Goal: Task Accomplishment & Management: Manage account settings

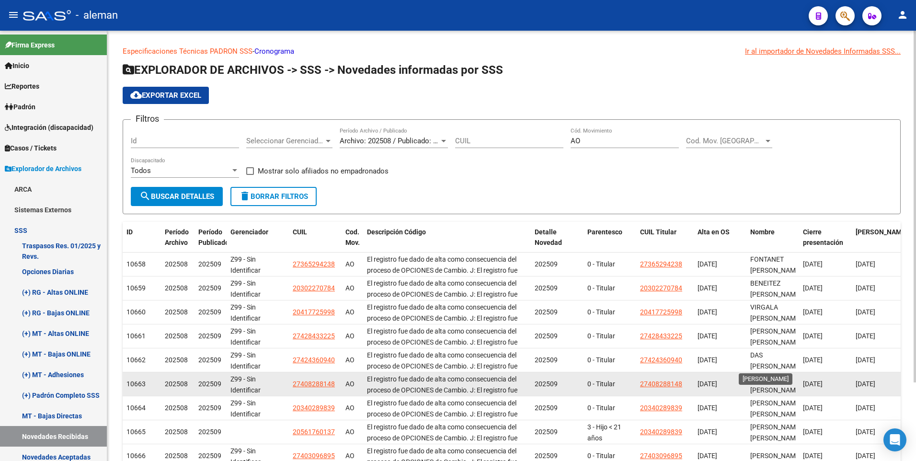
scroll to position [48, 0]
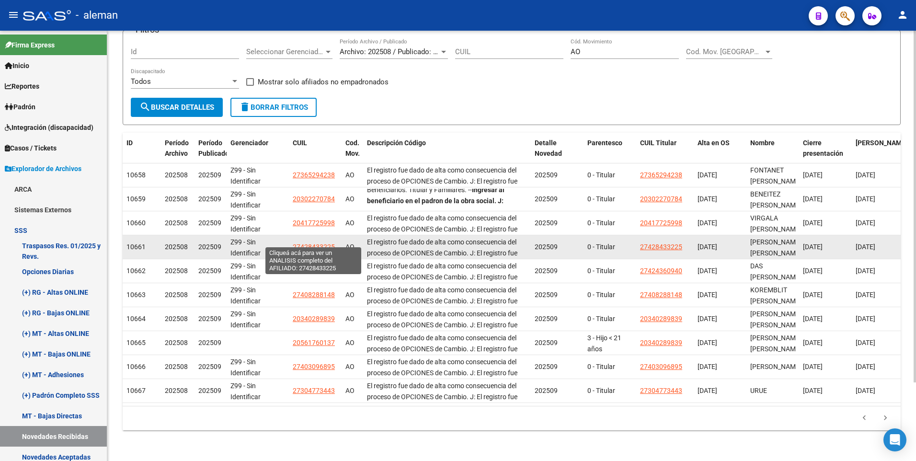
click at [307, 243] on span "27428433225" at bounding box center [314, 247] width 42 height 8
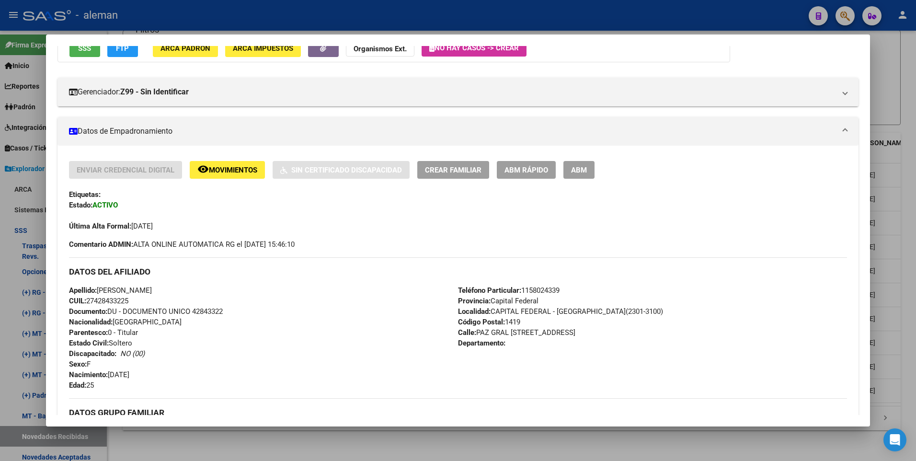
scroll to position [144, 0]
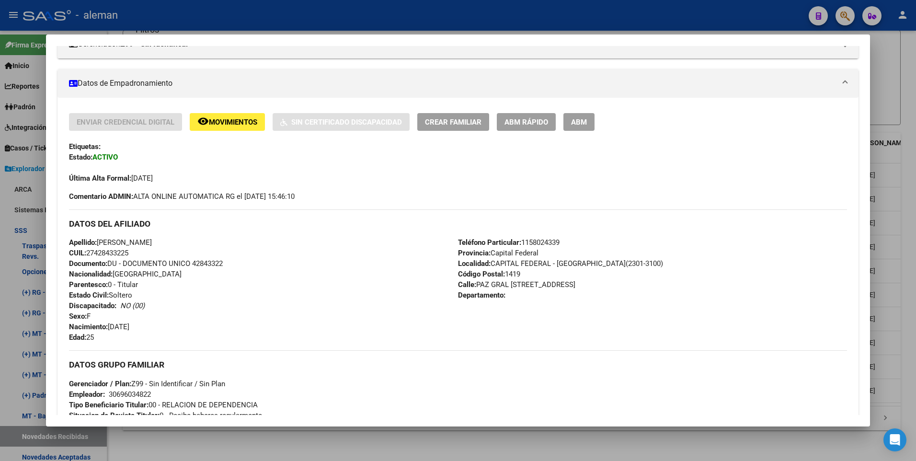
click at [898, 191] on div at bounding box center [458, 230] width 916 height 461
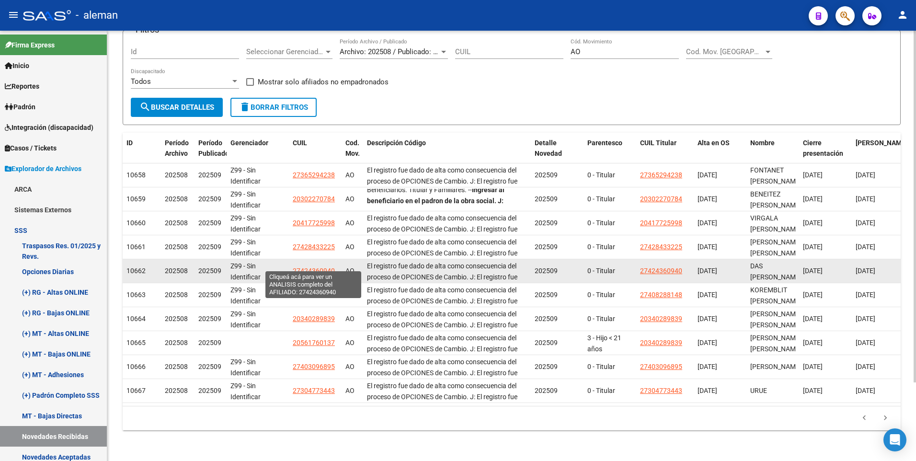
click at [307, 267] on span "27424360940" at bounding box center [314, 271] width 42 height 8
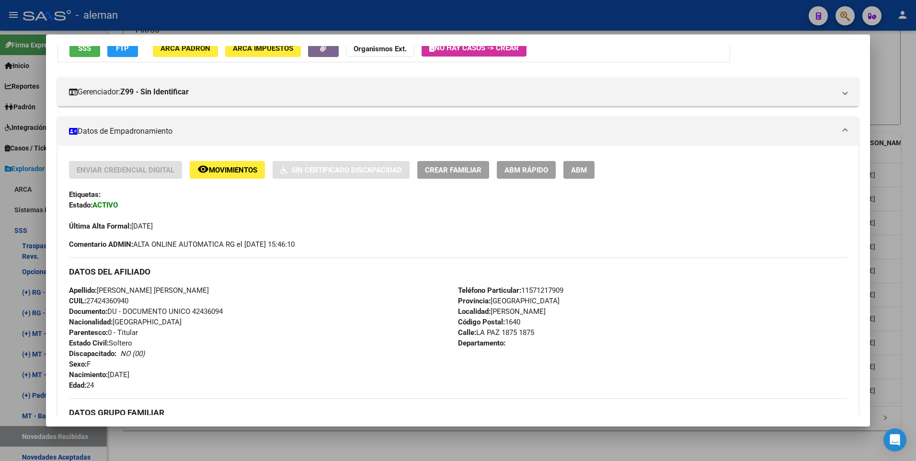
scroll to position [359, 0]
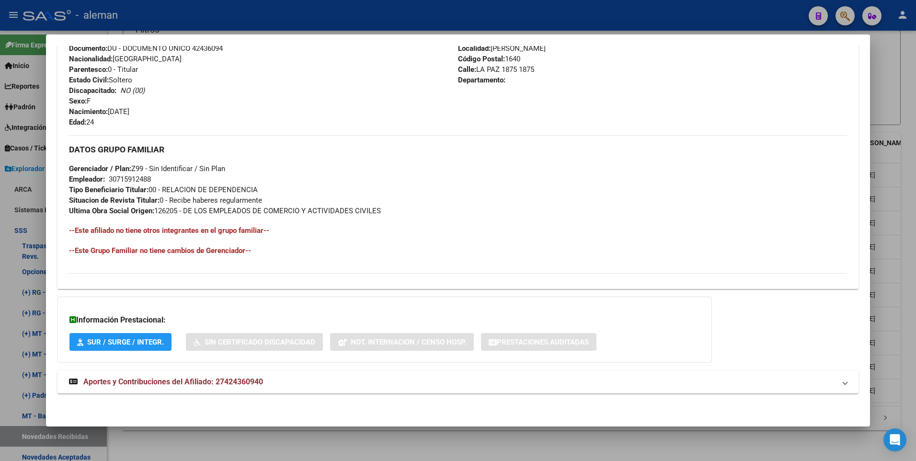
click at [906, 199] on div at bounding box center [458, 230] width 916 height 461
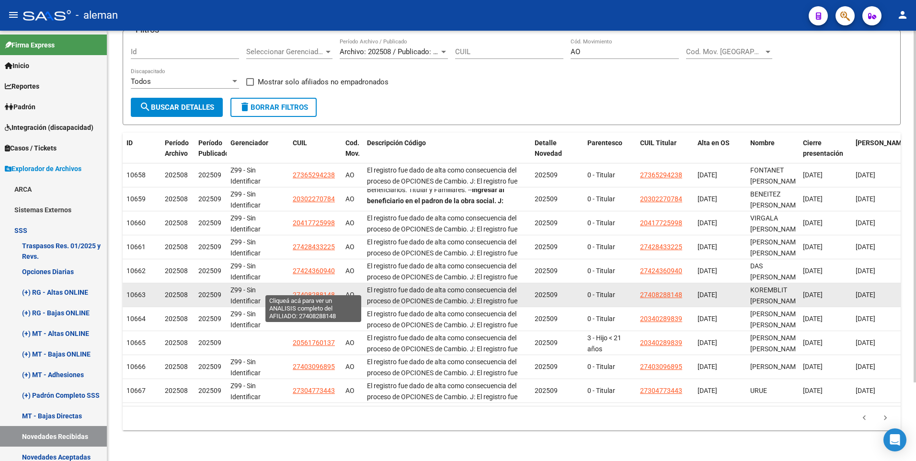
click at [309, 291] on span "27408288148" at bounding box center [314, 295] width 42 height 8
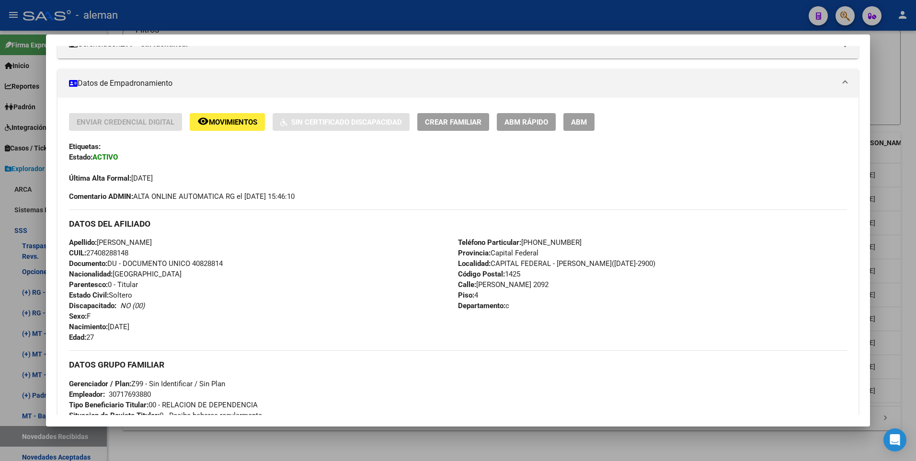
scroll to position [287, 0]
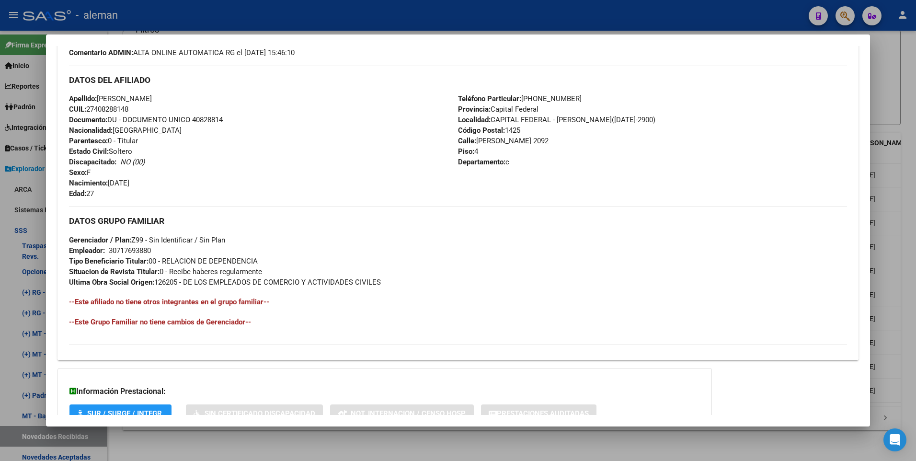
click at [906, 287] on div at bounding box center [458, 230] width 916 height 461
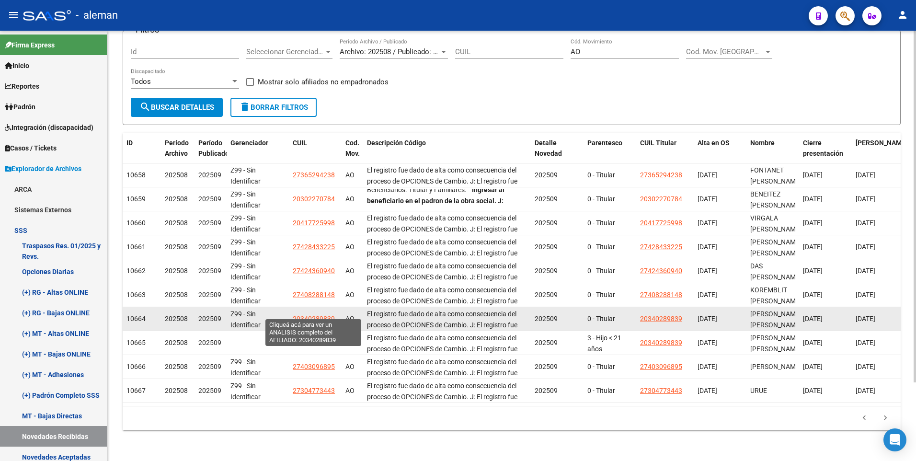
click at [317, 315] on span "20340289839" at bounding box center [314, 319] width 42 height 8
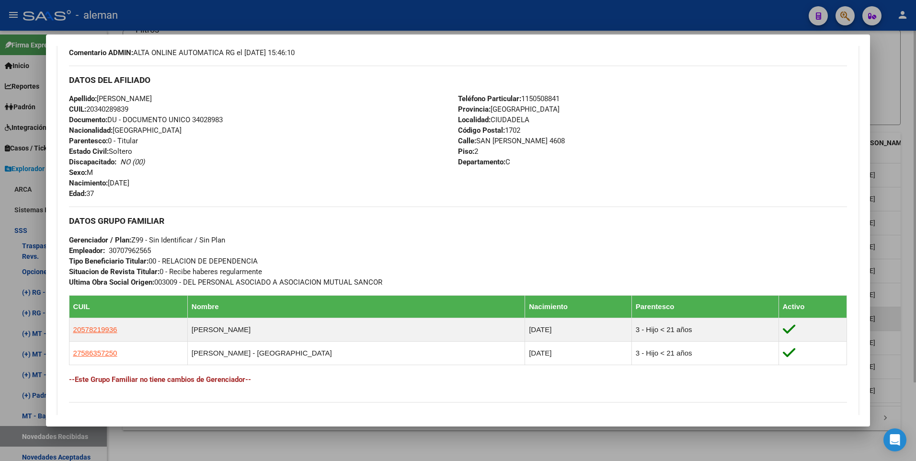
scroll to position [335, 0]
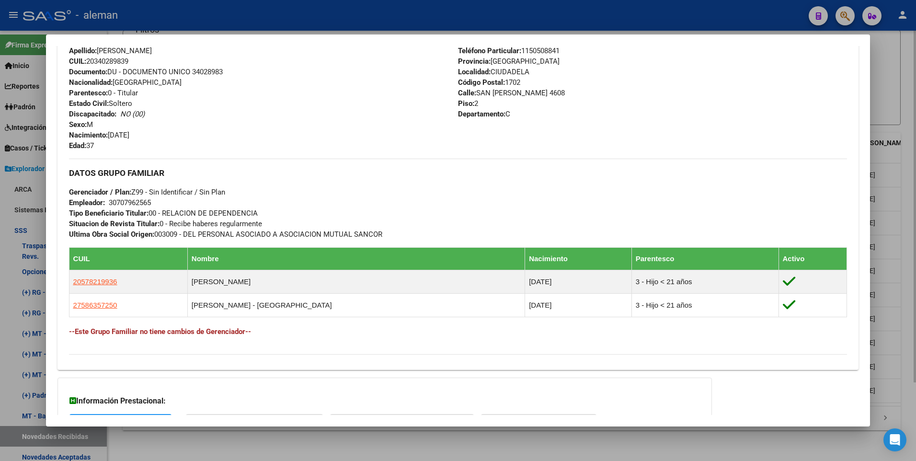
click at [906, 259] on div at bounding box center [458, 230] width 916 height 461
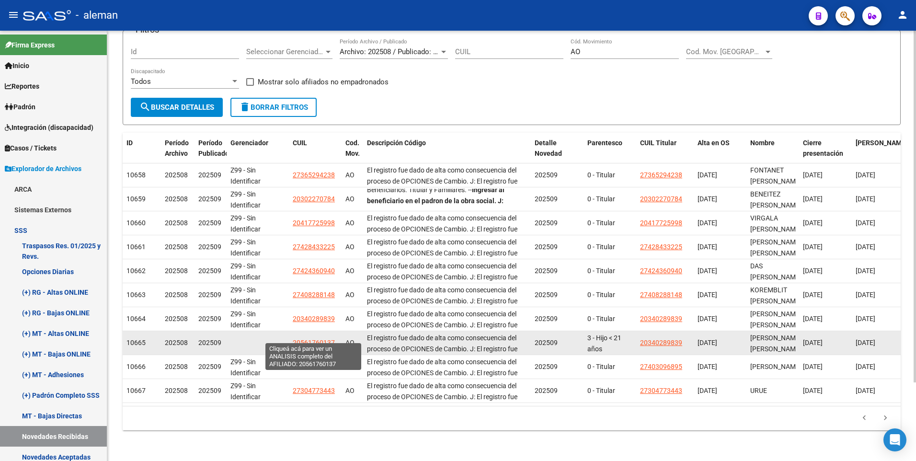
click at [312, 339] on span "20561760137" at bounding box center [314, 343] width 42 height 8
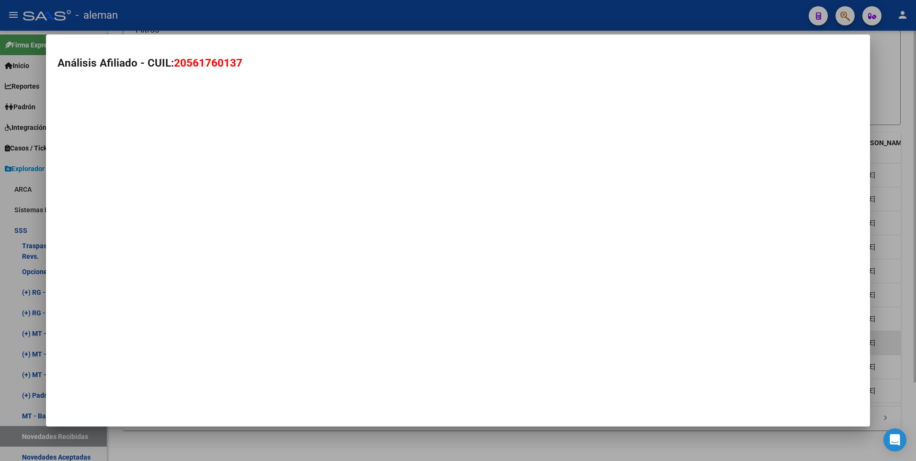
type textarea "20561760137"
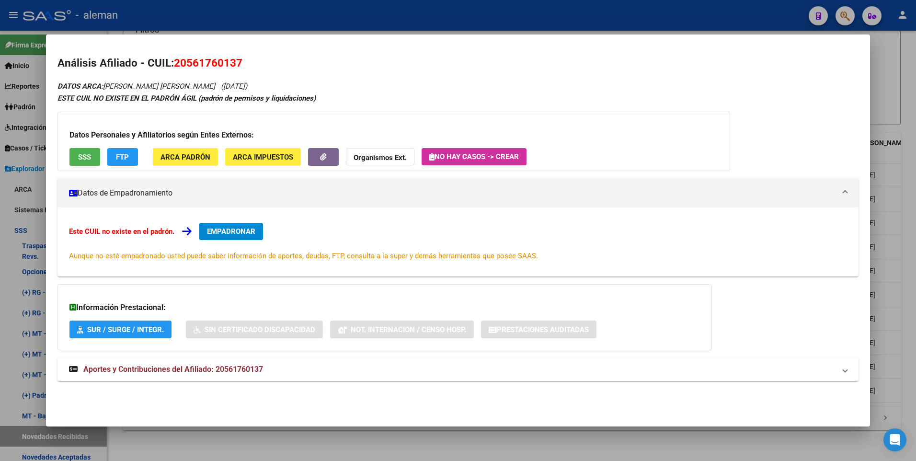
click at [228, 229] on span "EMPADRONAR" at bounding box center [231, 231] width 48 height 9
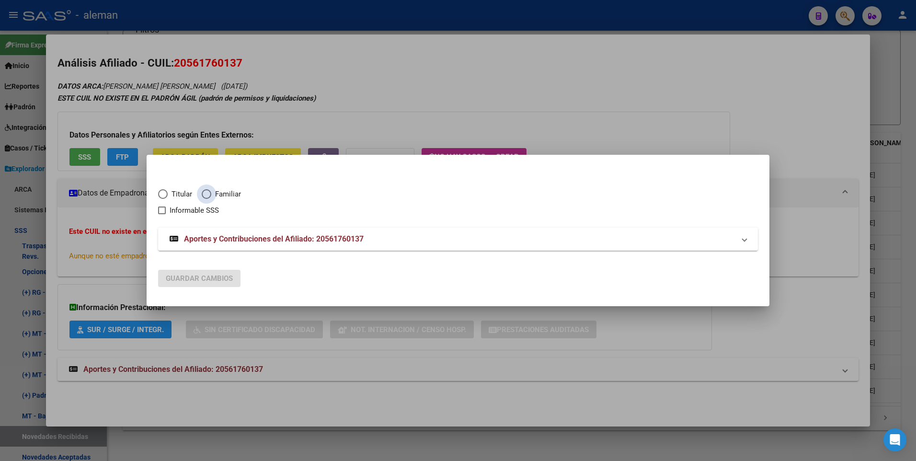
click at [208, 193] on span "Elija una opción" at bounding box center [207, 194] width 10 height 10
click at [208, 193] on input "Familiar" at bounding box center [207, 194] width 10 height 10
radio input "true"
checkbox input "true"
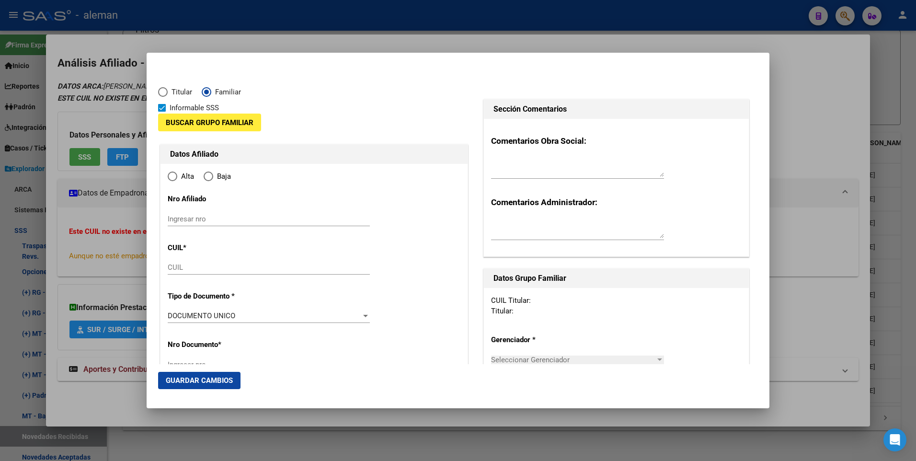
type input "20-56176013-7"
type input "56176013"
type input "BASILE ARRIETA"
type input "CIRO"
type input "2017-04-11"
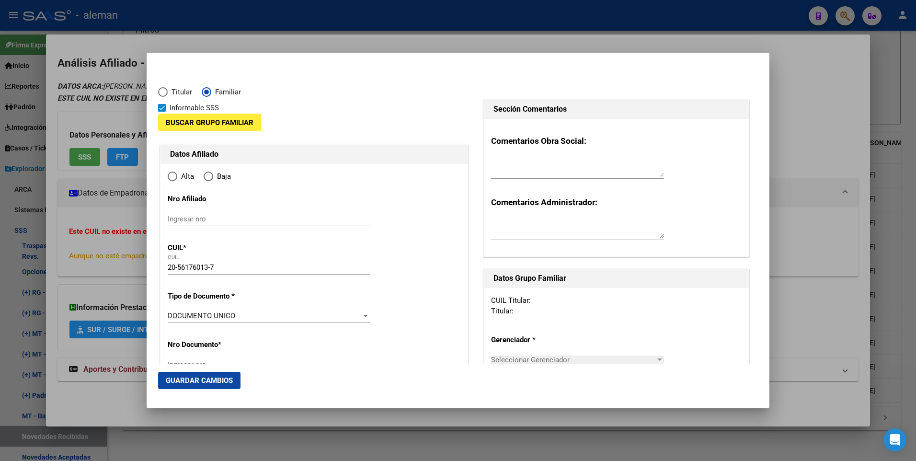
type input "CIUDADELA"
type input "1702"
type input "SAN ROQUE"
type input "4608"
type input "2"
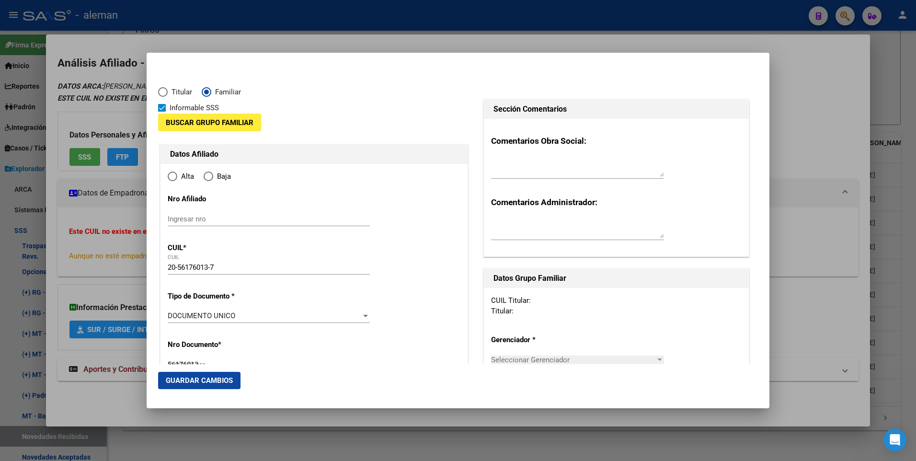
radio input "true"
type input "CIUDADELA"
click at [172, 316] on input "Ingresar fecha" at bounding box center [269, 318] width 202 height 15
type input "2025-09-01"
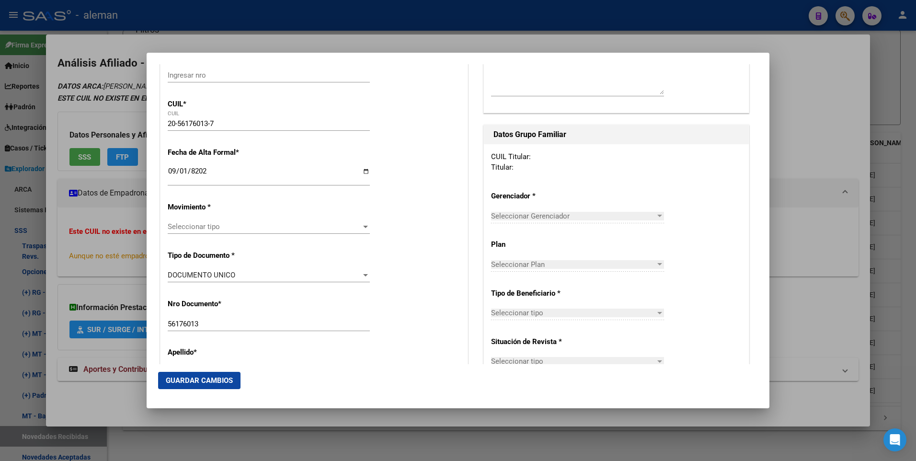
scroll to position [192, 0]
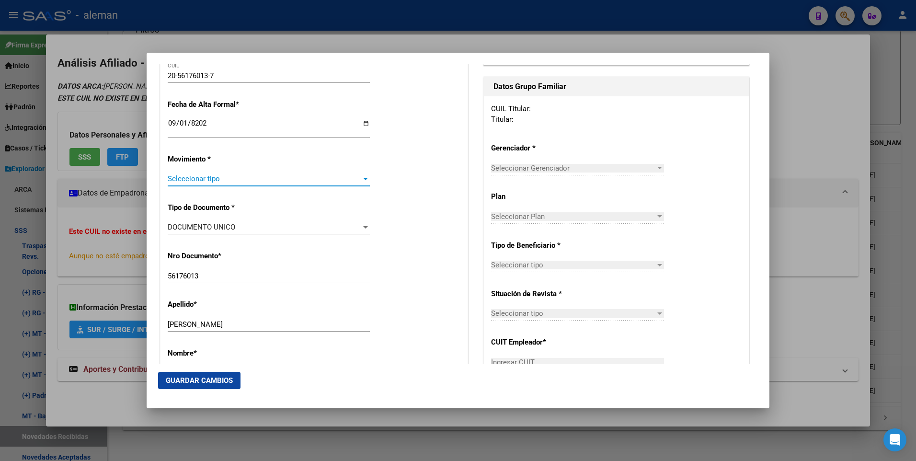
click at [231, 176] on span "Seleccionar tipo" at bounding box center [265, 178] width 194 height 9
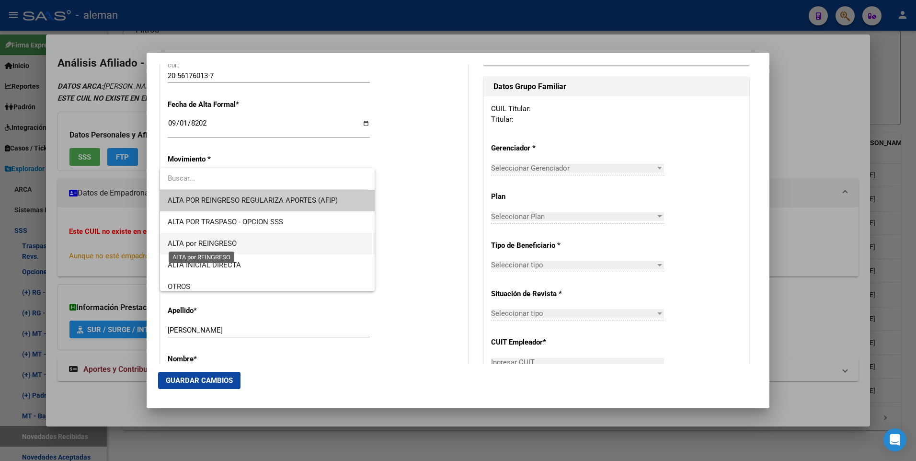
scroll to position [96, 0]
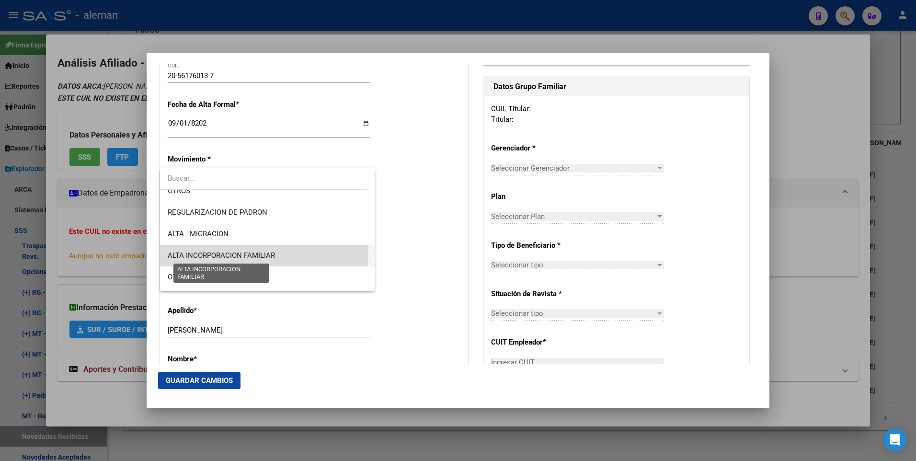
click at [248, 253] on span "ALTA INCORPORACION FAMILIAR" at bounding box center [221, 255] width 107 height 9
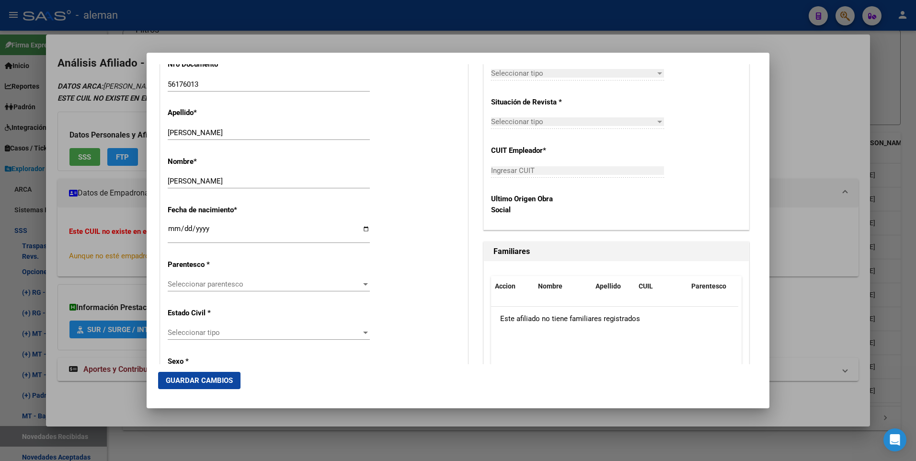
scroll to position [431, 0]
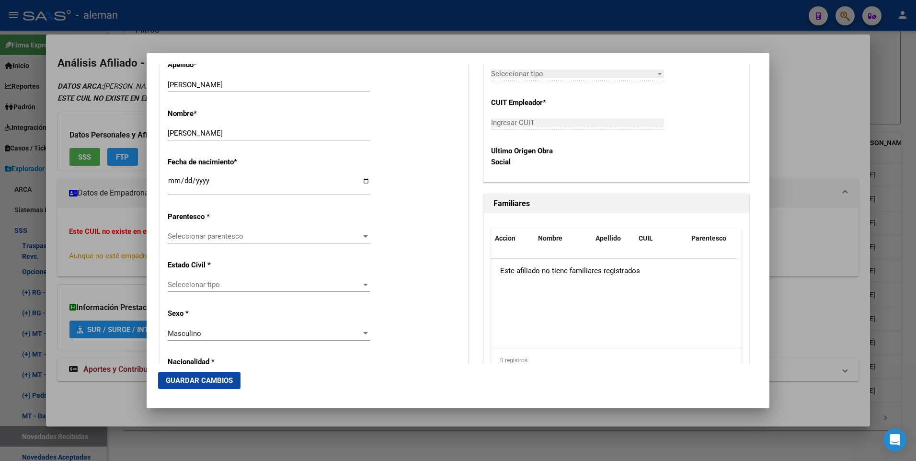
click at [208, 236] on span "Seleccionar parentesco" at bounding box center [265, 236] width 194 height 9
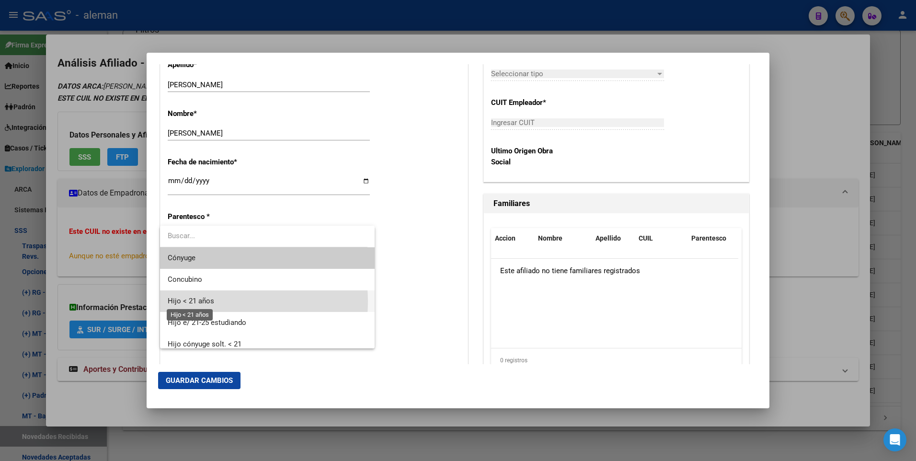
click at [206, 301] on span "Hijo < 21 años" at bounding box center [191, 301] width 46 height 9
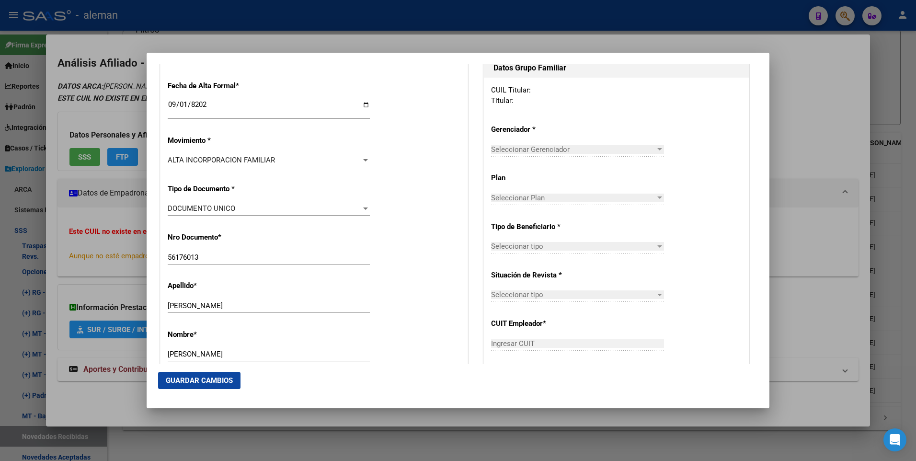
scroll to position [0, 0]
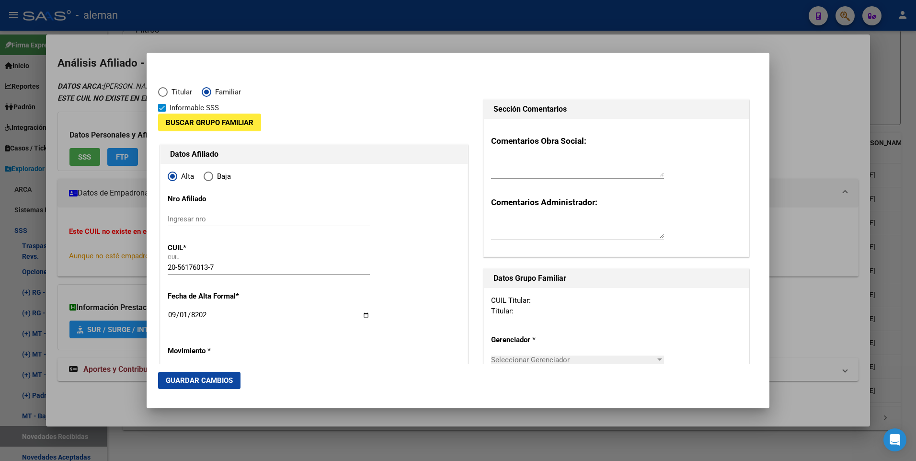
click at [237, 124] on span "Buscar Grupo Familiar" at bounding box center [210, 122] width 88 height 9
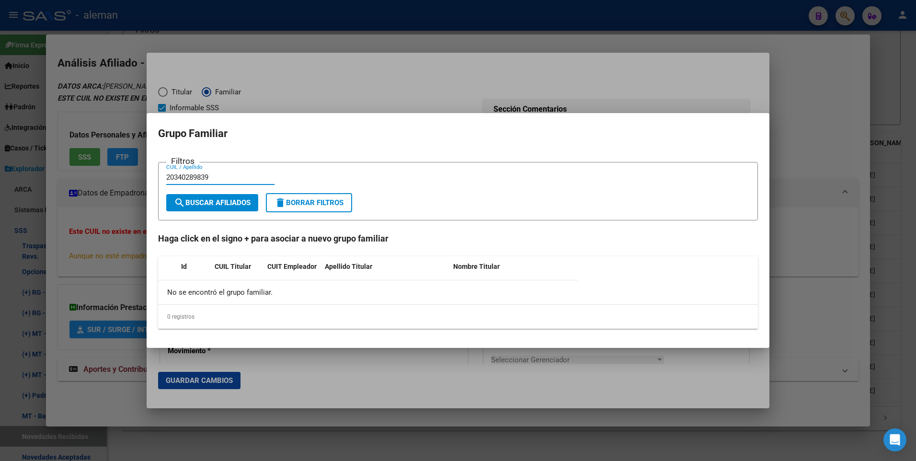
type input "20340289839"
click at [225, 200] on span "search Buscar Afiliados" at bounding box center [212, 202] width 77 height 9
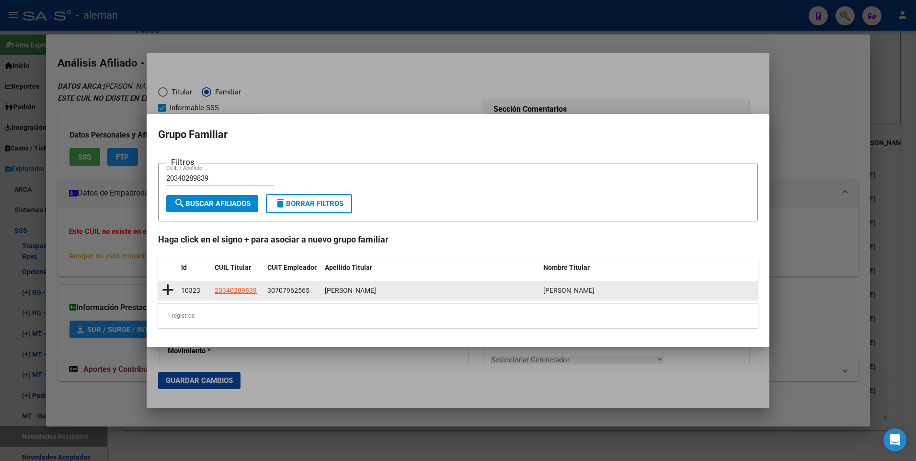
click at [170, 288] on icon at bounding box center [168, 289] width 12 height 13
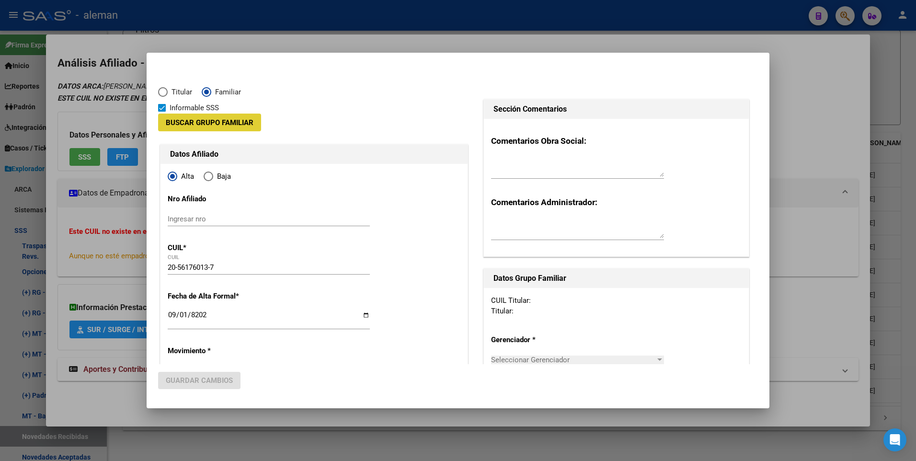
type input "30-70796256-5"
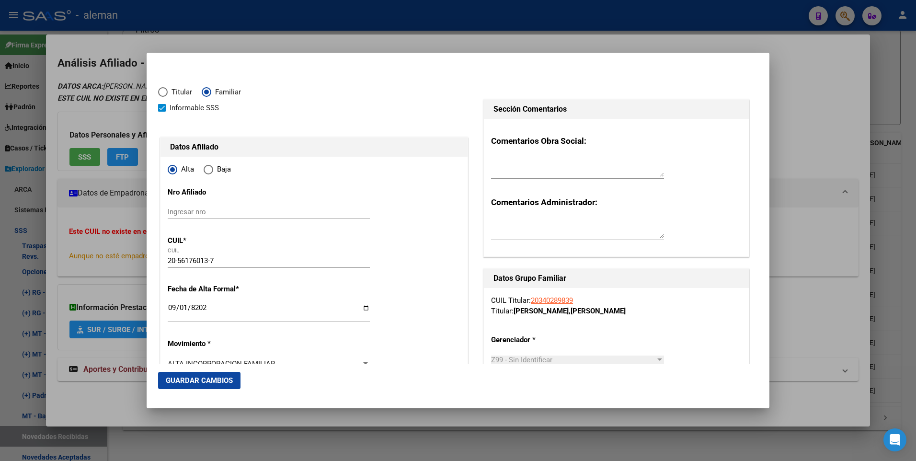
click at [198, 377] on span "Guardar Cambios" at bounding box center [199, 380] width 67 height 9
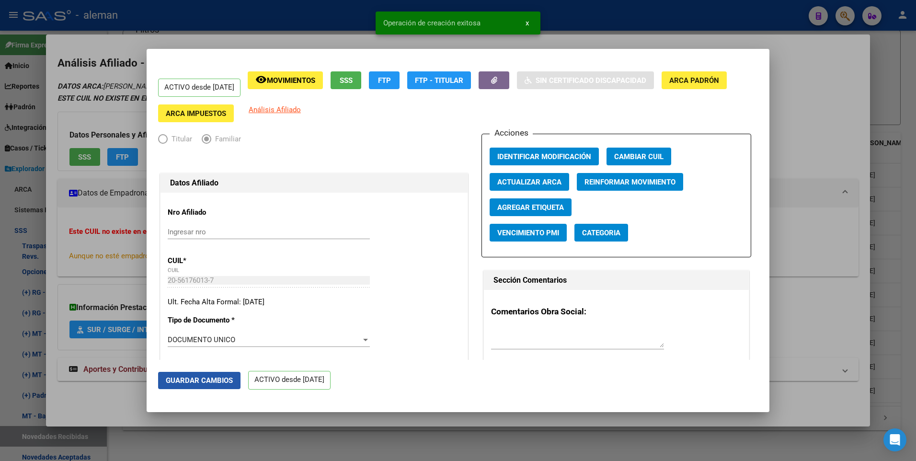
click at [206, 381] on span "Guardar Cambios" at bounding box center [199, 380] width 67 height 9
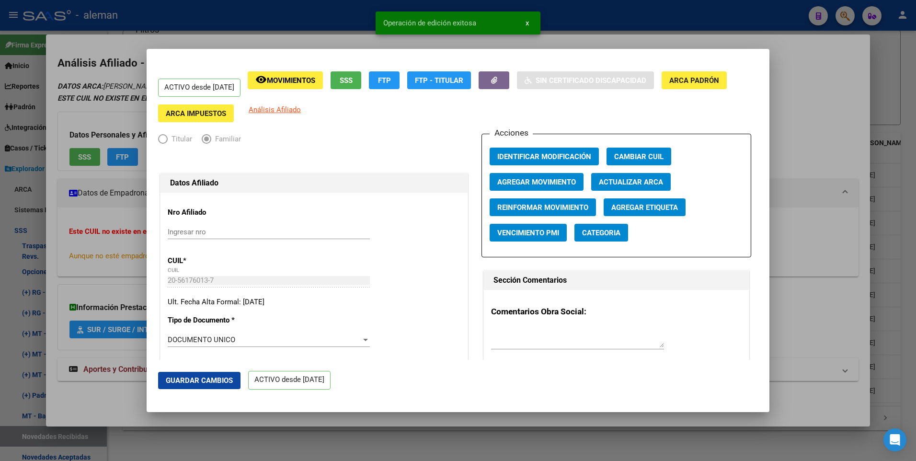
click at [853, 229] on div at bounding box center [458, 230] width 916 height 461
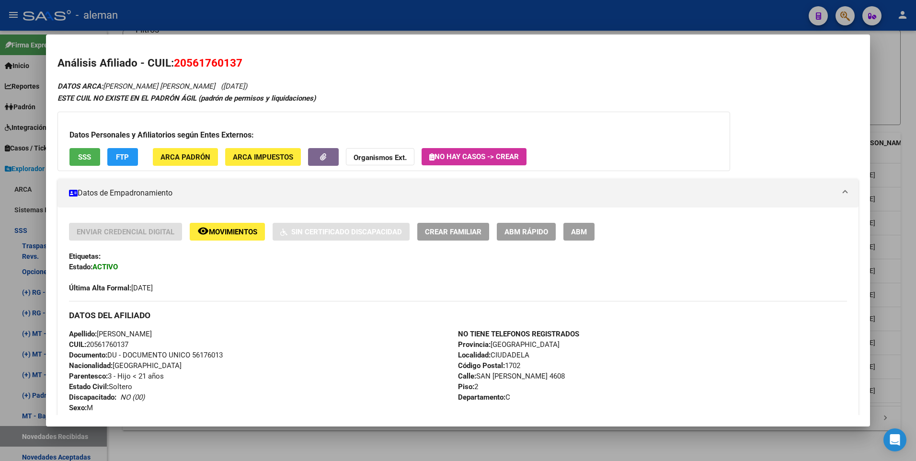
click at [906, 126] on div at bounding box center [458, 230] width 916 height 461
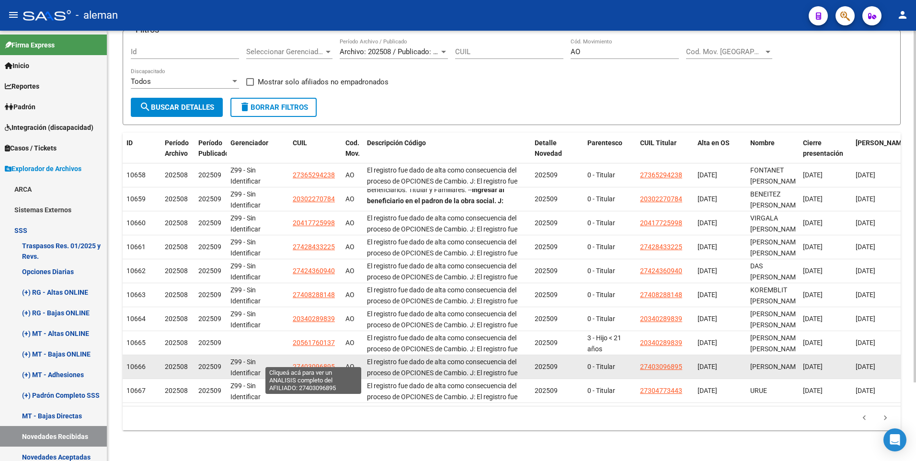
click at [320, 363] on span "27403096895" at bounding box center [314, 367] width 42 height 8
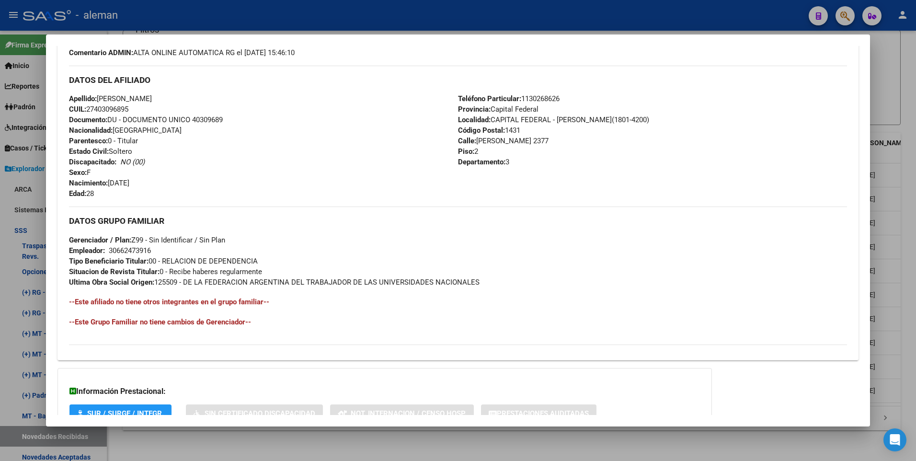
scroll to position [144, 0]
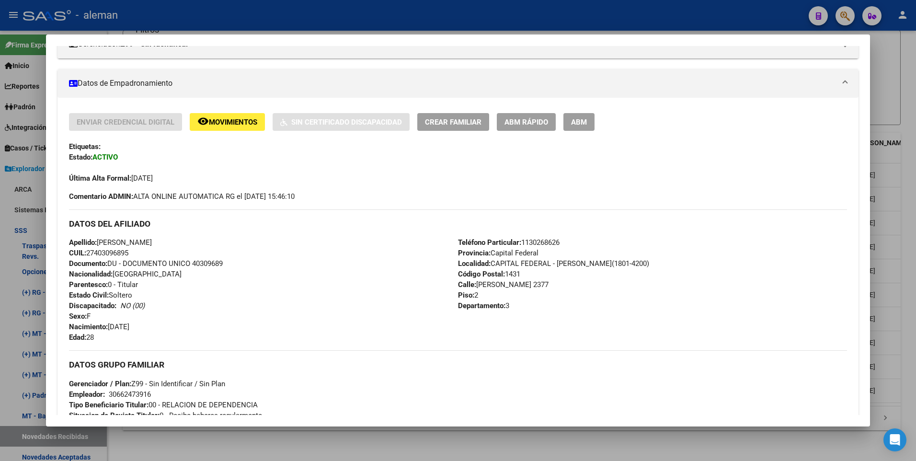
click at [909, 221] on div at bounding box center [458, 230] width 916 height 461
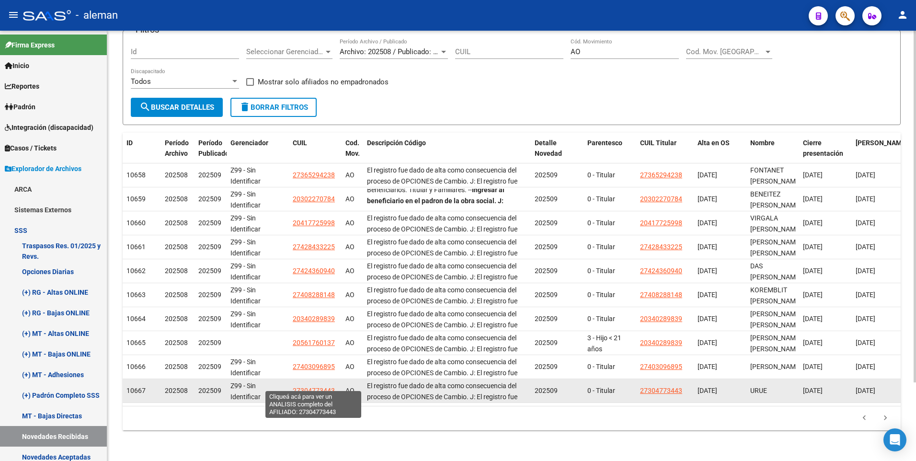
click at [321, 387] on span "27304773443" at bounding box center [314, 391] width 42 height 8
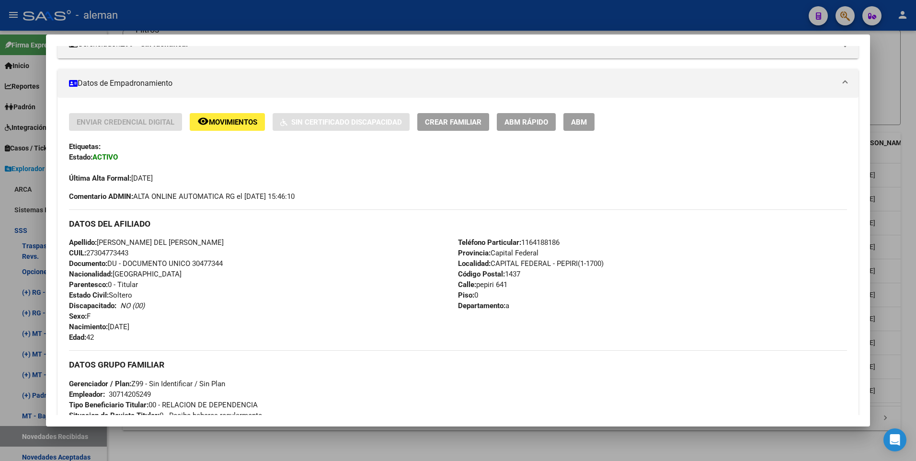
scroll to position [240, 0]
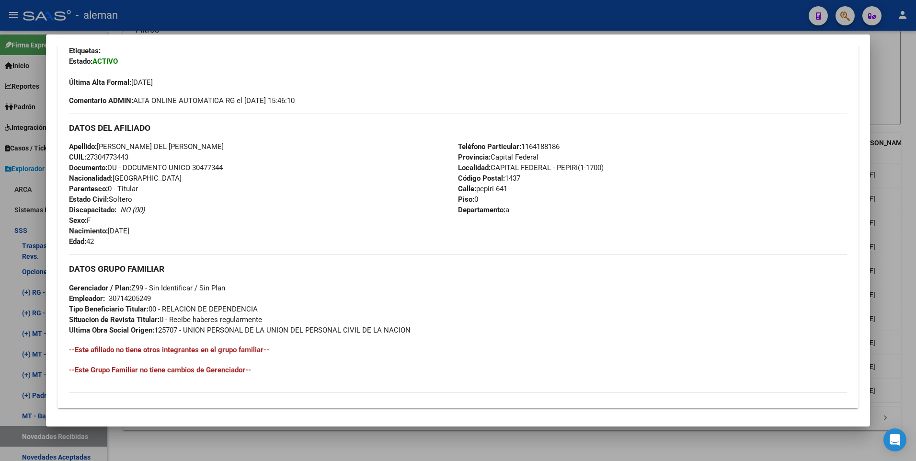
click at [907, 235] on div at bounding box center [458, 230] width 916 height 461
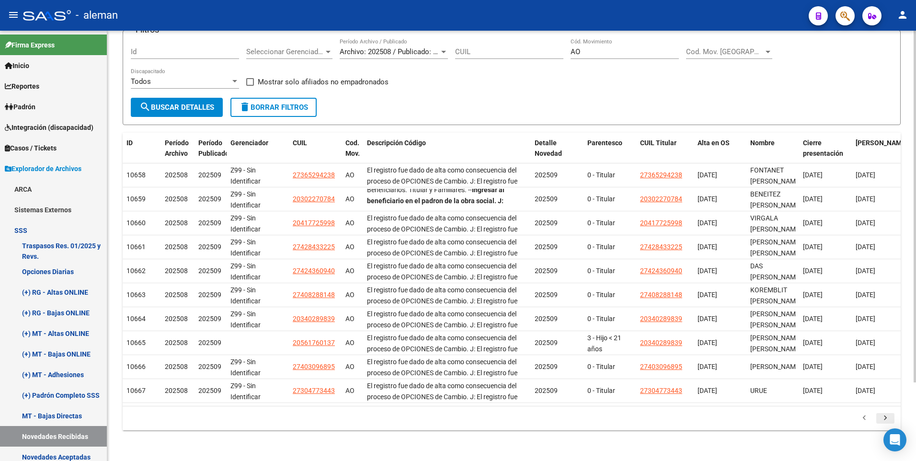
click at [887, 417] on icon "go to next page" at bounding box center [885, 418] width 12 height 11
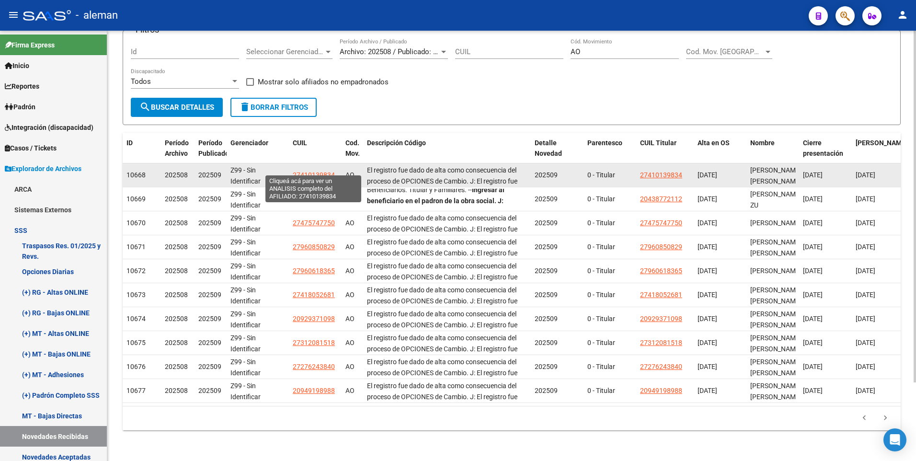
click at [309, 171] on span "27410139834" at bounding box center [314, 175] width 42 height 8
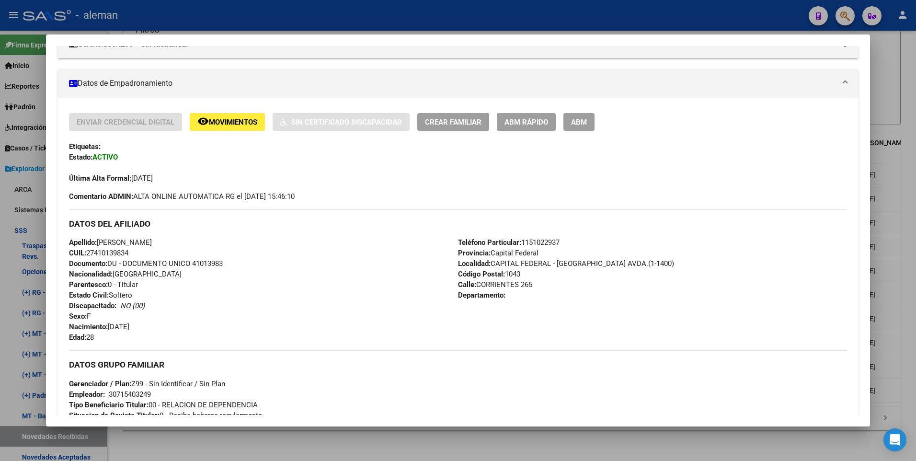
scroll to position [48, 0]
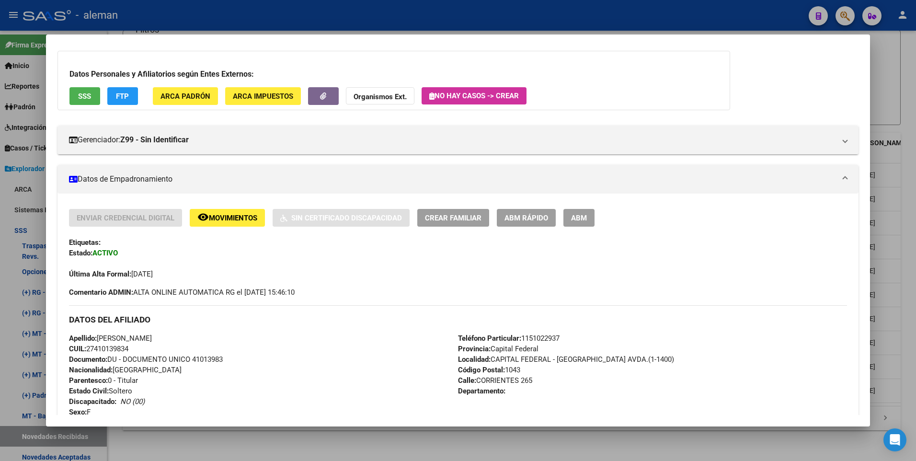
click at [916, 262] on html "menu - aleman person Firma Express Inicio Calendario SSS Instructivos Contacto …" at bounding box center [458, 230] width 916 height 461
click at [913, 125] on div at bounding box center [458, 230] width 916 height 461
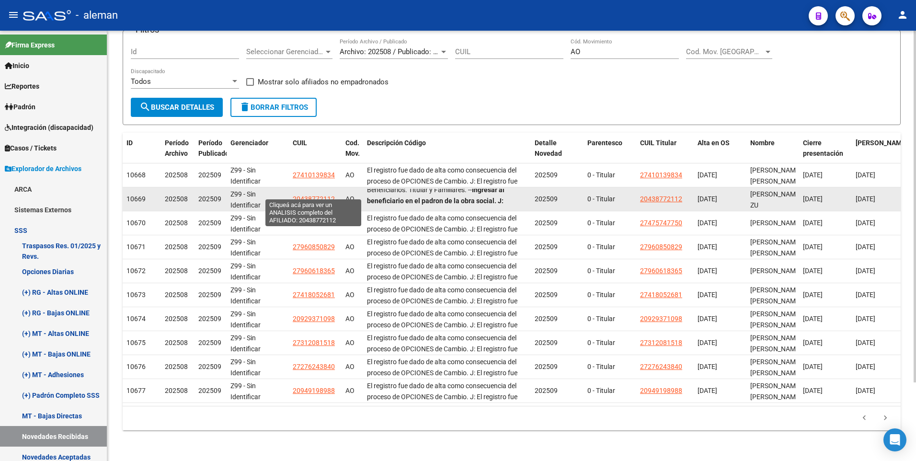
click at [308, 195] on span "20438772112" at bounding box center [314, 199] width 42 height 8
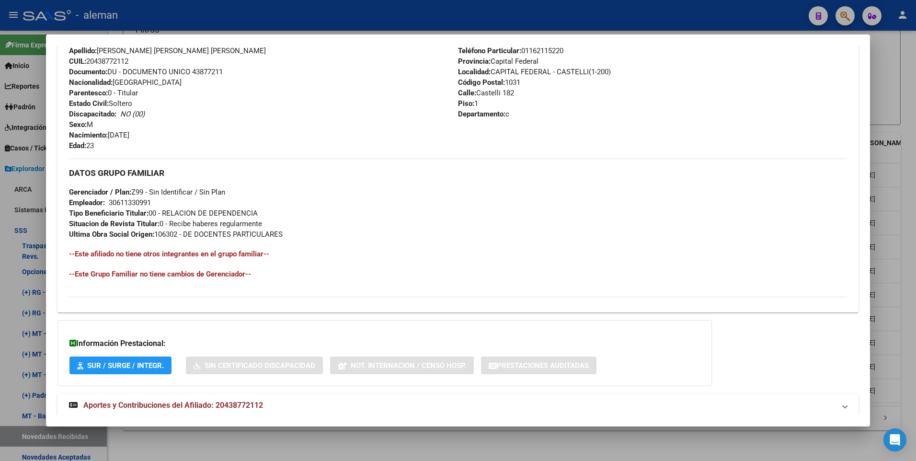
scroll to position [359, 0]
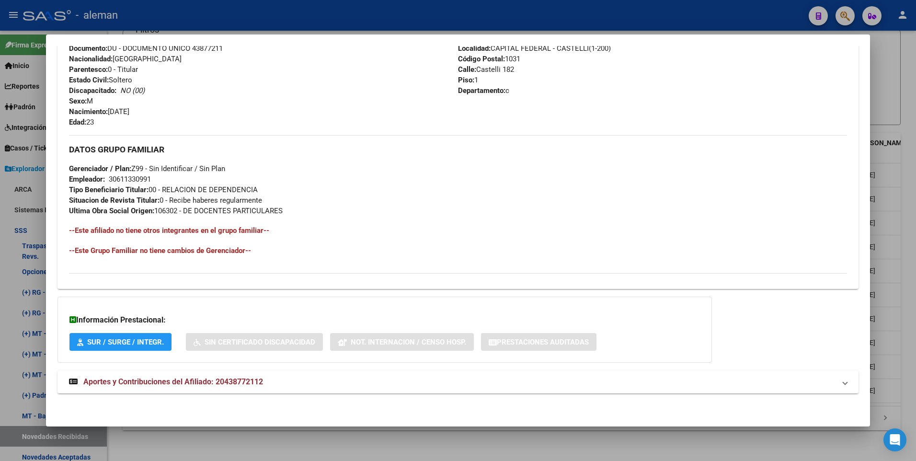
click at [903, 192] on div at bounding box center [458, 230] width 916 height 461
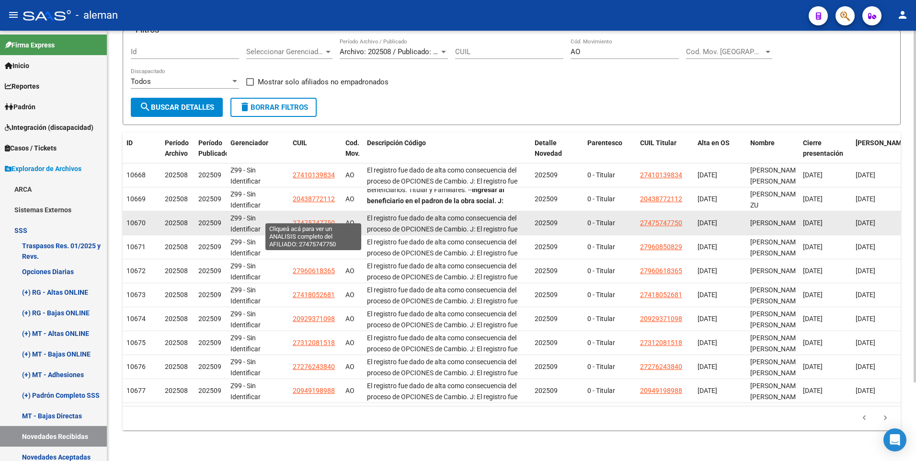
click at [302, 219] on span "27475747750" at bounding box center [314, 223] width 42 height 8
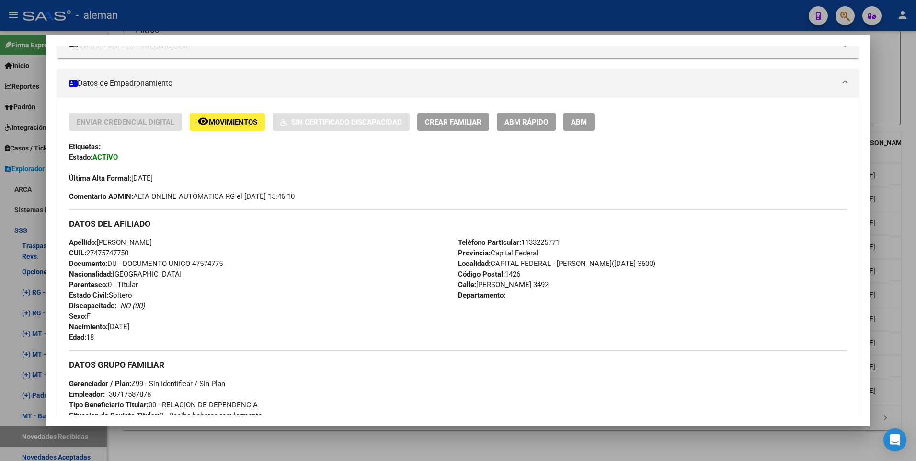
scroll to position [96, 0]
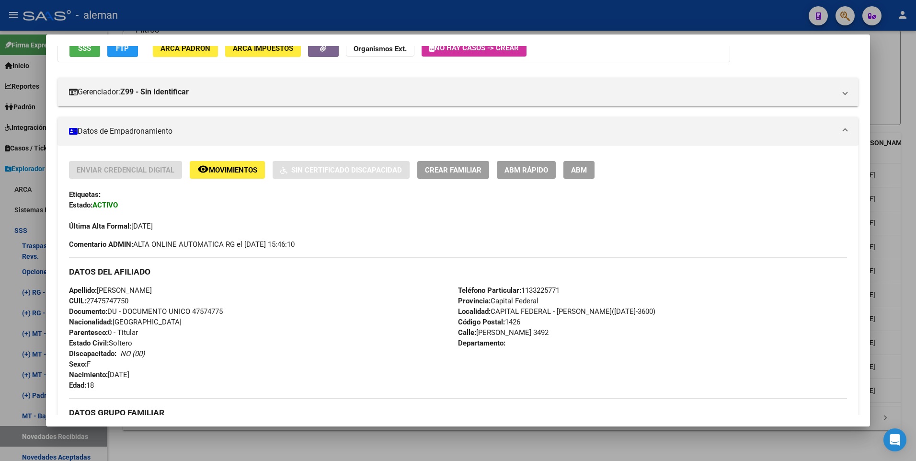
click at [908, 282] on div at bounding box center [458, 230] width 916 height 461
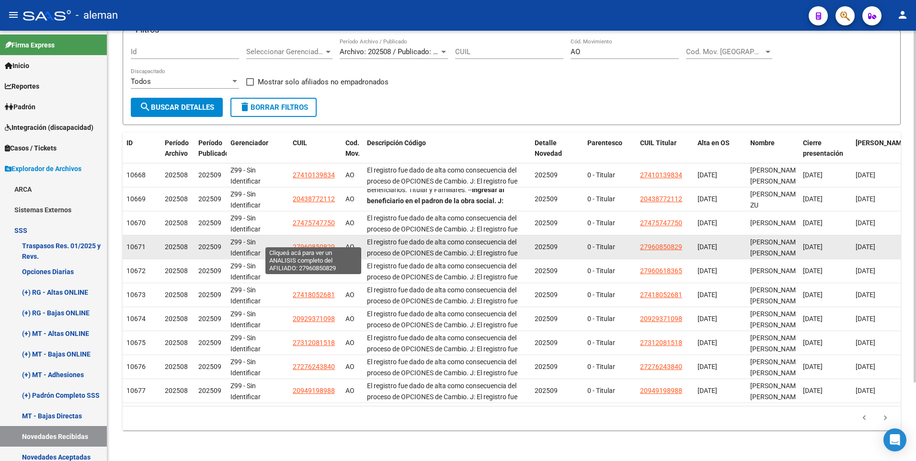
click at [310, 243] on span "27960850829" at bounding box center [314, 247] width 42 height 8
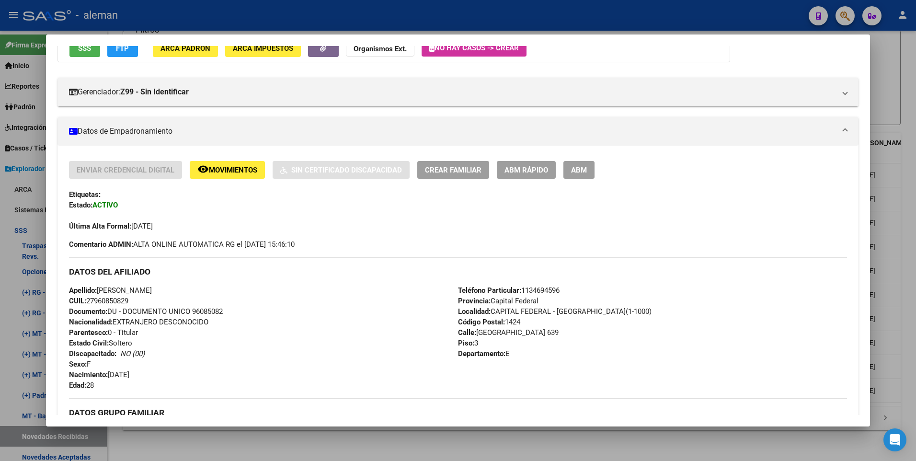
scroll to position [287, 0]
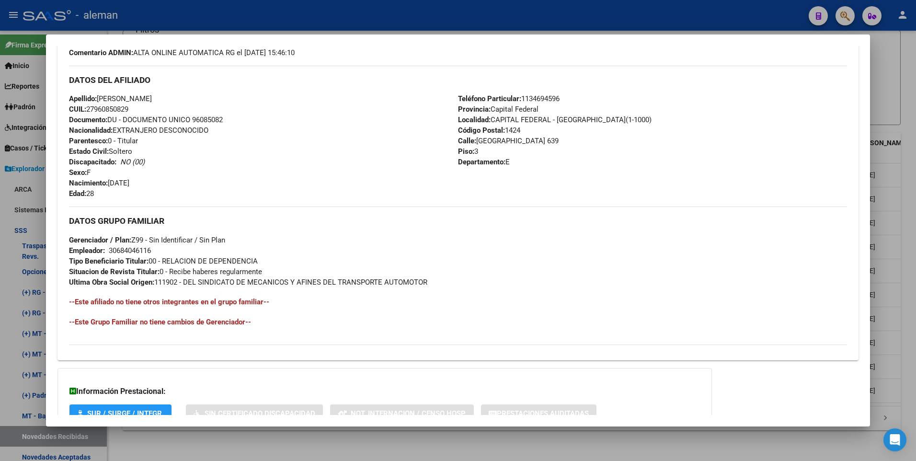
click at [909, 260] on div at bounding box center [458, 230] width 916 height 461
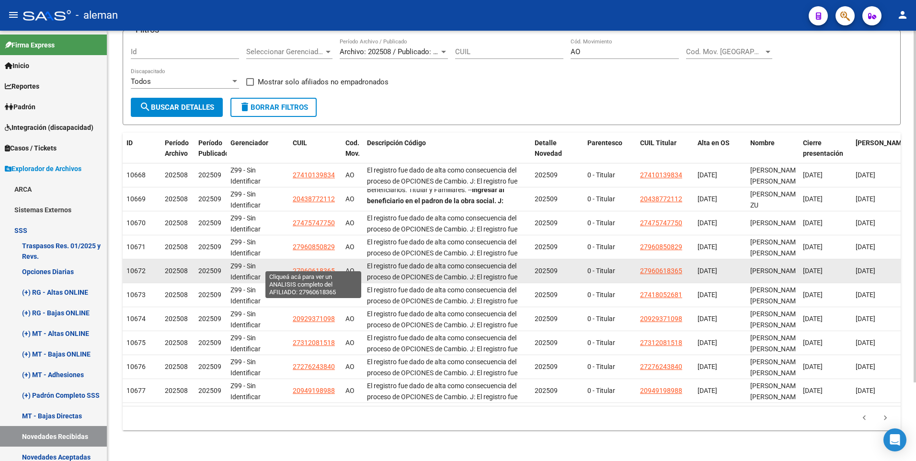
click at [300, 267] on span "27960618365" at bounding box center [314, 271] width 42 height 8
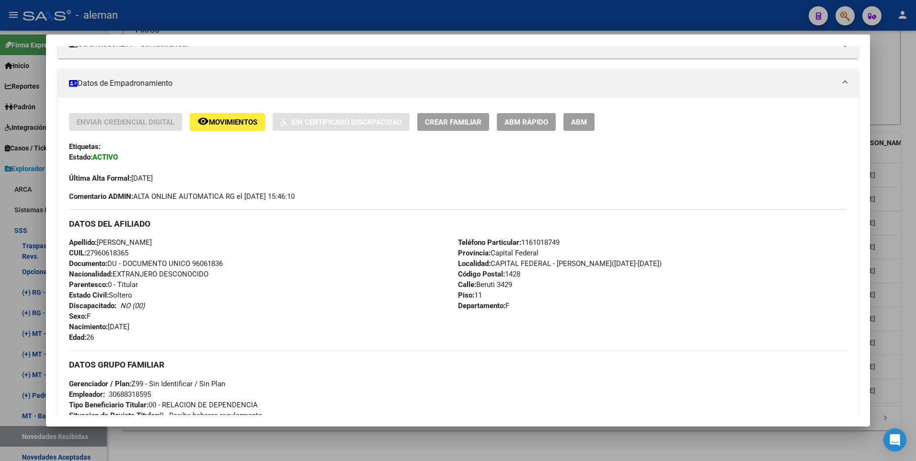
scroll to position [240, 0]
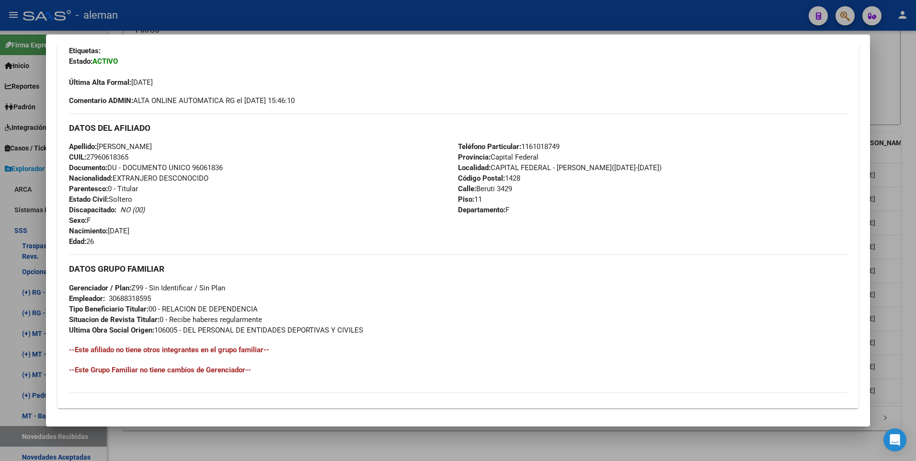
click at [898, 264] on div at bounding box center [458, 230] width 916 height 461
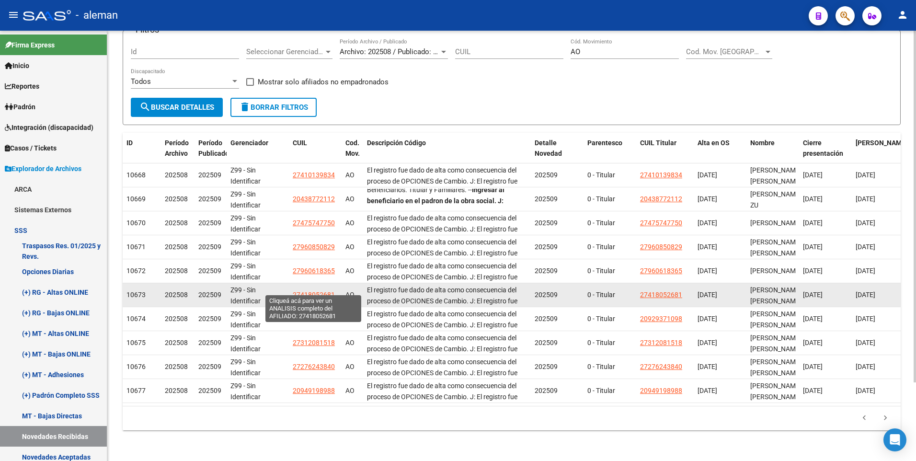
click at [300, 291] on span "27418052681" at bounding box center [314, 295] width 42 height 8
type textarea "27418052681"
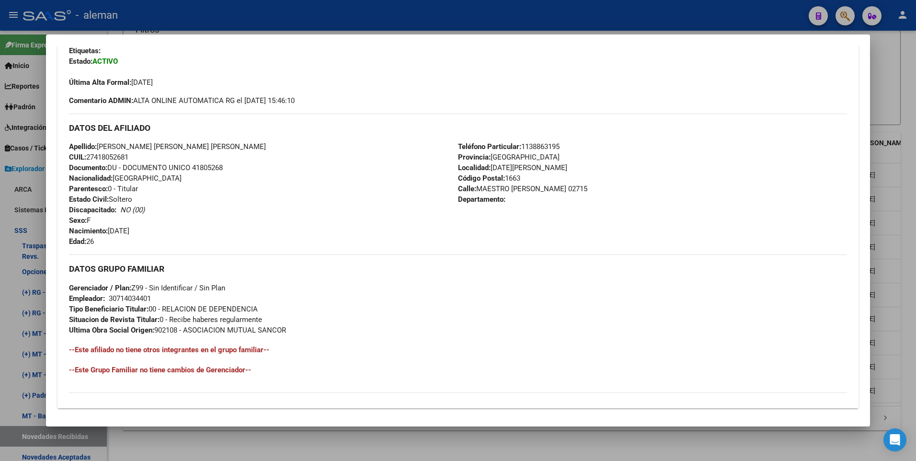
scroll to position [48, 0]
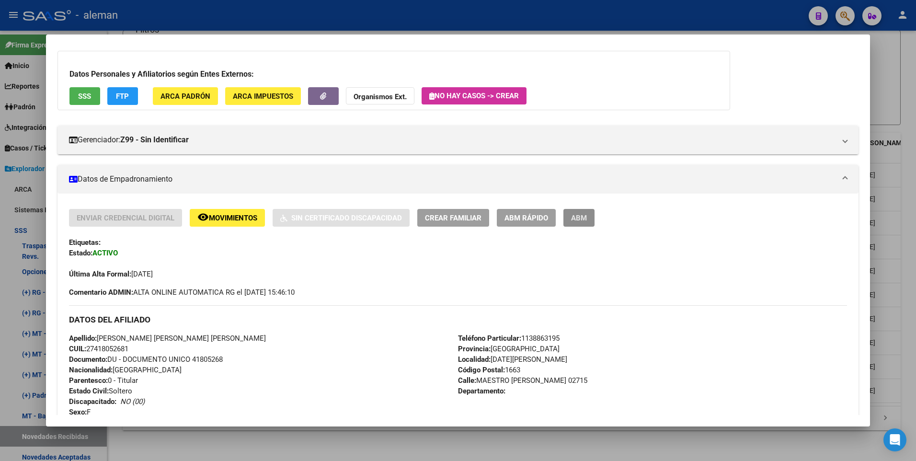
click at [588, 216] on button "ABM" at bounding box center [578, 218] width 31 height 18
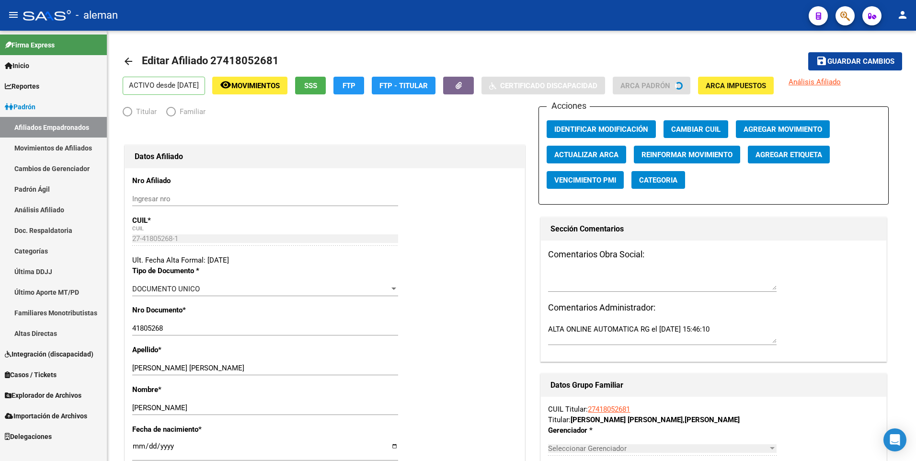
radio input "true"
type input "30-71403440-1"
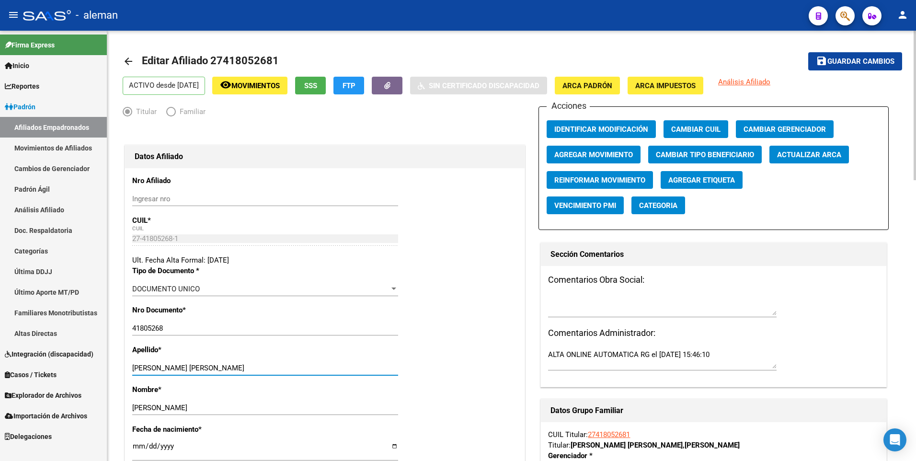
drag, startPoint x: 171, startPoint y: 369, endPoint x: 256, endPoint y: 369, distance: 85.8
click at [256, 369] on input "MUSOLINO FIORELLA AILEN" at bounding box center [265, 368] width 266 height 9
type input "MUSOLINO"
click at [873, 60] on span "Guardar cambios" at bounding box center [860, 61] width 67 height 9
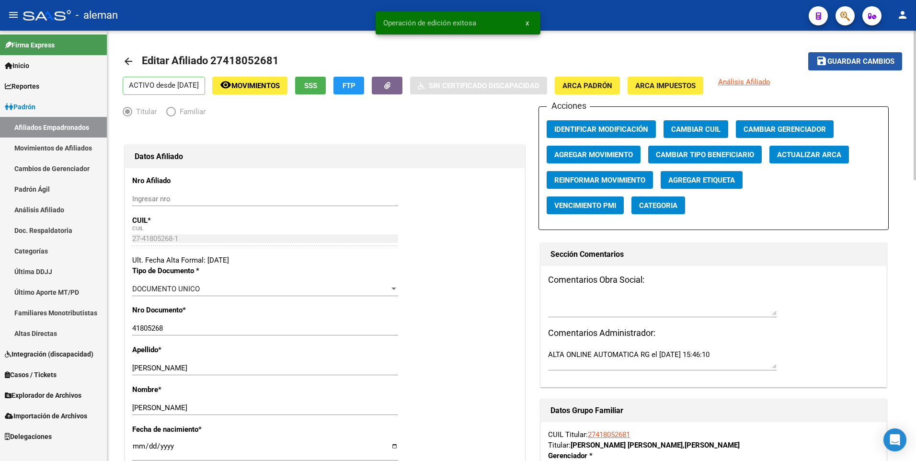
click at [873, 60] on span "Guardar cambios" at bounding box center [860, 61] width 67 height 9
click at [125, 62] on mat-icon "arrow_back" at bounding box center [128, 61] width 11 height 11
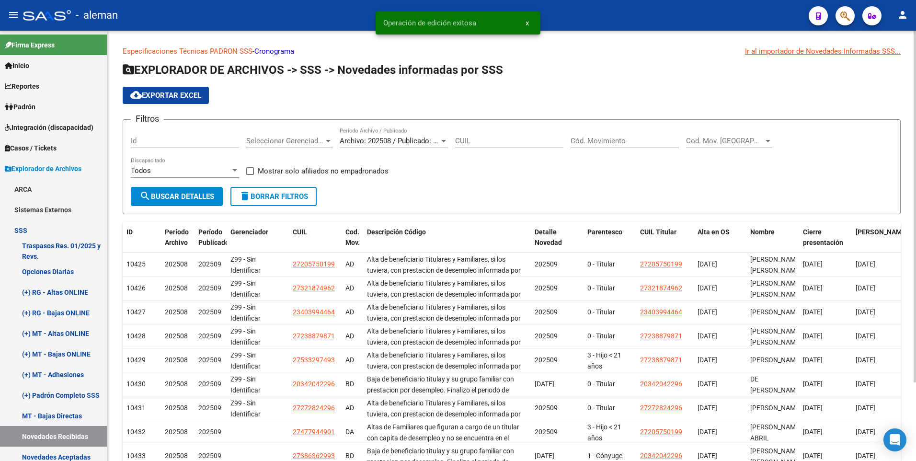
click at [602, 140] on input "Cód. Movimiento" at bounding box center [625, 141] width 108 height 9
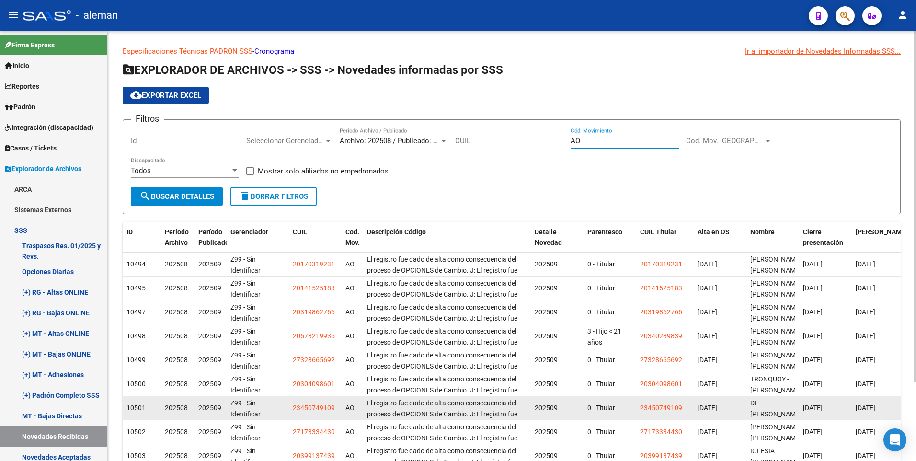
scroll to position [96, 0]
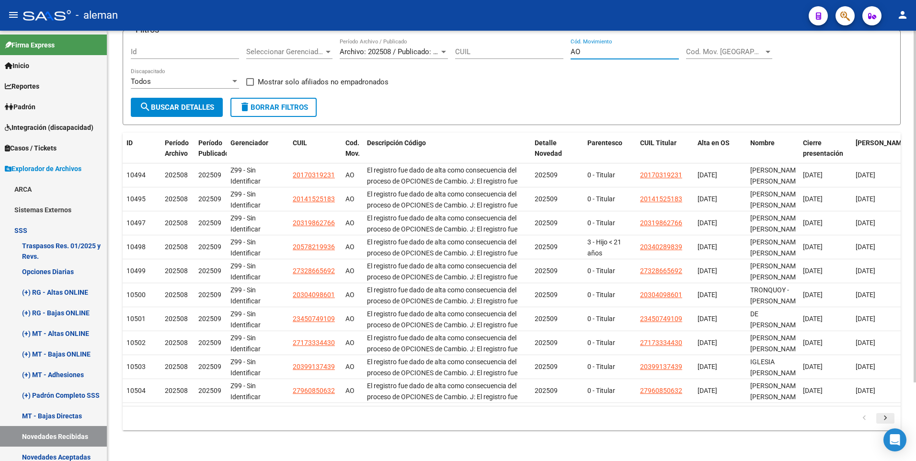
type input "AO"
click at [889, 418] on icon "go to next page" at bounding box center [885, 418] width 12 height 11
click at [886, 420] on icon "go to next page" at bounding box center [885, 418] width 12 height 11
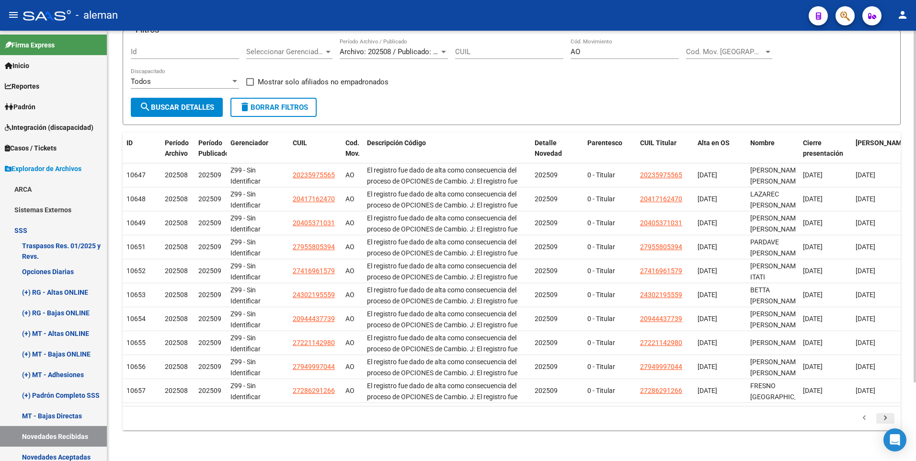
click at [886, 420] on icon "go to next page" at bounding box center [885, 418] width 12 height 11
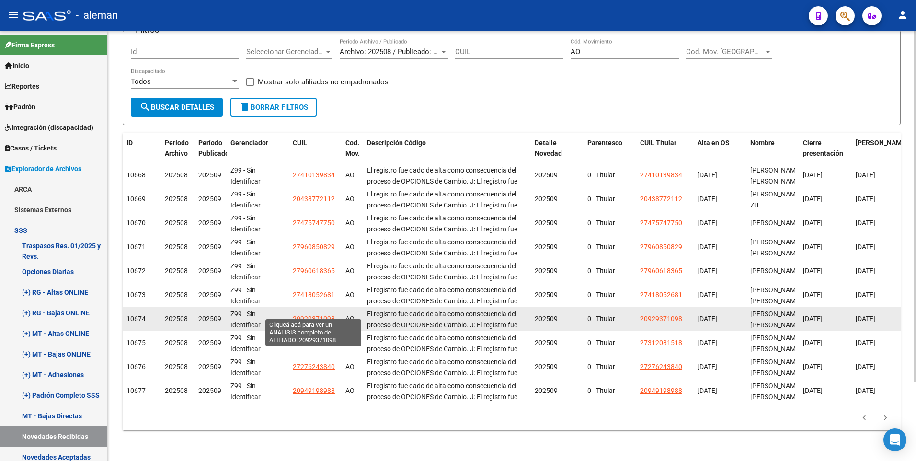
click at [311, 315] on span "20929371098" at bounding box center [314, 319] width 42 height 8
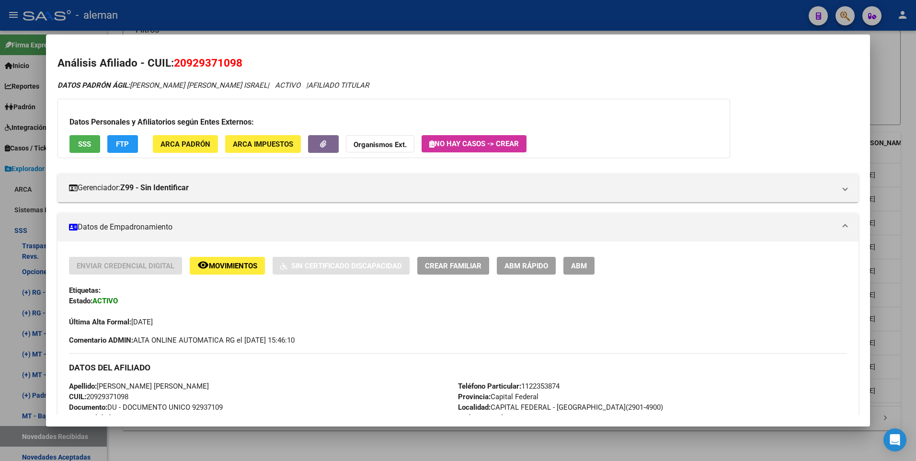
scroll to position [240, 0]
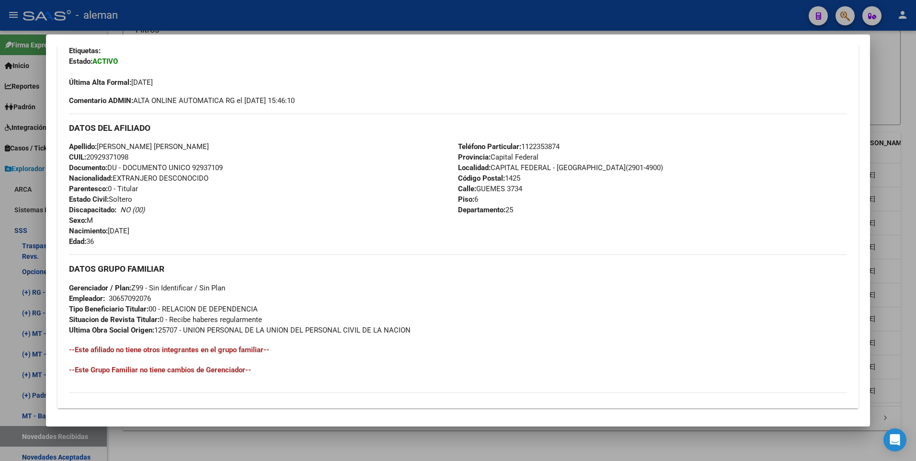
click at [908, 276] on div at bounding box center [458, 230] width 916 height 461
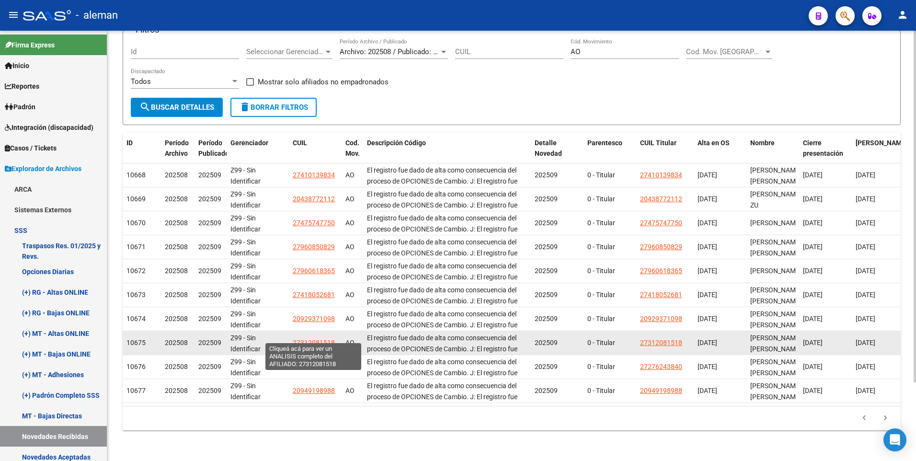
click at [310, 339] on span "27312081518" at bounding box center [314, 343] width 42 height 8
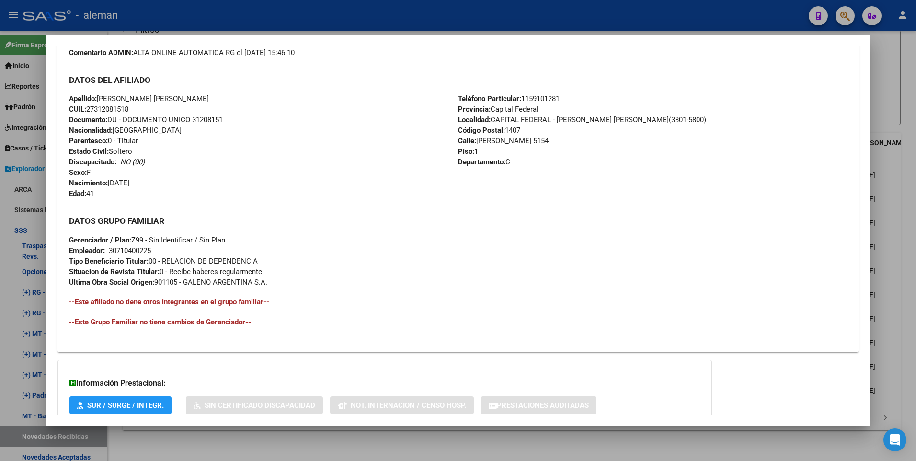
scroll to position [351, 0]
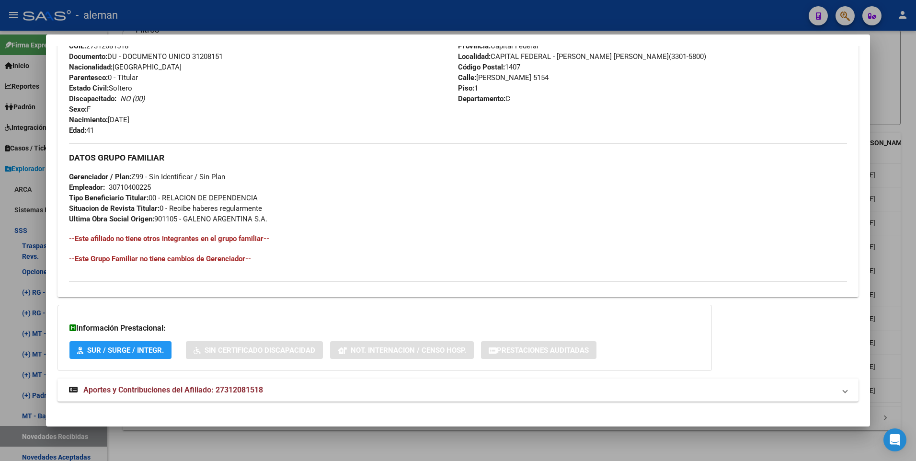
click at [906, 263] on div at bounding box center [458, 230] width 916 height 461
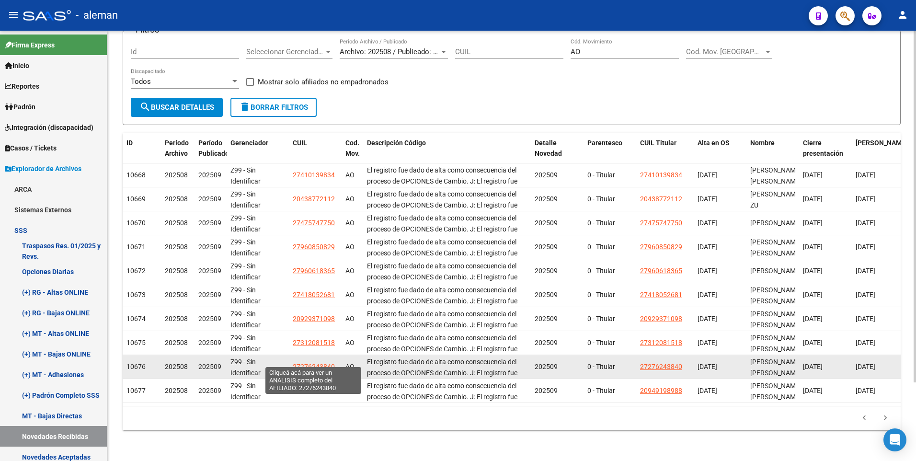
click at [321, 363] on span "27276243840" at bounding box center [314, 367] width 42 height 8
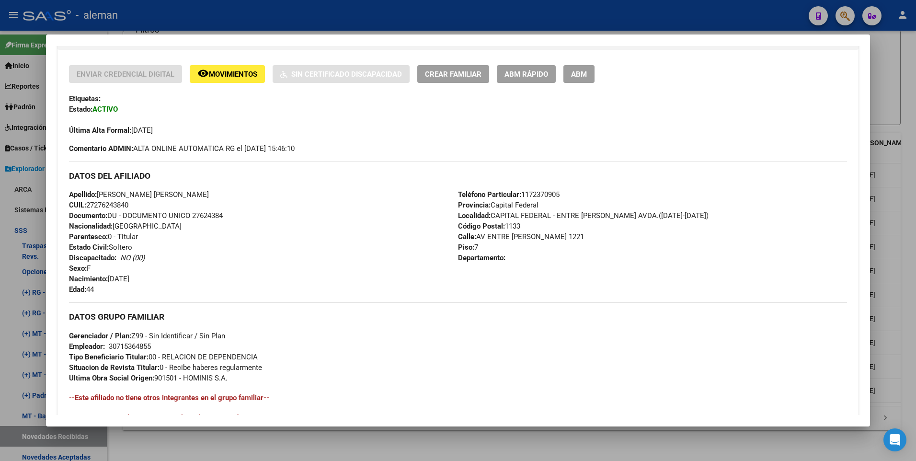
scroll to position [240, 0]
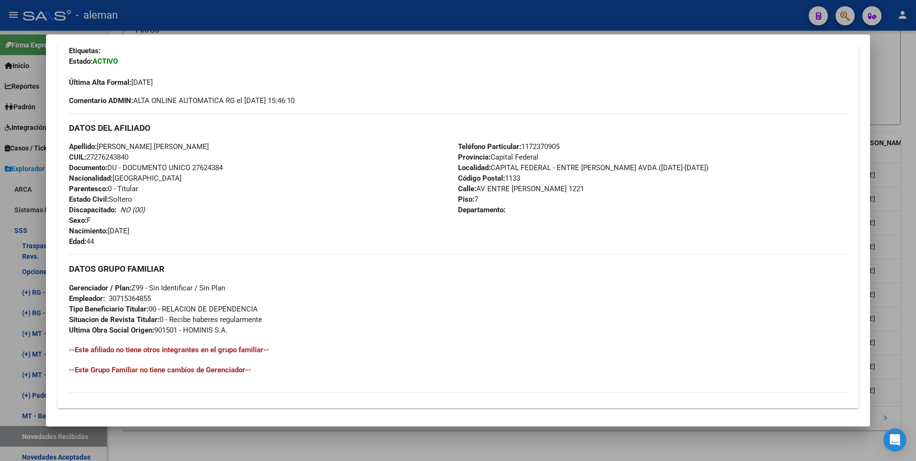
click at [902, 340] on div at bounding box center [458, 230] width 916 height 461
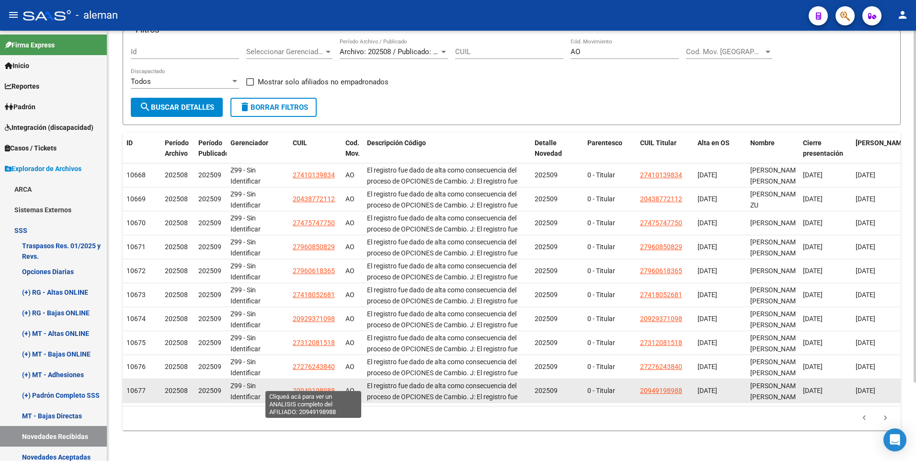
click at [301, 387] on span "20949198988" at bounding box center [314, 391] width 42 height 8
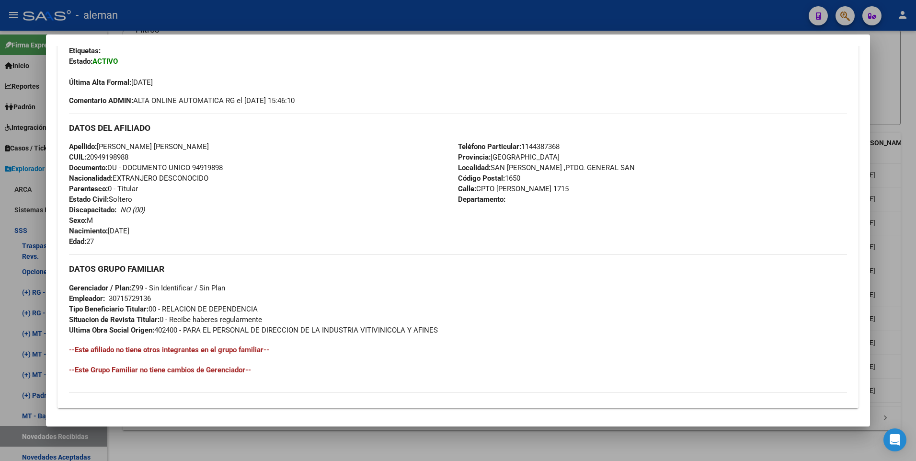
click at [901, 297] on div at bounding box center [458, 230] width 916 height 461
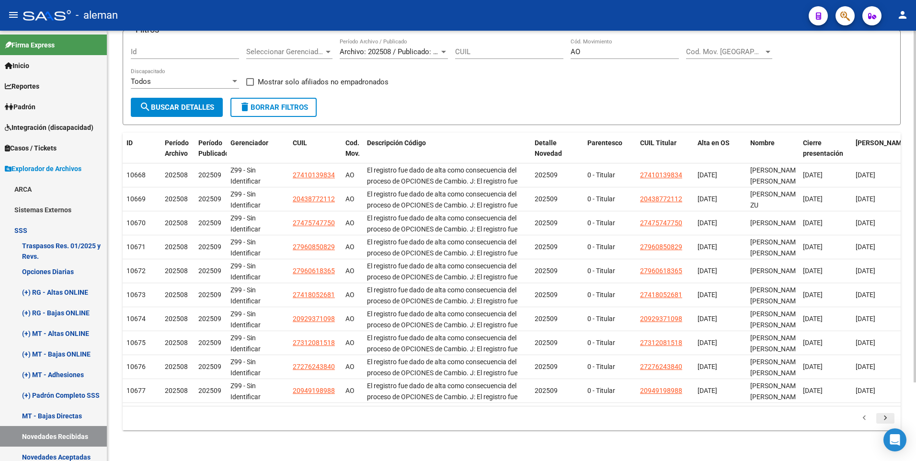
click at [886, 416] on icon "go to next page" at bounding box center [885, 418] width 12 height 11
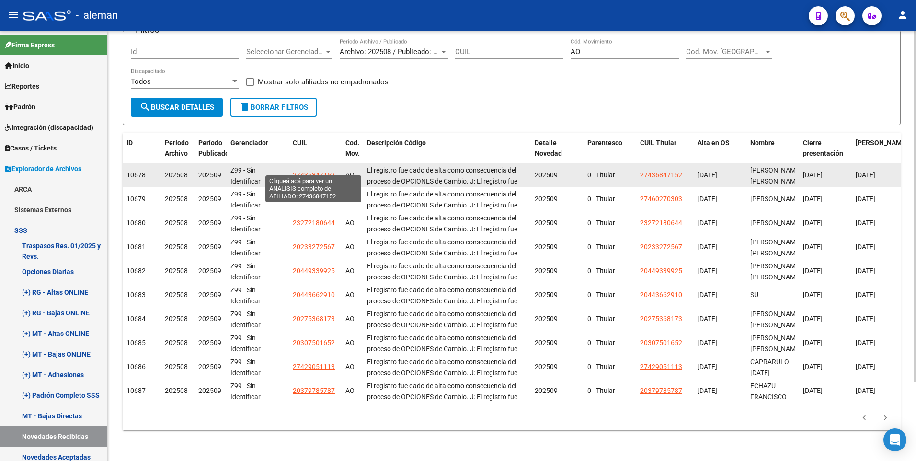
click at [305, 171] on span "27436847152" at bounding box center [314, 175] width 42 height 8
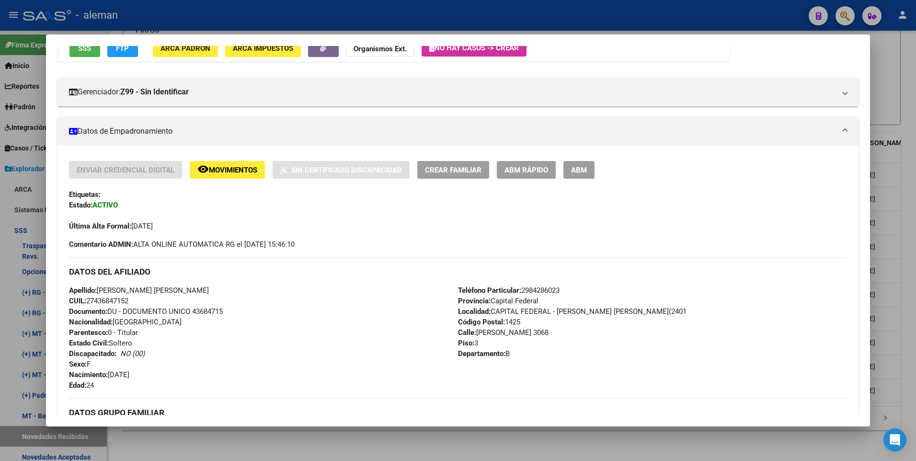
scroll to position [192, 0]
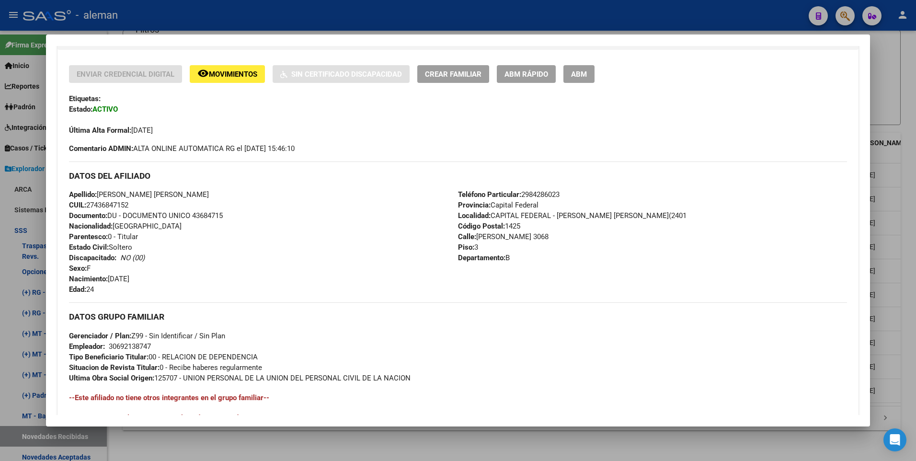
click at [905, 311] on div at bounding box center [458, 230] width 916 height 461
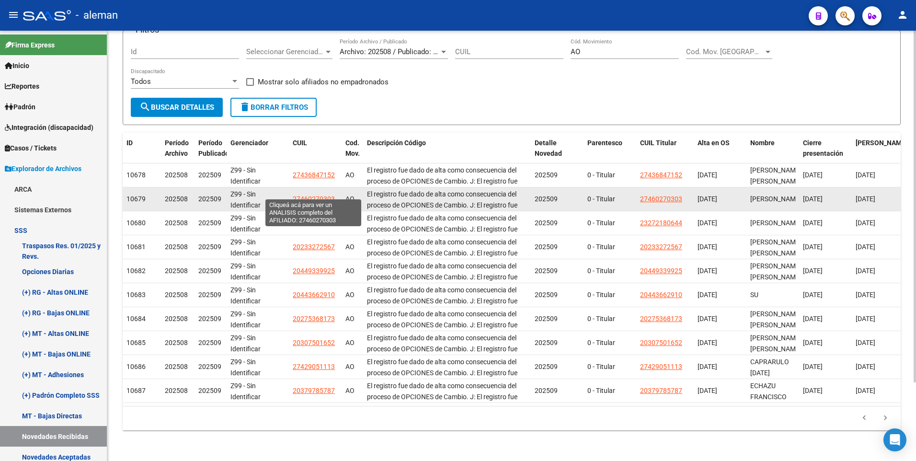
click at [299, 195] on span "27460270303" at bounding box center [314, 199] width 42 height 8
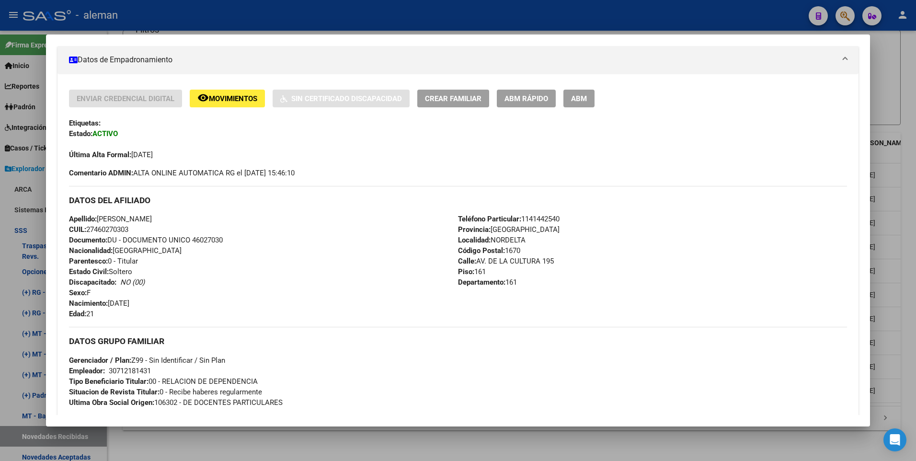
scroll to position [119, 0]
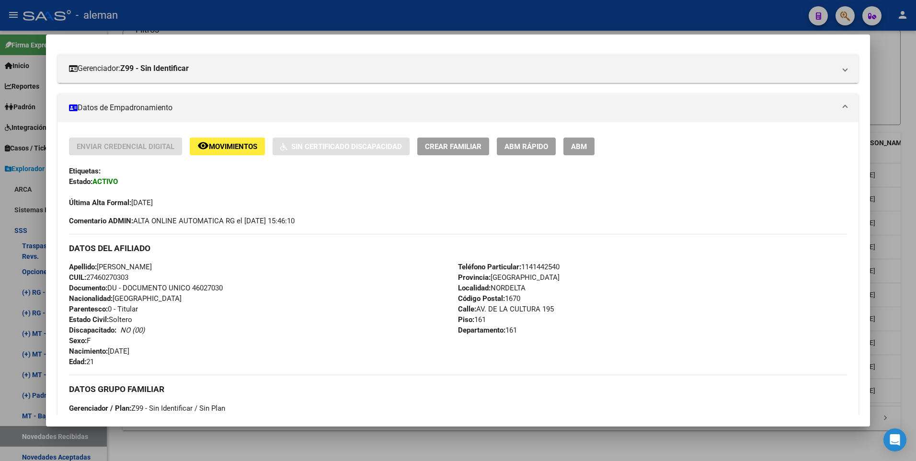
click at [910, 265] on div at bounding box center [458, 230] width 916 height 461
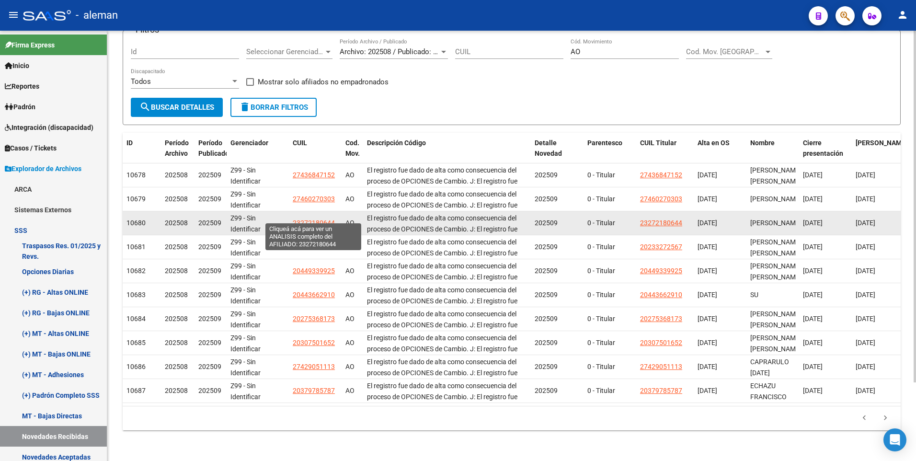
click at [315, 219] on span "23272180644" at bounding box center [314, 223] width 42 height 8
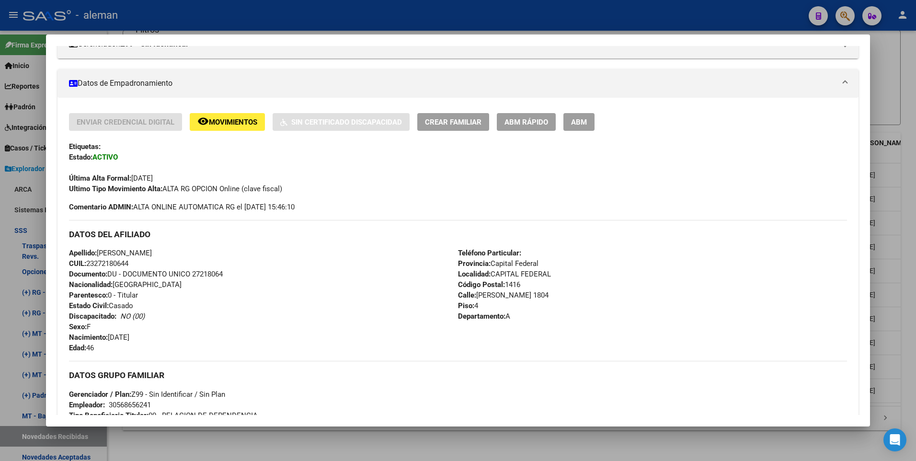
scroll to position [240, 0]
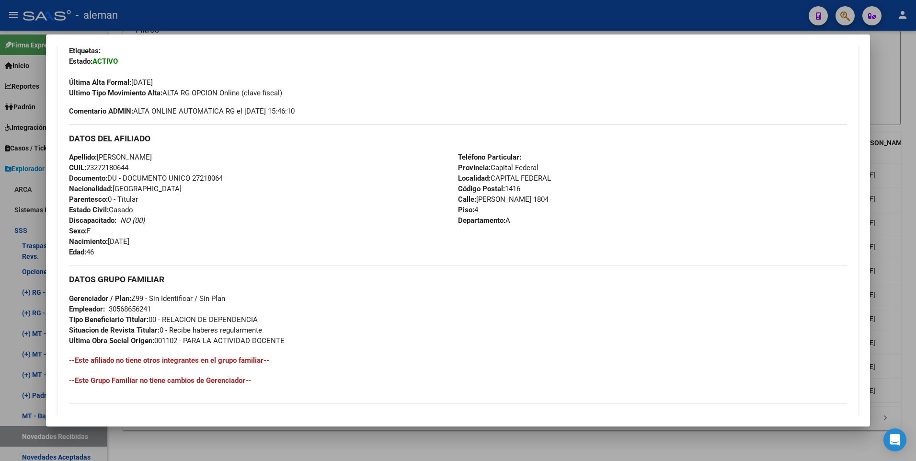
click at [902, 204] on div at bounding box center [458, 230] width 916 height 461
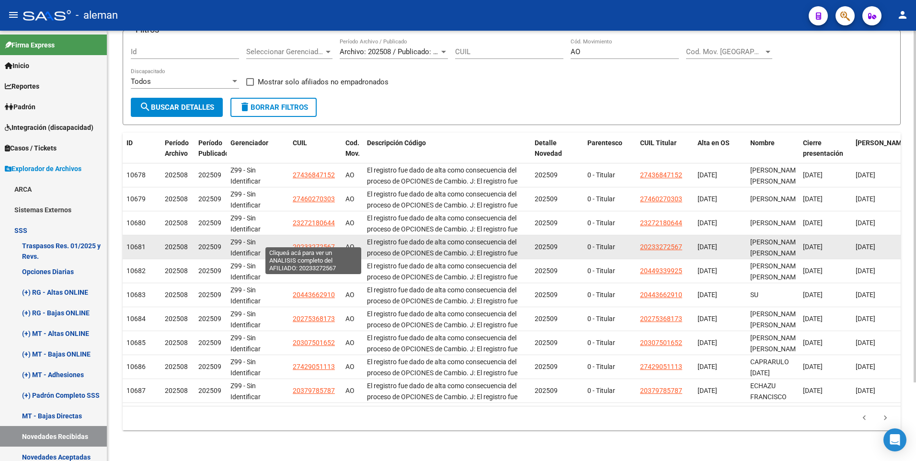
click at [311, 243] on span "20233272567" at bounding box center [314, 247] width 42 height 8
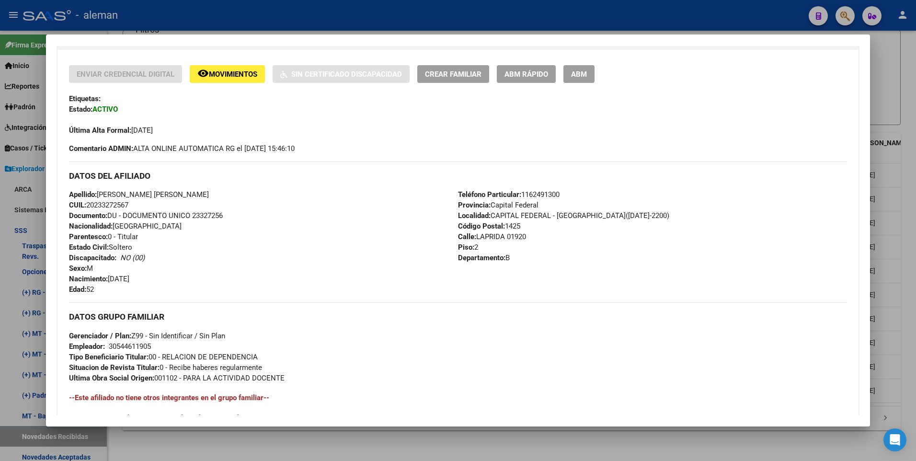
scroll to position [359, 0]
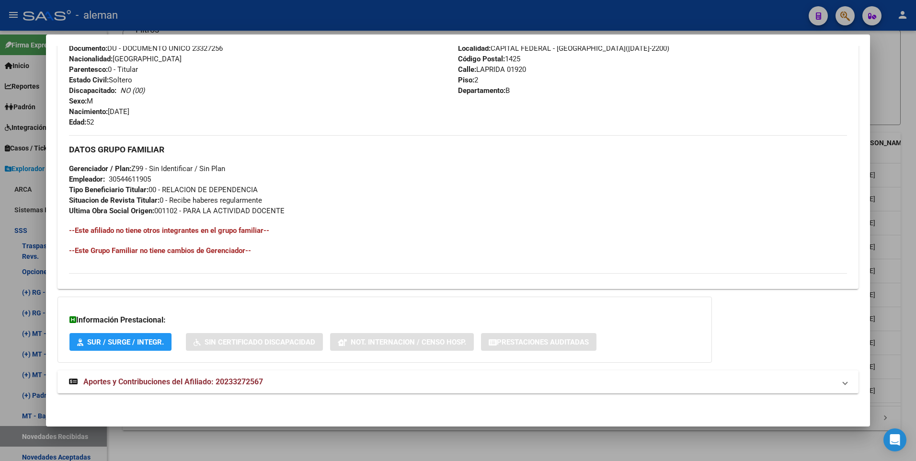
click at [906, 226] on div at bounding box center [458, 230] width 916 height 461
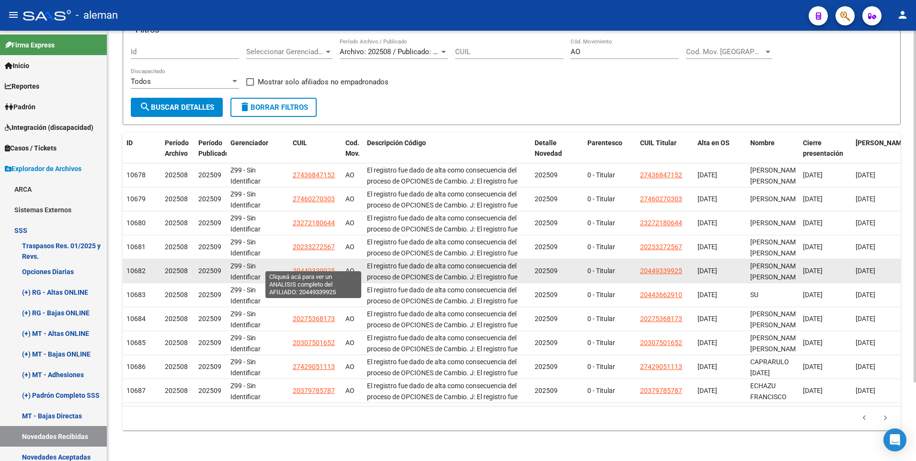
click at [315, 267] on span "20449339925" at bounding box center [314, 271] width 42 height 8
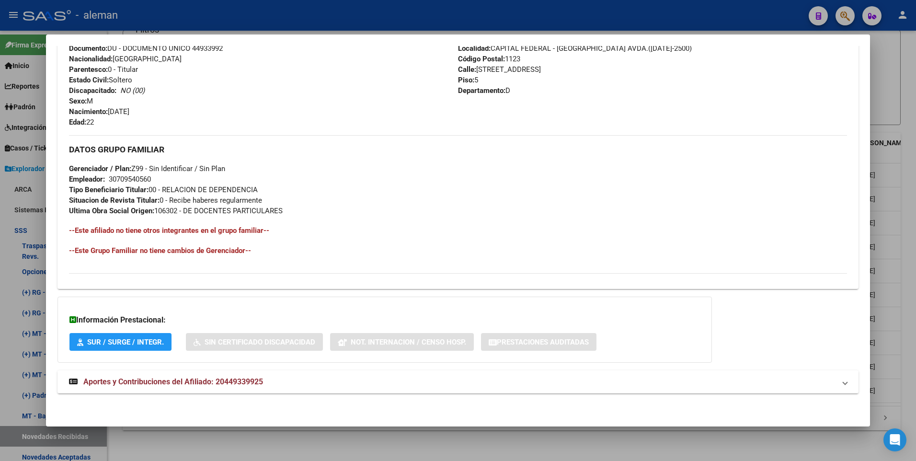
click at [909, 263] on div at bounding box center [458, 230] width 916 height 461
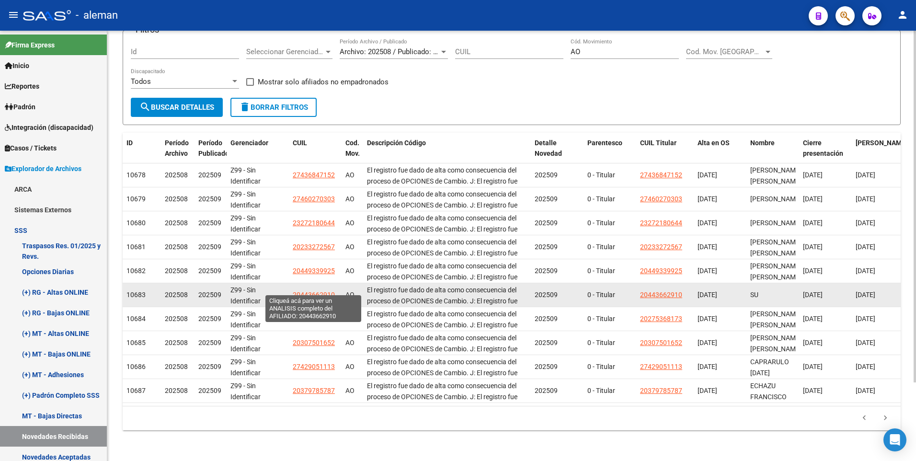
click at [306, 291] on span "20443662910" at bounding box center [314, 295] width 42 height 8
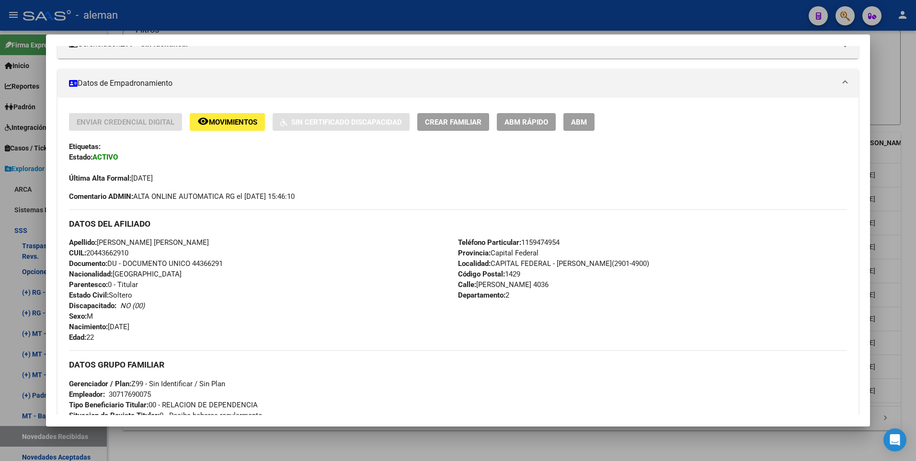
scroll to position [240, 0]
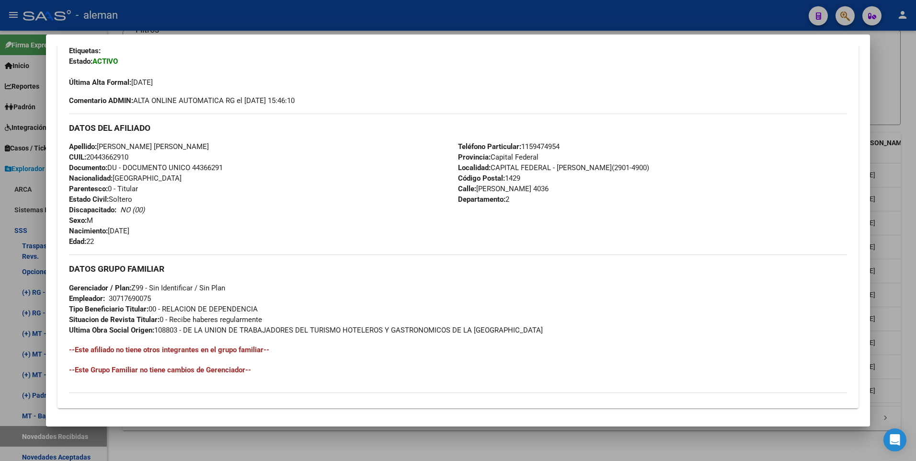
click at [908, 262] on div at bounding box center [458, 230] width 916 height 461
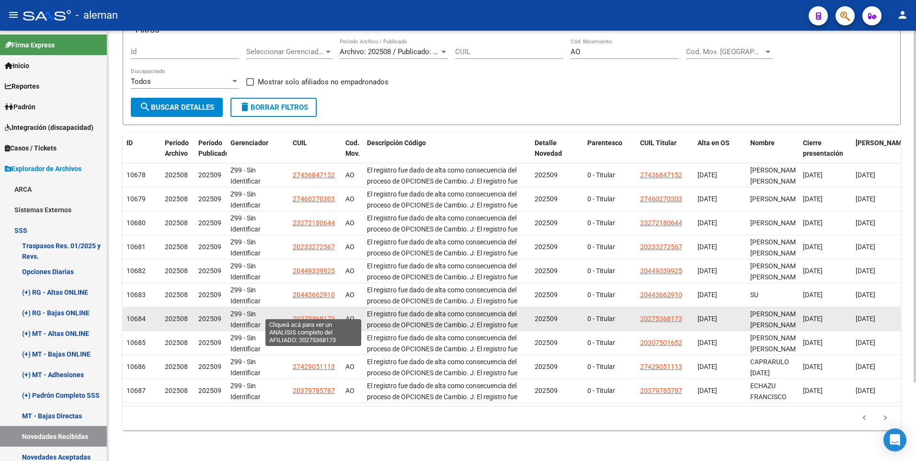
click at [307, 315] on span "20275368173" at bounding box center [314, 319] width 42 height 8
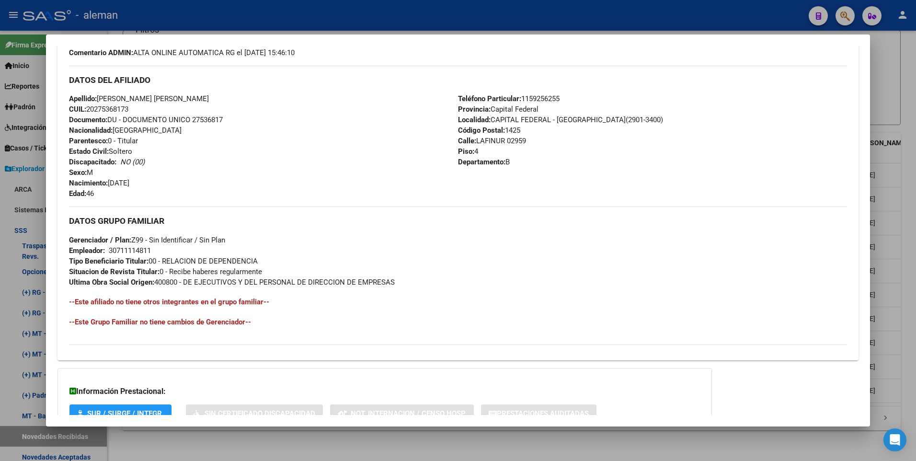
scroll to position [335, 0]
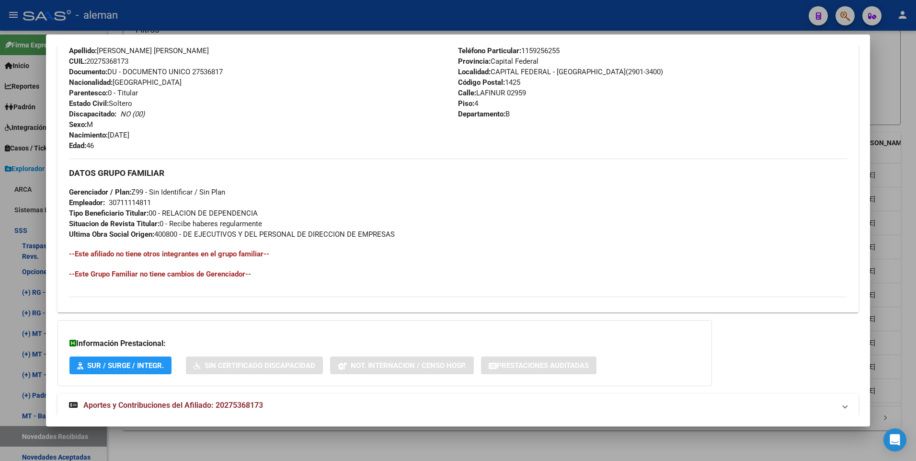
click at [908, 316] on div at bounding box center [458, 230] width 916 height 461
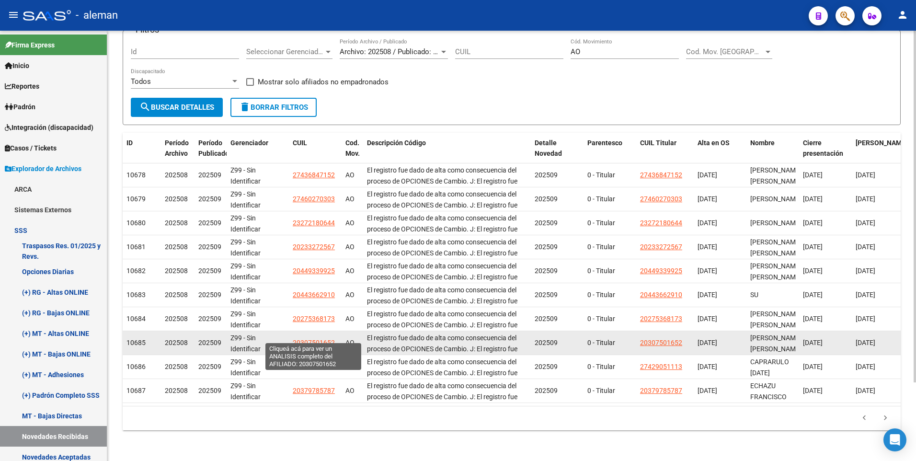
click at [318, 339] on span "20307501652" at bounding box center [314, 343] width 42 height 8
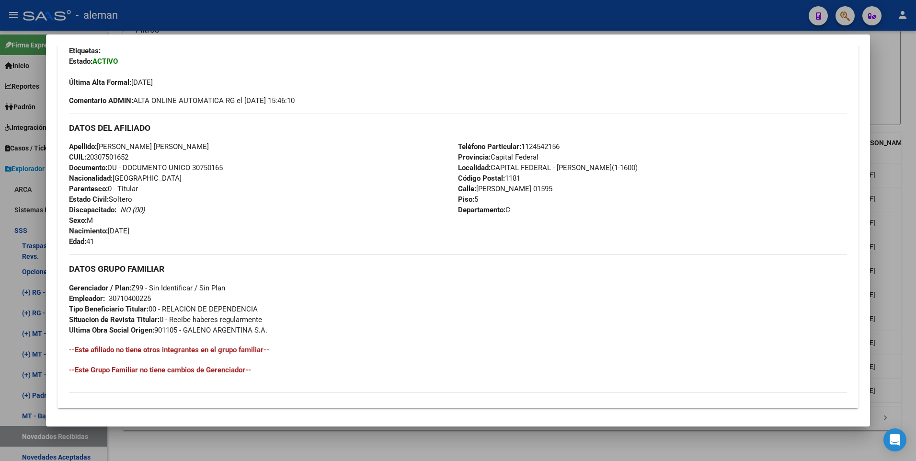
scroll to position [287, 0]
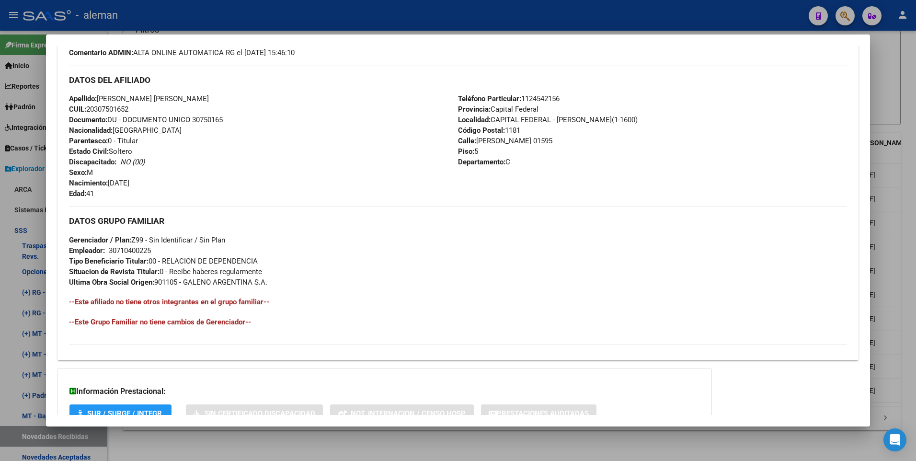
click at [911, 354] on div at bounding box center [458, 230] width 916 height 461
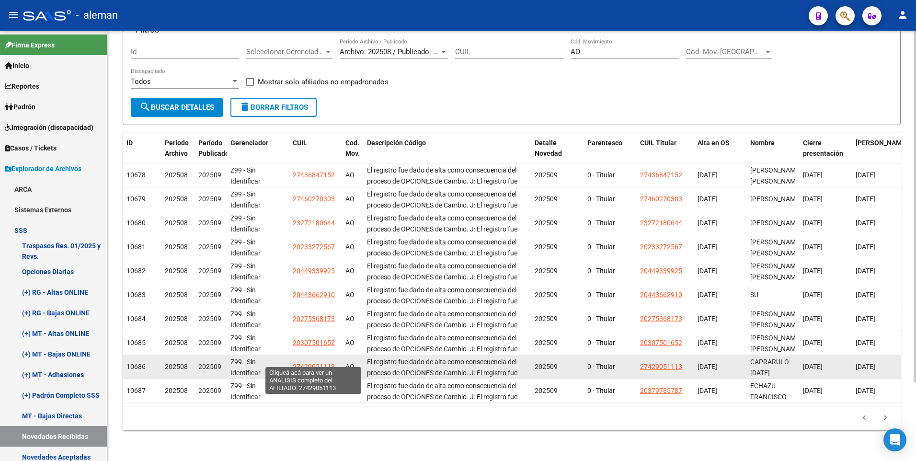
click at [317, 363] on span "27429051113" at bounding box center [314, 367] width 42 height 8
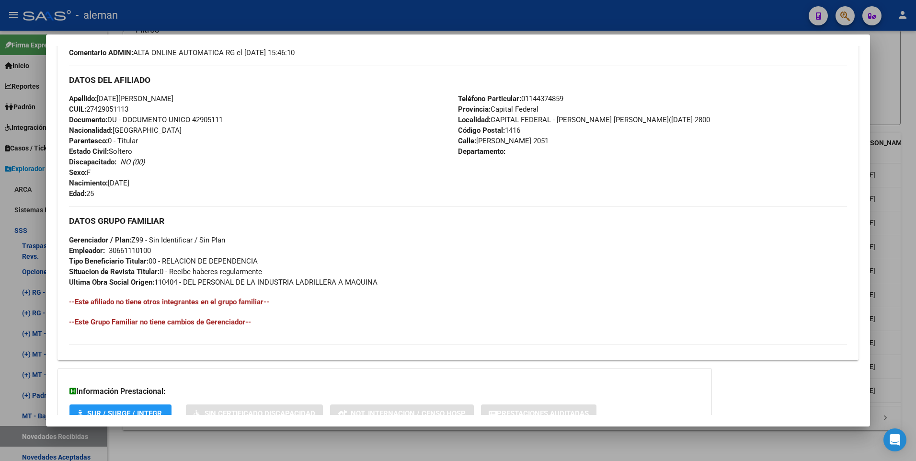
scroll to position [359, 0]
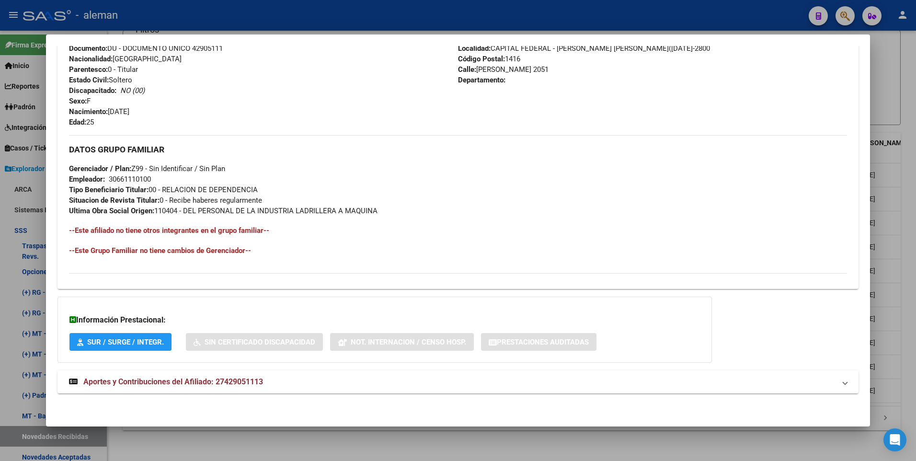
click at [902, 327] on div at bounding box center [458, 230] width 916 height 461
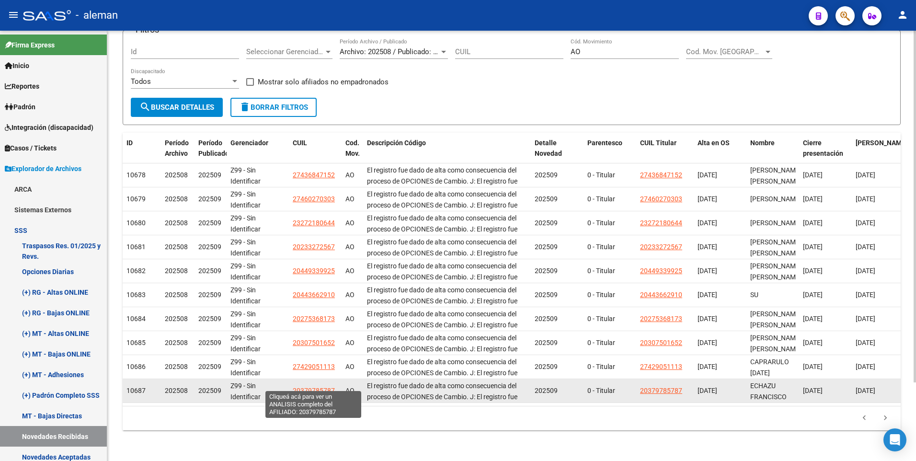
click at [306, 387] on span "20379785787" at bounding box center [314, 391] width 42 height 8
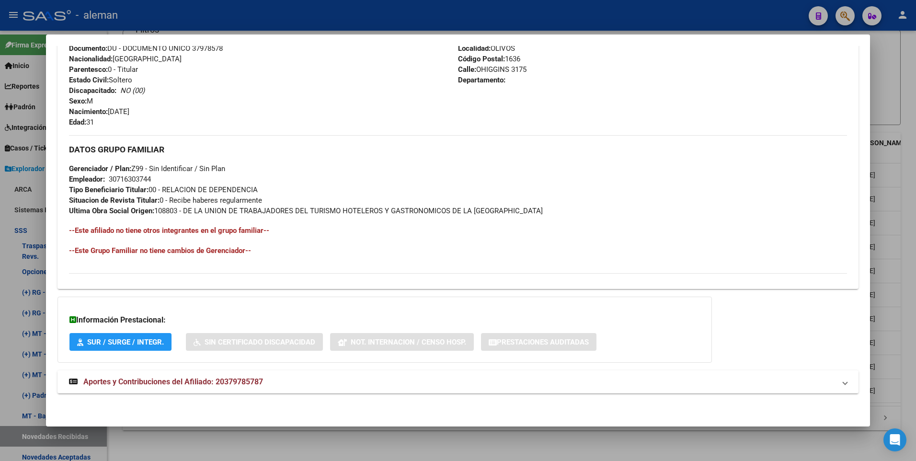
click at [907, 309] on div at bounding box center [458, 230] width 916 height 461
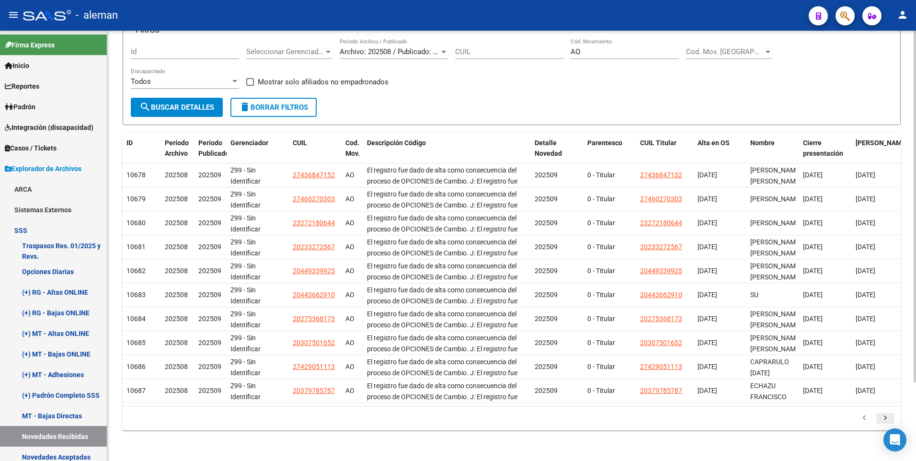
click at [883, 419] on icon "go to next page" at bounding box center [885, 418] width 12 height 11
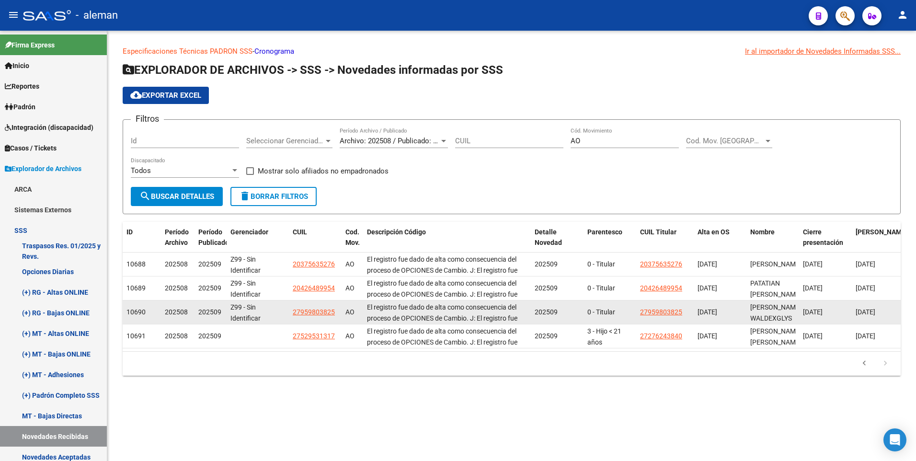
scroll to position [0, 0]
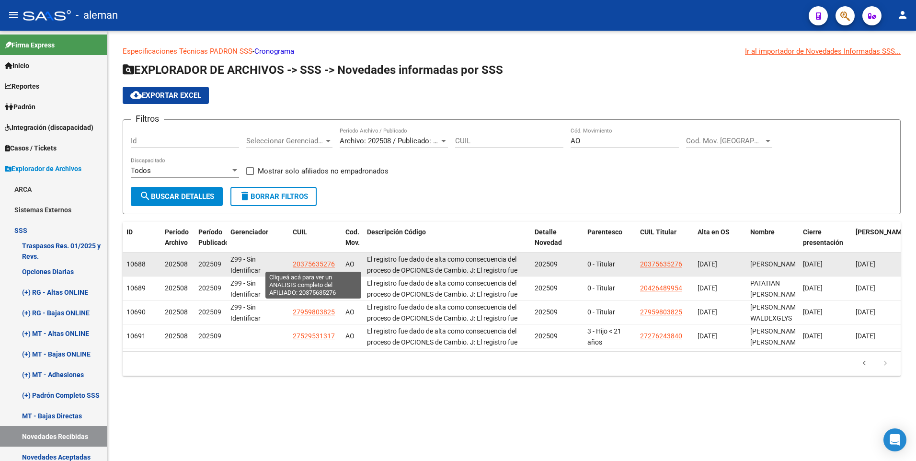
click at [314, 264] on span "20375635276" at bounding box center [314, 264] width 42 height 8
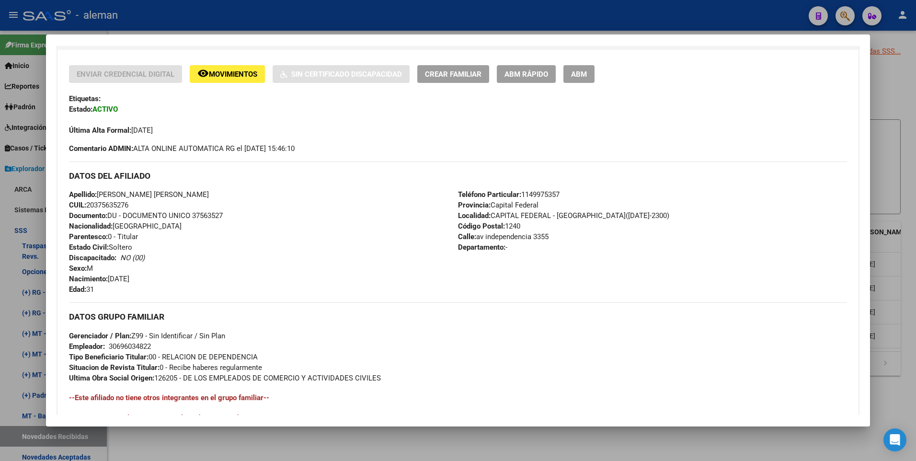
scroll to position [240, 0]
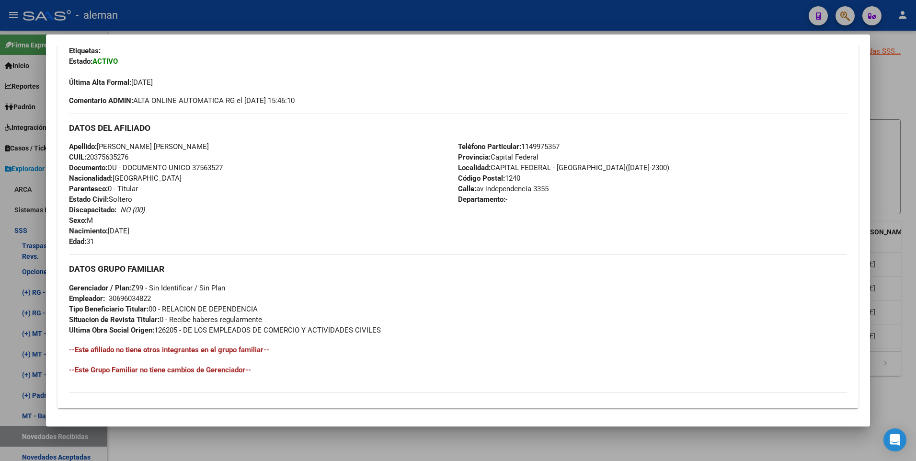
click at [899, 257] on div at bounding box center [458, 230] width 916 height 461
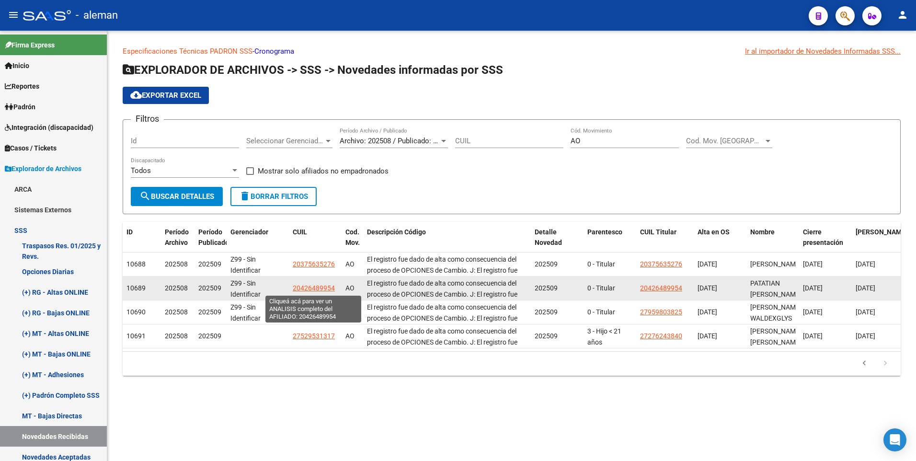
click at [312, 287] on span "20426489954" at bounding box center [314, 288] width 42 height 8
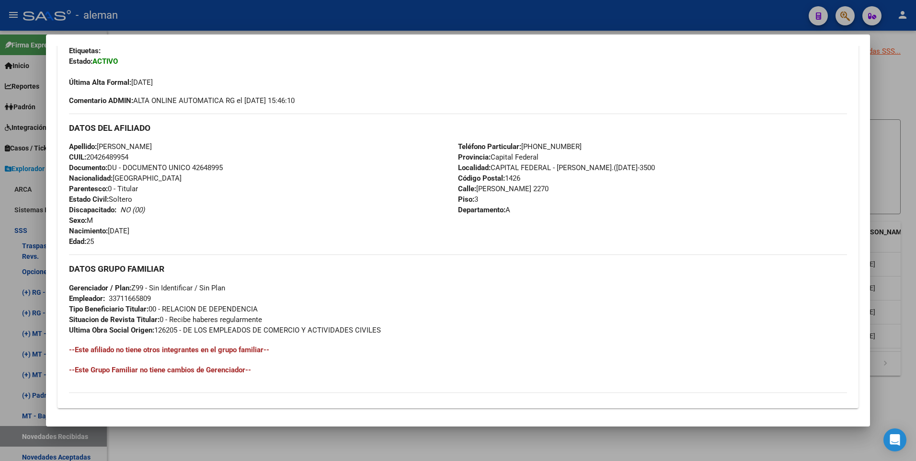
click at [908, 294] on div at bounding box center [458, 230] width 916 height 461
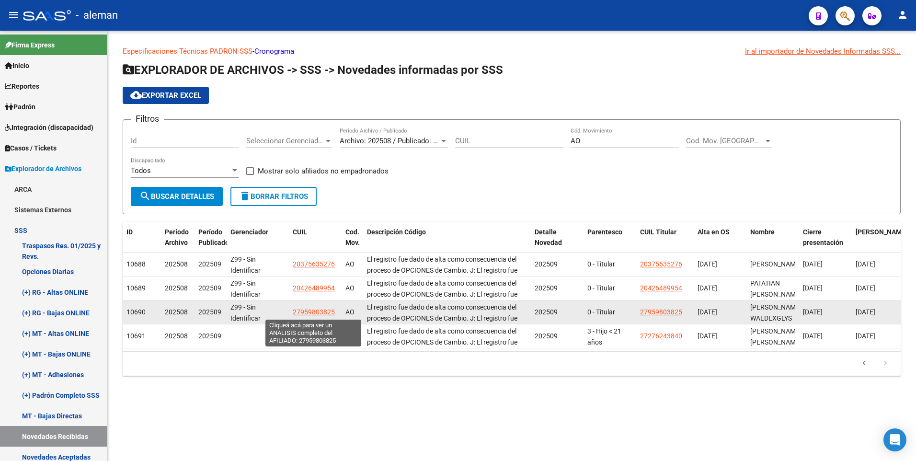
click at [317, 310] on span "27959803825" at bounding box center [314, 312] width 42 height 8
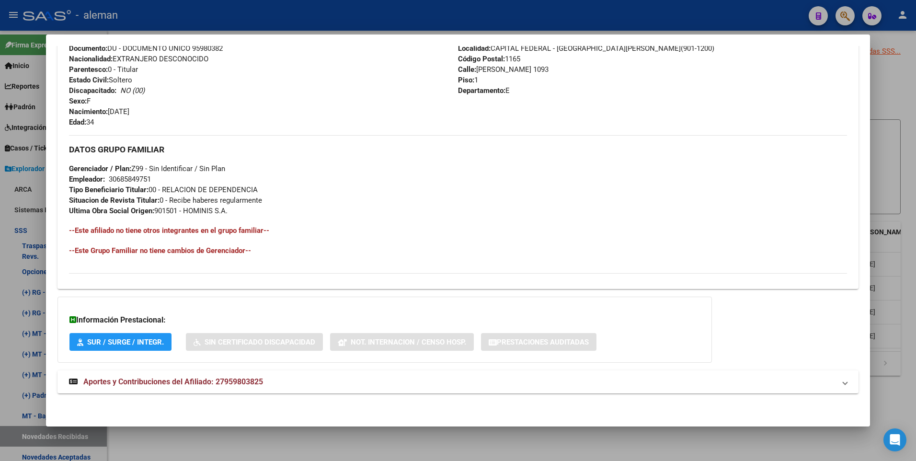
scroll to position [167, 0]
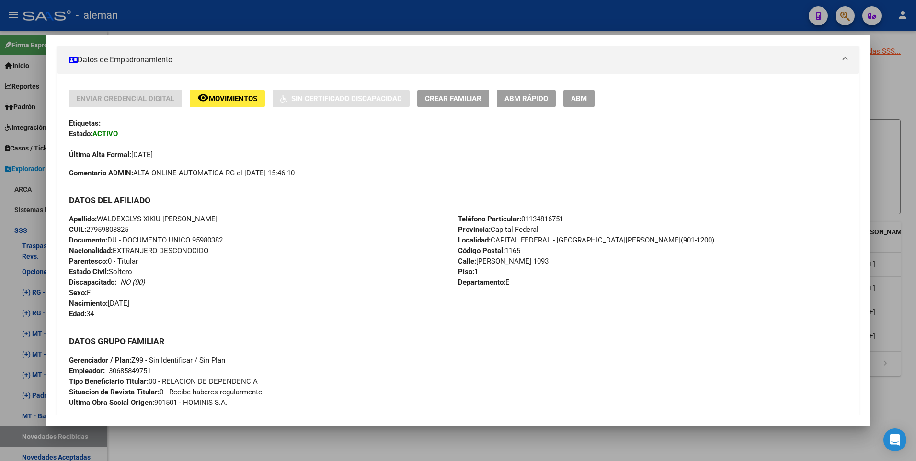
click at [908, 307] on div at bounding box center [458, 230] width 916 height 461
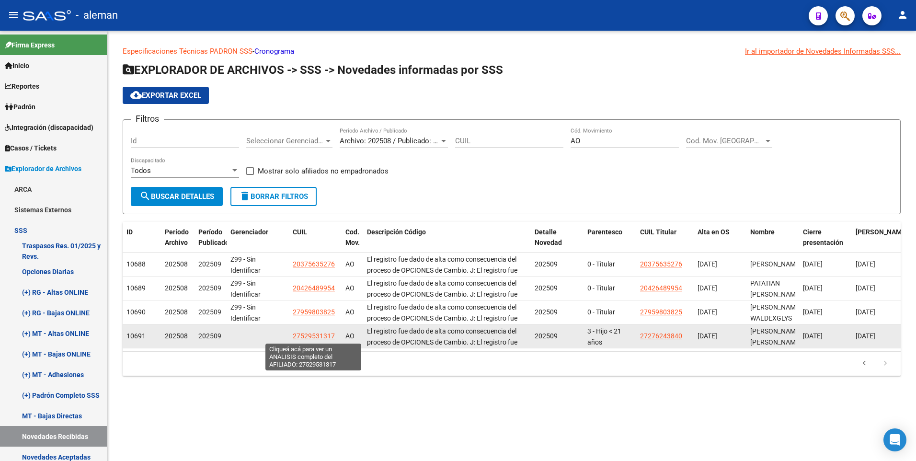
click at [306, 335] on span "27529531317" at bounding box center [314, 336] width 42 height 8
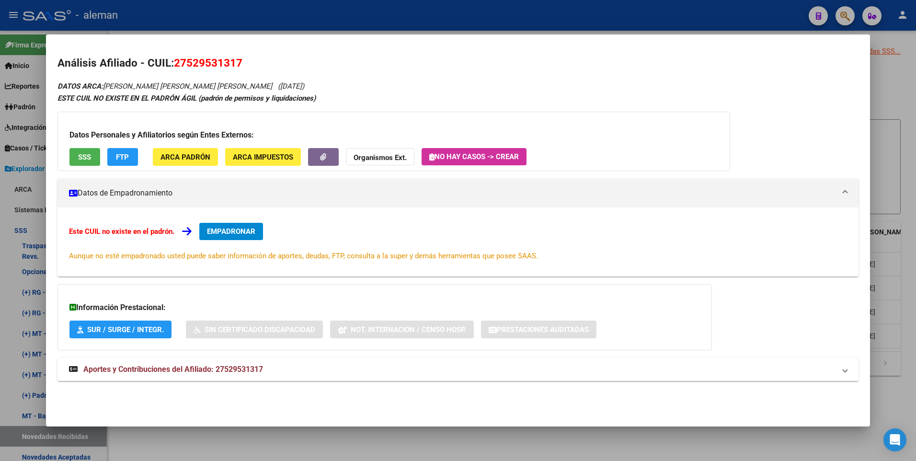
click at [904, 336] on div at bounding box center [458, 230] width 916 height 461
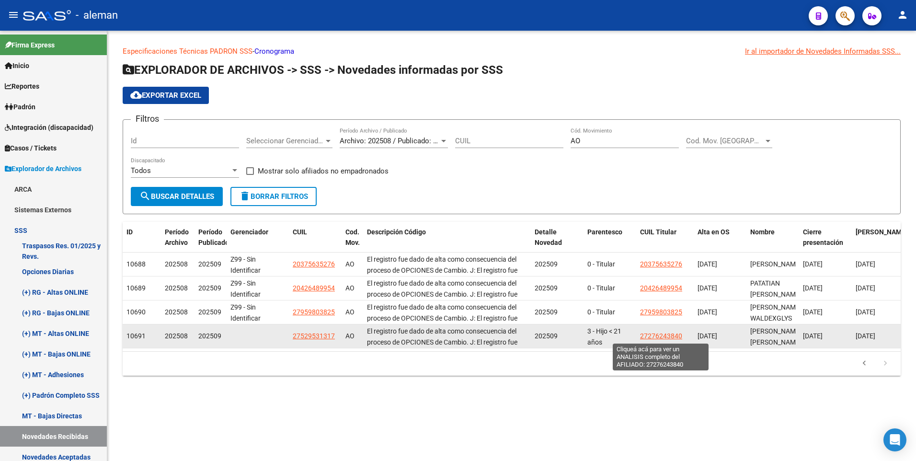
click at [660, 336] on span "27276243840" at bounding box center [661, 336] width 42 height 8
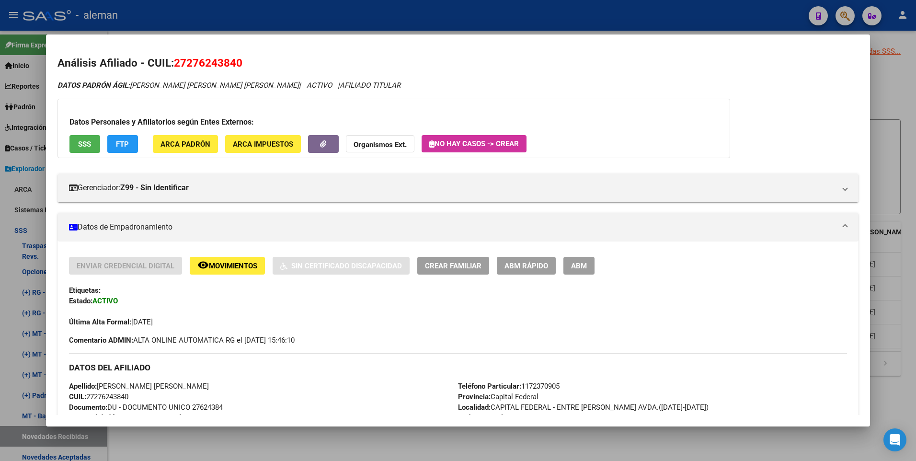
scroll to position [96, 0]
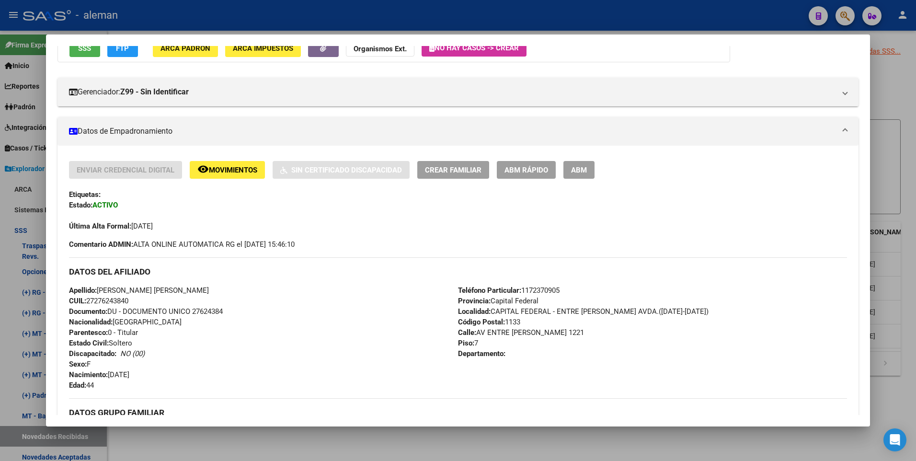
click at [916, 273] on div at bounding box center [458, 230] width 916 height 461
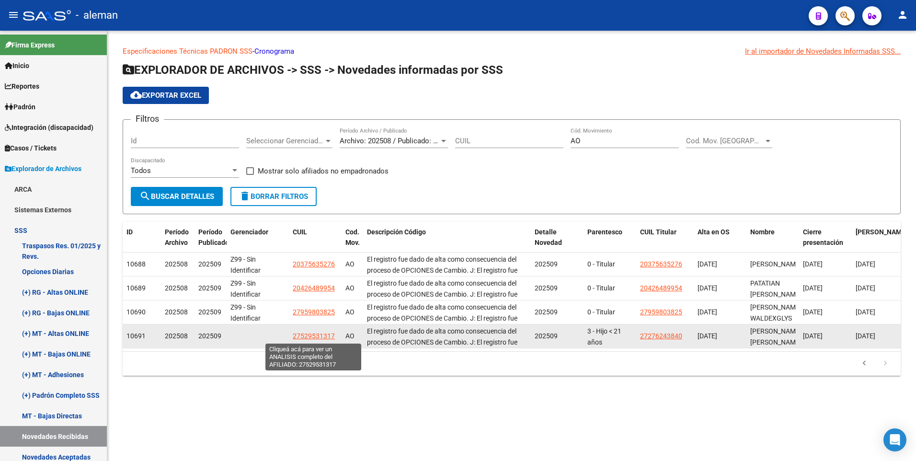
click at [308, 333] on span "27529531317" at bounding box center [314, 336] width 42 height 8
type textarea "27529531317"
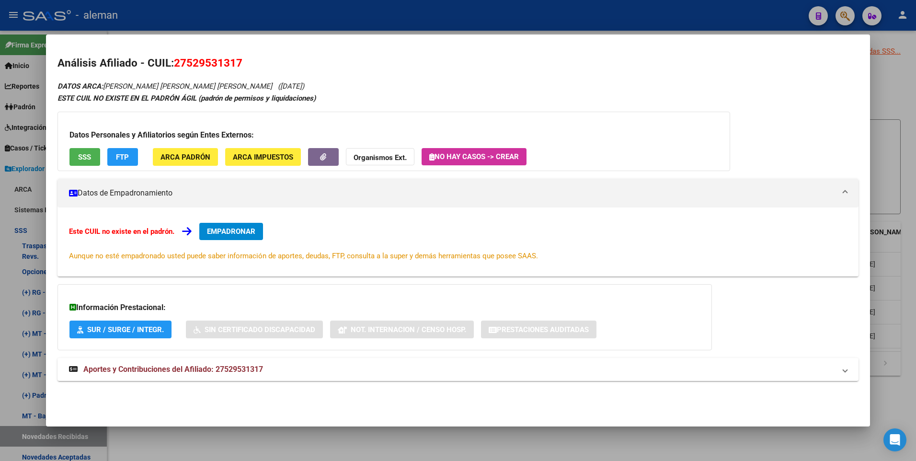
click at [214, 229] on span "EMPADRONAR" at bounding box center [231, 231] width 48 height 9
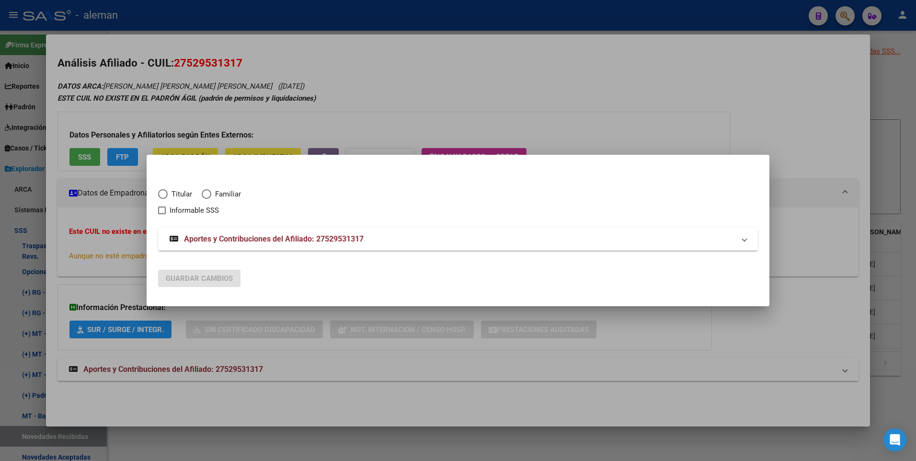
click at [204, 194] on span "Elija una opción" at bounding box center [207, 194] width 10 height 10
click at [204, 194] on input "Familiar" at bounding box center [207, 194] width 10 height 10
radio input "true"
checkbox input "true"
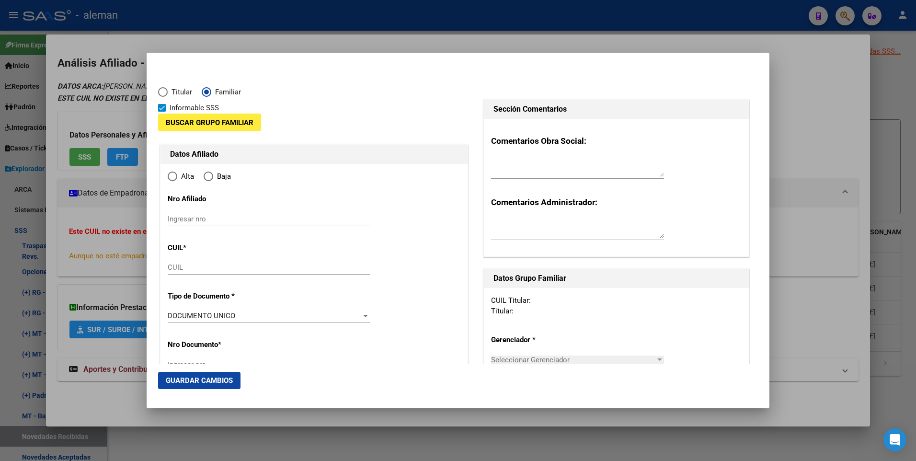
type input "27-52953131-7"
type input "52953131"
type input "SANCHEZ BAZAN MARIA DINORAH"
type input "2012-11-29"
type input "CABA"
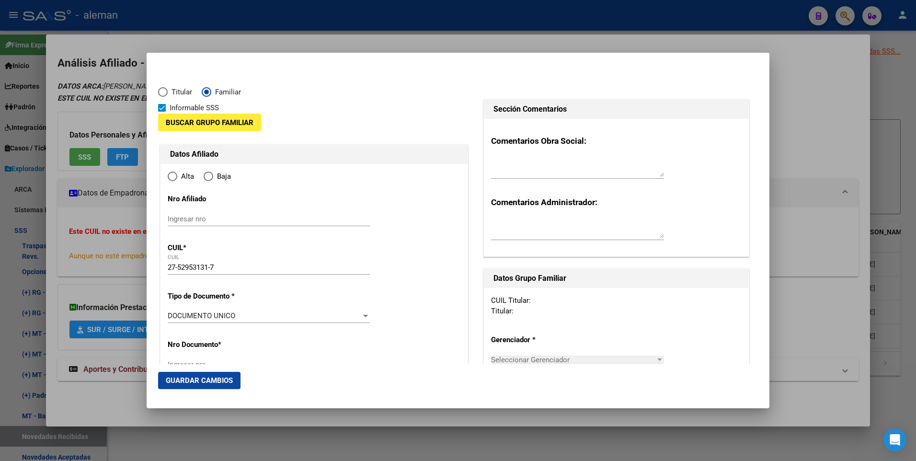
type input "1282"
type input "JUAN CARLOS GOMEZ"
type input "145"
type input "03"
type input "CABA"
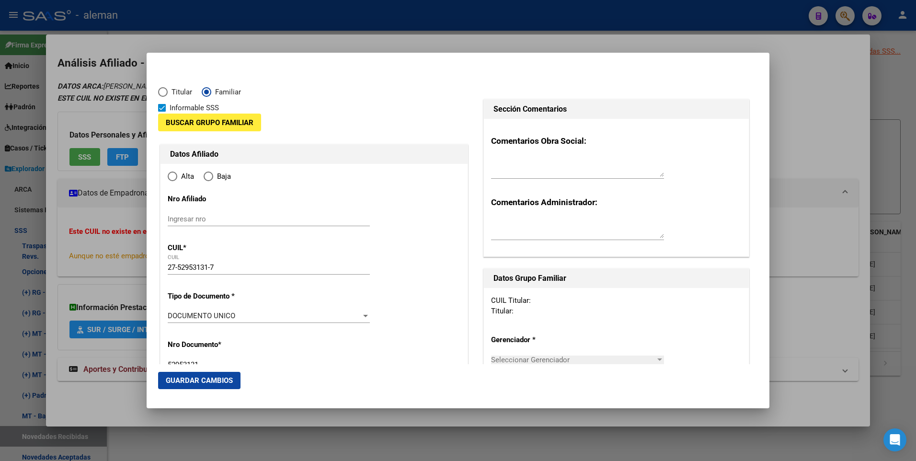
radio input "true"
click at [171, 313] on input "Ingresar fecha" at bounding box center [269, 318] width 202 height 15
type input "2025-09-01"
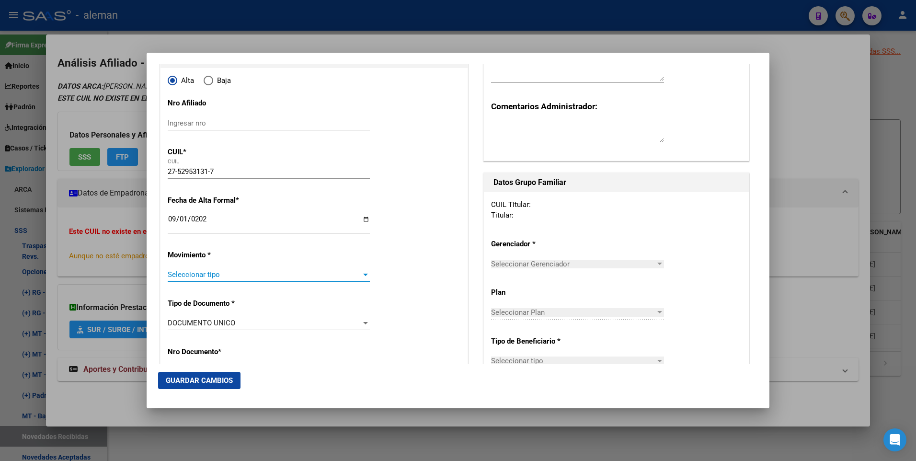
click at [217, 275] on span "Seleccionar tipo" at bounding box center [265, 274] width 194 height 9
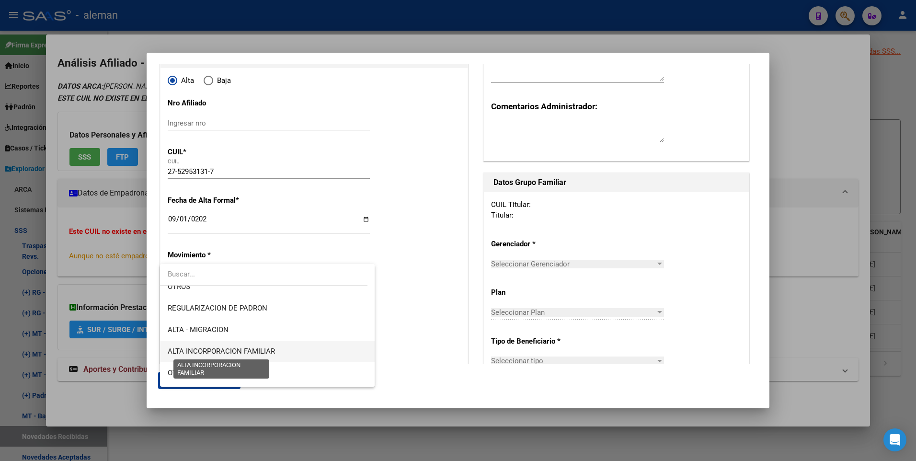
click at [226, 350] on span "ALTA INCORPORACION FAMILIAR" at bounding box center [221, 351] width 107 height 9
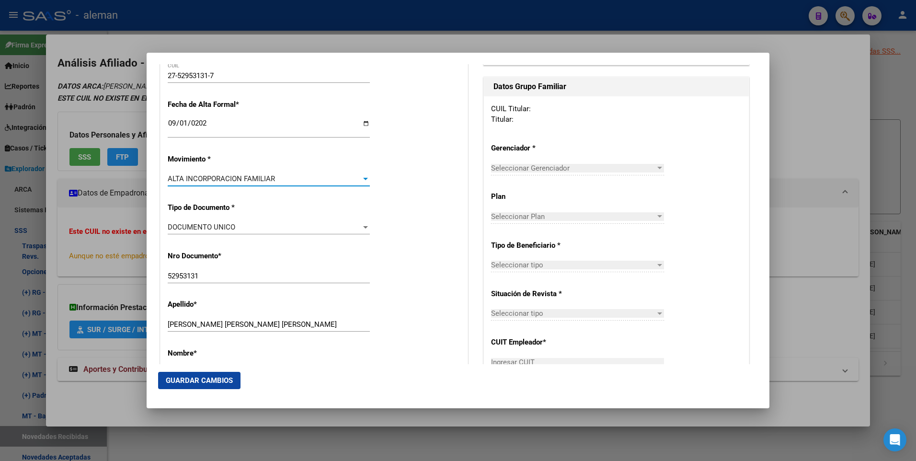
scroll to position [240, 0]
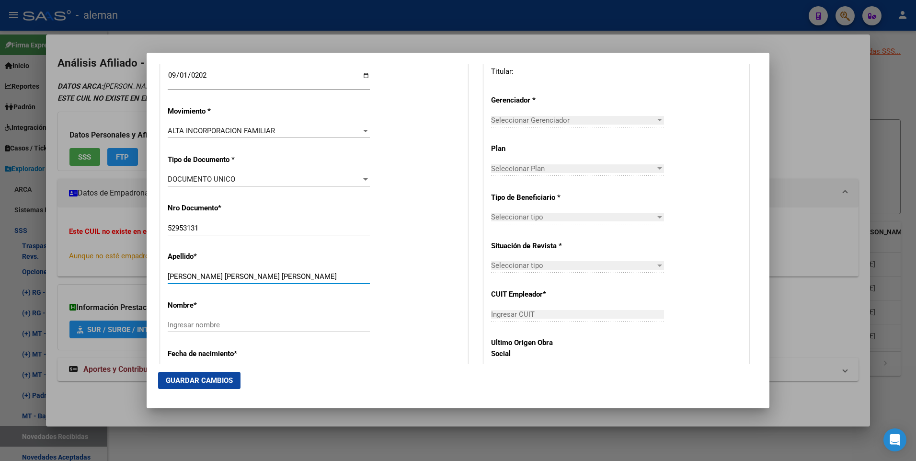
drag, startPoint x: 227, startPoint y: 275, endPoint x: 299, endPoint y: 275, distance: 72.3
click at [299, 275] on input "SANCHEZ BAZAN MARIA DINORAH" at bounding box center [269, 276] width 202 height 9
type input "SANCHEZ BAZAN"
click at [284, 323] on input "Ingresar nombre" at bounding box center [269, 325] width 202 height 9
paste input "MARIA DINORAH"
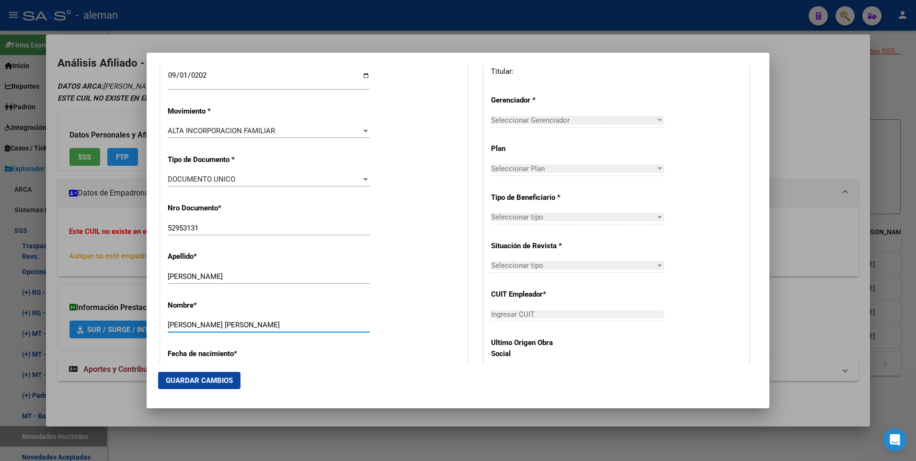
type input "MARIA DINORAH"
click at [434, 281] on div "Apellido * SANCHEZ BAZAN Ingresar apellido" at bounding box center [314, 268] width 293 height 48
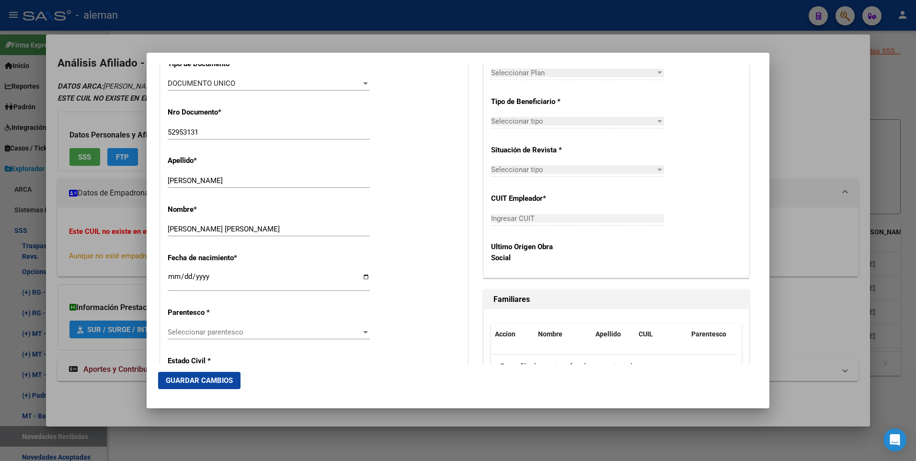
scroll to position [431, 0]
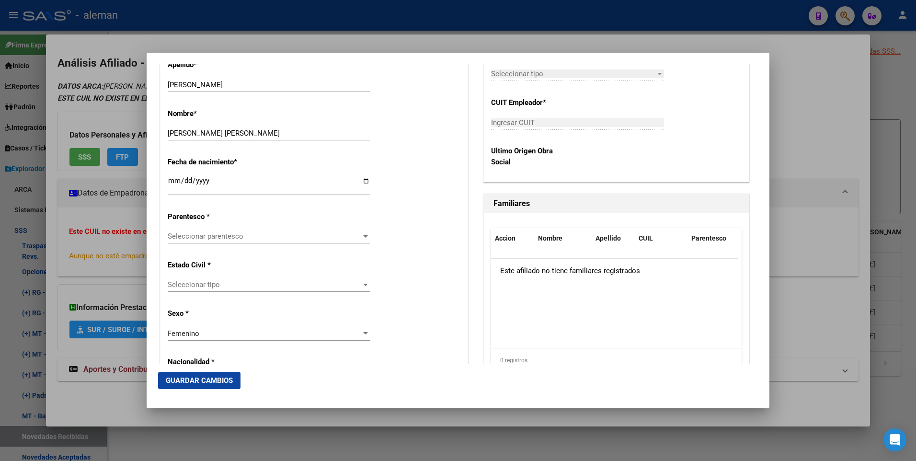
click at [234, 231] on div "Seleccionar parentesco Seleccionar parentesco" at bounding box center [269, 236] width 202 height 14
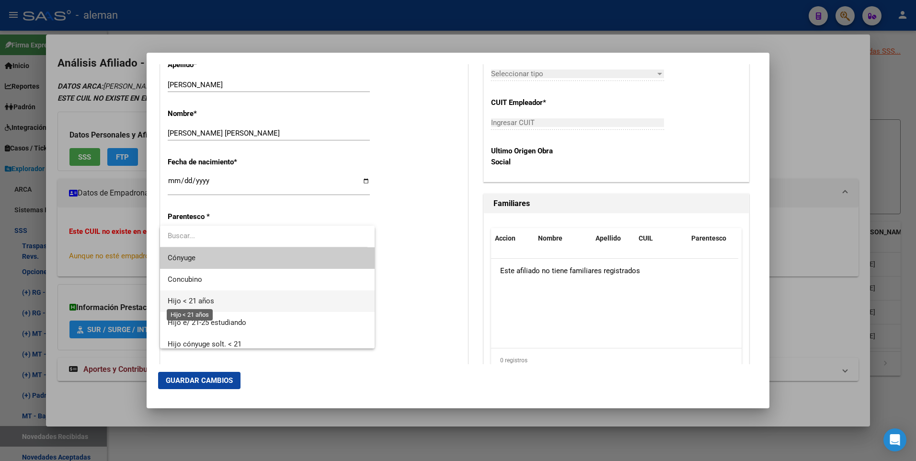
click at [203, 301] on span "Hijo < 21 años" at bounding box center [191, 301] width 46 height 9
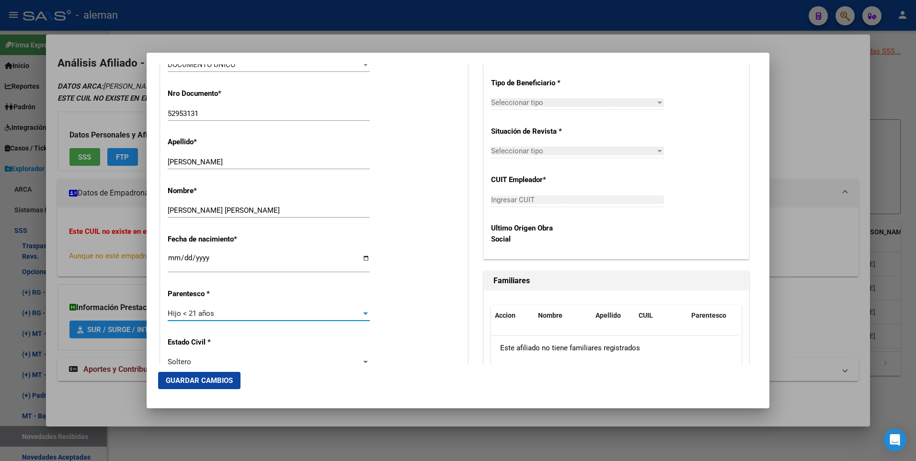
scroll to position [0, 0]
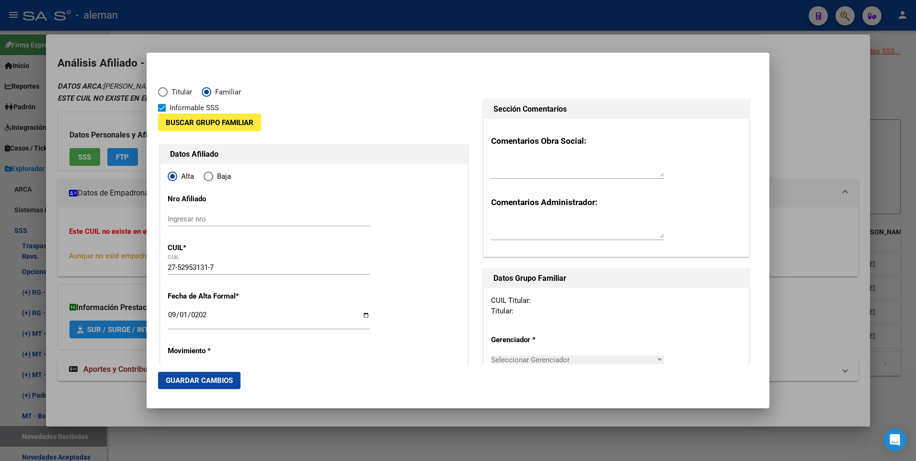
click at [198, 124] on span "Buscar Grupo Familiar" at bounding box center [210, 122] width 88 height 9
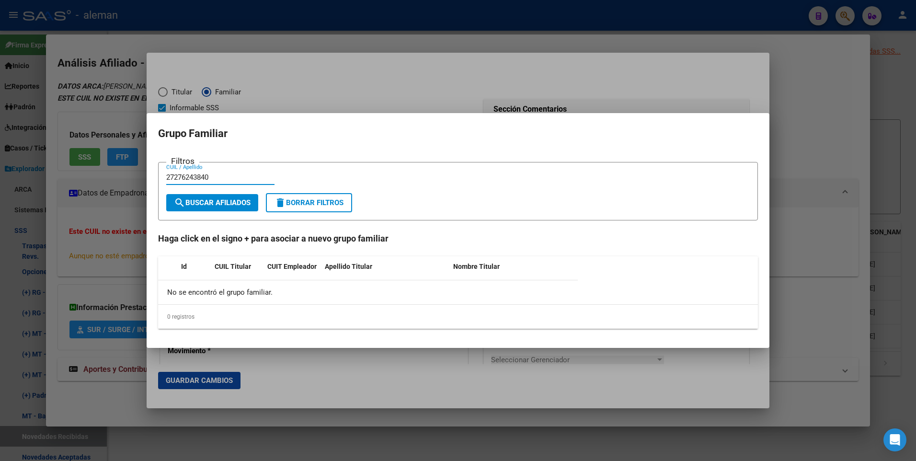
type input "27276243840"
click at [226, 197] on button "search Buscar Afiliados" at bounding box center [212, 202] width 92 height 17
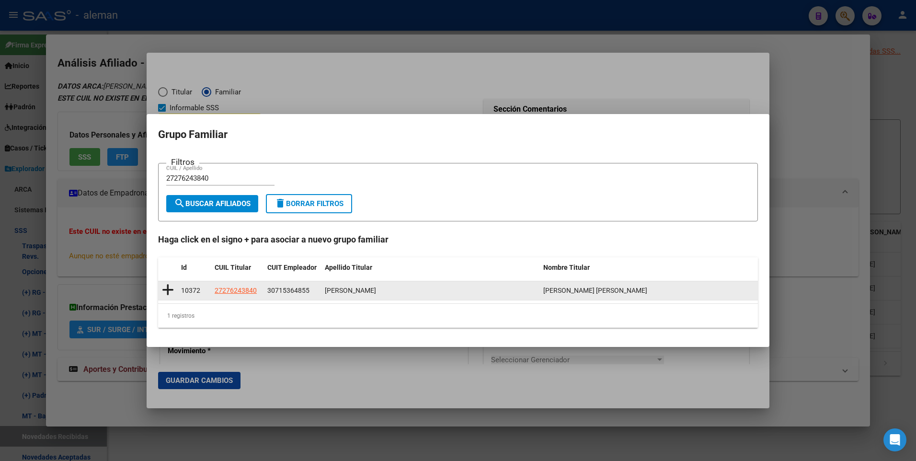
click at [169, 289] on icon at bounding box center [168, 289] width 12 height 13
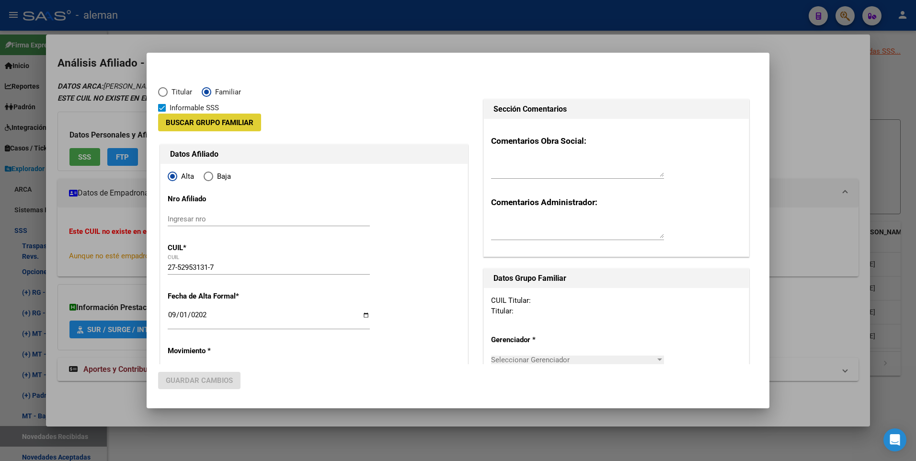
type input "30-71536485-5"
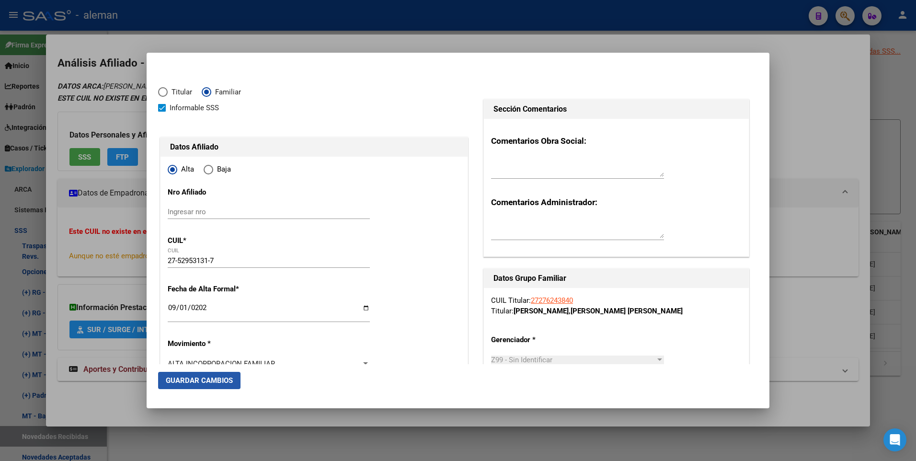
click at [199, 381] on span "Guardar Cambios" at bounding box center [199, 380] width 67 height 9
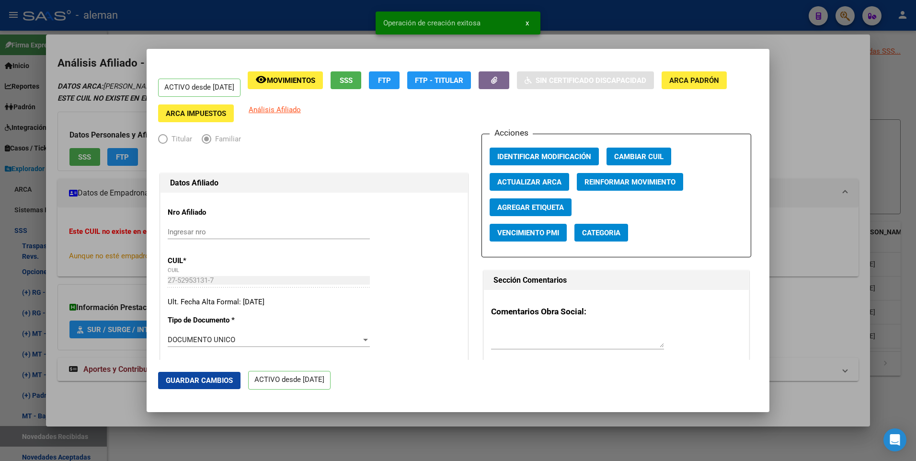
click at [864, 206] on div at bounding box center [458, 230] width 916 height 461
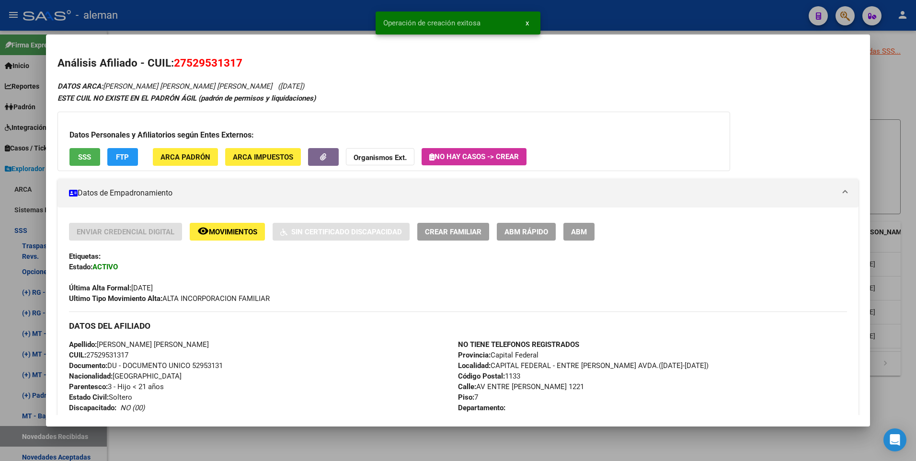
click at [893, 203] on div at bounding box center [458, 230] width 916 height 461
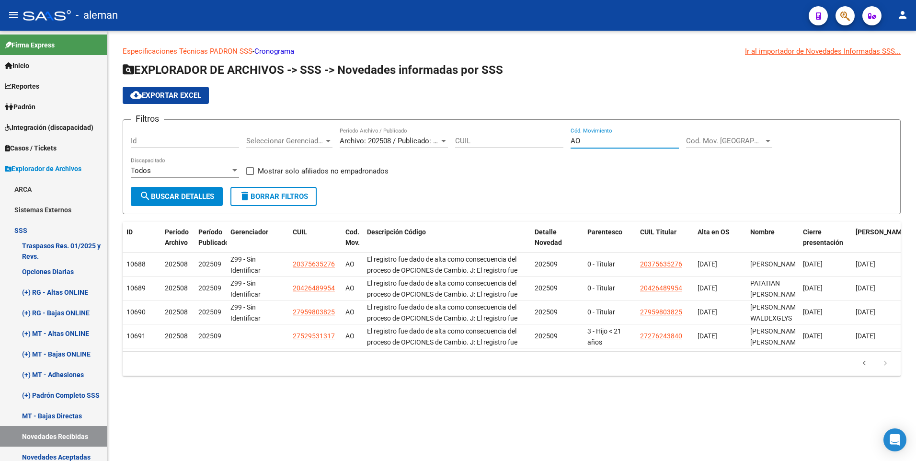
click at [582, 140] on input "AO" at bounding box center [625, 141] width 108 height 9
type input "AQ"
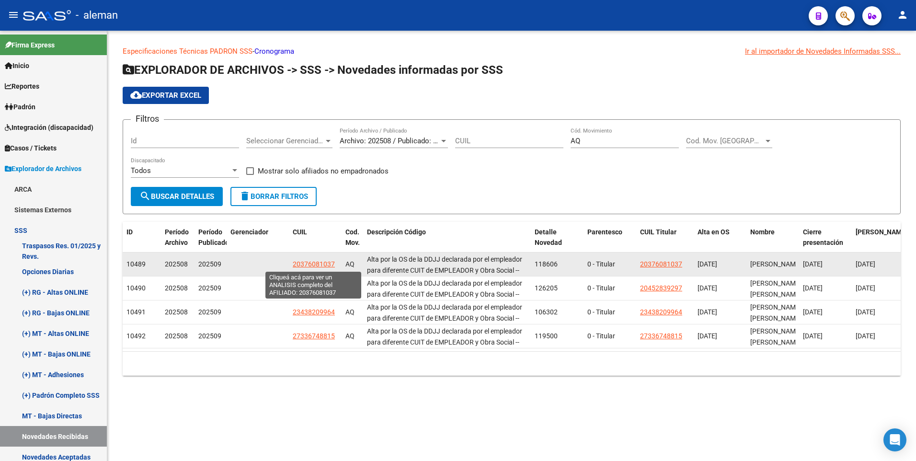
click at [326, 263] on span "20376081037" at bounding box center [314, 264] width 42 height 8
type textarea "20376081037"
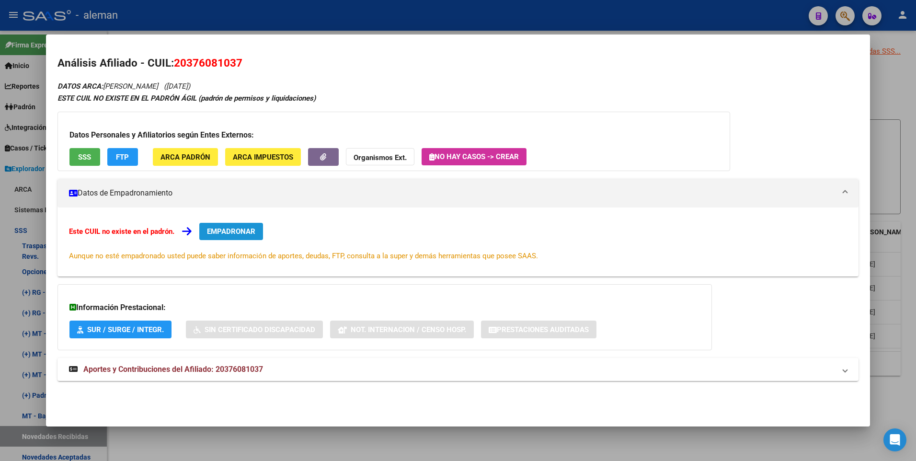
click at [241, 230] on span "EMPADRONAR" at bounding box center [231, 231] width 48 height 9
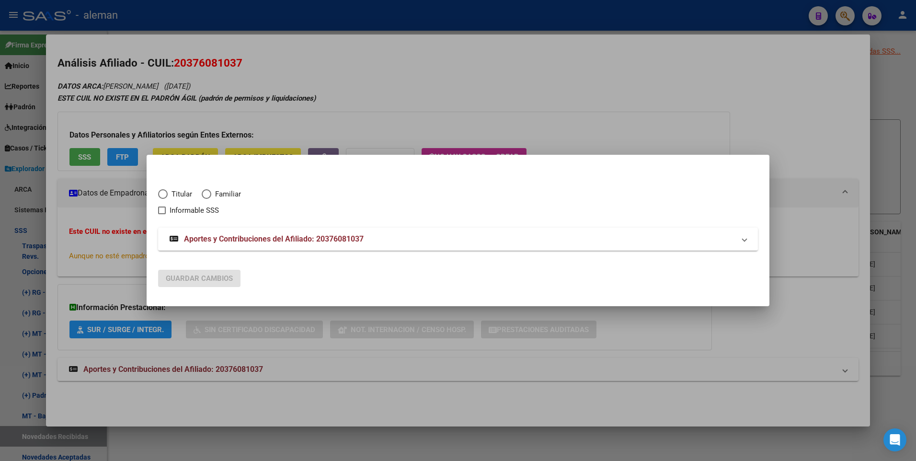
click at [163, 195] on span "Elija una opción" at bounding box center [163, 194] width 10 height 10
click at [163, 195] on input "Titular" at bounding box center [163, 194] width 10 height 10
radio input "true"
checkbox input "true"
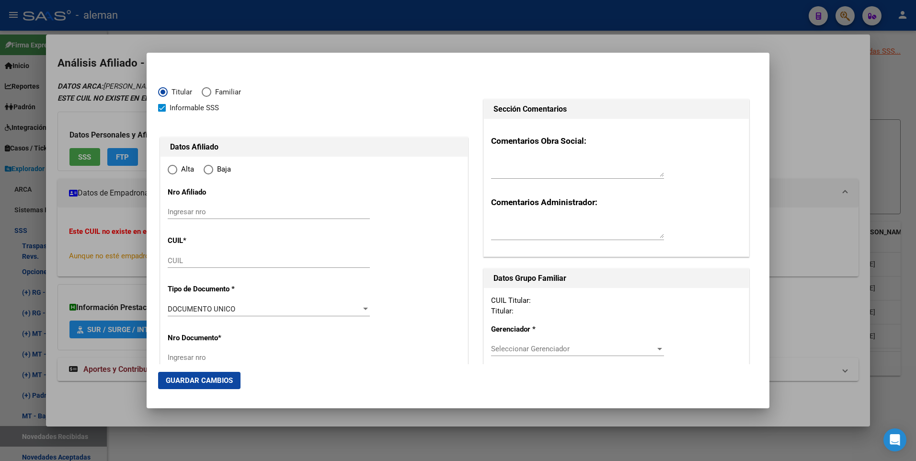
type input "20-37608103-7"
type input "37608103"
type input "ESSWEIN"
type input "GONZALO"
type input "1993-05-10"
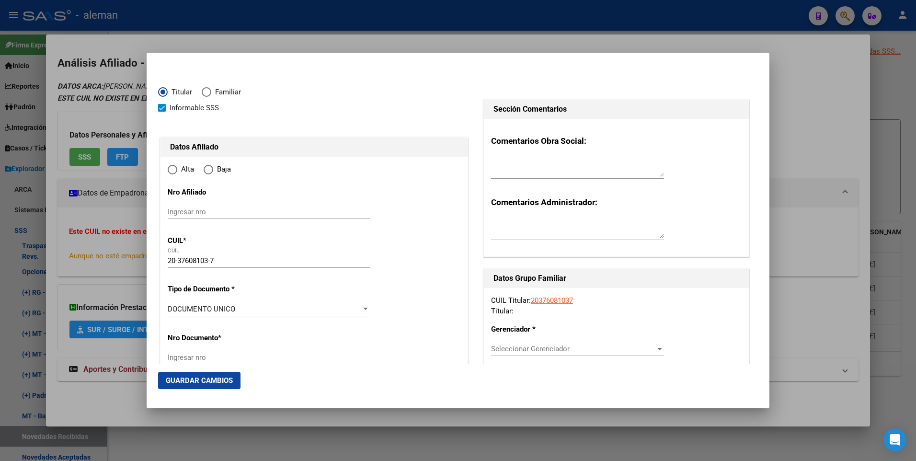
type input "CABA"
type input "1115"
type input "AZCUENAGA"
type input "1327"
type input "8"
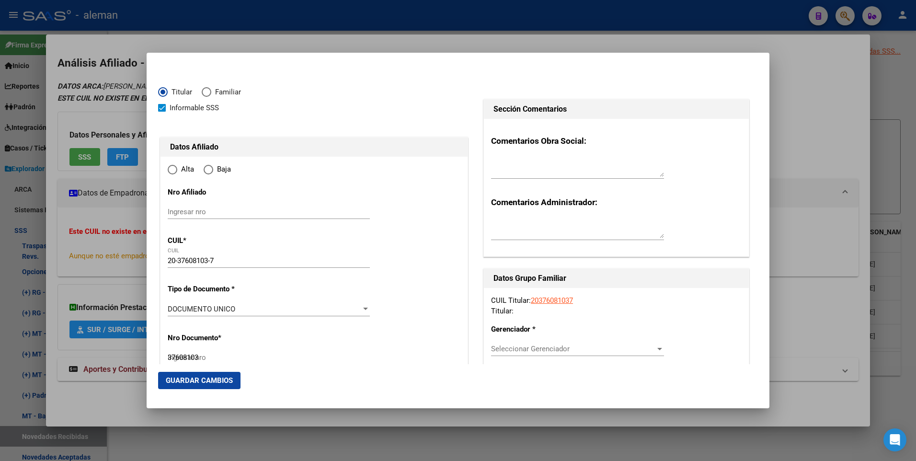
radio input "true"
type input "CABA"
click at [159, 108] on span at bounding box center [162, 108] width 8 height 8
click at [161, 112] on input "Informable SSS" at bounding box center [161, 112] width 0 height 0
checkbox input "false"
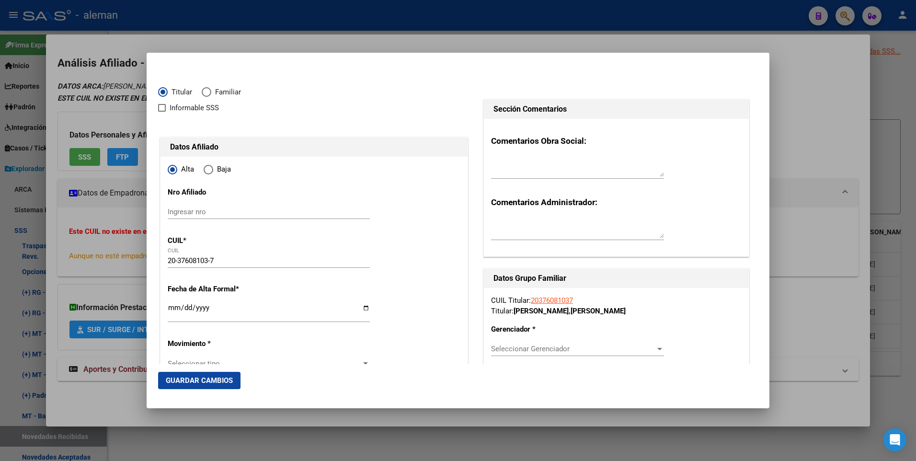
click at [170, 309] on input "Ingresar fecha" at bounding box center [269, 311] width 202 height 15
type input "[DATE]"
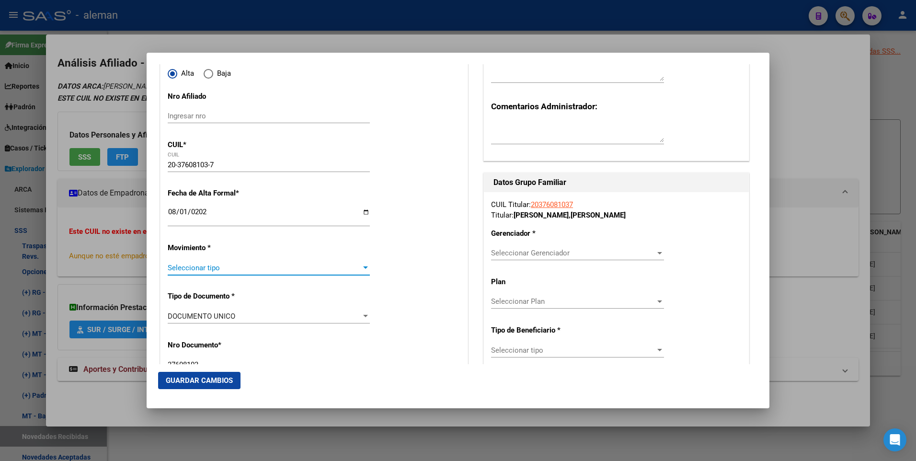
click at [252, 264] on span "Seleccionar tipo" at bounding box center [265, 268] width 194 height 9
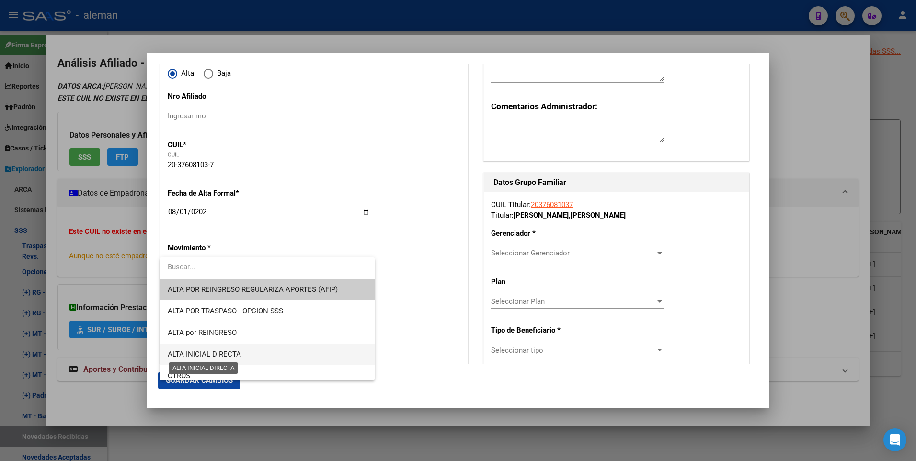
click at [229, 358] on span "ALTA INICIAL DIRECTA" at bounding box center [267, 355] width 199 height 22
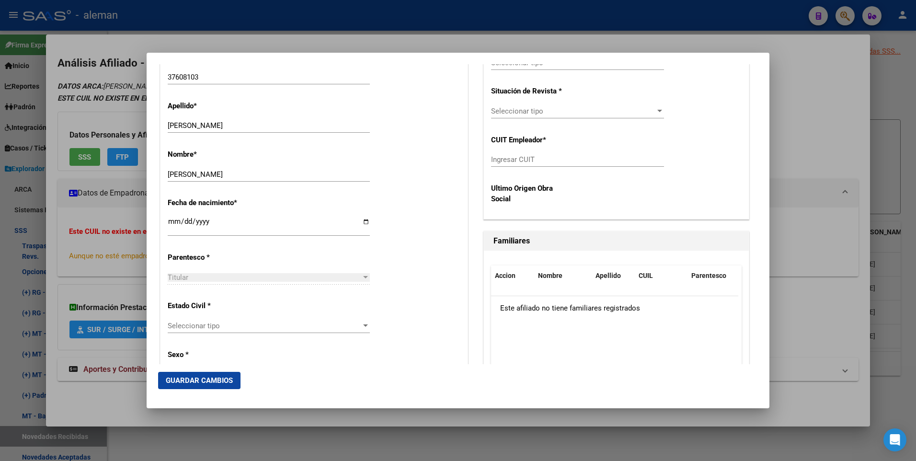
scroll to position [431, 0]
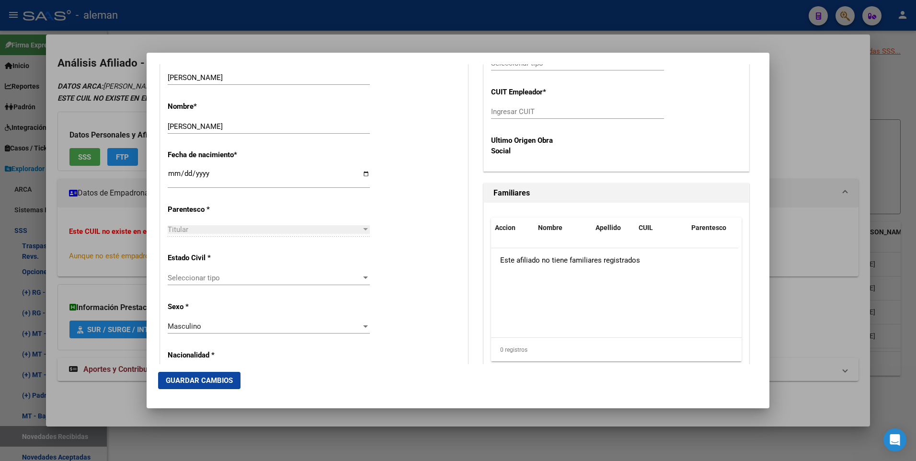
click at [226, 275] on span "Seleccionar tipo" at bounding box center [265, 278] width 194 height 9
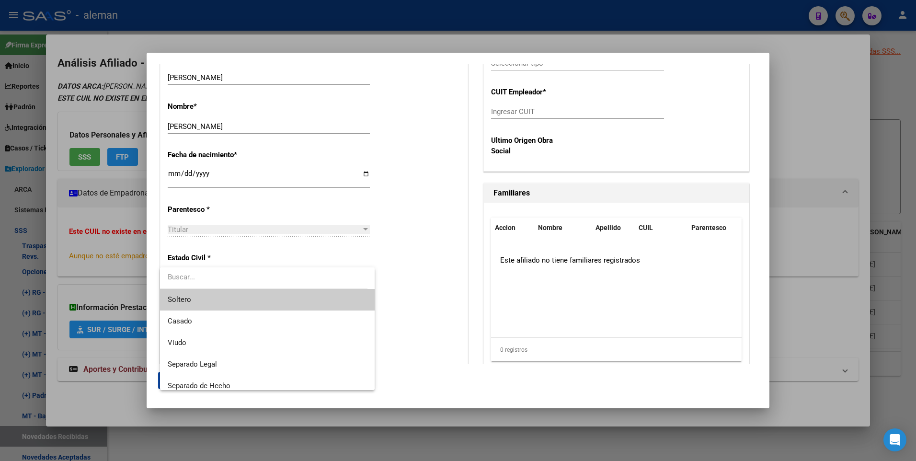
click at [227, 300] on span "Soltero" at bounding box center [267, 300] width 199 height 22
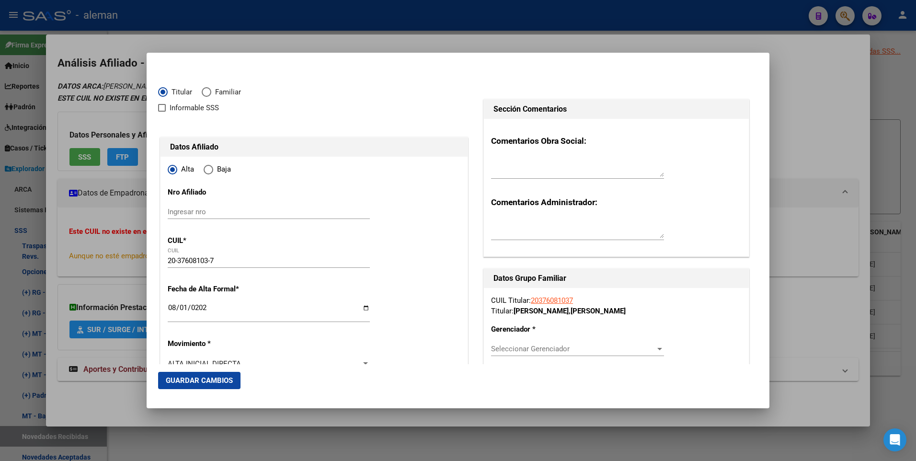
scroll to position [96, 0]
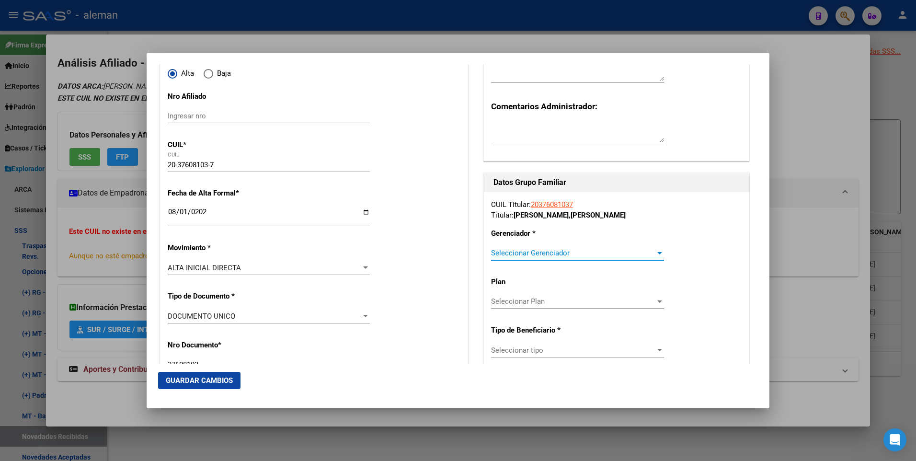
click at [543, 252] on span "Seleccionar Gerenciador" at bounding box center [573, 253] width 164 height 9
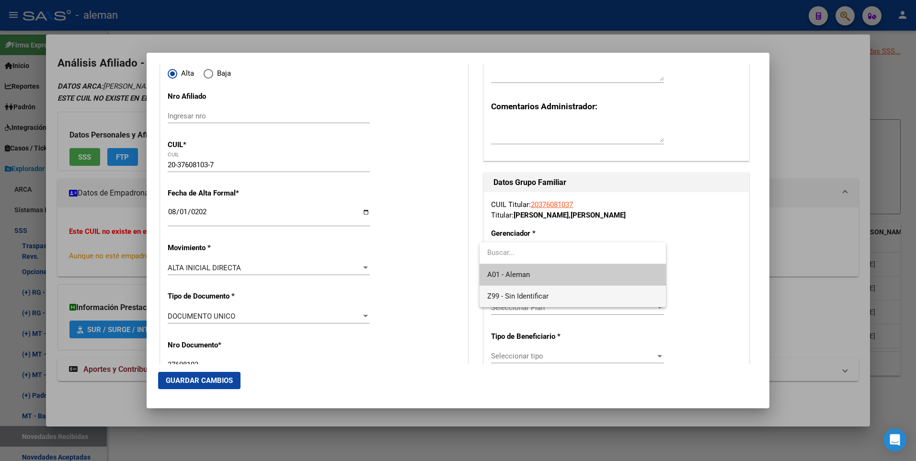
click at [523, 290] on span "Z99 - Sin Identificar" at bounding box center [572, 297] width 171 height 22
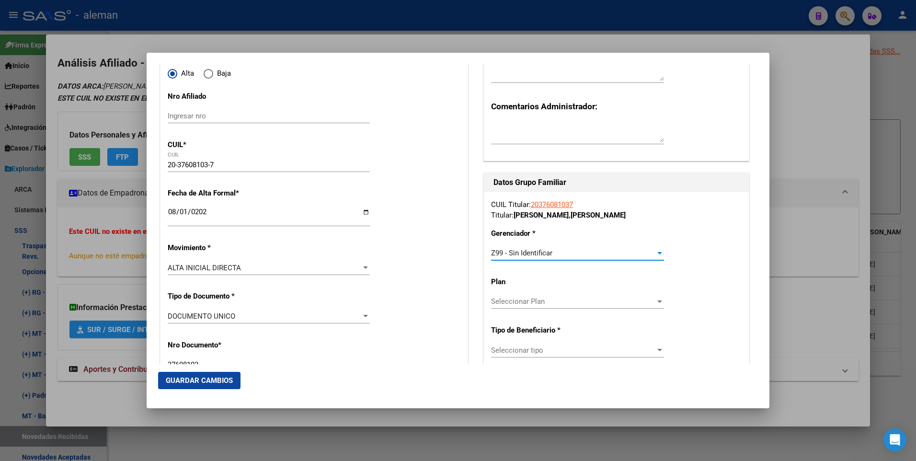
scroll to position [192, 0]
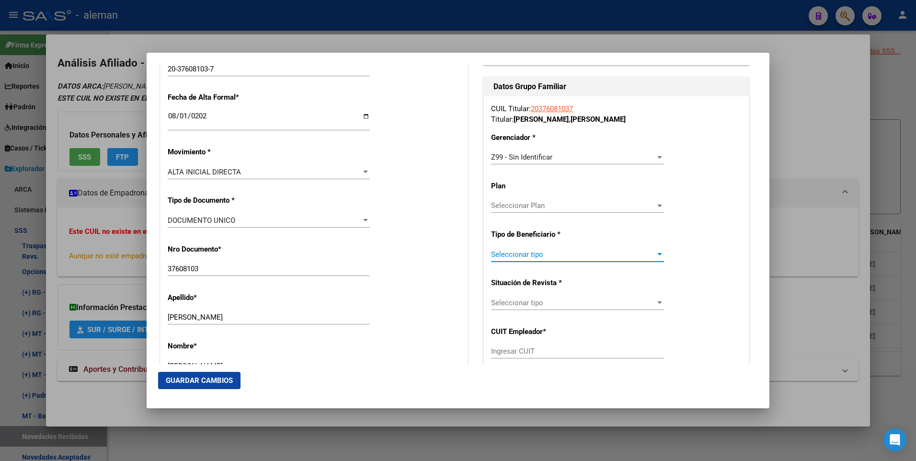
click at [534, 257] on span "Seleccionar tipo" at bounding box center [573, 254] width 164 height 9
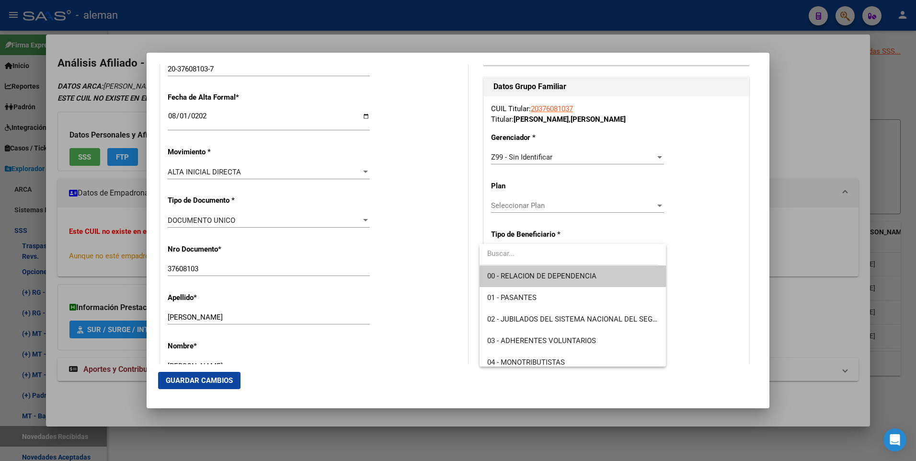
click at [533, 281] on span "00 - RELACION DE DEPENDENCIA" at bounding box center [572, 276] width 171 height 22
type input "30-63030855-7"
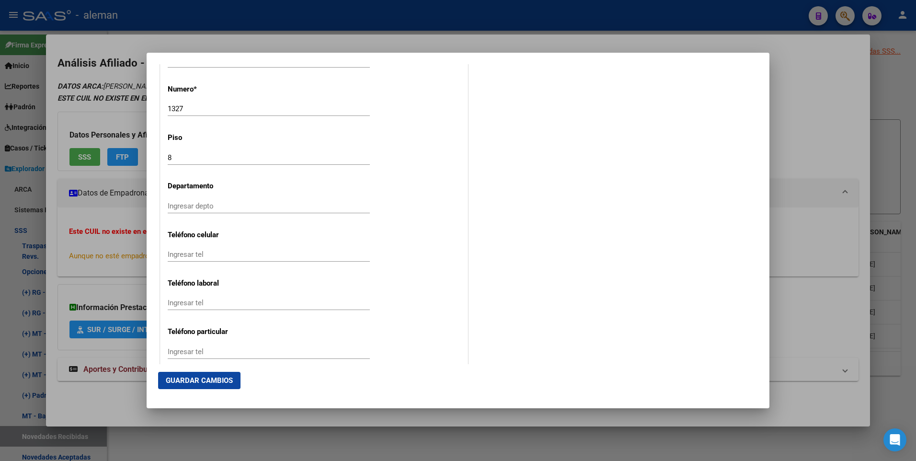
scroll to position [1210, 0]
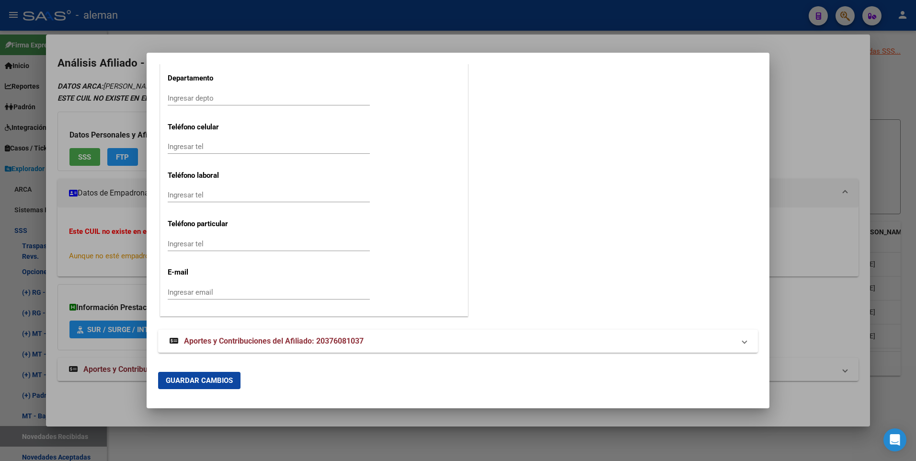
click at [212, 379] on span "Guardar Cambios" at bounding box center [199, 380] width 67 height 9
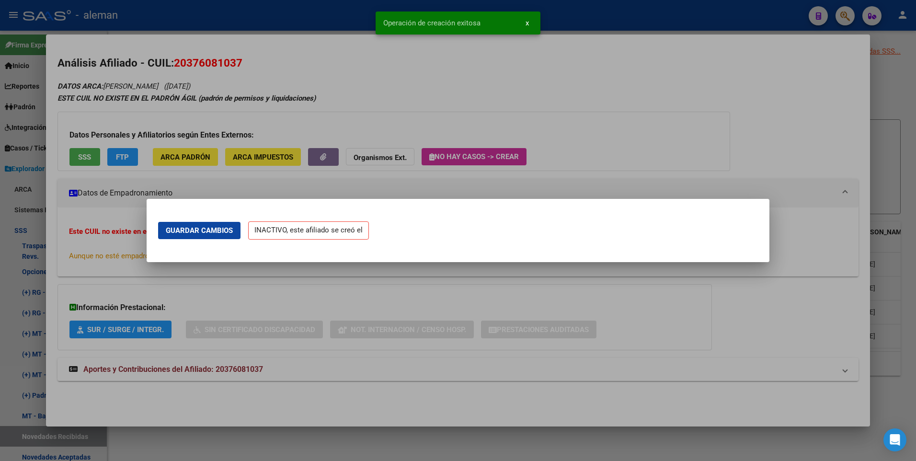
scroll to position [0, 0]
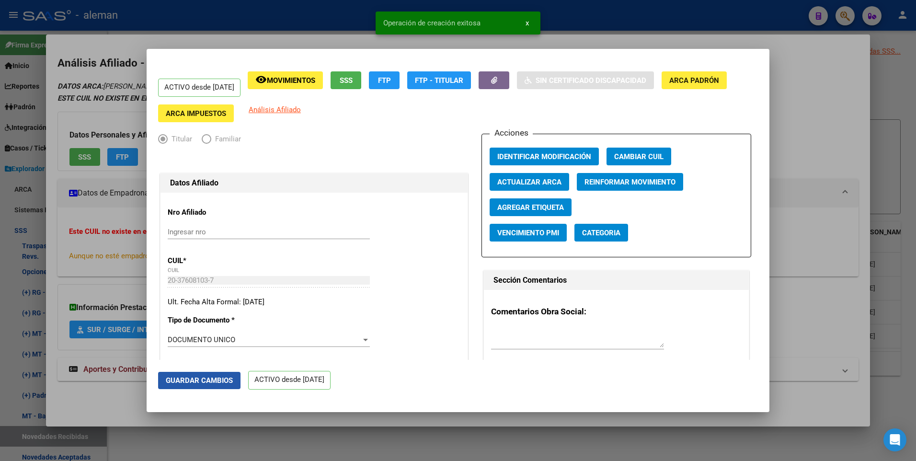
click at [223, 378] on span "Guardar Cambios" at bounding box center [199, 380] width 67 height 9
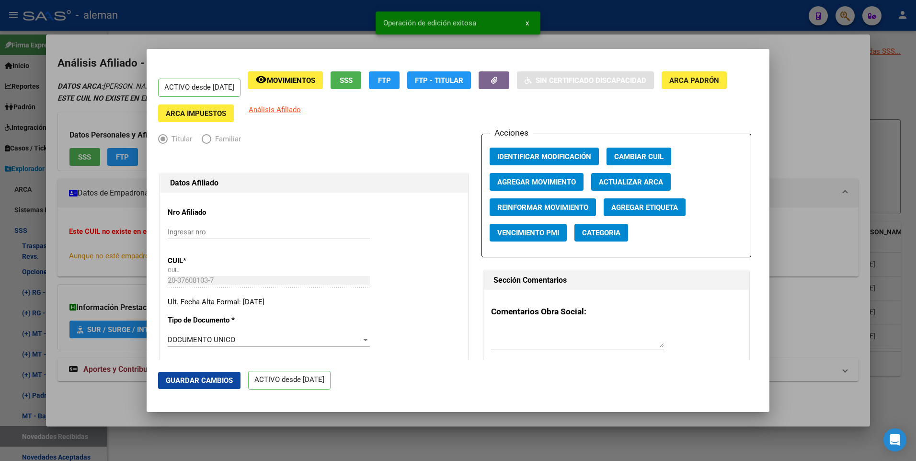
click at [818, 102] on div at bounding box center [458, 230] width 916 height 461
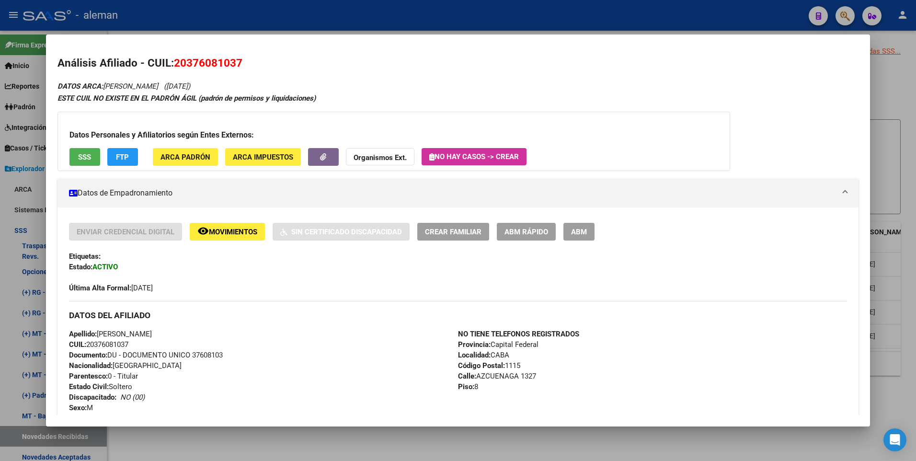
click at [902, 262] on div at bounding box center [458, 230] width 916 height 461
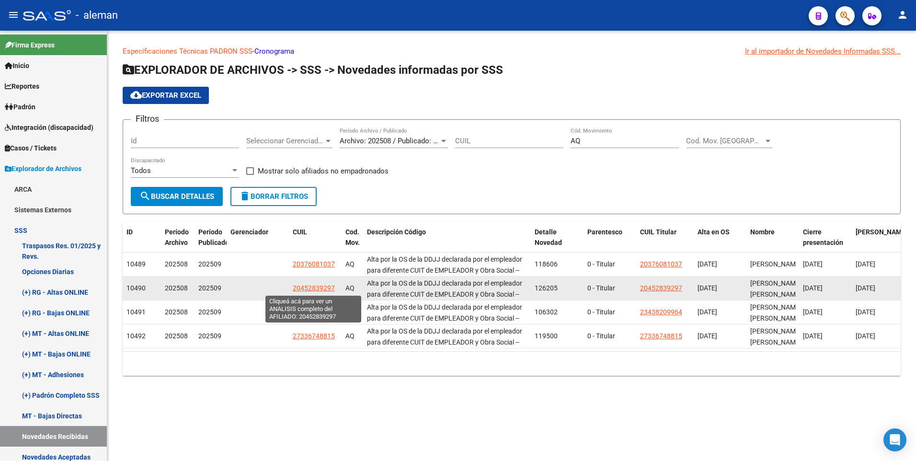
click at [312, 287] on span "20452839297" at bounding box center [314, 288] width 42 height 8
type textarea "20452839297"
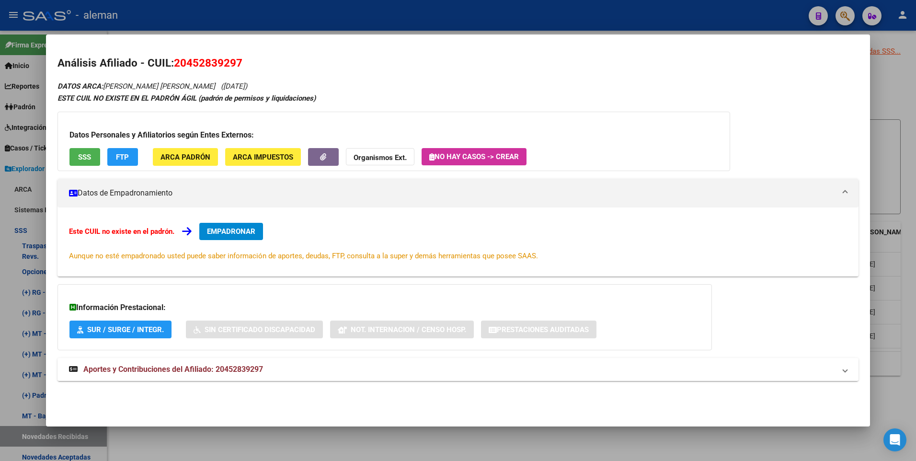
click at [249, 367] on span "Aportes y Contribuciones del Afiliado: 20452839297" at bounding box center [173, 369] width 180 height 9
click at [347, 84] on div "DATOS ARCA: TORRES PEDRO ALFREDO (17/09/2003) ESTE CUIL NO EXISTE EN EL PADRÓN …" at bounding box center [458, 438] width 802 height 716
click at [233, 231] on span "EMPADRONAR" at bounding box center [231, 231] width 48 height 9
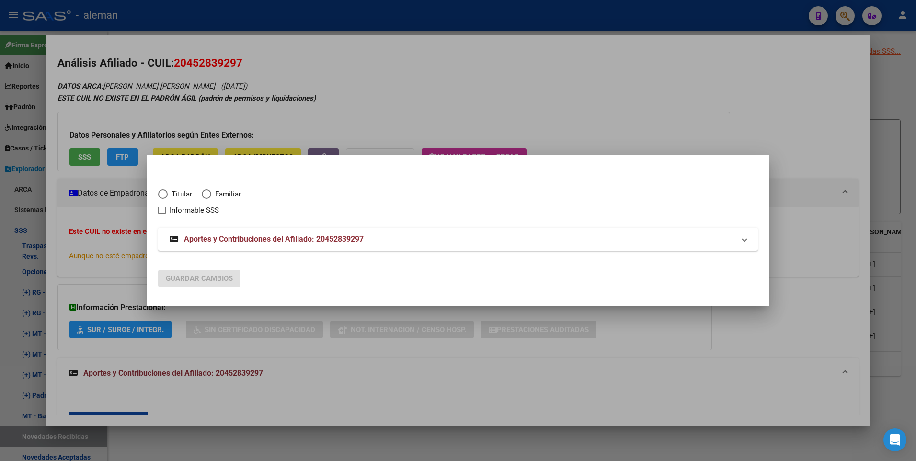
click at [164, 191] on span "Elija una opción" at bounding box center [163, 194] width 10 height 10
click at [164, 191] on input "Titular" at bounding box center [163, 194] width 10 height 10
radio input "true"
checkbox input "true"
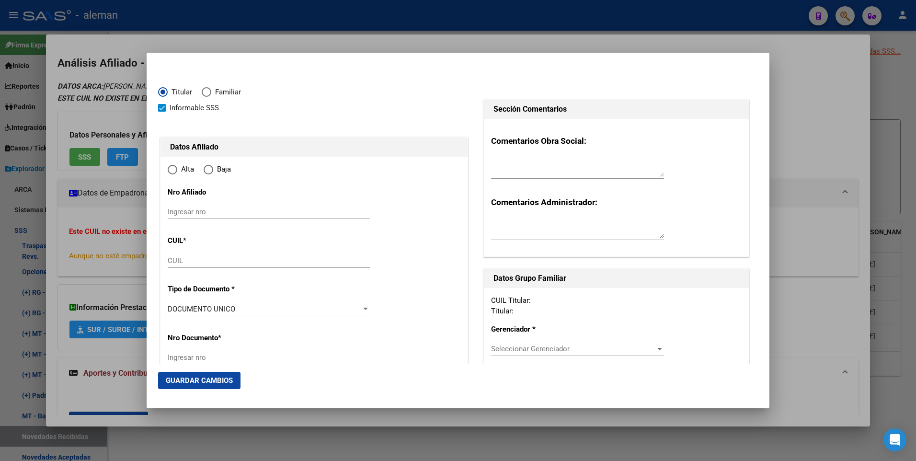
type input "20-45283929-7"
radio input "true"
type input "45283929"
type input "TORRES"
type input "PEDRO ALFREDO"
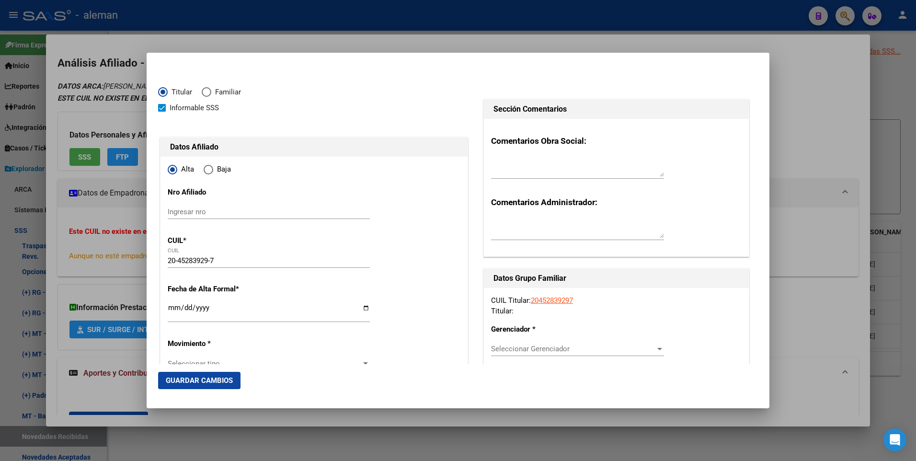
type input "2003-09-17"
type input "[PERSON_NAME]"
type input "1611"
type input "OBARRIO"
type input "1575"
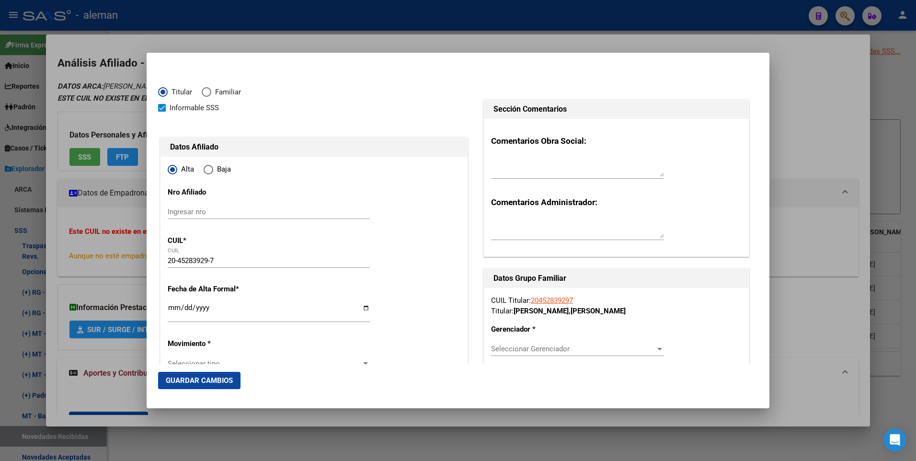
type input "[PERSON_NAME]"
click at [162, 109] on span at bounding box center [162, 108] width 8 height 8
click at [162, 112] on input "Informable SSS" at bounding box center [161, 112] width 0 height 0
checkbox input "false"
click at [173, 309] on input "Ingresar fecha" at bounding box center [269, 311] width 202 height 15
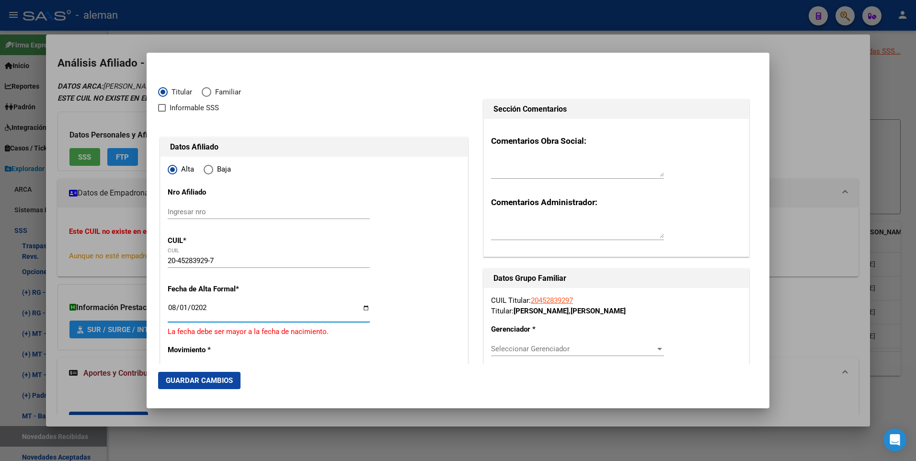
type input "[DATE]"
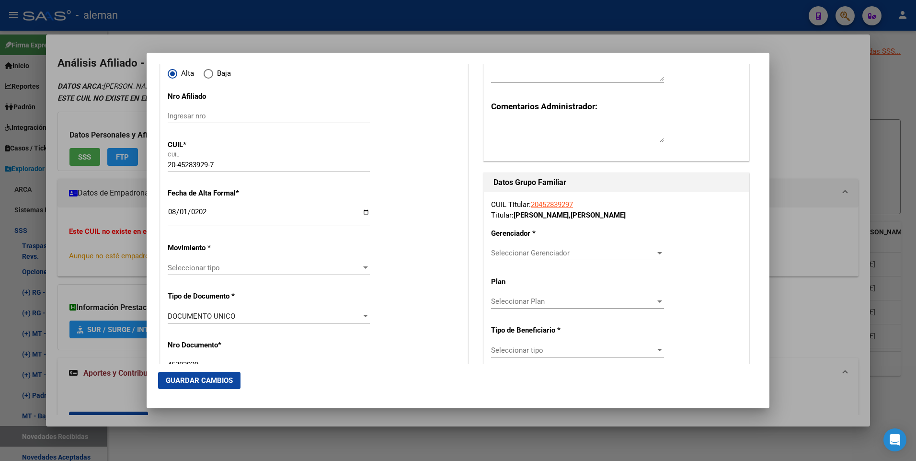
scroll to position [144, 0]
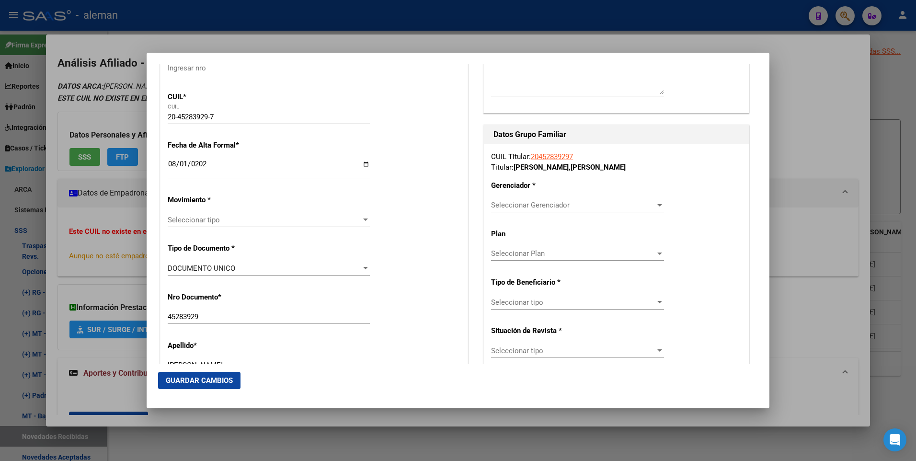
click at [216, 219] on span "Seleccionar tipo" at bounding box center [265, 220] width 194 height 9
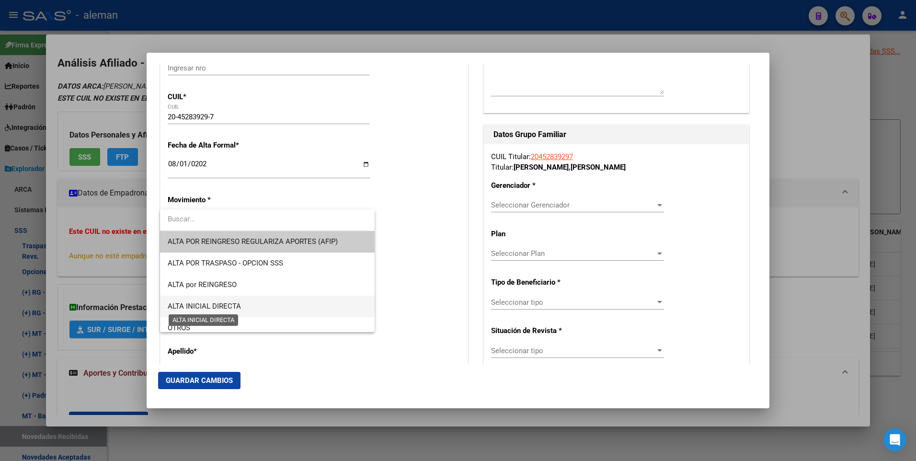
click at [211, 305] on span "ALTA INICIAL DIRECTA" at bounding box center [204, 306] width 73 height 9
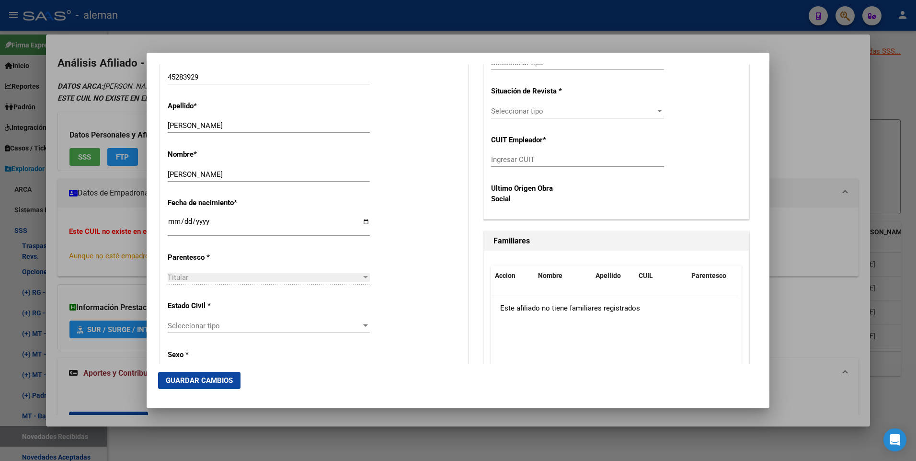
scroll to position [431, 0]
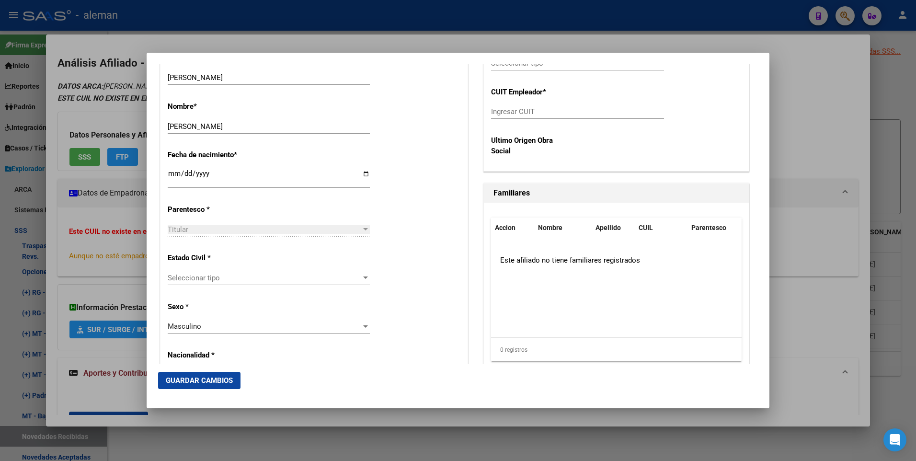
click at [207, 279] on span "Seleccionar tipo" at bounding box center [265, 278] width 194 height 9
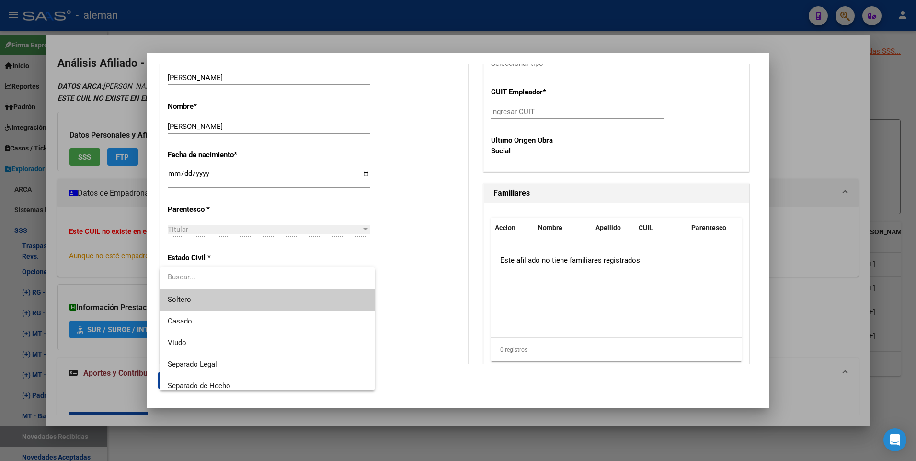
click at [206, 300] on span "Soltero" at bounding box center [267, 300] width 199 height 22
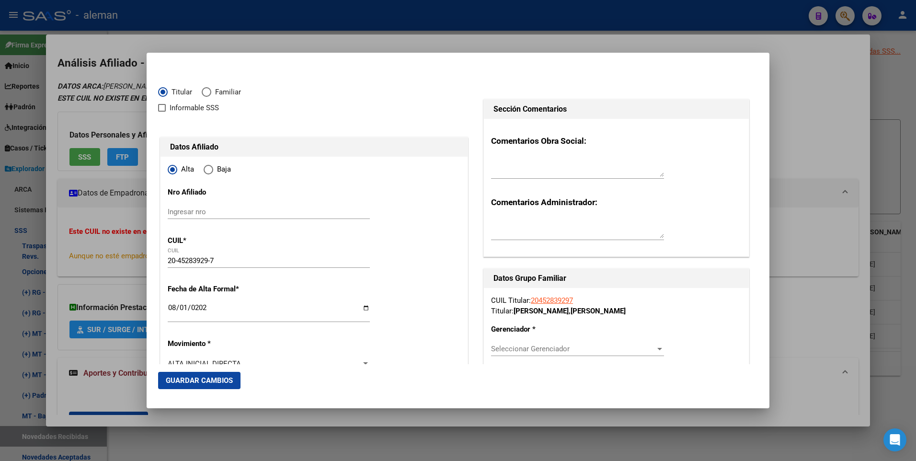
scroll to position [144, 0]
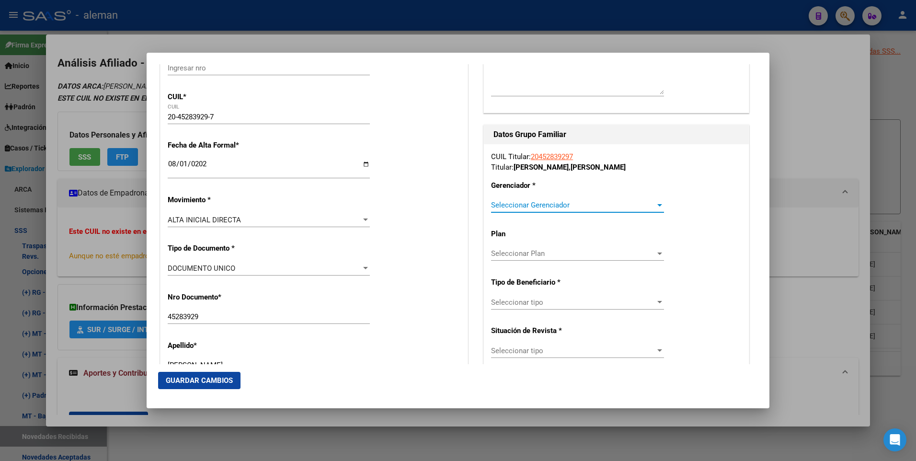
click at [541, 202] on span "Seleccionar Gerenciador" at bounding box center [573, 205] width 164 height 9
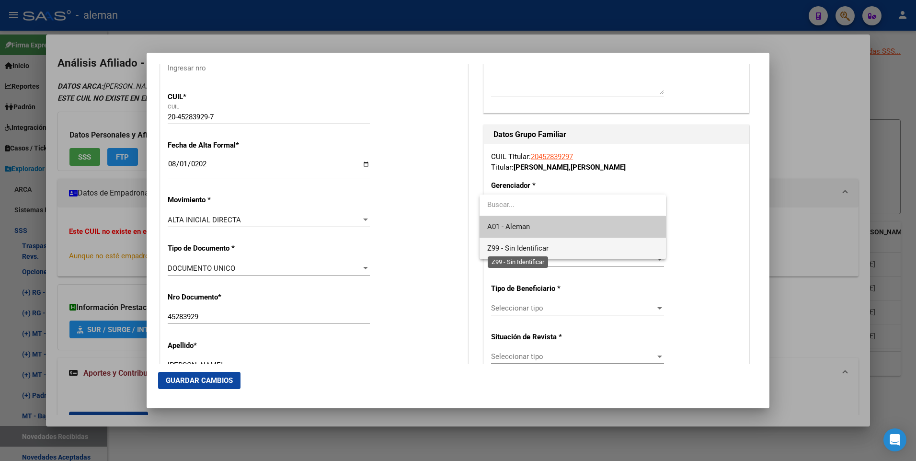
click at [534, 250] on span "Z99 - Sin Identificar" at bounding box center [517, 248] width 61 height 9
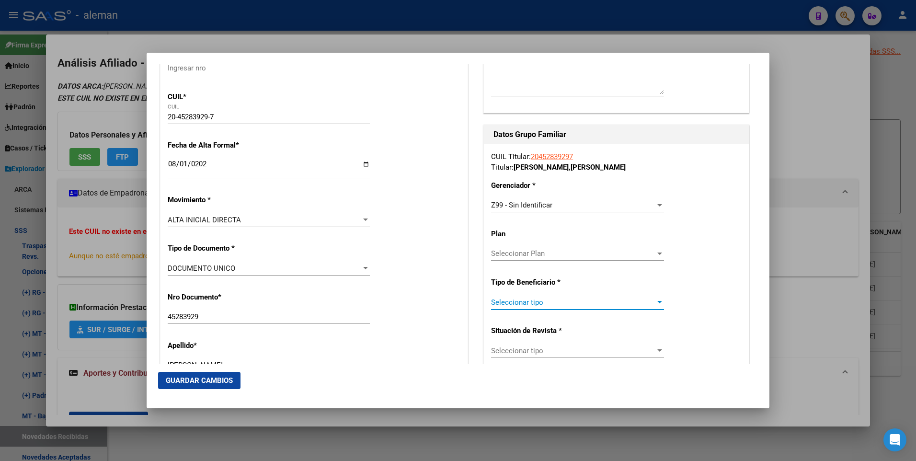
click at [540, 302] on span "Seleccionar tipo" at bounding box center [573, 302] width 164 height 9
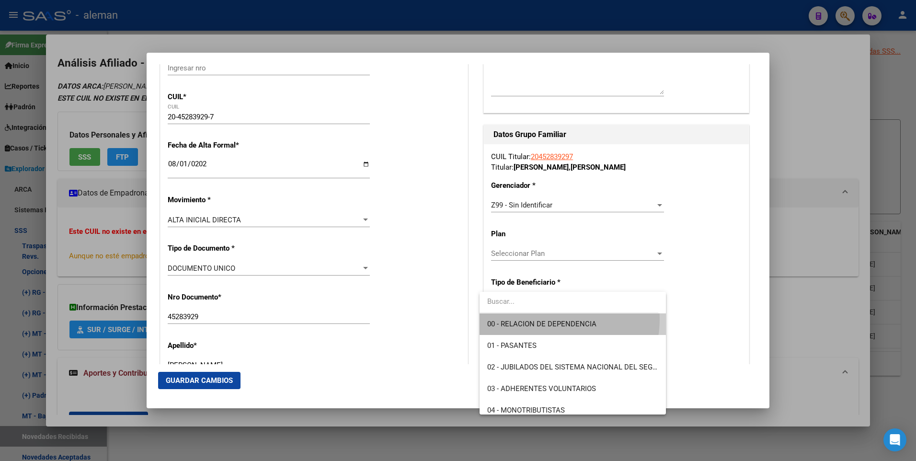
click at [538, 319] on span "00 - RELACION DE DEPENDENCIA" at bounding box center [572, 324] width 171 height 22
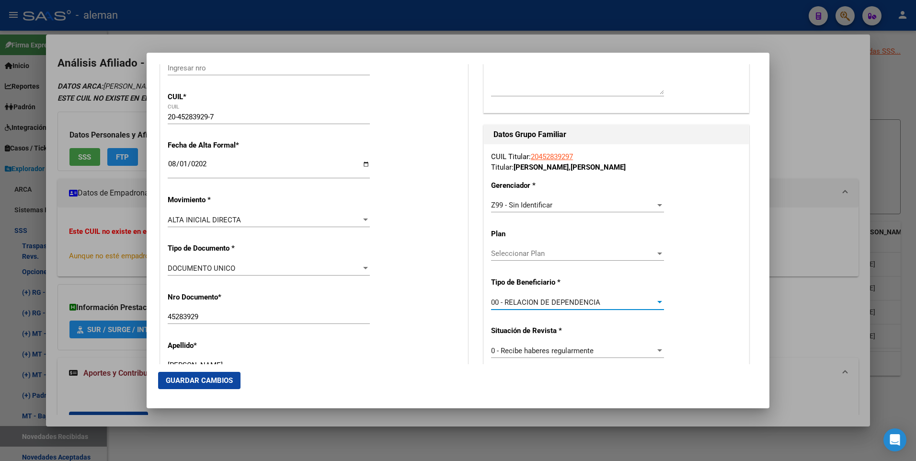
type input "30-50111266-2"
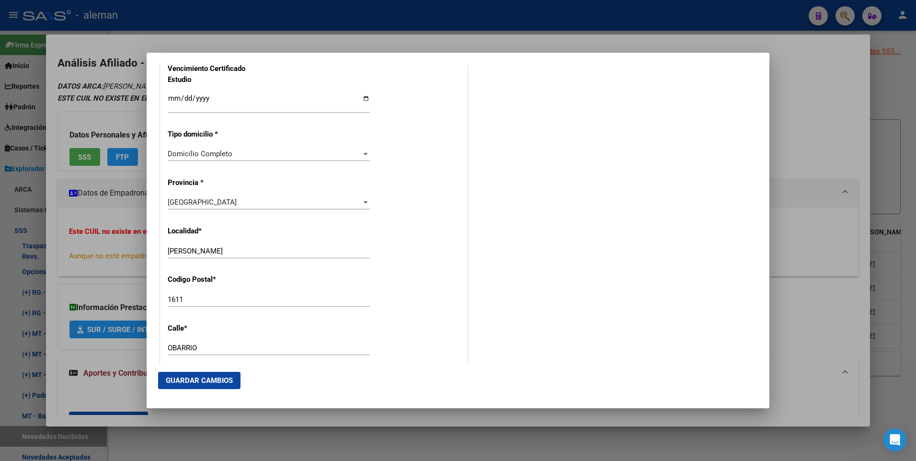
scroll to position [1006, 0]
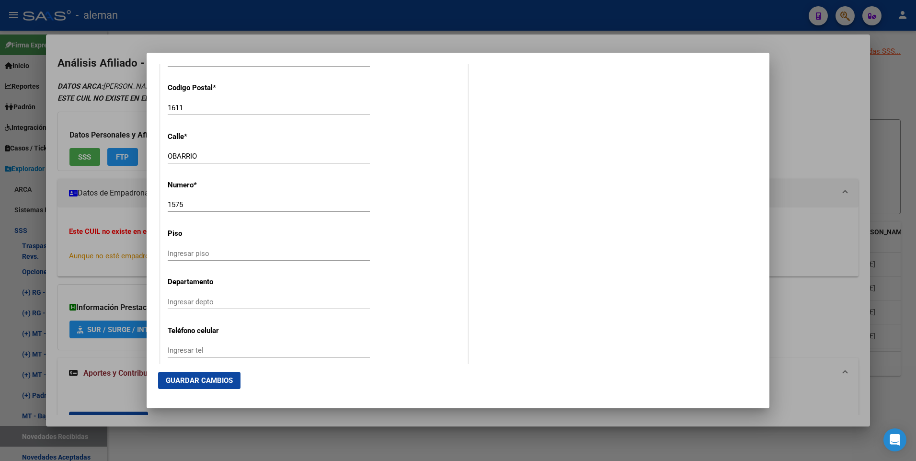
click at [198, 375] on button "Guardar Cambios" at bounding box center [199, 380] width 82 height 17
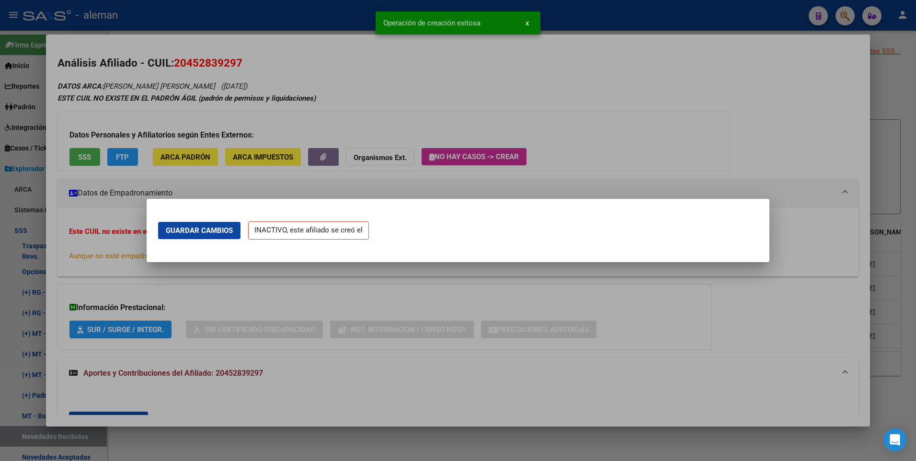
scroll to position [0, 0]
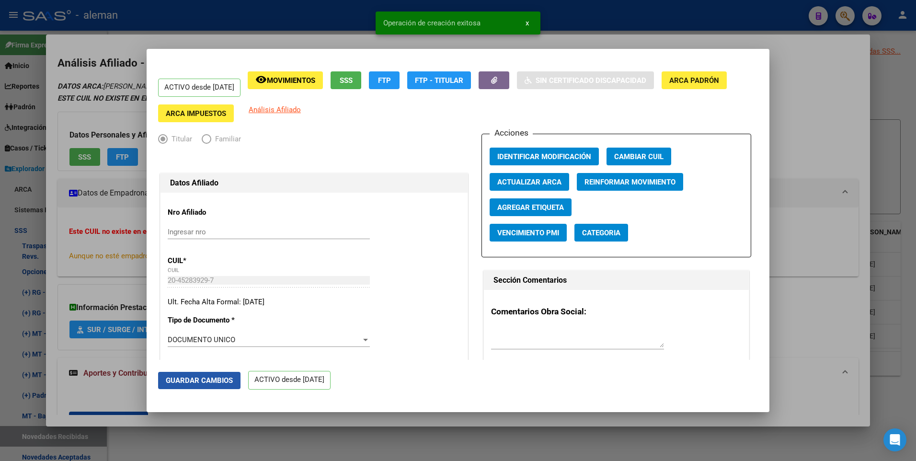
click at [200, 378] on span "Guardar Cambios" at bounding box center [199, 380] width 67 height 9
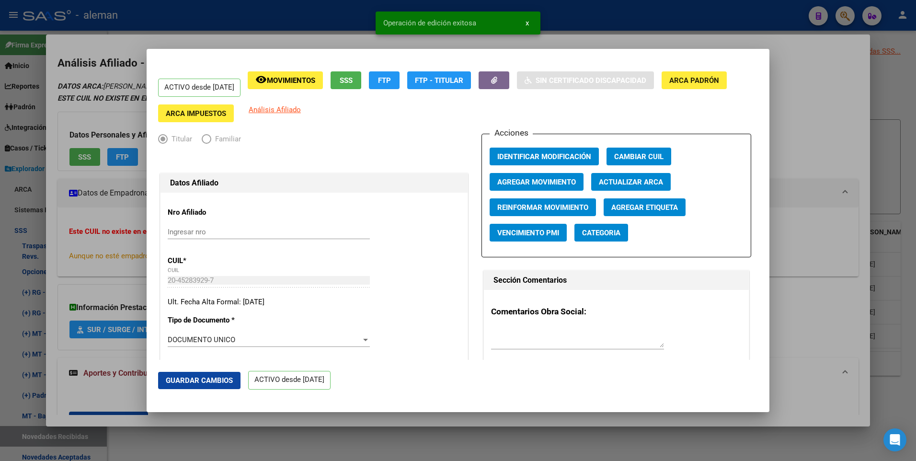
click at [829, 150] on div at bounding box center [458, 230] width 916 height 461
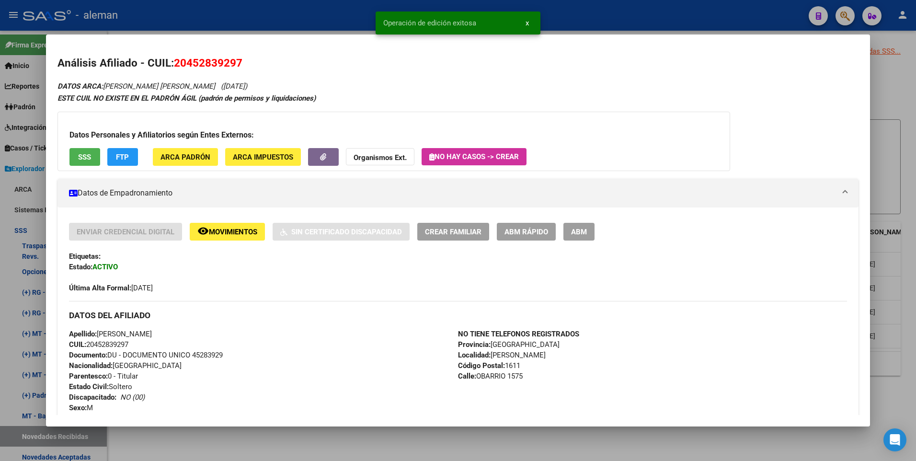
click at [907, 224] on div at bounding box center [458, 230] width 916 height 461
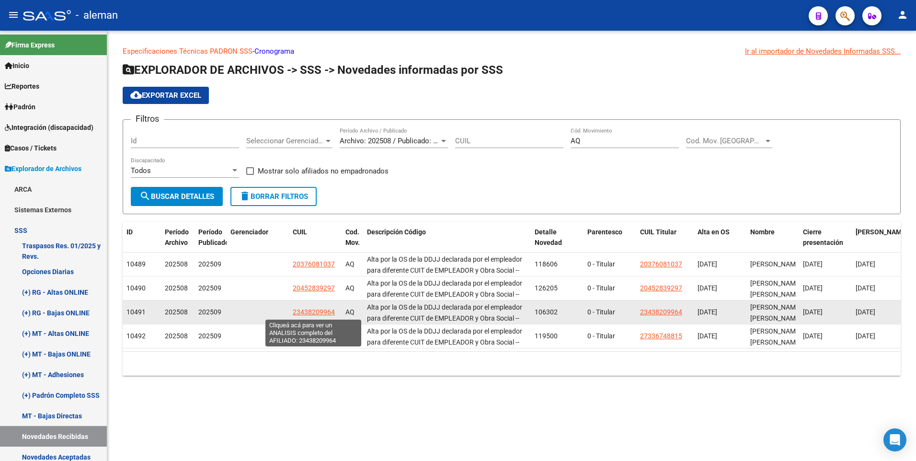
click at [320, 310] on span "23438209964" at bounding box center [314, 312] width 42 height 8
type textarea "23438209964"
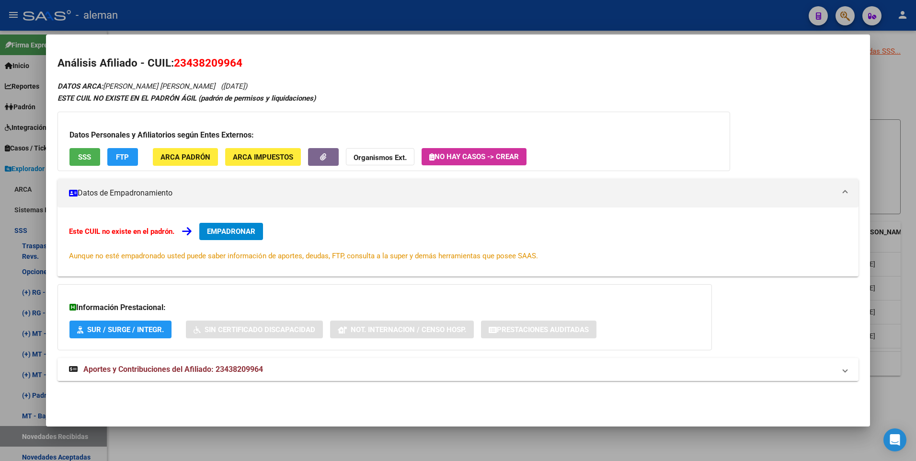
click at [251, 372] on span "Aportes y Contribuciones del Afiliado: 23438209964" at bounding box center [173, 369] width 180 height 9
click at [233, 231] on span "EMPADRONAR" at bounding box center [231, 231] width 48 height 9
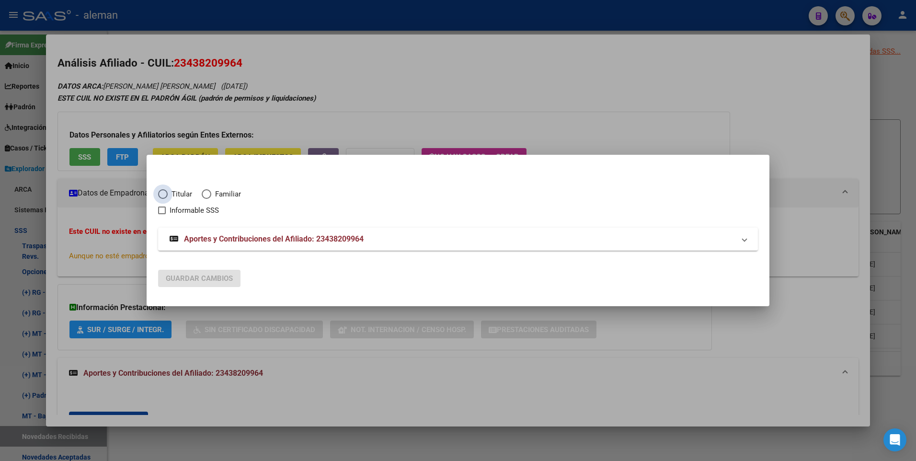
click at [166, 191] on span "Elija una opción" at bounding box center [163, 194] width 10 height 10
click at [166, 191] on input "Titular" at bounding box center [163, 194] width 10 height 10
radio input "true"
checkbox input "true"
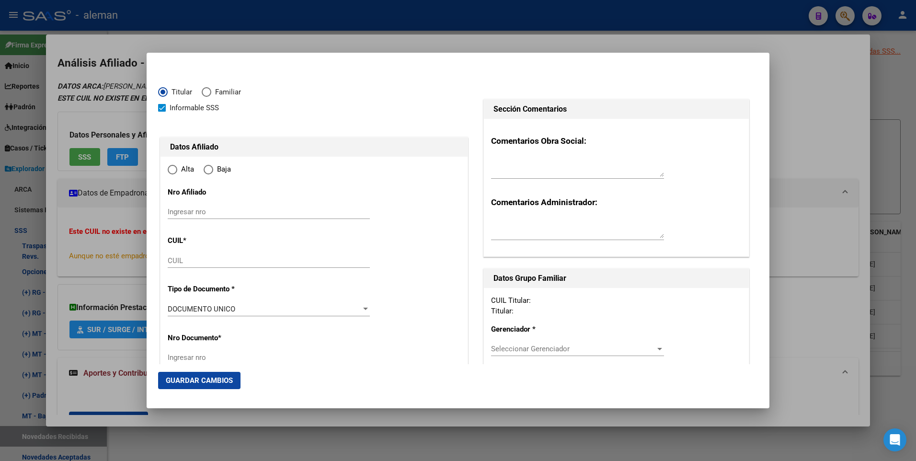
type input "23-43820996-4"
radio input "true"
type input "43820996"
type input "IMBROSCIANO"
type input "CATALINA LUCIA"
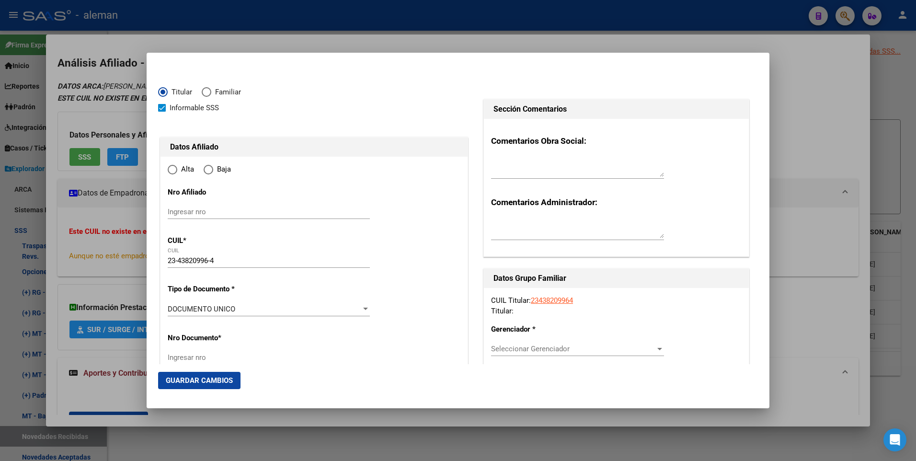
type input "2002-03-20"
type input "CABA"
type input "1120"
type input "AV CORDOBA"
type input "1883"
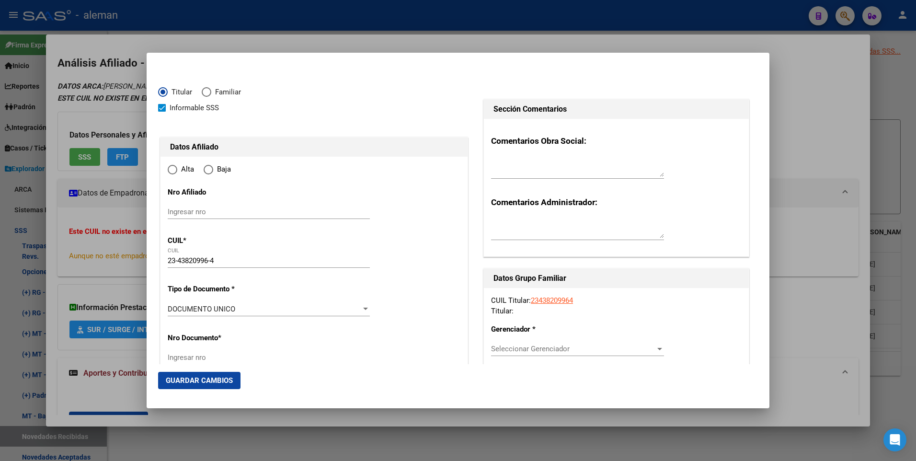
type input "02"
type input "CABA"
click at [162, 108] on span at bounding box center [162, 108] width 8 height 8
click at [162, 112] on input "Informable SSS" at bounding box center [161, 112] width 0 height 0
checkbox input "false"
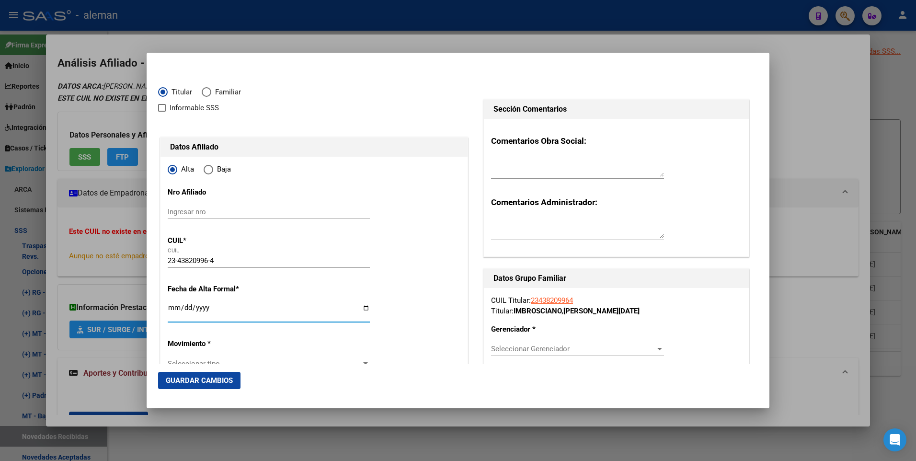
click at [173, 305] on input "Ingresar fecha" at bounding box center [269, 311] width 202 height 15
type input "[DATE]"
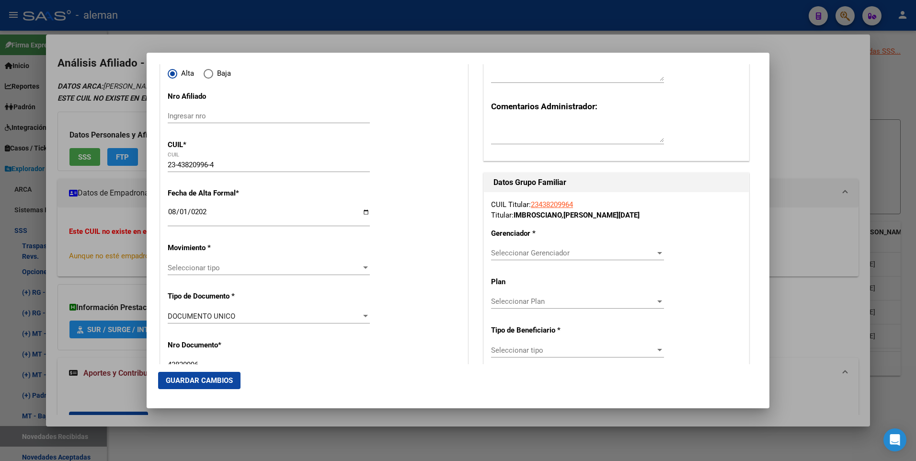
scroll to position [144, 0]
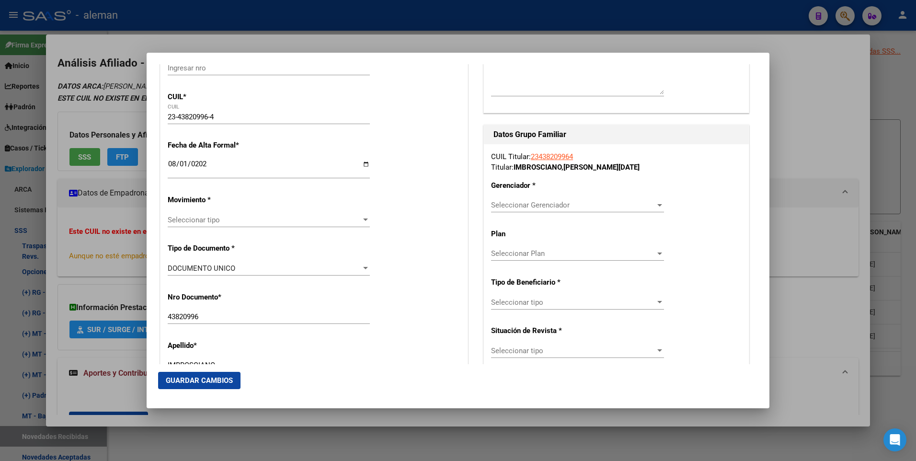
click at [225, 222] on span "Seleccionar tipo" at bounding box center [265, 220] width 194 height 9
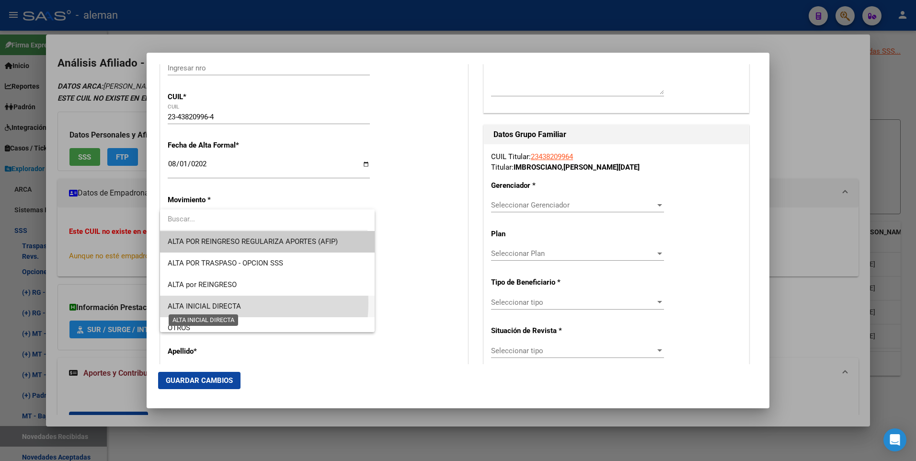
click at [226, 303] on span "ALTA INICIAL DIRECTA" at bounding box center [204, 306] width 73 height 9
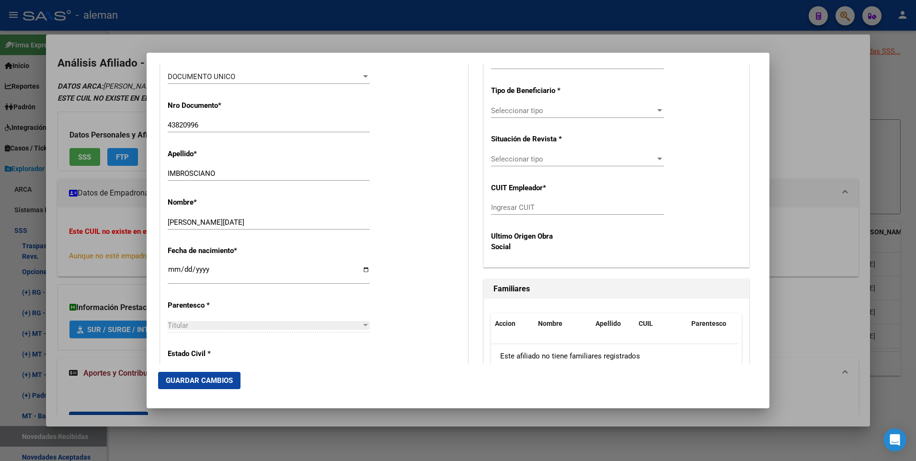
scroll to position [383, 0]
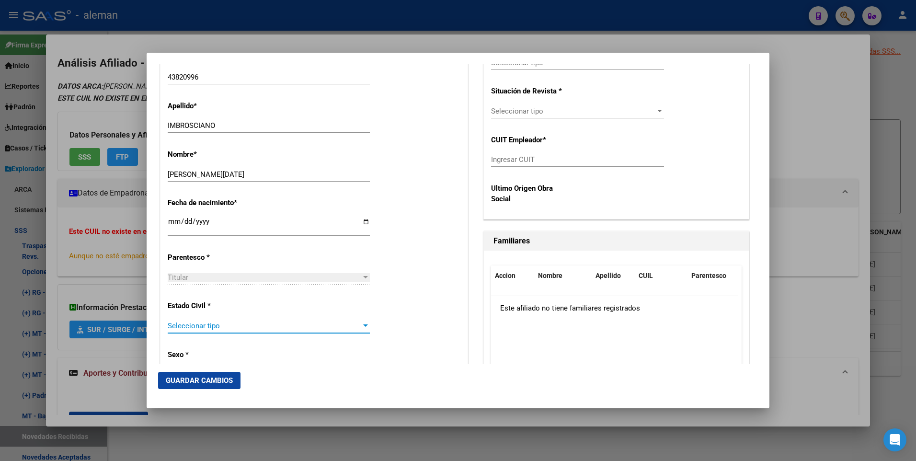
click at [192, 327] on span "Seleccionar tipo" at bounding box center [265, 325] width 194 height 9
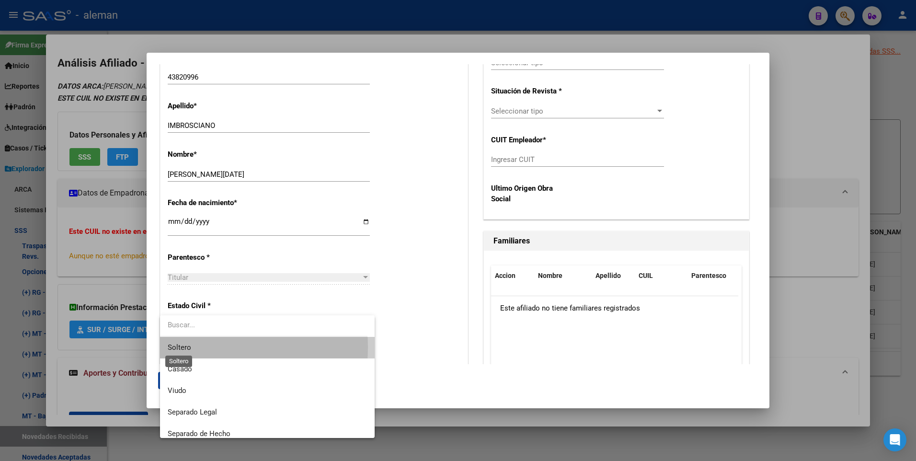
click at [187, 347] on span "Soltero" at bounding box center [179, 347] width 23 height 9
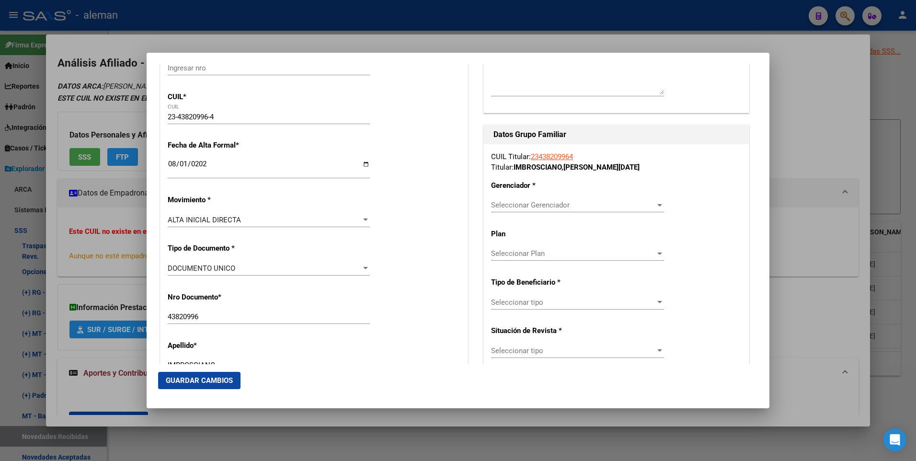
scroll to position [192, 0]
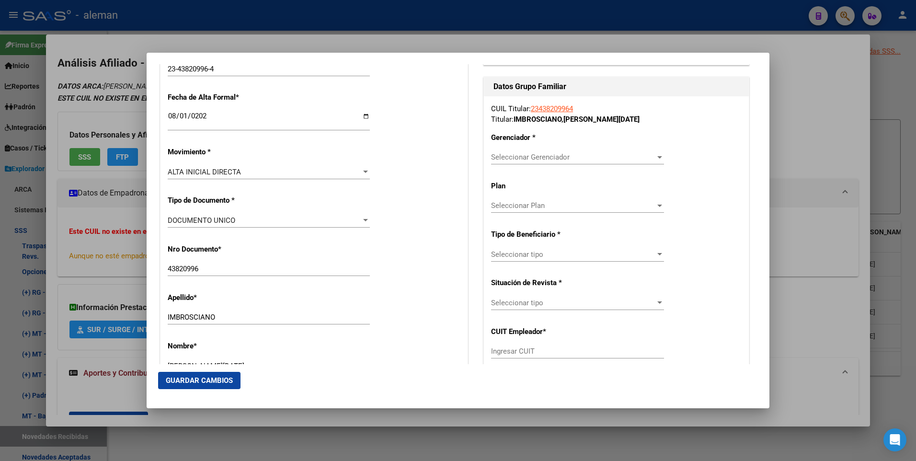
click at [530, 158] on span "Seleccionar Gerenciador" at bounding box center [573, 157] width 164 height 9
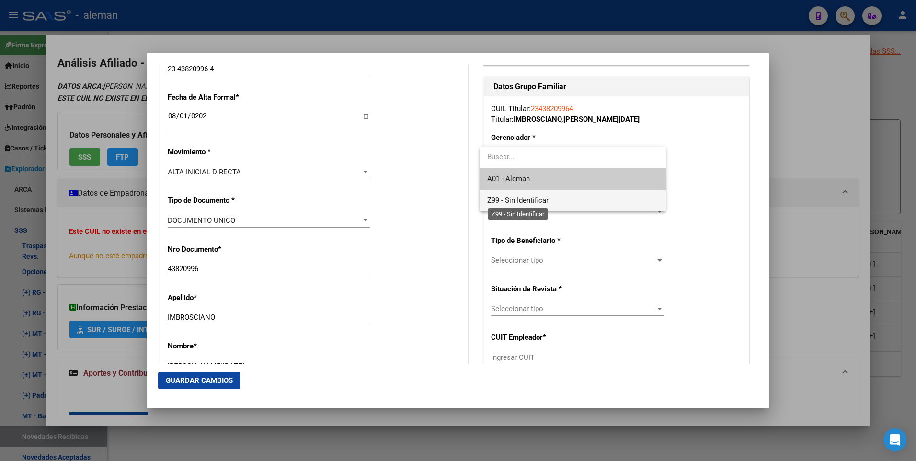
click at [518, 198] on span "Z99 - Sin Identificar" at bounding box center [517, 200] width 61 height 9
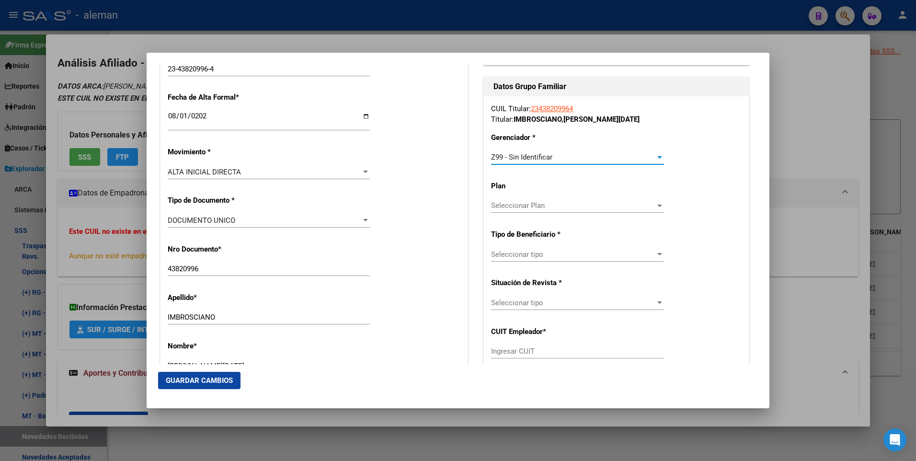
click at [521, 253] on span "Seleccionar tipo" at bounding box center [573, 254] width 164 height 9
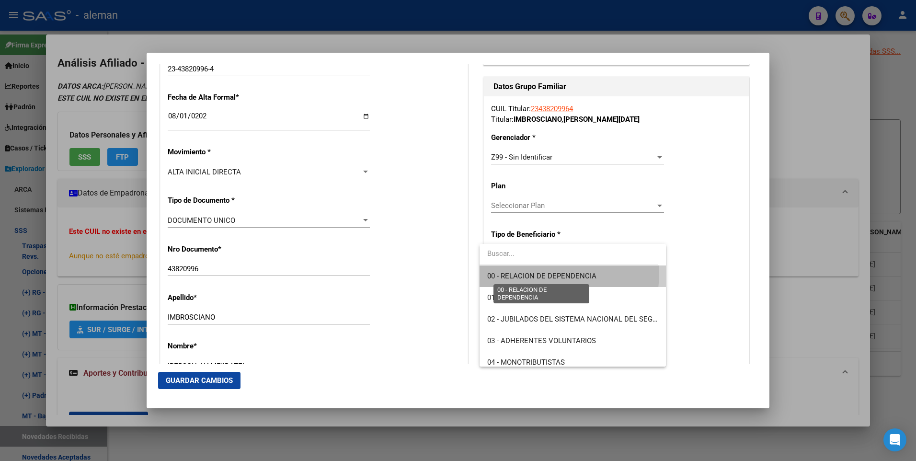
click at [520, 272] on span "00 - RELACION DE DEPENDENCIA" at bounding box center [541, 276] width 109 height 9
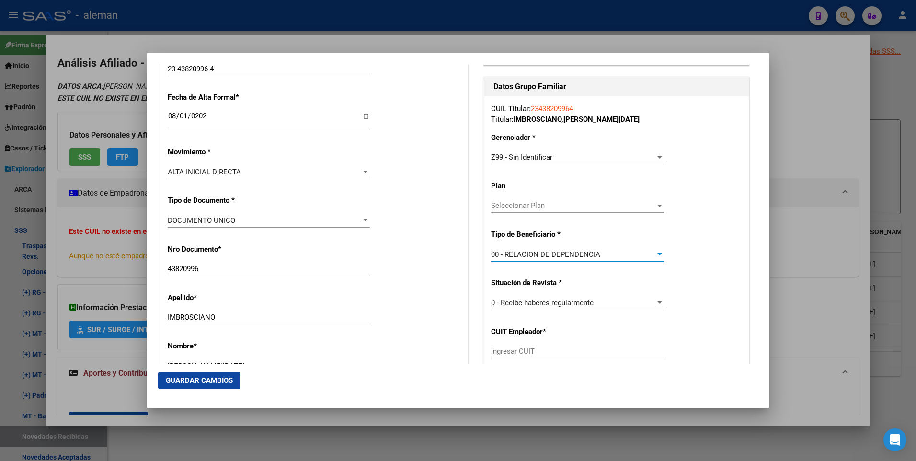
type input "30-52856446-8"
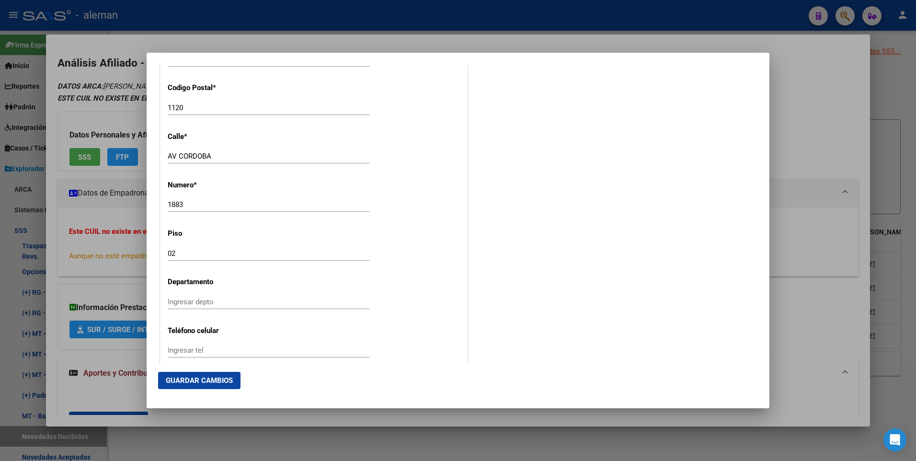
scroll to position [1210, 0]
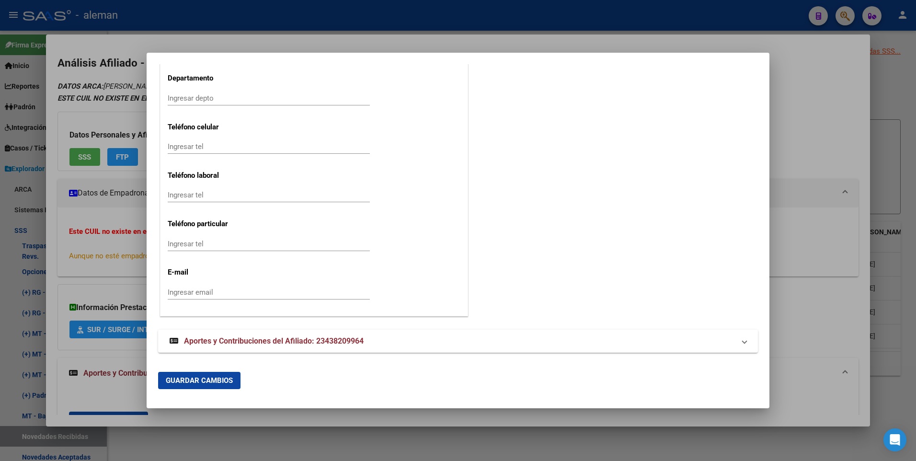
click at [188, 376] on span "Guardar Cambios" at bounding box center [199, 380] width 67 height 9
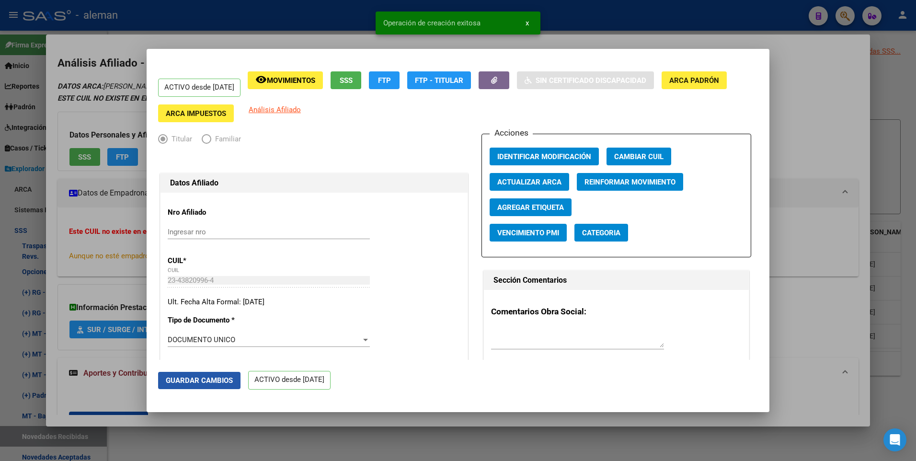
click at [214, 385] on button "Guardar Cambios" at bounding box center [199, 380] width 82 height 17
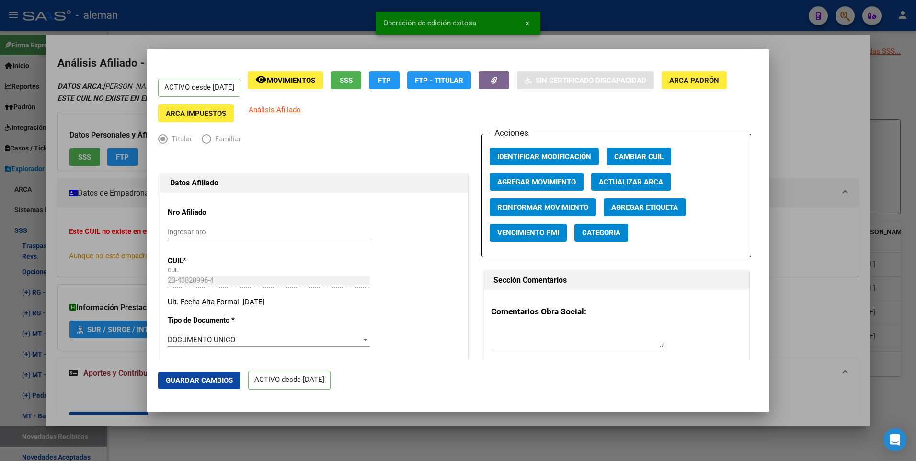
click at [832, 146] on div at bounding box center [458, 230] width 916 height 461
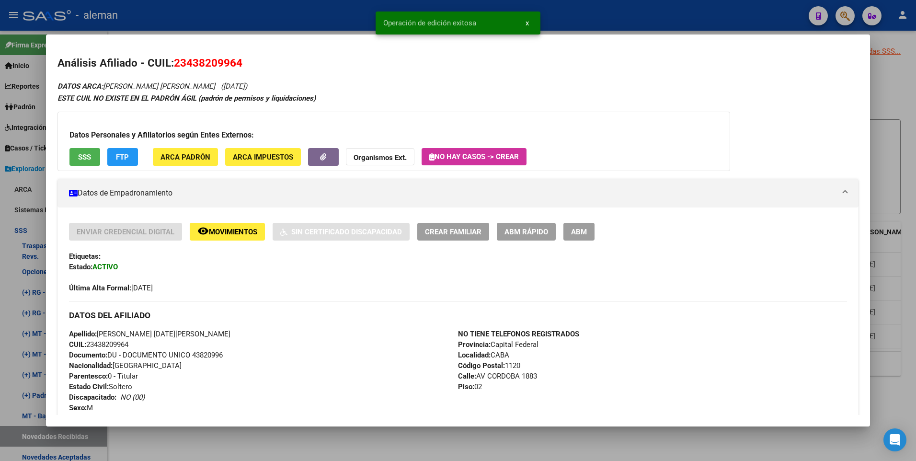
click at [895, 183] on div at bounding box center [458, 230] width 916 height 461
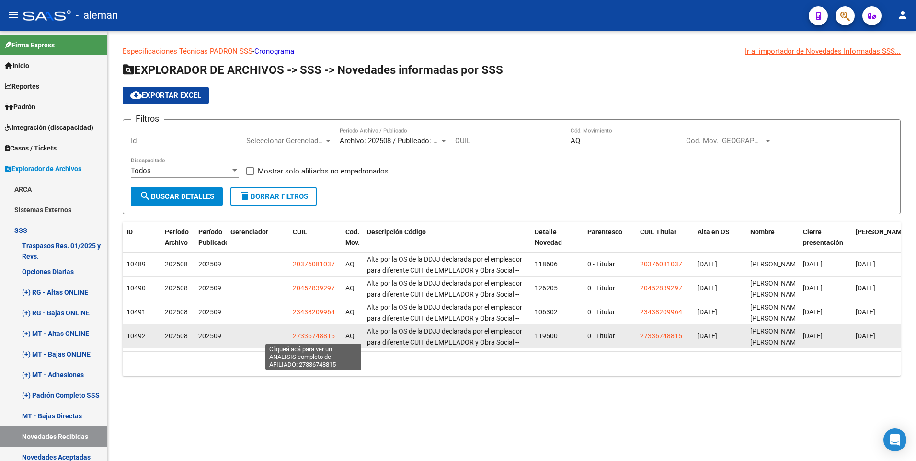
click at [310, 332] on span "27336748815" at bounding box center [314, 336] width 42 height 8
type textarea "27336748815"
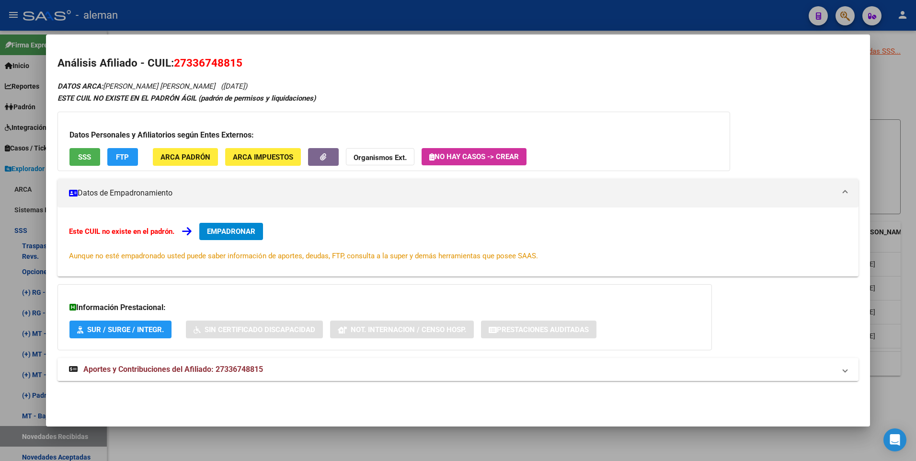
click at [249, 371] on span "Aportes y Contribuciones del Afiliado: 27336748815" at bounding box center [173, 369] width 180 height 9
click at [238, 233] on span "EMPADRONAR" at bounding box center [231, 231] width 48 height 9
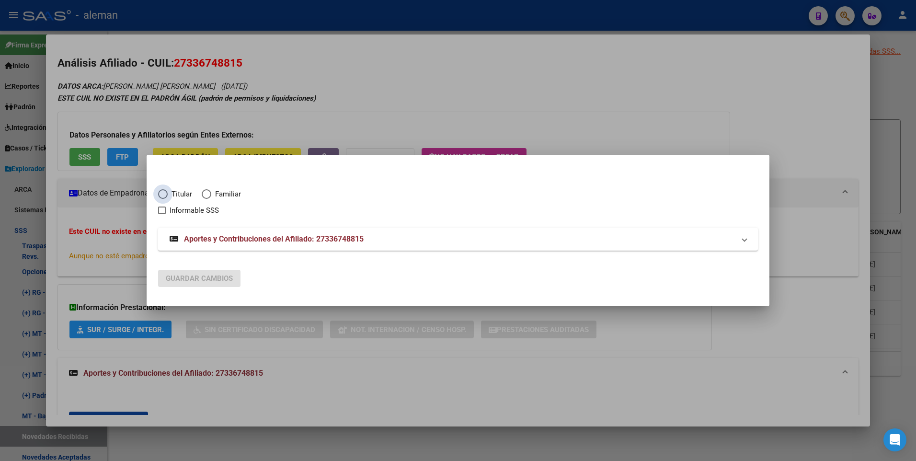
click at [167, 194] on span "Elija una opción" at bounding box center [163, 194] width 10 height 10
click at [167, 194] on input "Titular" at bounding box center [163, 194] width 10 height 10
radio input "true"
checkbox input "true"
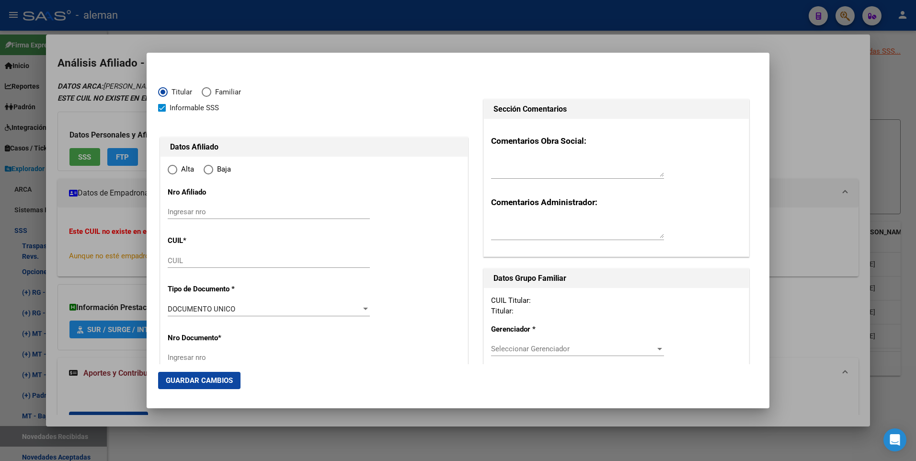
type input "27-33674881-5"
type input "33674881"
type input "GUILLEN"
type input "FLORENCIA LUJAN"
type input "1988-02-12"
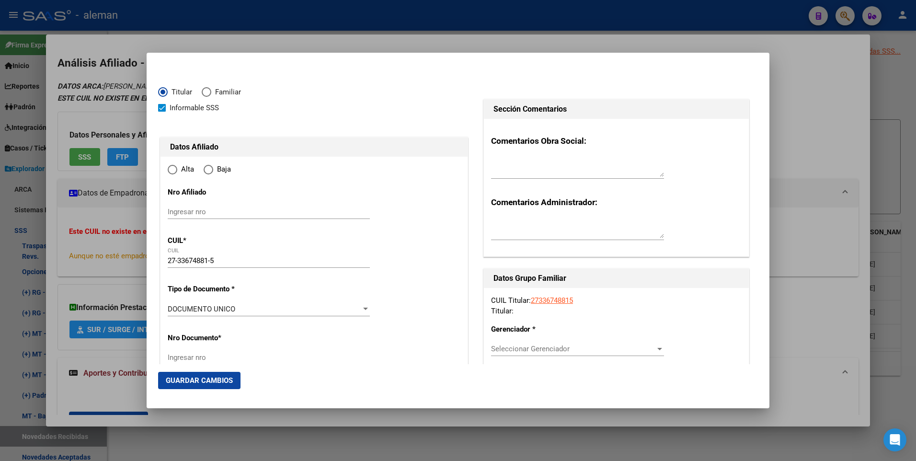
type input "CABA"
type input "1205"
type input "RIVADAVIA AV."
type input "4391"
type input "10"
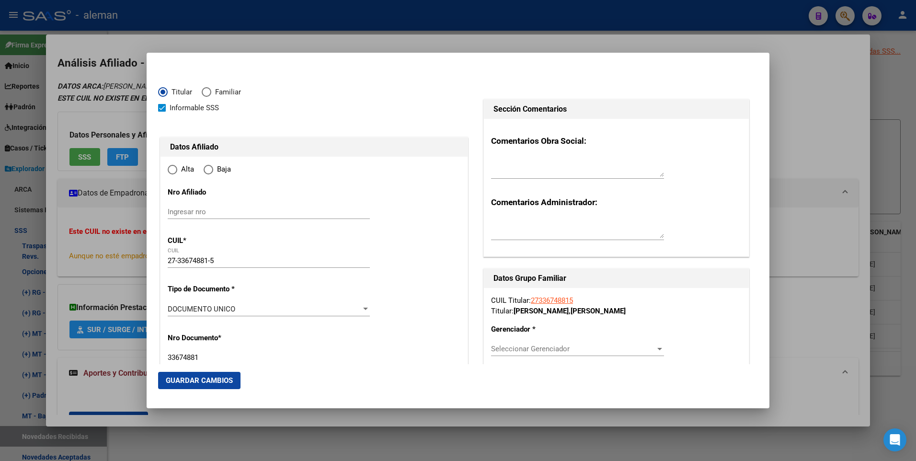
radio input "true"
type input "CABA"
click at [176, 107] on span "Informable SSS" at bounding box center [194, 107] width 49 height 11
click at [162, 112] on input "Informable SSS" at bounding box center [161, 112] width 0 height 0
checkbox input "false"
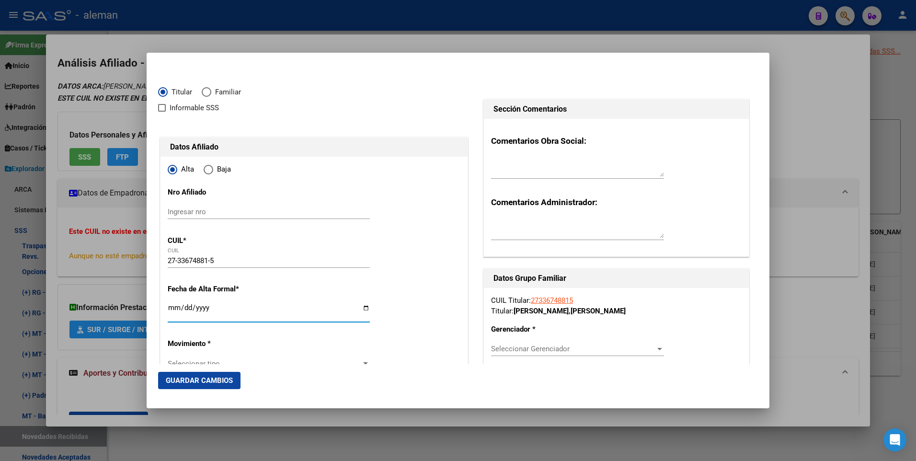
click at [171, 308] on input "Ingresar fecha" at bounding box center [269, 311] width 202 height 15
type input "[DATE]"
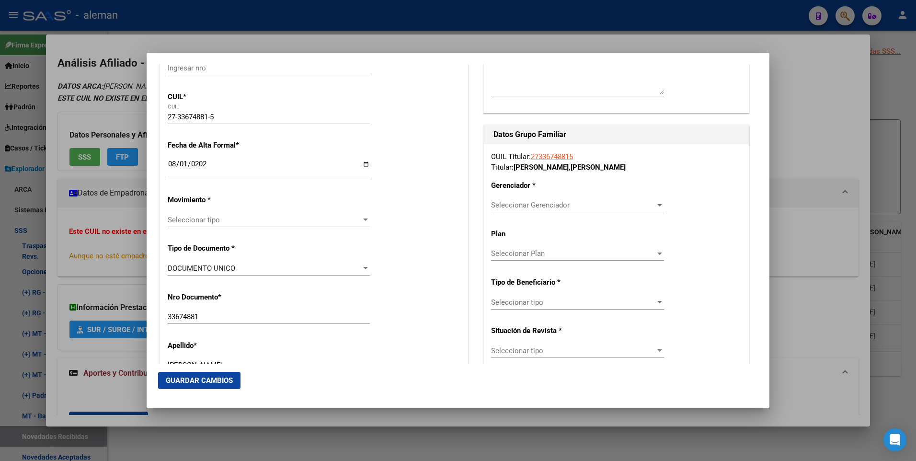
scroll to position [192, 0]
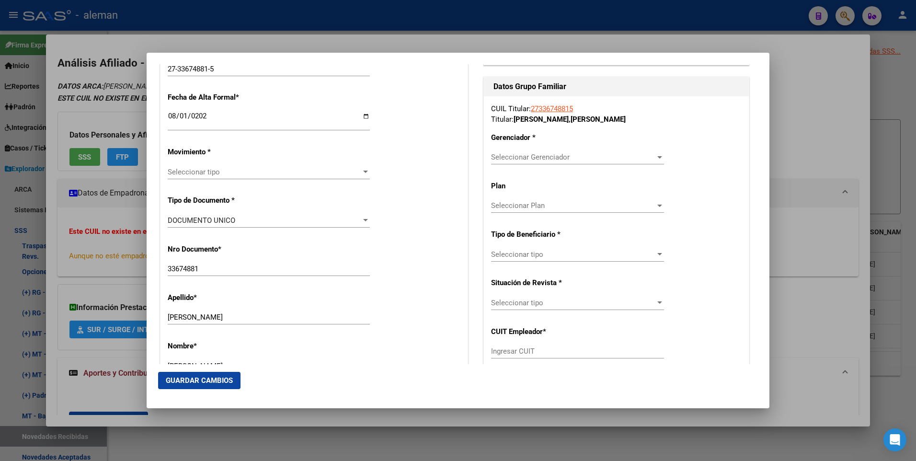
click at [250, 172] on span "Seleccionar tipo" at bounding box center [265, 172] width 194 height 9
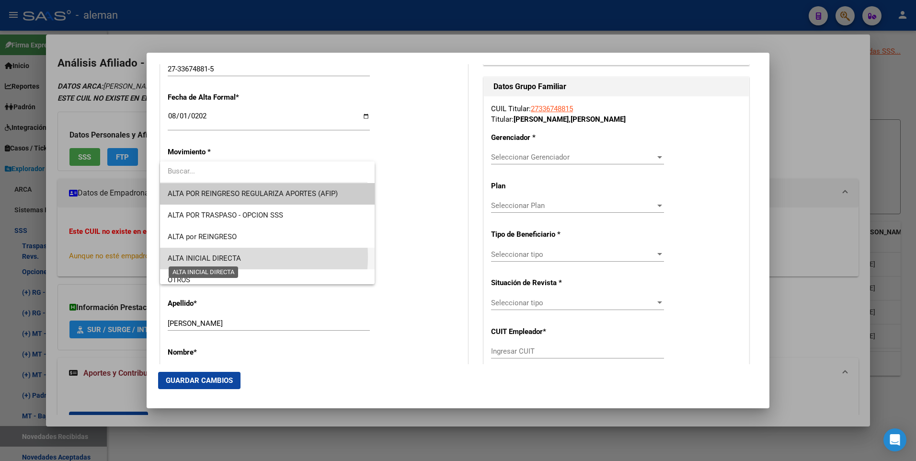
click at [229, 257] on span "ALTA INICIAL DIRECTA" at bounding box center [204, 258] width 73 height 9
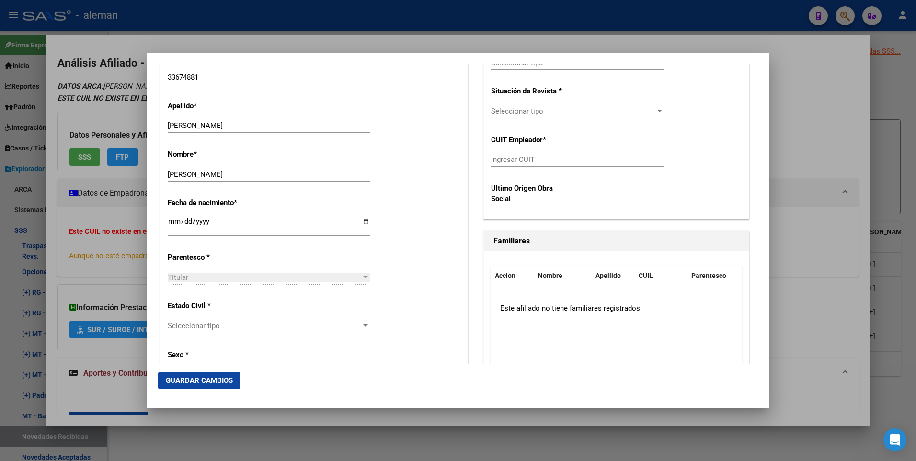
scroll to position [431, 0]
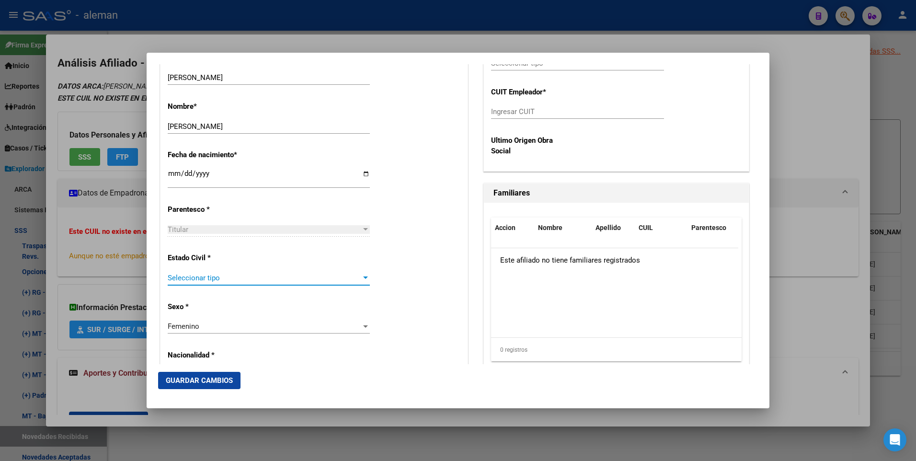
click at [214, 275] on span "Seleccionar tipo" at bounding box center [265, 278] width 194 height 9
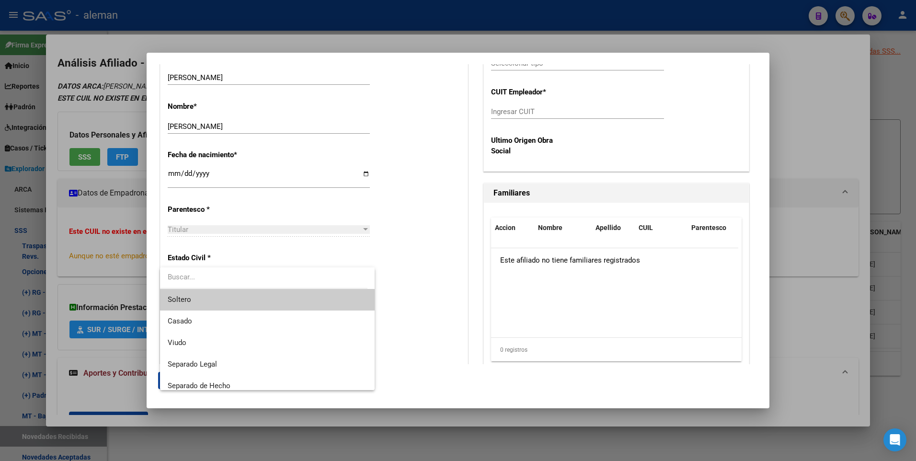
click at [208, 299] on span "Soltero" at bounding box center [267, 300] width 199 height 22
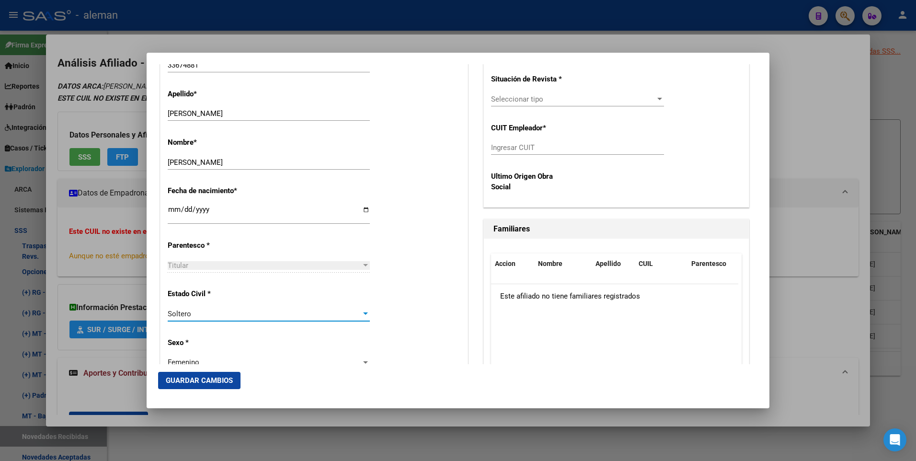
scroll to position [156, 0]
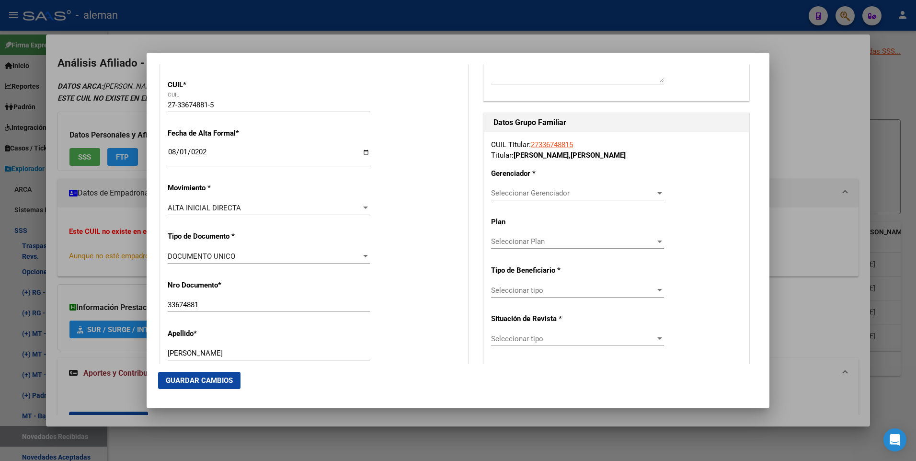
click at [554, 192] on span "Seleccionar Gerenciador" at bounding box center [573, 193] width 164 height 9
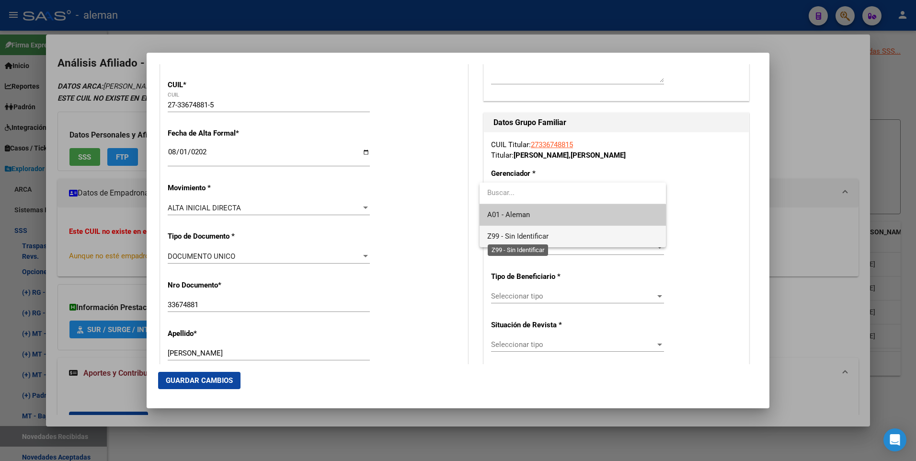
click at [526, 235] on span "Z99 - Sin Identificar" at bounding box center [517, 236] width 61 height 9
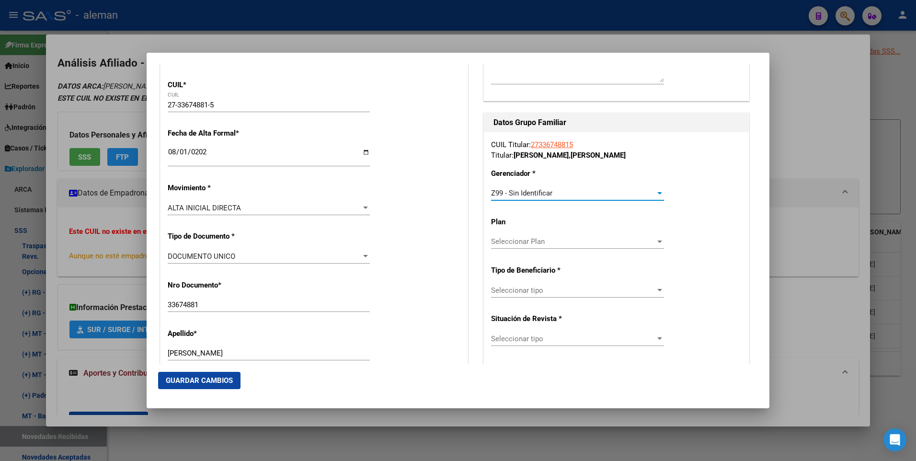
click at [527, 287] on span "Seleccionar tipo" at bounding box center [573, 290] width 164 height 9
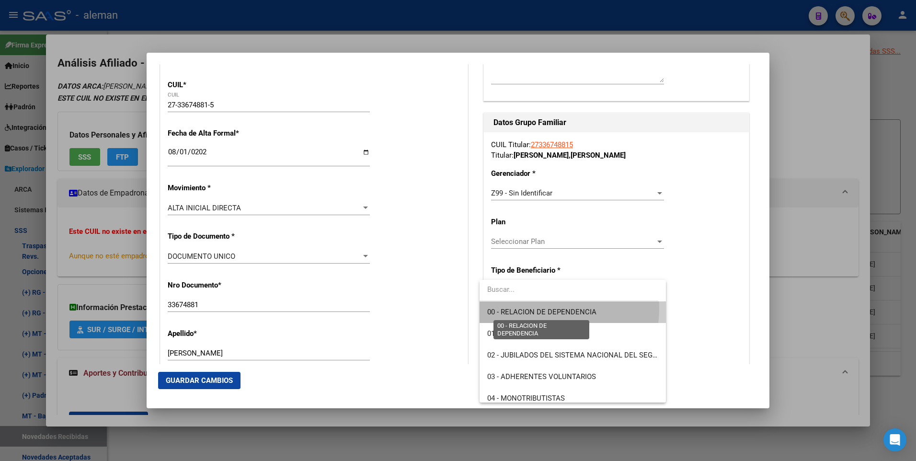
click at [534, 308] on span "00 - RELACION DE DEPENDENCIA" at bounding box center [541, 312] width 109 height 9
type input "20-28588471-4"
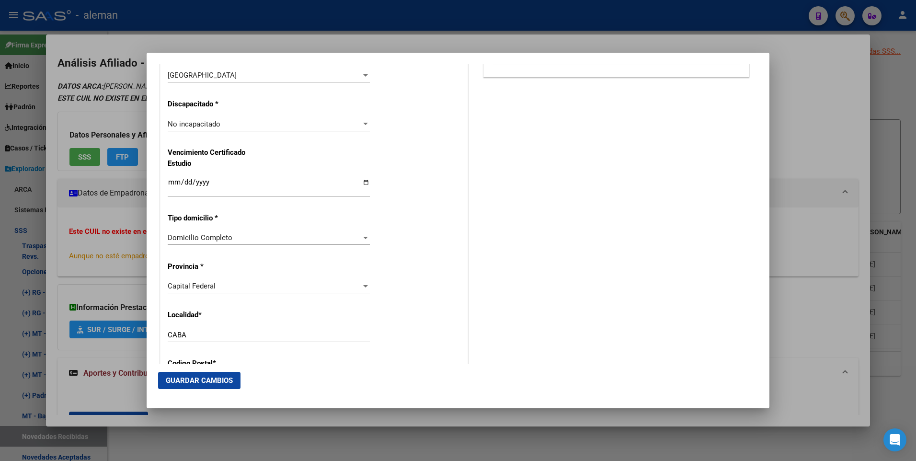
scroll to position [1114, 0]
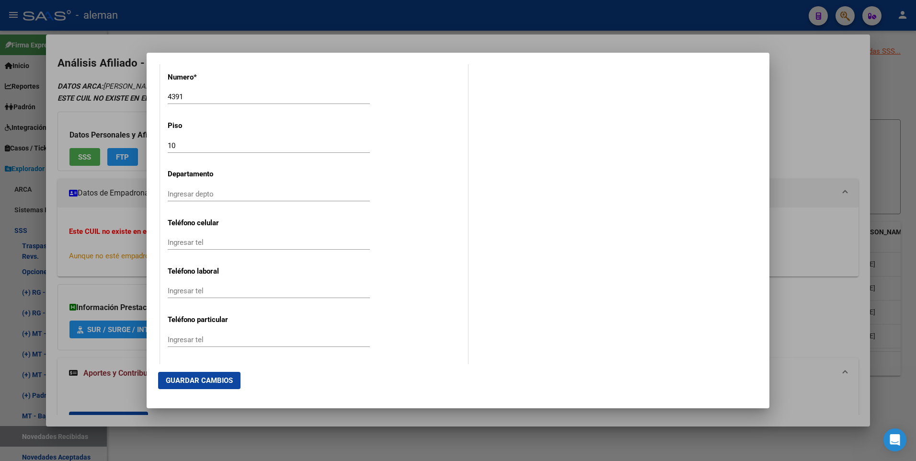
click at [195, 383] on span "Guardar Cambios" at bounding box center [199, 380] width 67 height 9
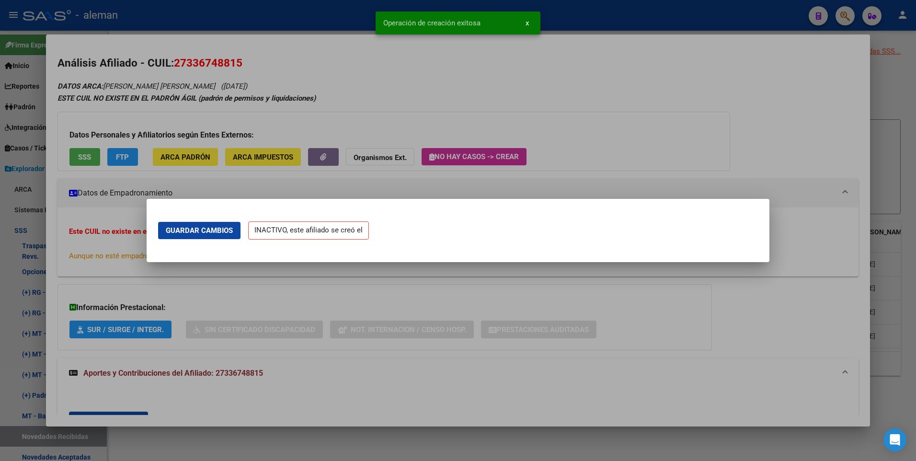
scroll to position [0, 0]
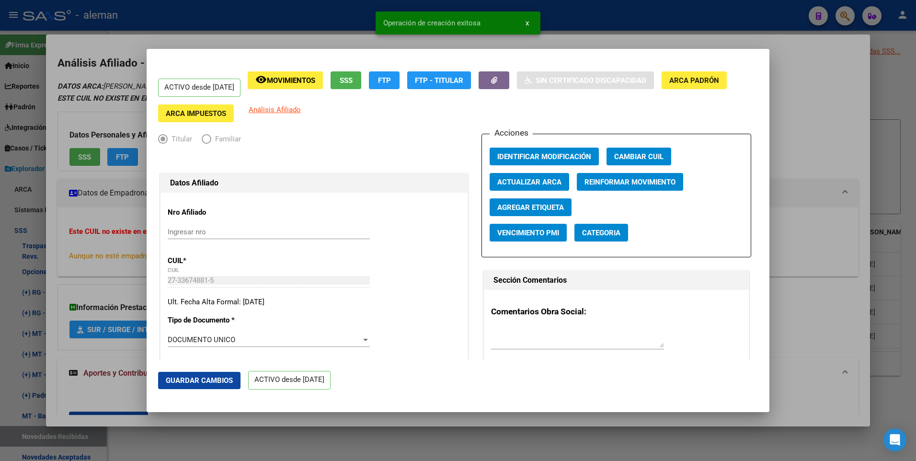
click at [209, 376] on span "Guardar Cambios" at bounding box center [199, 380] width 67 height 9
click at [803, 173] on div at bounding box center [458, 230] width 916 height 461
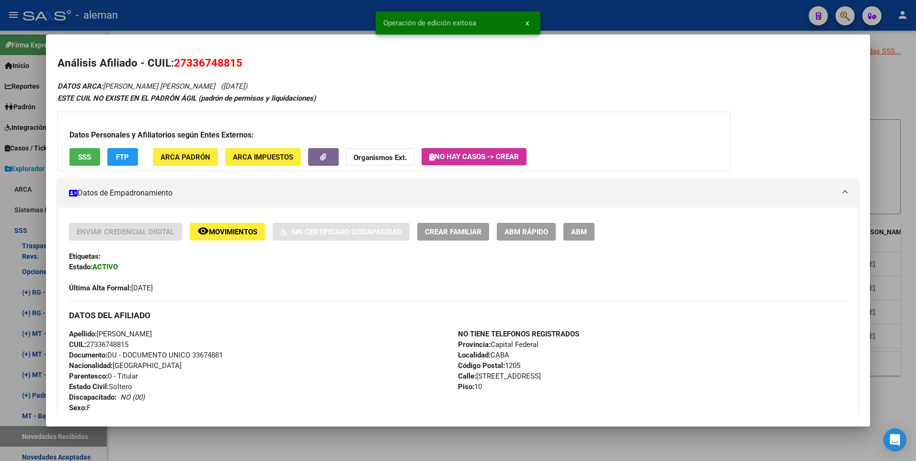
click at [905, 158] on div at bounding box center [458, 230] width 916 height 461
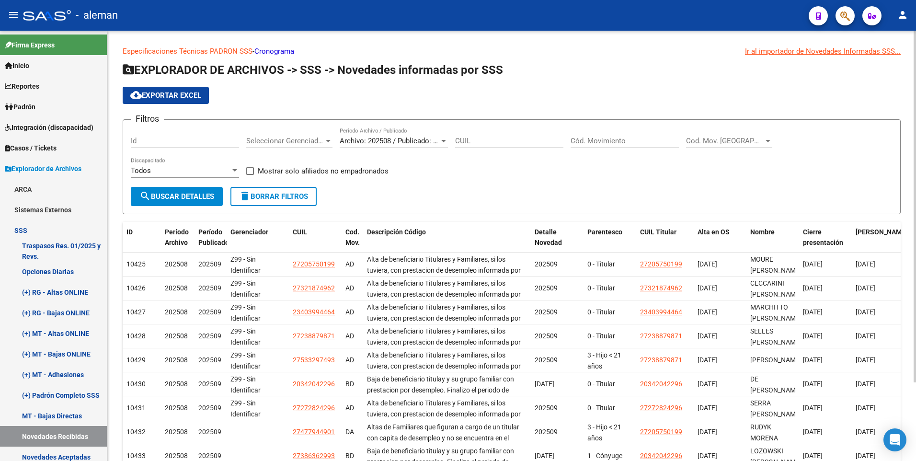
click at [602, 141] on input "Cód. Movimiento" at bounding box center [625, 141] width 108 height 9
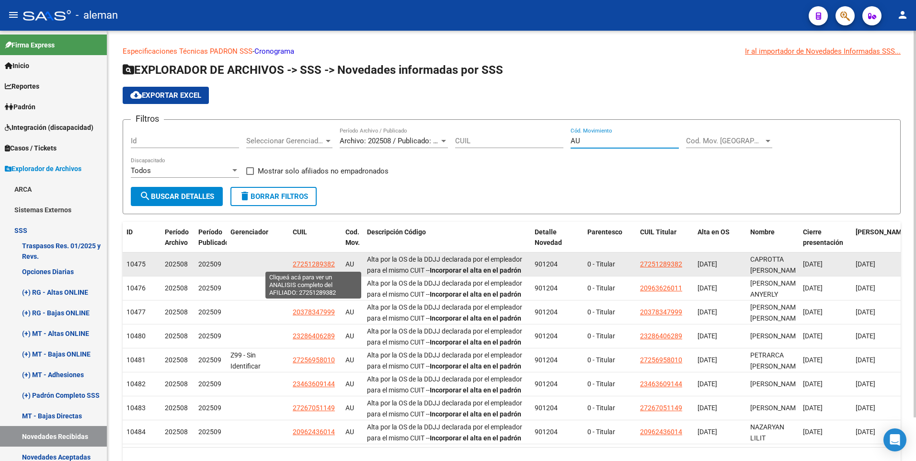
type input "AU"
click at [308, 263] on span "27251289382" at bounding box center [314, 264] width 42 height 8
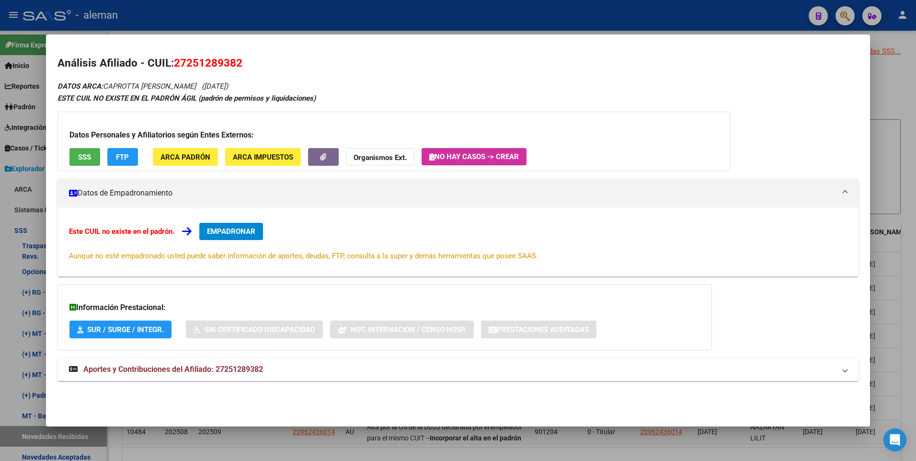
click at [252, 368] on span "Aportes y Contribuciones del Afiliado: 27251289382" at bounding box center [173, 369] width 180 height 9
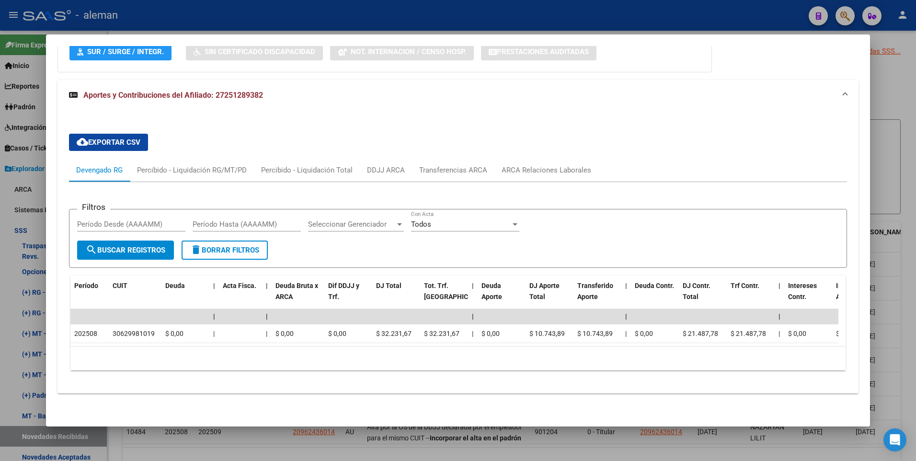
scroll to position [46, 0]
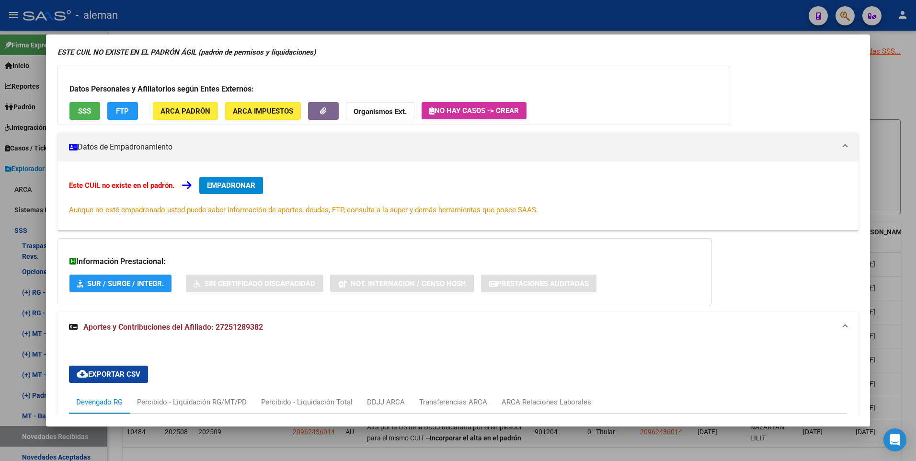
click at [245, 184] on span "EMPADRONAR" at bounding box center [231, 185] width 48 height 9
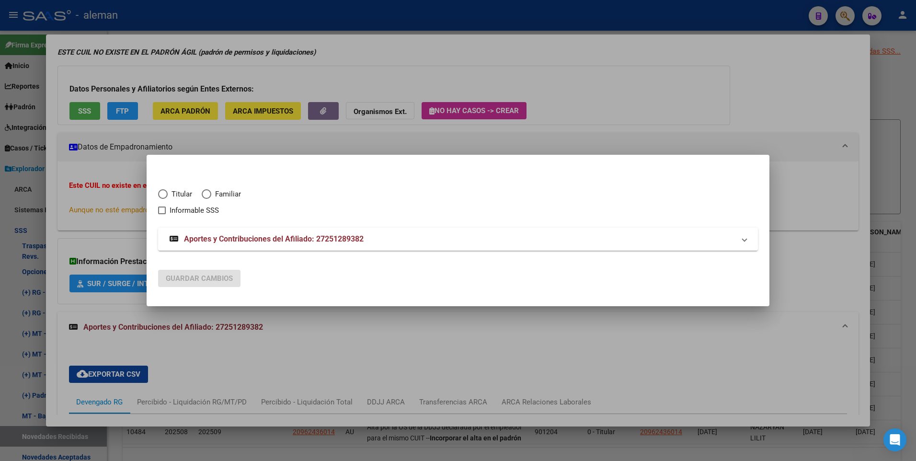
click at [166, 195] on span "Elija una opción" at bounding box center [163, 194] width 10 height 10
click at [166, 195] on input "Titular" at bounding box center [163, 194] width 10 height 10
radio input "true"
checkbox input "true"
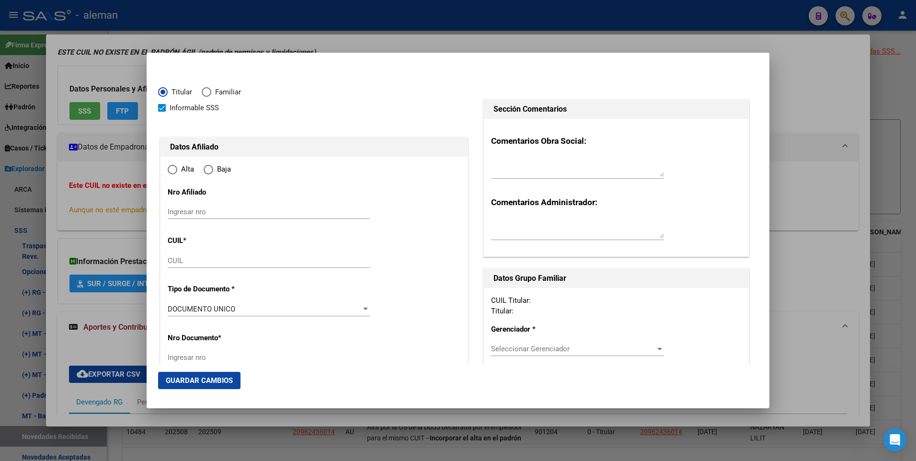
type input "27-25128938-2"
radio input "true"
type input "25128938"
type input "CAPROTTA"
type input "[PERSON_NAME]"
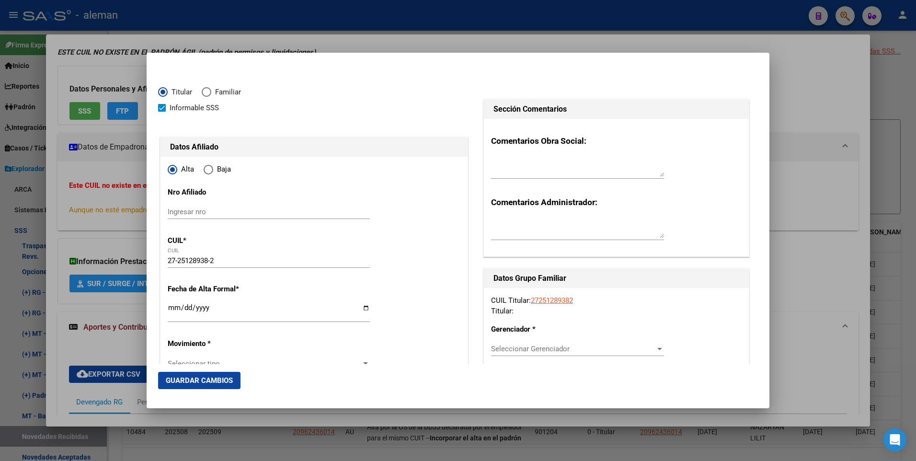
type input "[DATE]"
type input "CABA"
type input "1406"
type input "VALLESE [PERSON_NAME]"
type input "1763"
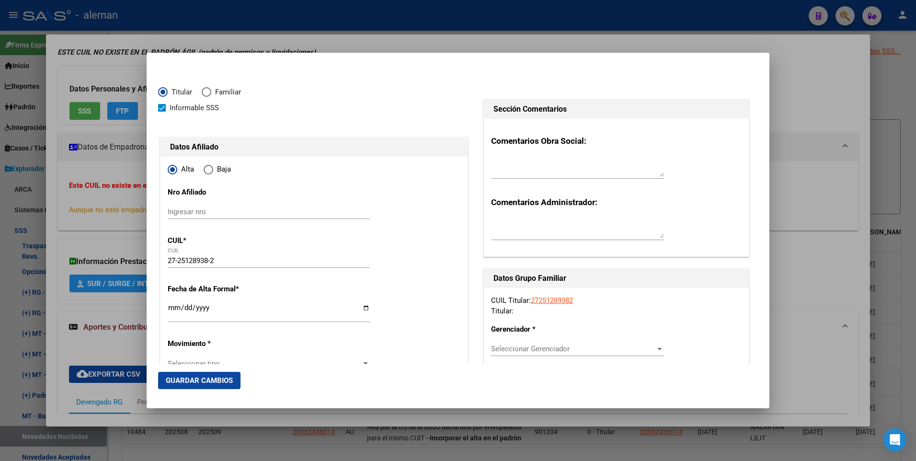
type input "05"
type input "CABA"
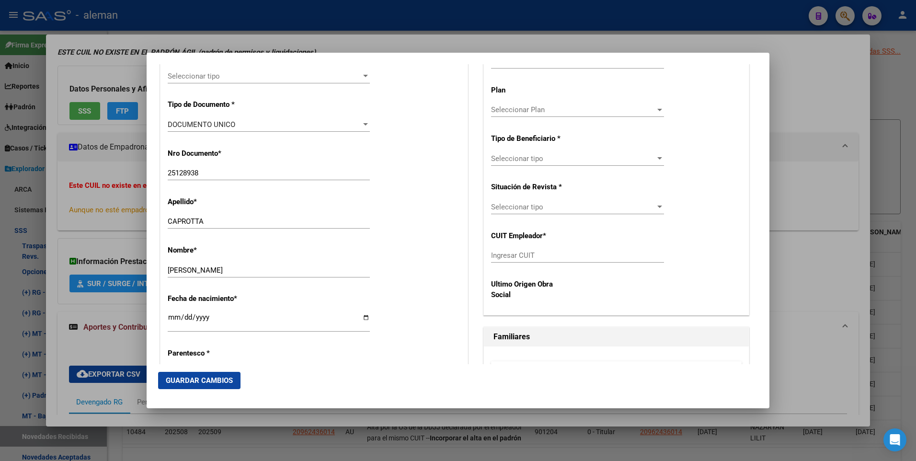
scroll to position [0, 0]
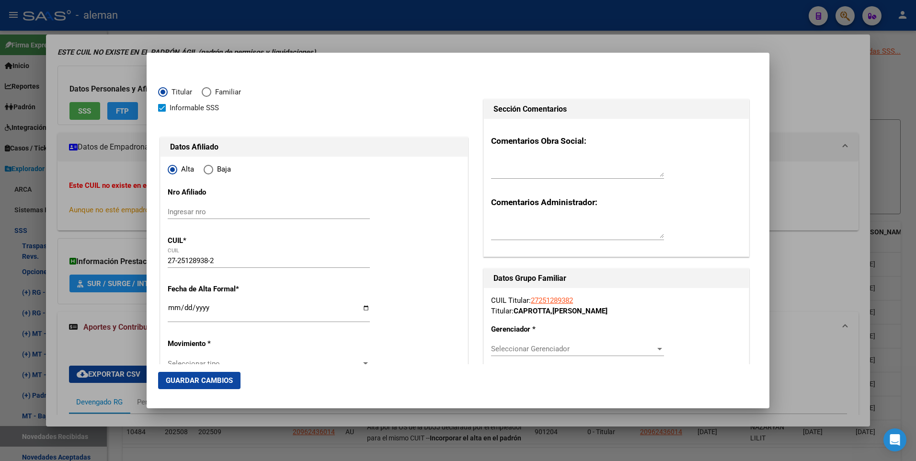
click at [337, 118] on div at bounding box center [314, 125] width 312 height 22
click at [174, 309] on input "Ingresar fecha" at bounding box center [269, 311] width 202 height 15
type input "[DATE]"
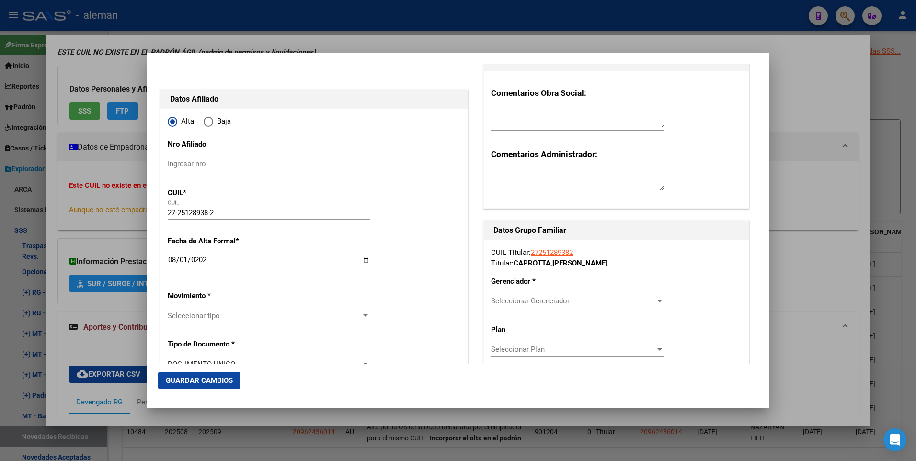
scroll to position [96, 0]
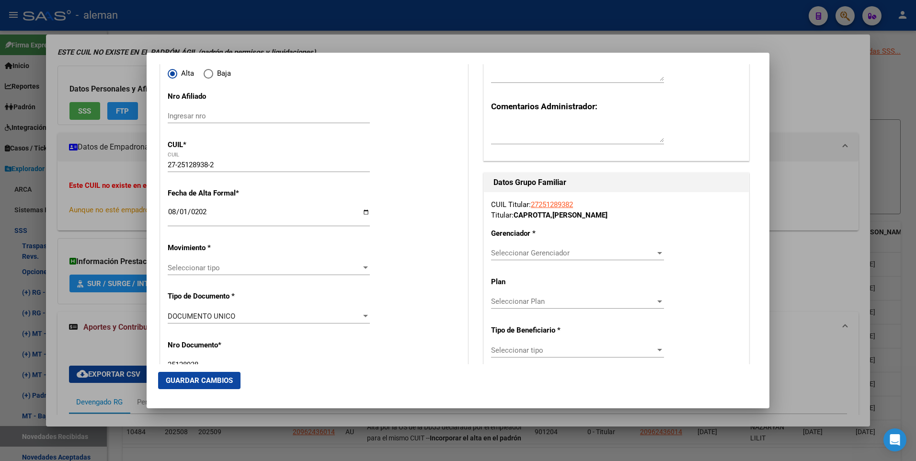
click at [269, 270] on span "Seleccionar tipo" at bounding box center [265, 268] width 194 height 9
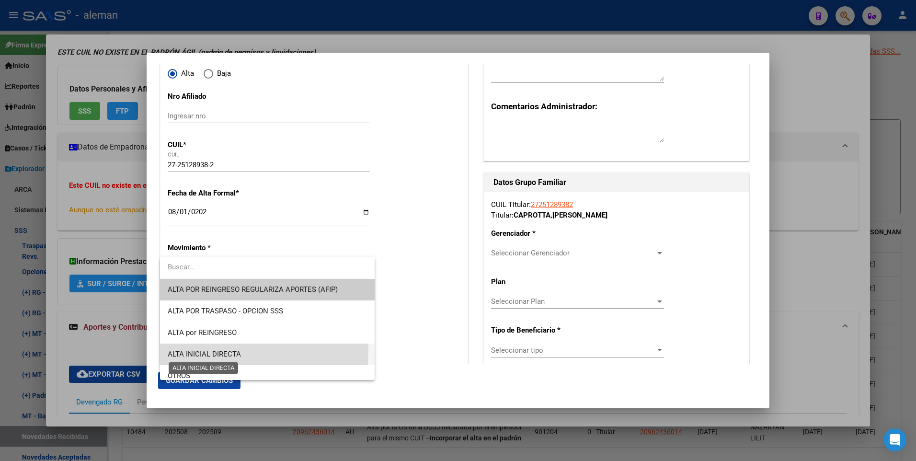
click at [238, 351] on span "ALTA INICIAL DIRECTA" at bounding box center [204, 354] width 73 height 9
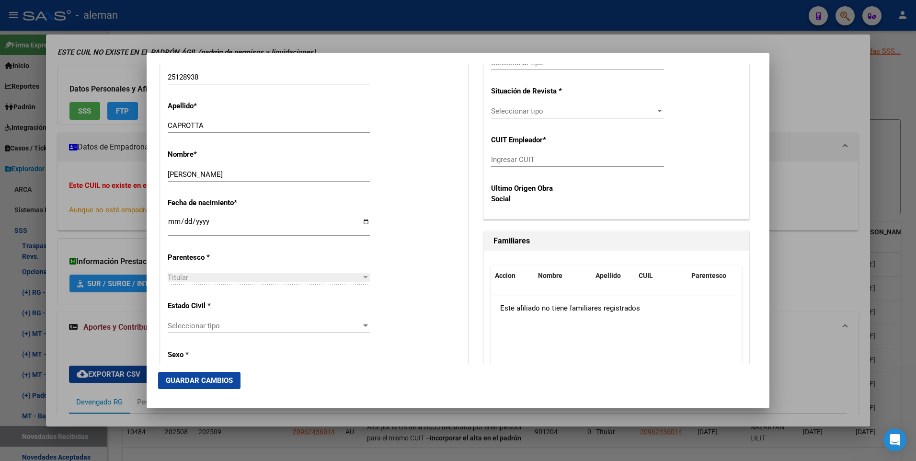
scroll to position [431, 0]
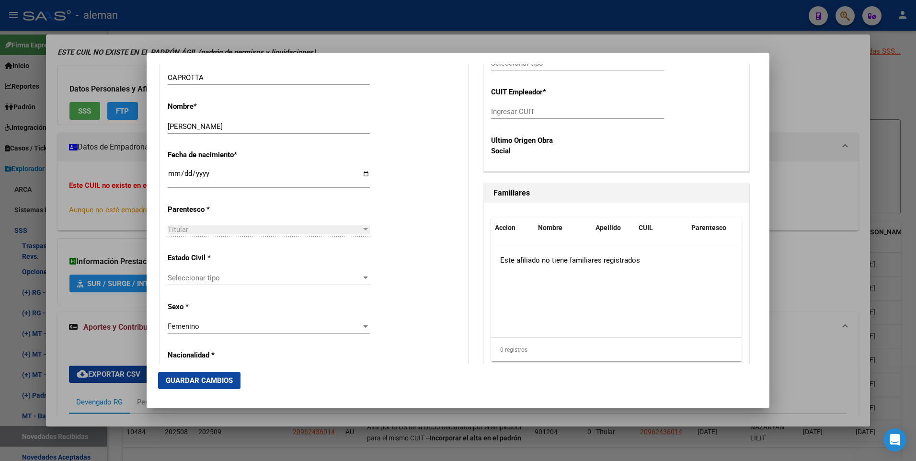
click at [212, 281] on span "Seleccionar tipo" at bounding box center [265, 278] width 194 height 9
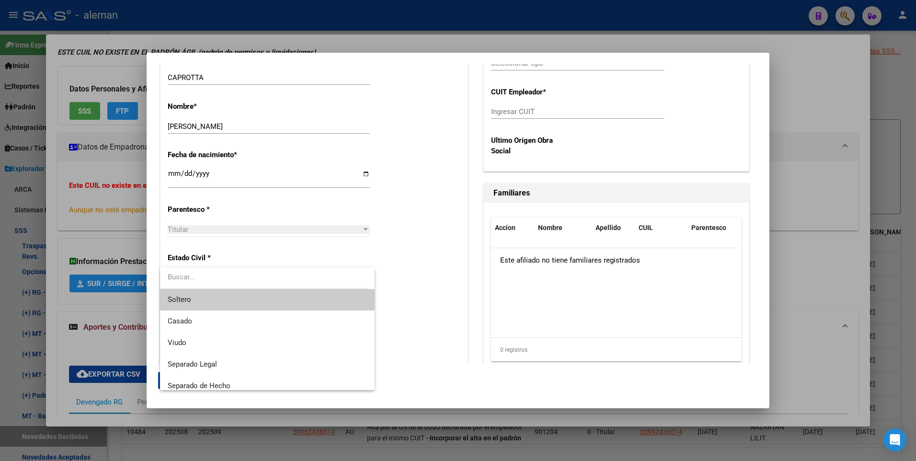
click at [211, 298] on span "Soltero" at bounding box center [267, 300] width 199 height 22
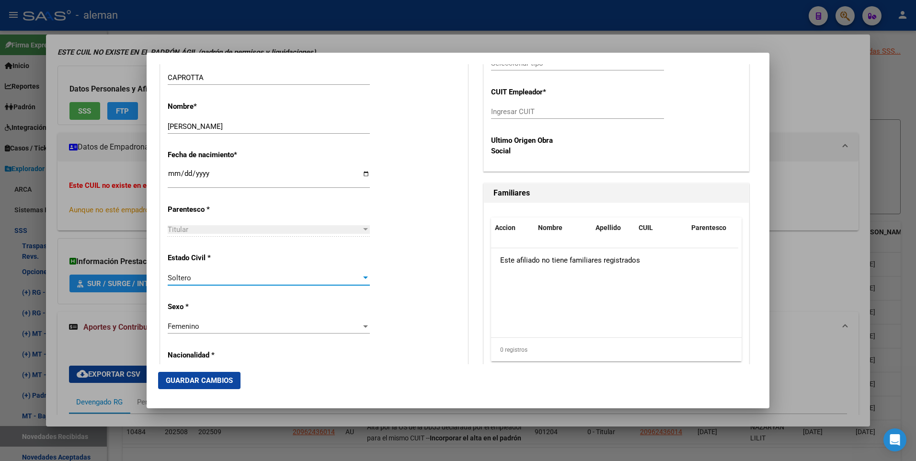
click at [401, 280] on div "Estado Civil * [DEMOGRAPHIC_DATA] Seleccionar tipo" at bounding box center [314, 269] width 293 height 48
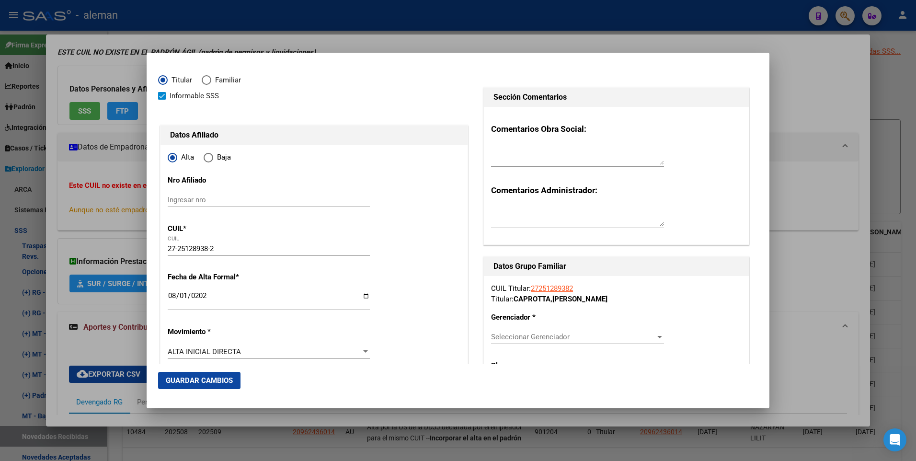
scroll to position [108, 0]
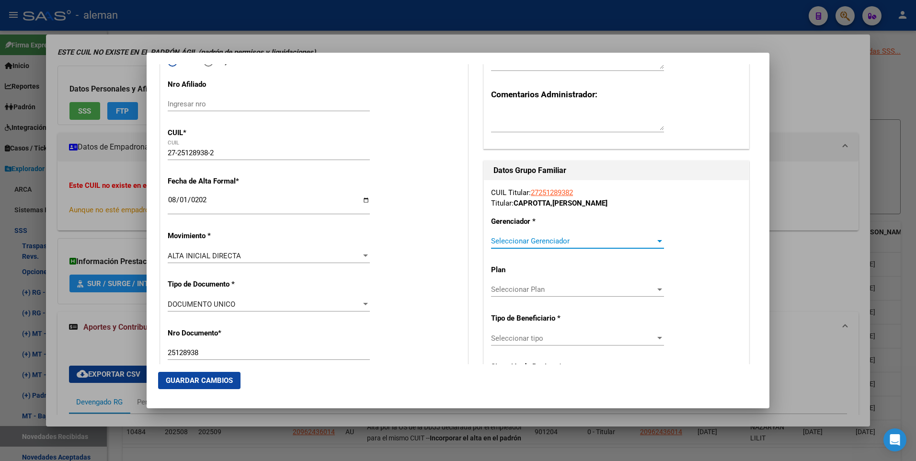
click at [533, 243] on span "Seleccionar Gerenciador" at bounding box center [573, 241] width 164 height 9
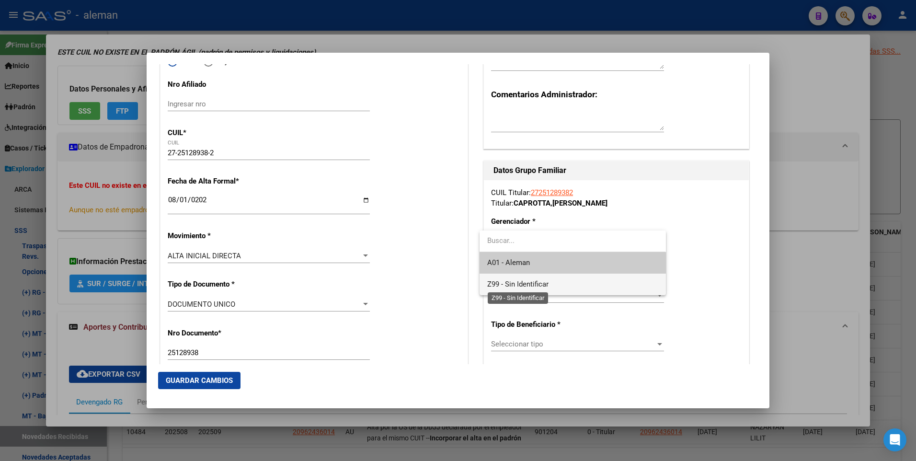
click at [527, 284] on span "Z99 - Sin Identificar" at bounding box center [517, 284] width 61 height 9
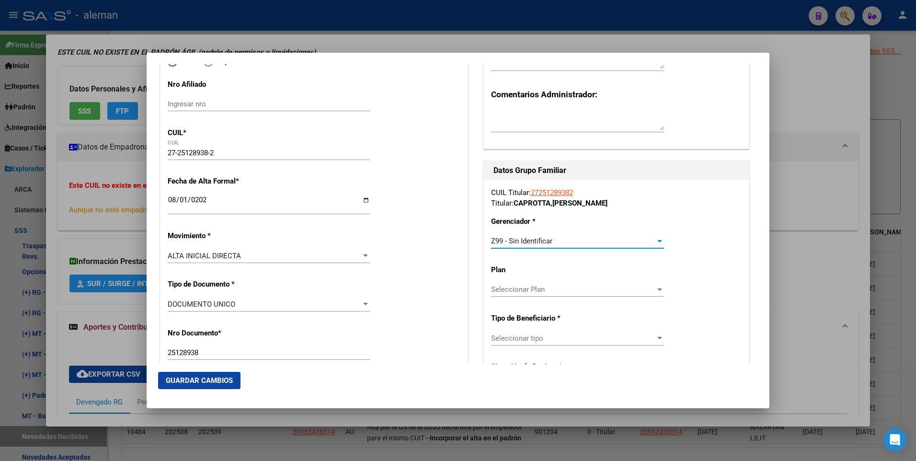
click at [536, 338] on span "Seleccionar tipo" at bounding box center [573, 338] width 164 height 9
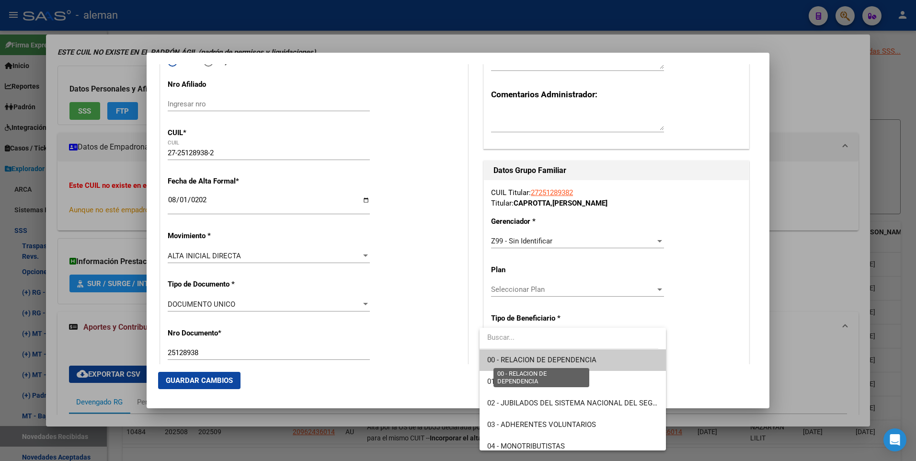
click at [542, 358] on span "00 - RELACION DE DEPENDENCIA" at bounding box center [541, 359] width 109 height 9
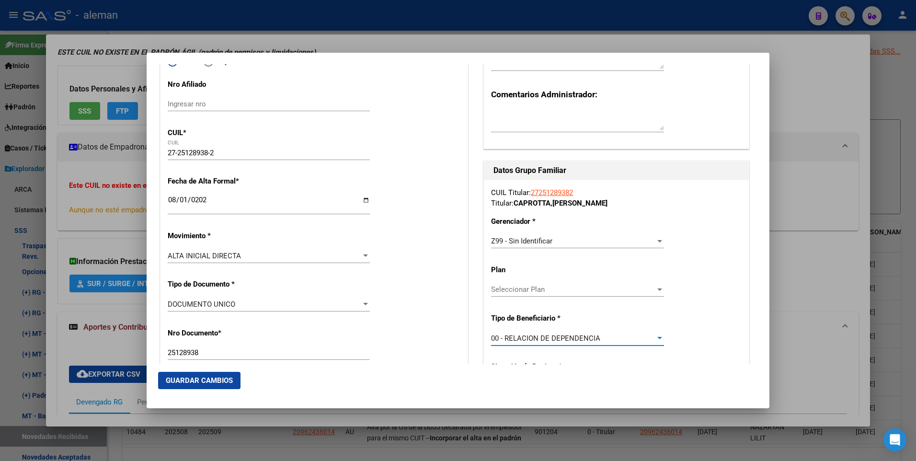
type input "30-62998101-9"
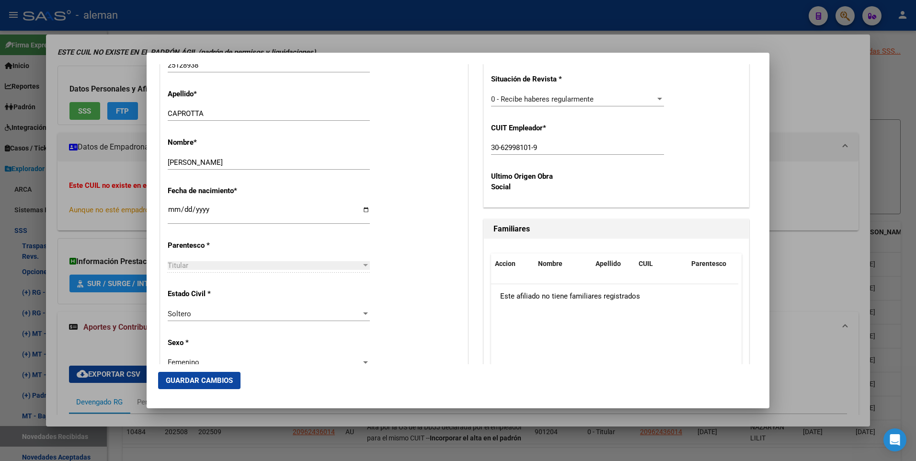
scroll to position [443, 0]
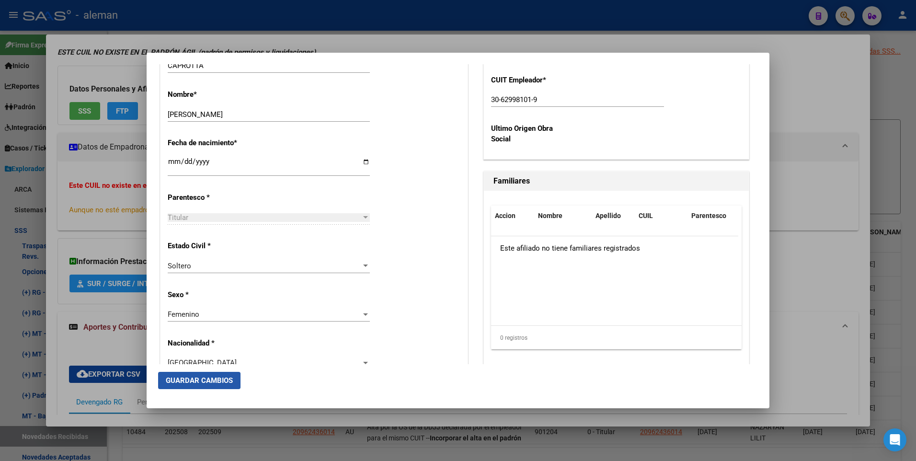
click at [194, 380] on span "Guardar Cambios" at bounding box center [199, 380] width 67 height 9
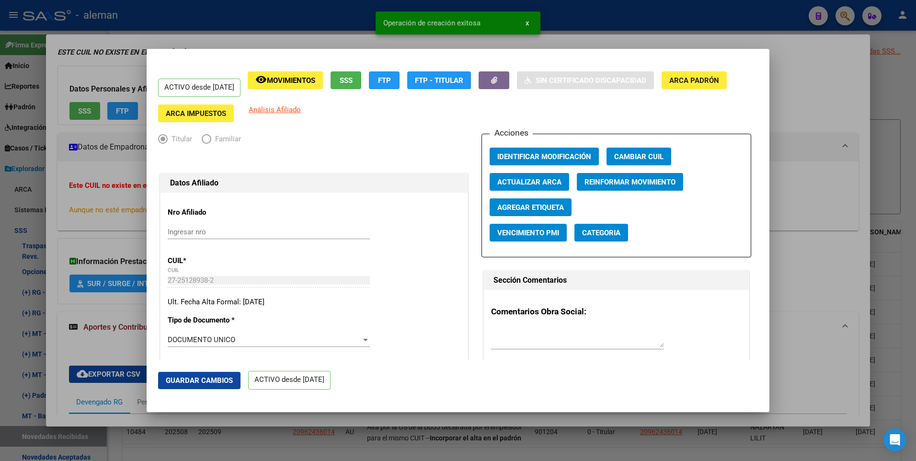
click at [813, 92] on div at bounding box center [458, 230] width 916 height 461
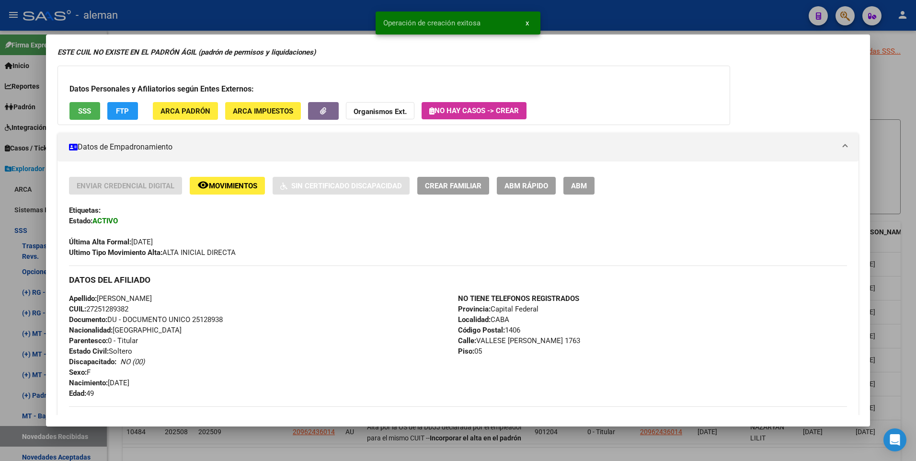
click at [891, 101] on div at bounding box center [458, 230] width 916 height 461
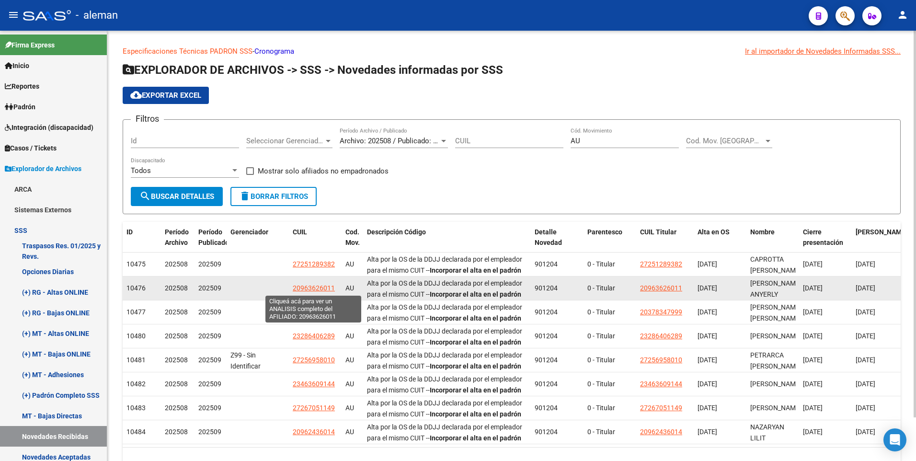
click at [315, 289] on span "20963626011" at bounding box center [314, 288] width 42 height 8
type textarea "20963626011"
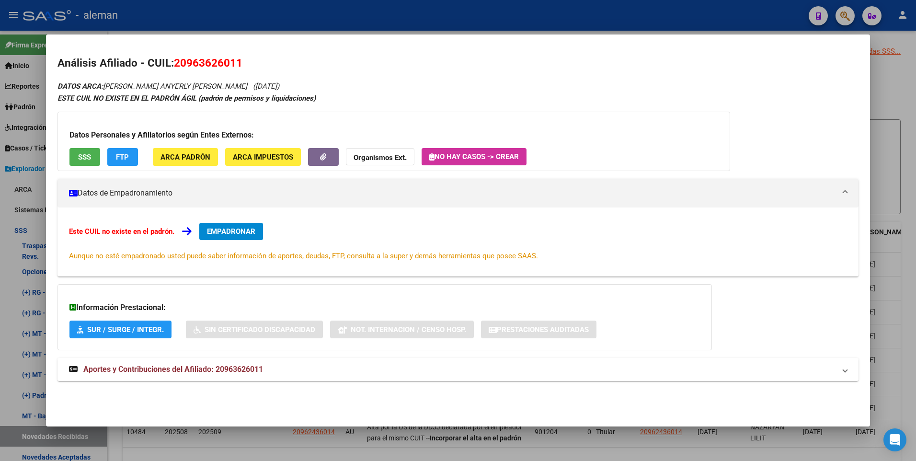
click at [202, 370] on span "Aportes y Contribuciones del Afiliado: 20963626011" at bounding box center [173, 369] width 180 height 9
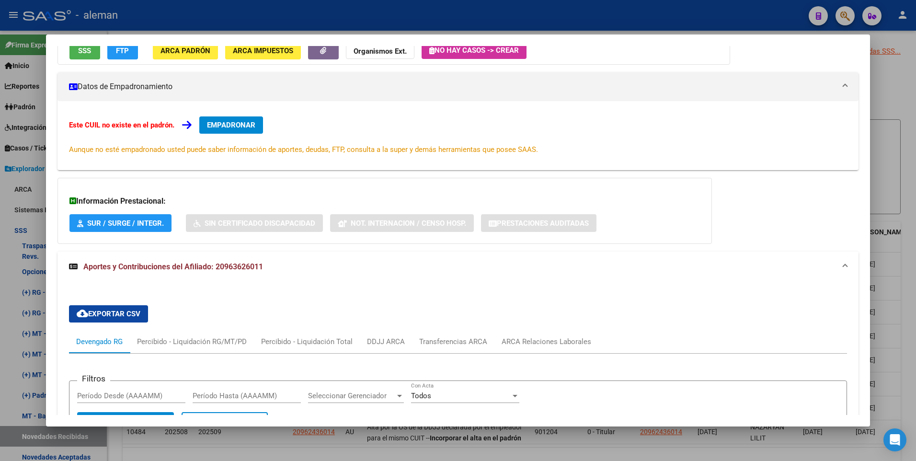
scroll to position [11, 0]
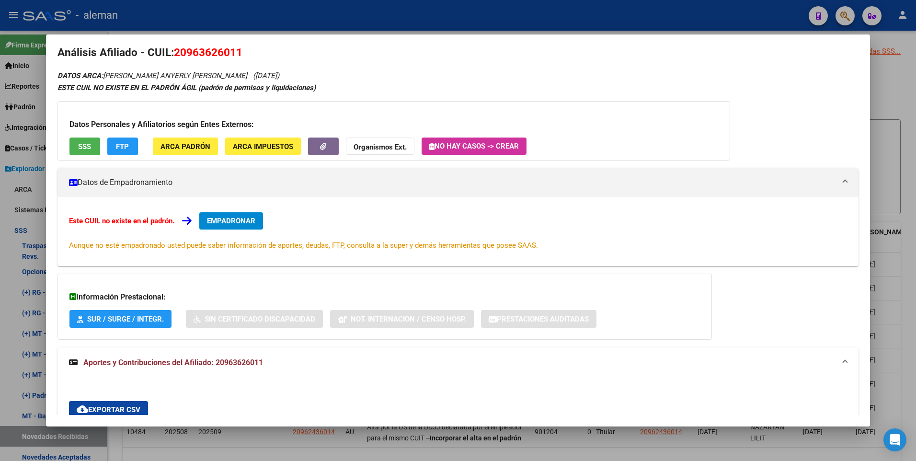
click at [229, 220] on span "EMPADRONAR" at bounding box center [231, 221] width 48 height 9
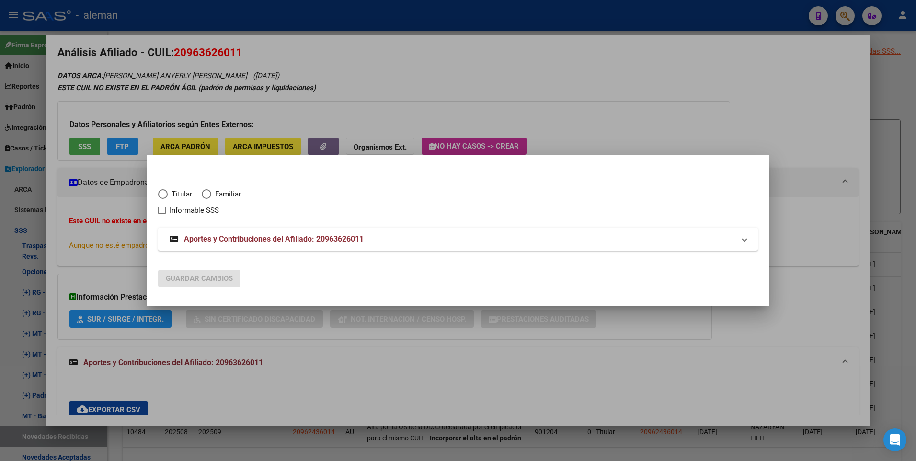
click at [162, 196] on span "Elija una opción" at bounding box center [163, 194] width 10 height 10
click at [162, 196] on input "Titular" at bounding box center [163, 194] width 10 height 10
radio input "true"
checkbox input "true"
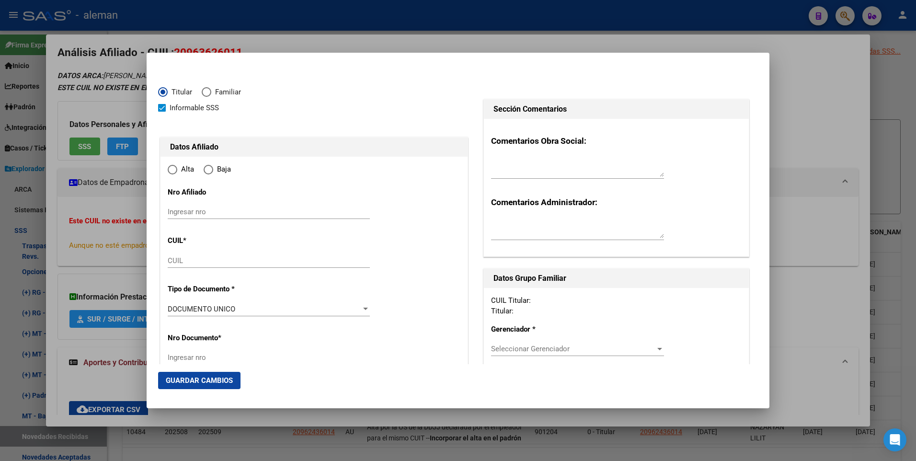
type input "20-96362601-1"
radio input "true"
type input "96362601"
type input "[PERSON_NAME]"
type input "ANYERLY [PERSON_NAME]"
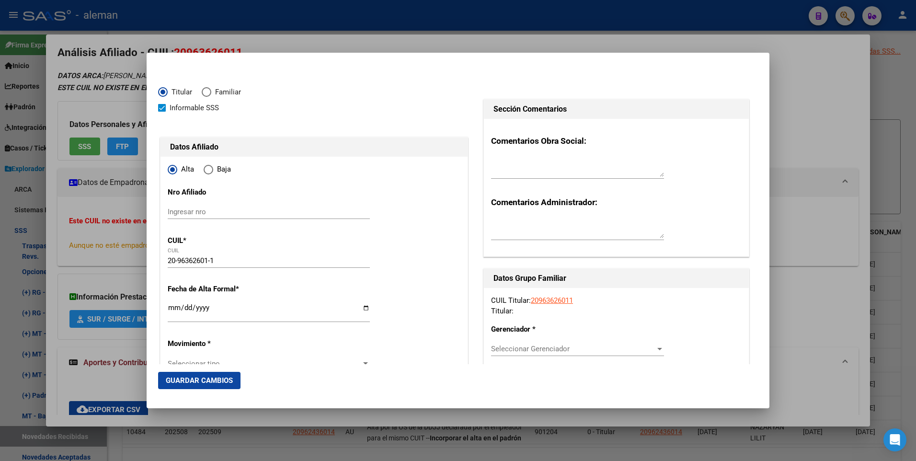
type input "[DATE]"
type input "CABA"
type input "1405"
type input "[PERSON_NAME]"
type input "492"
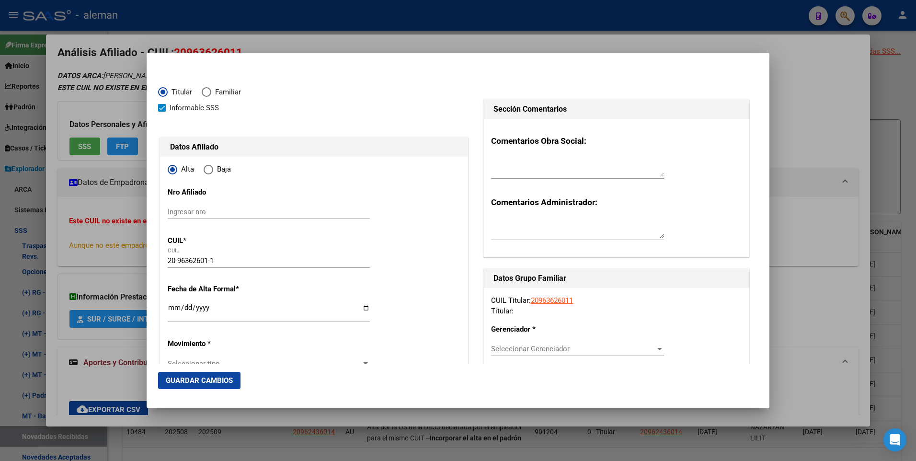
type input "2"
type input "CABA"
click at [160, 110] on span at bounding box center [162, 108] width 8 height 8
click at [161, 112] on input "Informable SSS" at bounding box center [161, 112] width 0 height 0
checkbox input "false"
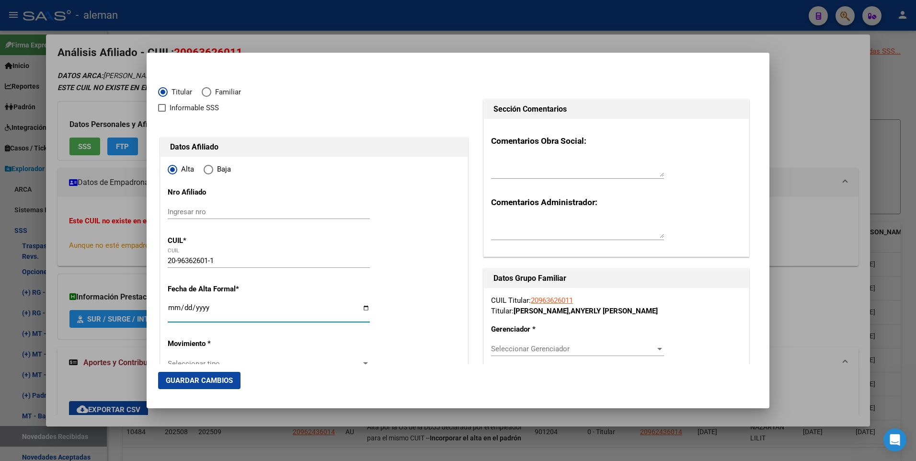
click at [174, 304] on input "Ingresar fecha" at bounding box center [269, 311] width 202 height 15
type input "[DATE]"
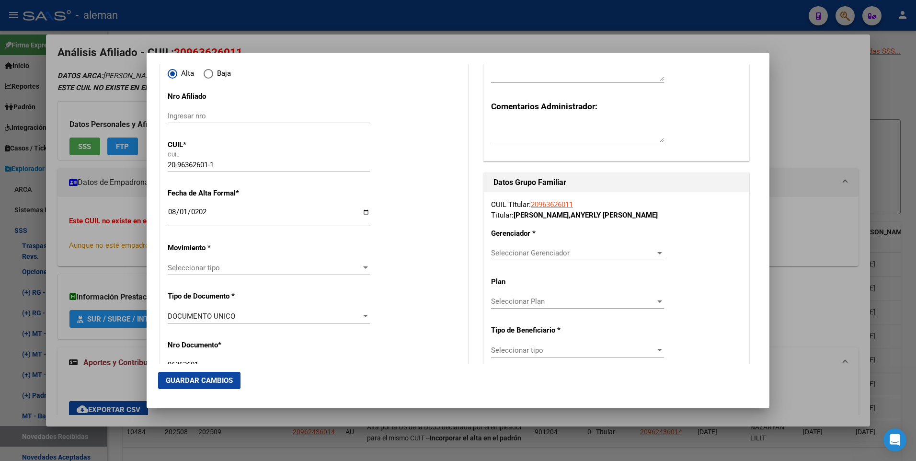
scroll to position [144, 0]
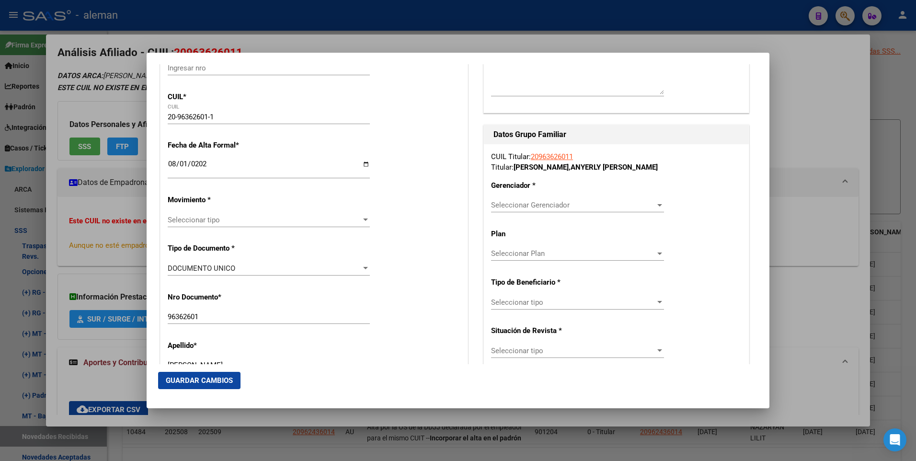
click at [242, 220] on span "Seleccionar tipo" at bounding box center [265, 220] width 194 height 9
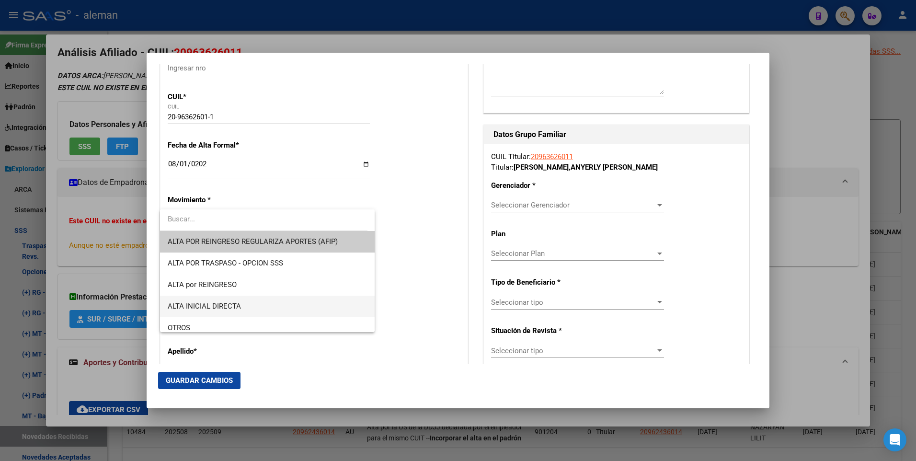
click at [227, 302] on span "ALTA INICIAL DIRECTA" at bounding box center [204, 306] width 73 height 9
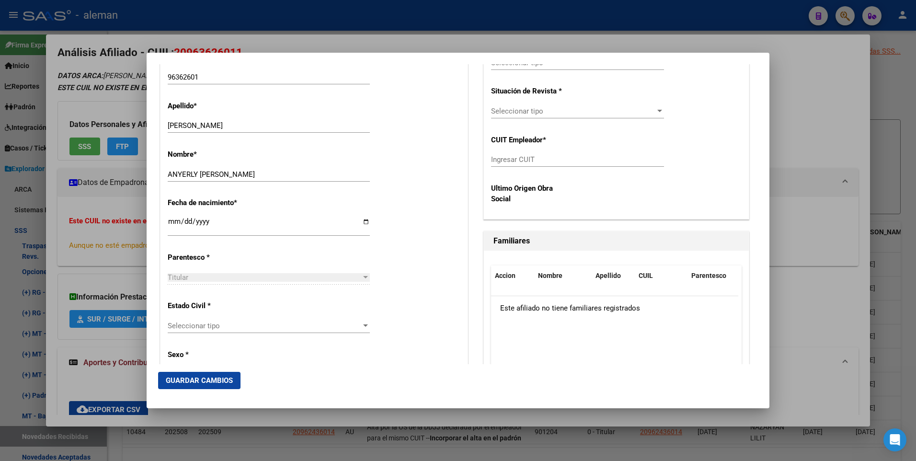
scroll to position [431, 0]
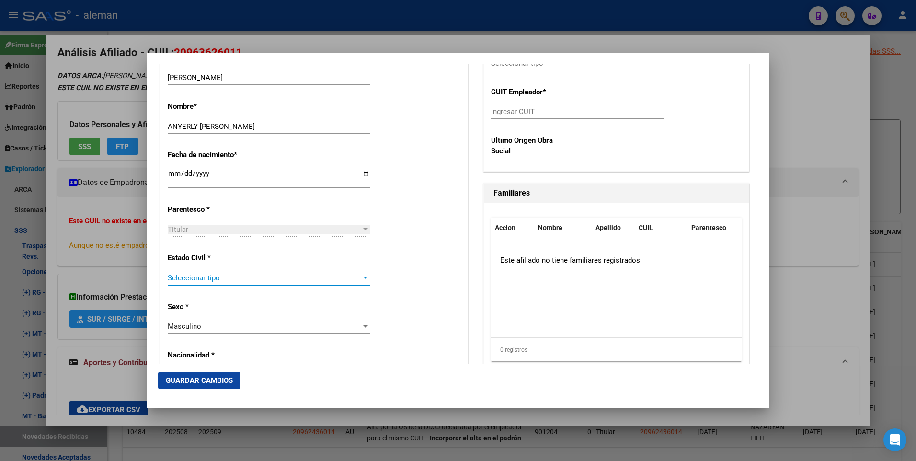
click at [231, 278] on span "Seleccionar tipo" at bounding box center [265, 278] width 194 height 9
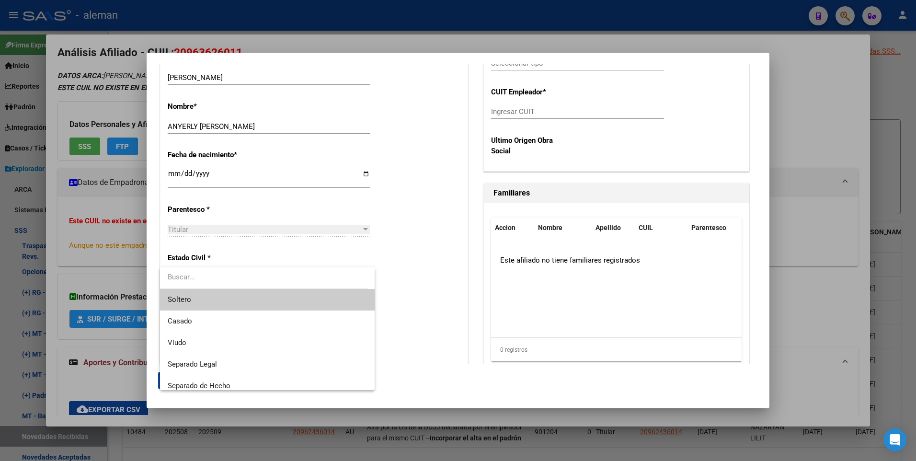
click at [232, 299] on span "Soltero" at bounding box center [267, 300] width 199 height 22
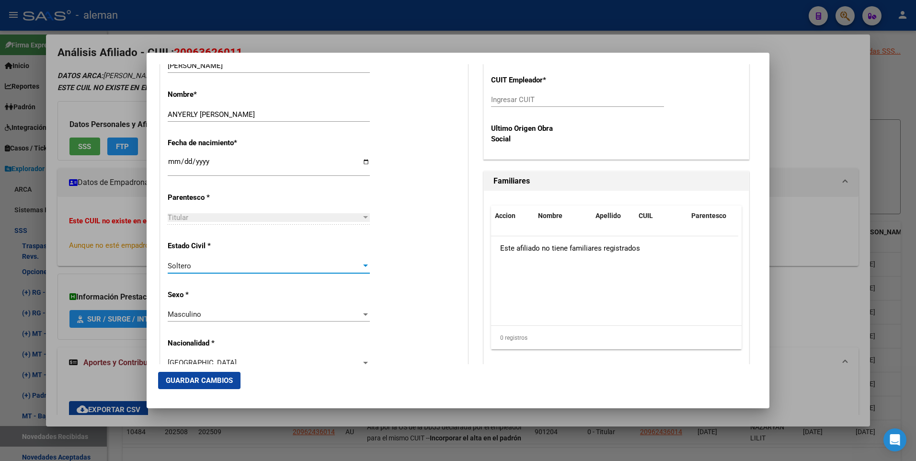
scroll to position [108, 0]
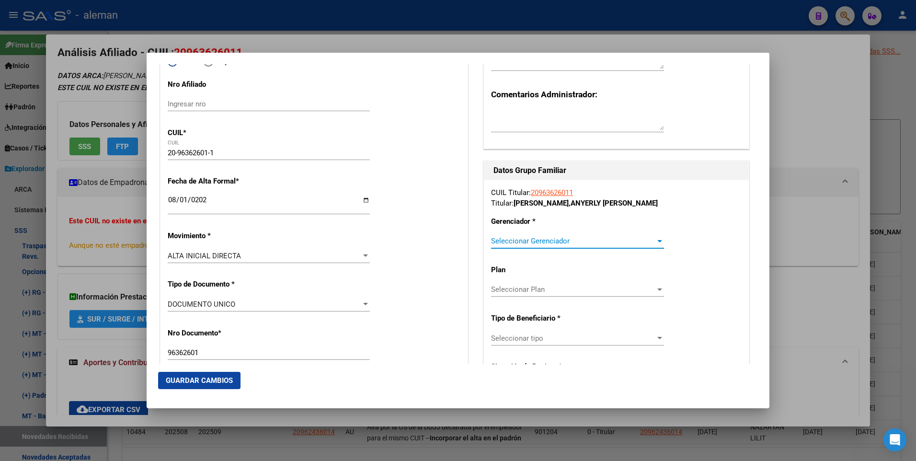
click at [532, 242] on span "Seleccionar Gerenciador" at bounding box center [573, 241] width 164 height 9
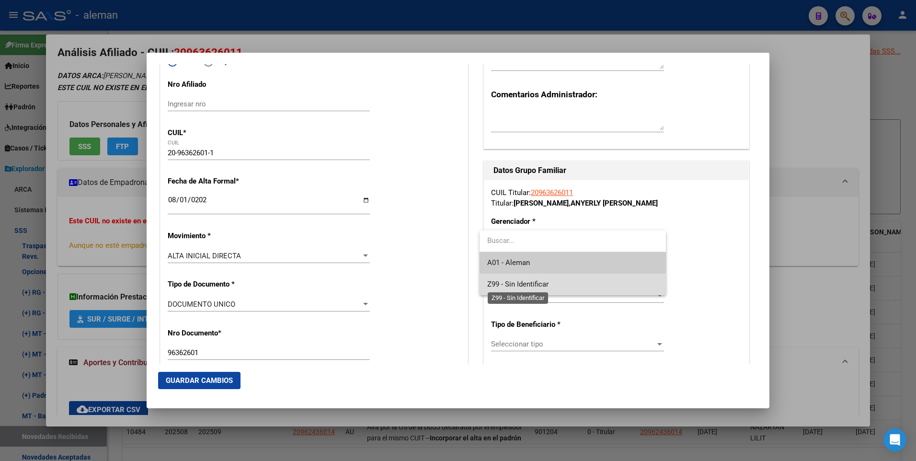
click at [532, 287] on span "Z99 - Sin Identificar" at bounding box center [517, 284] width 61 height 9
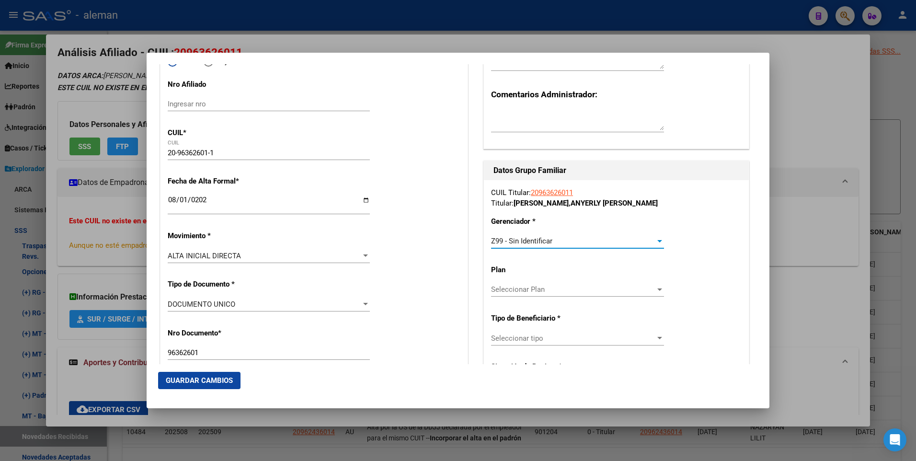
click at [542, 340] on span "Seleccionar tipo" at bounding box center [573, 338] width 164 height 9
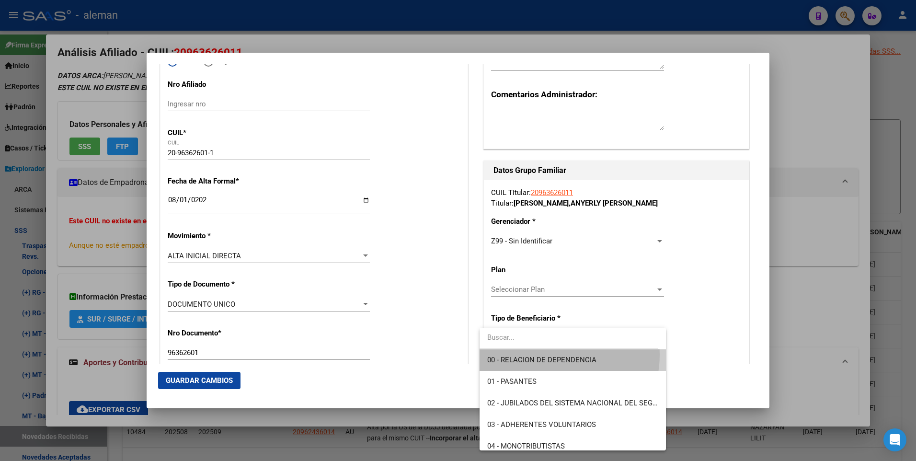
click at [547, 355] on span "00 - RELACION DE DEPENDENCIA" at bounding box center [572, 360] width 171 height 22
type input "30-71406443-2"
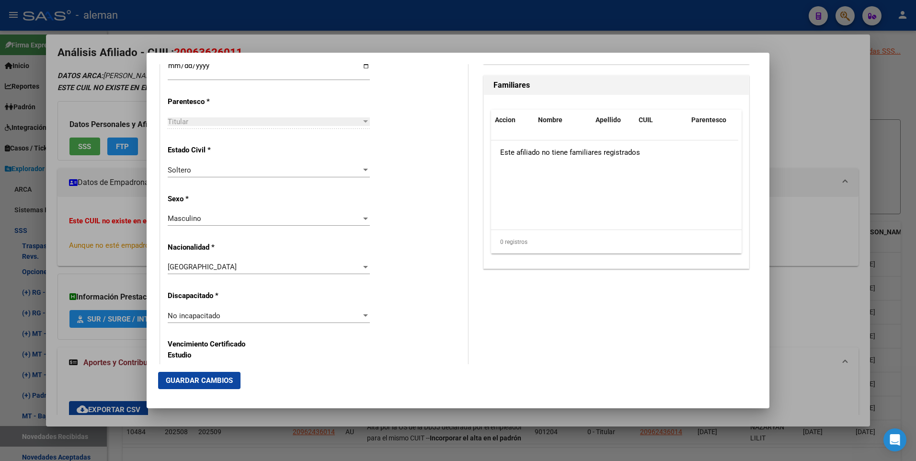
scroll to position [635, 0]
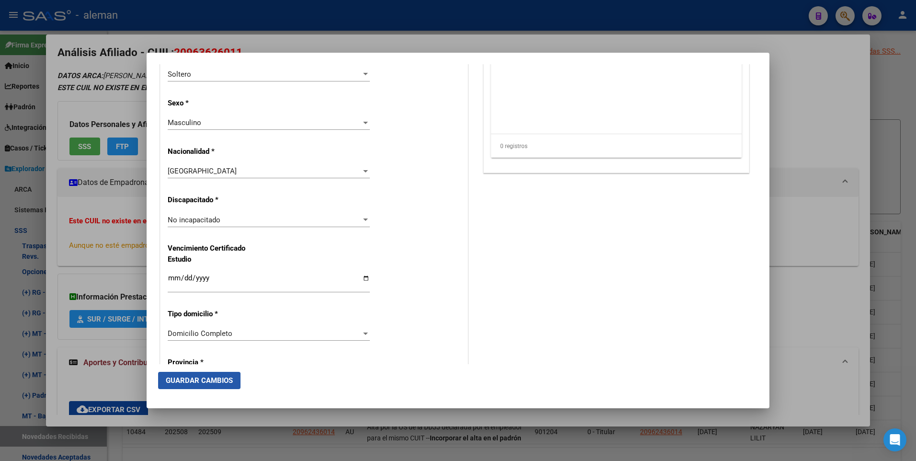
click at [185, 381] on span "Guardar Cambios" at bounding box center [199, 380] width 67 height 9
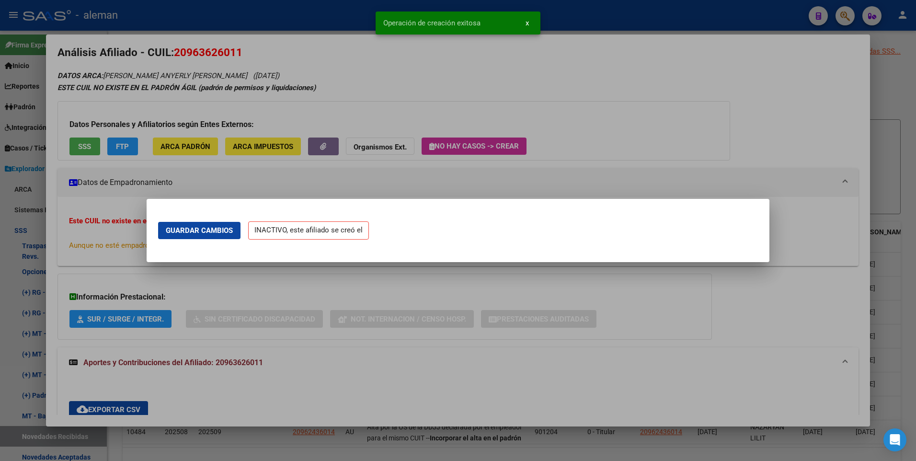
scroll to position [0, 0]
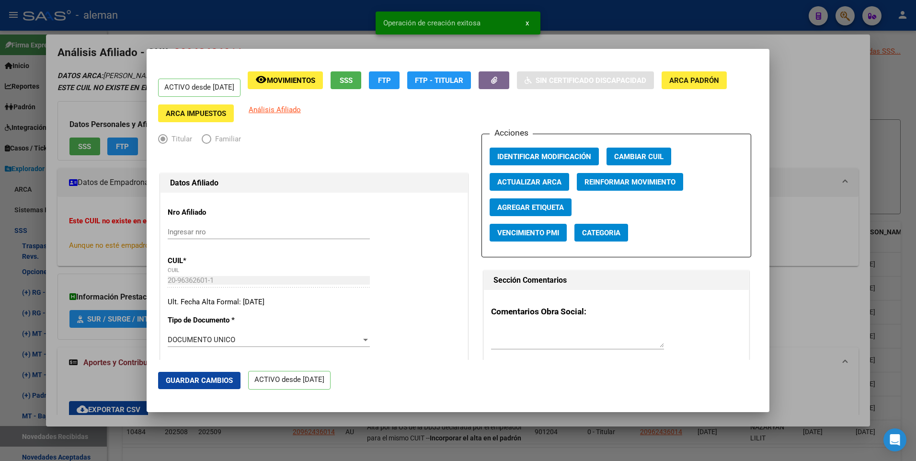
click at [815, 141] on div at bounding box center [458, 230] width 916 height 461
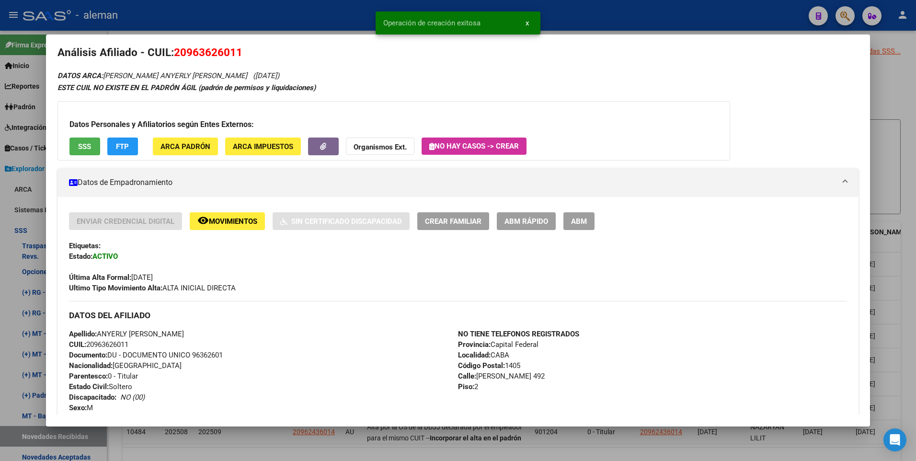
click at [906, 151] on div at bounding box center [458, 230] width 916 height 461
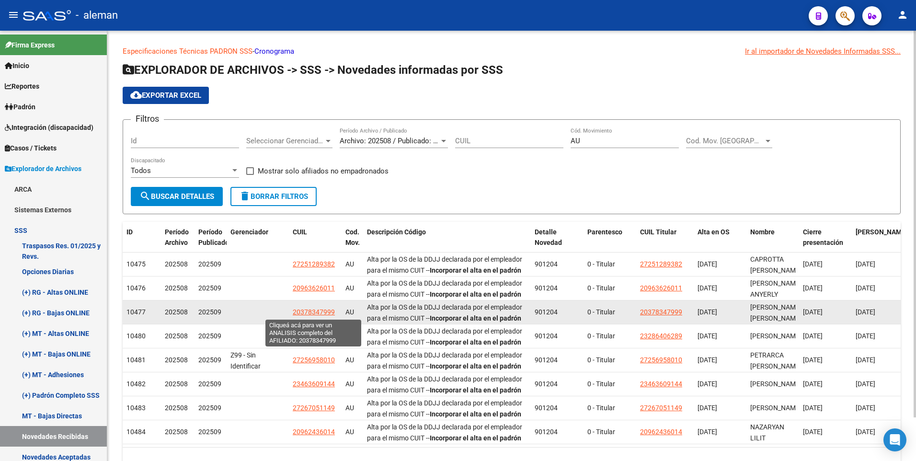
click at [311, 310] on span "20378347999" at bounding box center [314, 312] width 42 height 8
type textarea "20378347999"
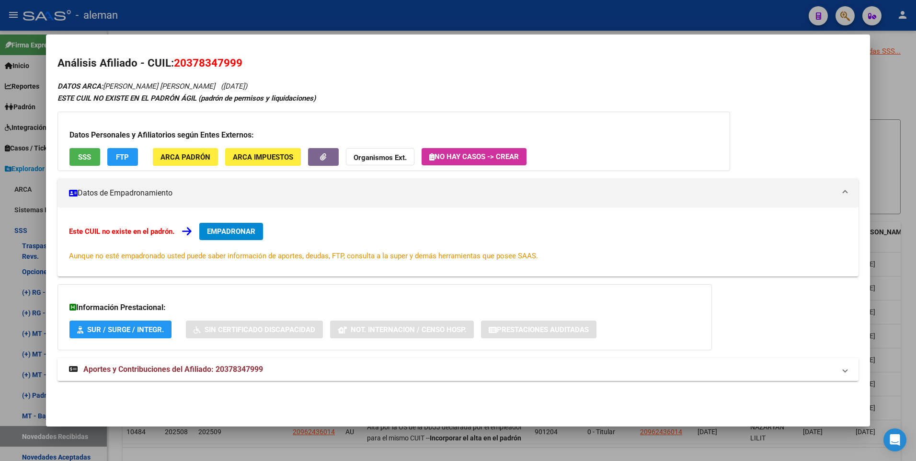
click at [229, 367] on span "Aportes y Contribuciones del Afiliado: 20378347999" at bounding box center [173, 369] width 180 height 9
click at [222, 231] on span "EMPADRONAR" at bounding box center [231, 231] width 48 height 9
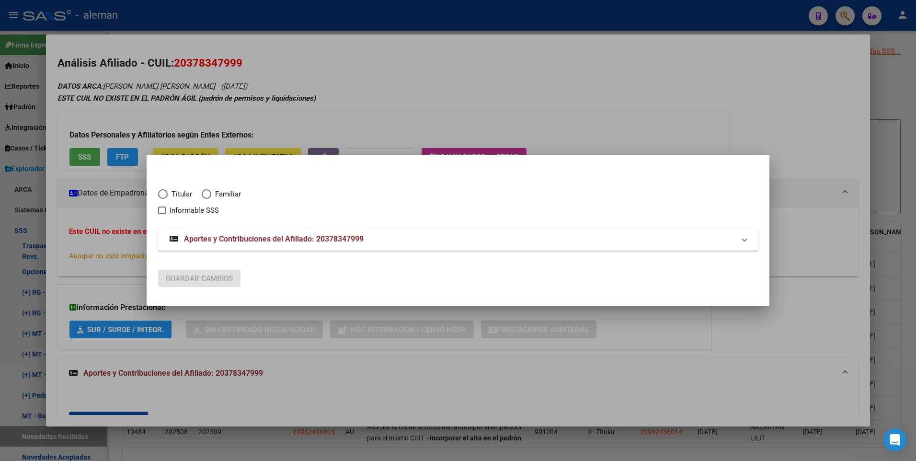
click at [164, 194] on span "Elija una opción" at bounding box center [163, 194] width 10 height 10
click at [164, 194] on input "Titular" at bounding box center [163, 194] width 10 height 10
radio input "true"
checkbox input "true"
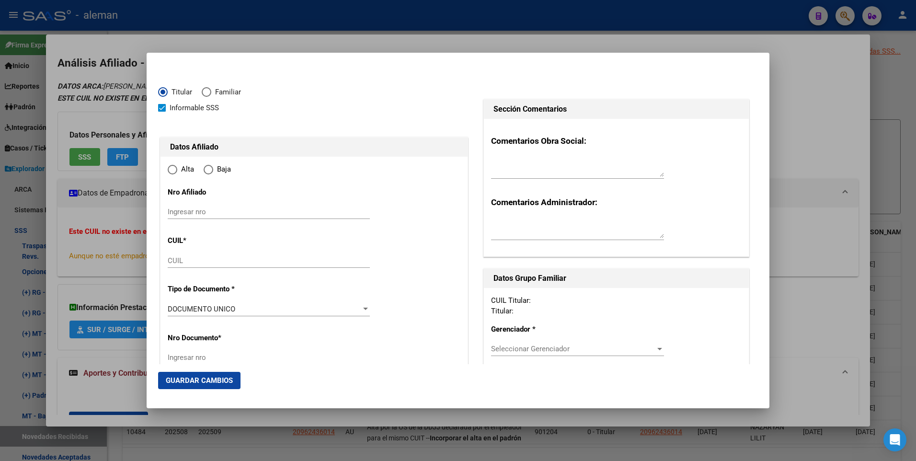
type input "20-37834799-9"
type input "37834799"
type input "[PERSON_NAME]"
type input "[DATE]"
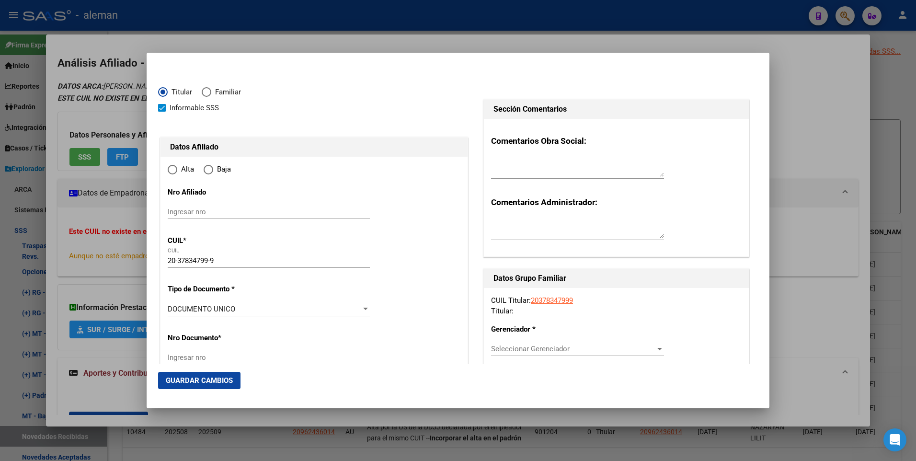
type input "CABA"
type input "1424"
type input "MITRE [PERSON_NAME]"
type input "142"
radio input "true"
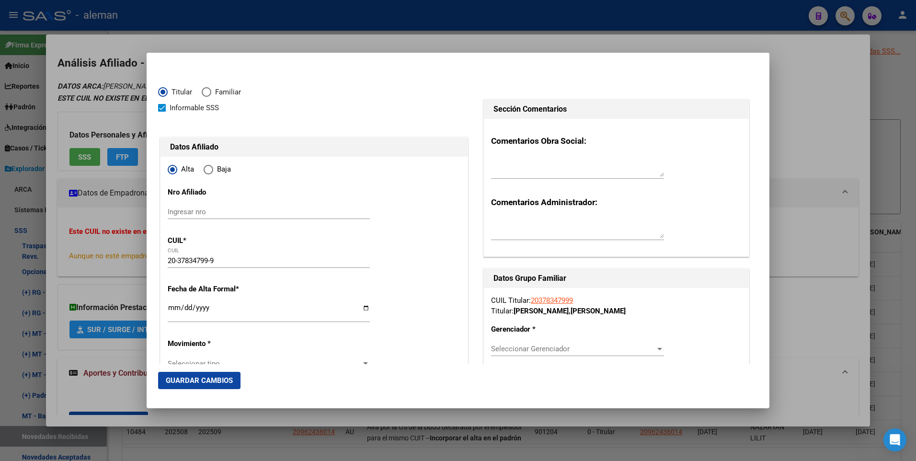
type input "CABA"
click at [162, 110] on span at bounding box center [162, 108] width 8 height 8
click at [162, 112] on input "Informable SSS" at bounding box center [161, 112] width 0 height 0
checkbox input "false"
click at [177, 309] on input "Ingresar fecha" at bounding box center [269, 311] width 202 height 15
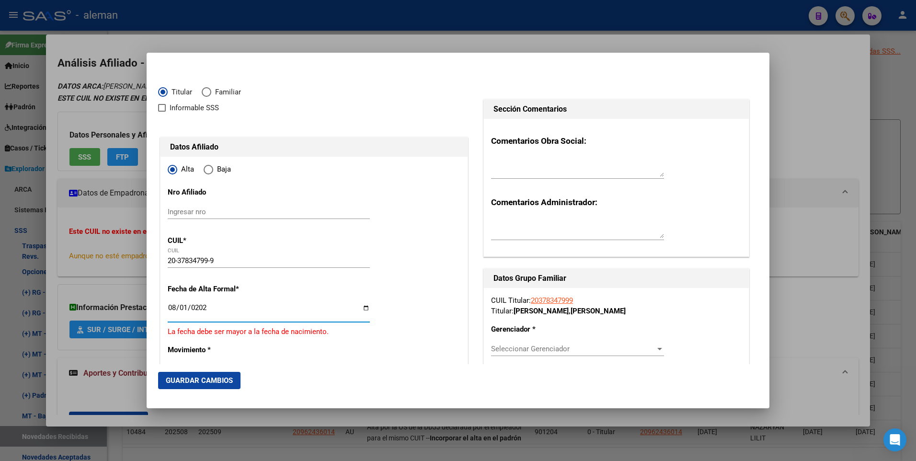
type input "[DATE]"
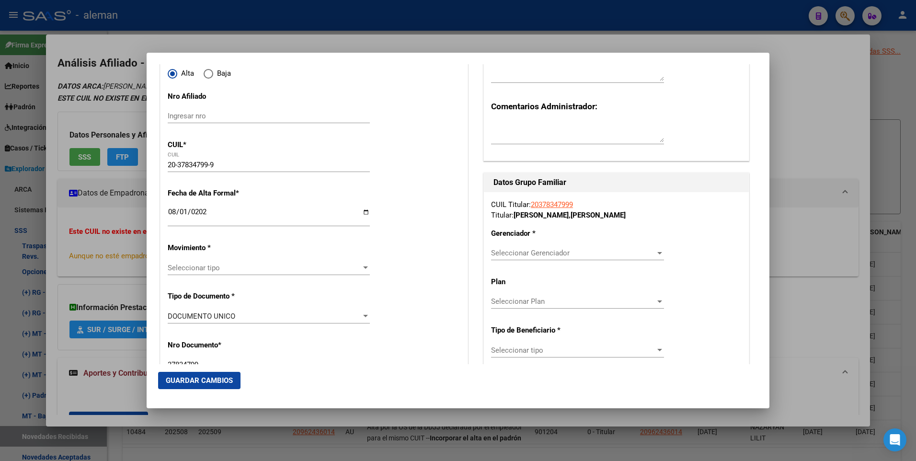
click at [225, 270] on span "Seleccionar tipo" at bounding box center [265, 268] width 194 height 9
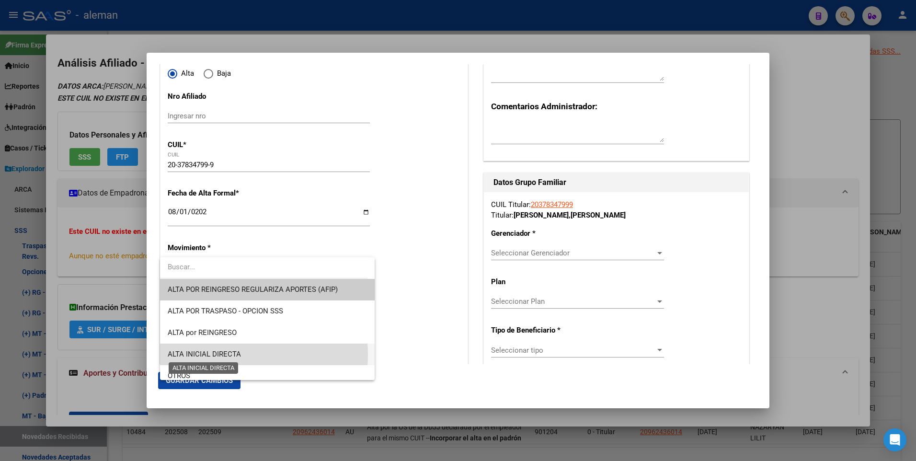
click at [222, 355] on span "ALTA INICIAL DIRECTA" at bounding box center [204, 354] width 73 height 9
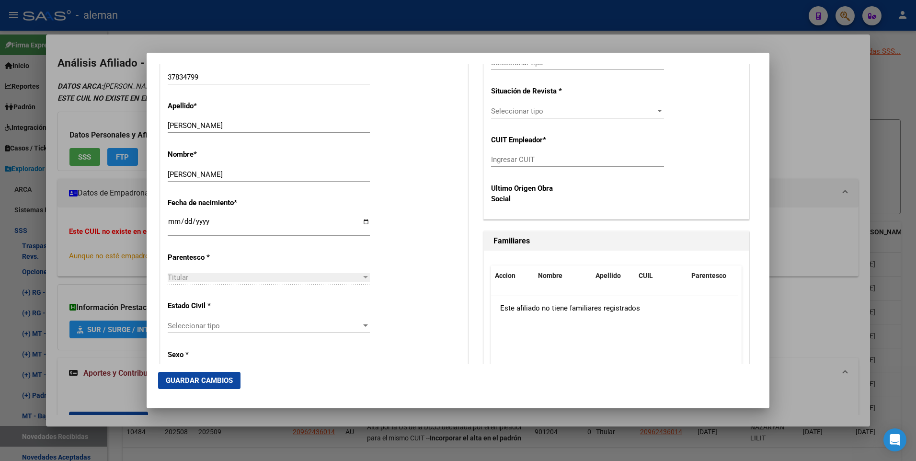
scroll to position [431, 0]
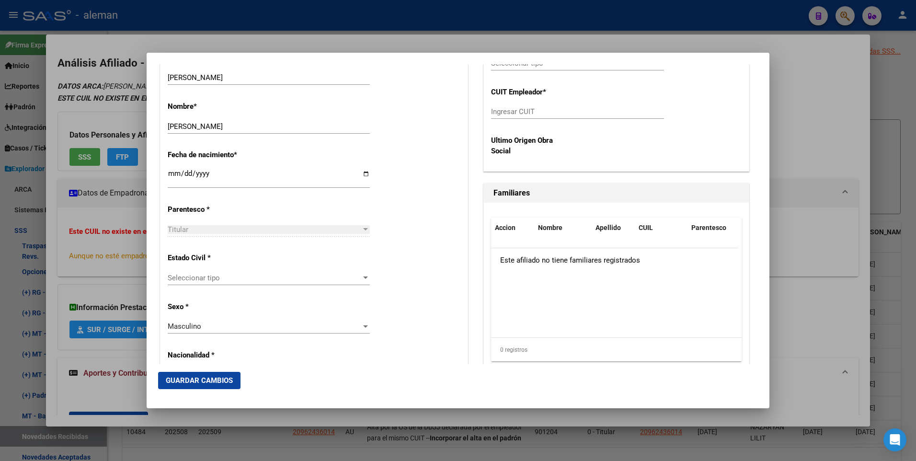
click at [245, 277] on span "Seleccionar tipo" at bounding box center [265, 278] width 194 height 9
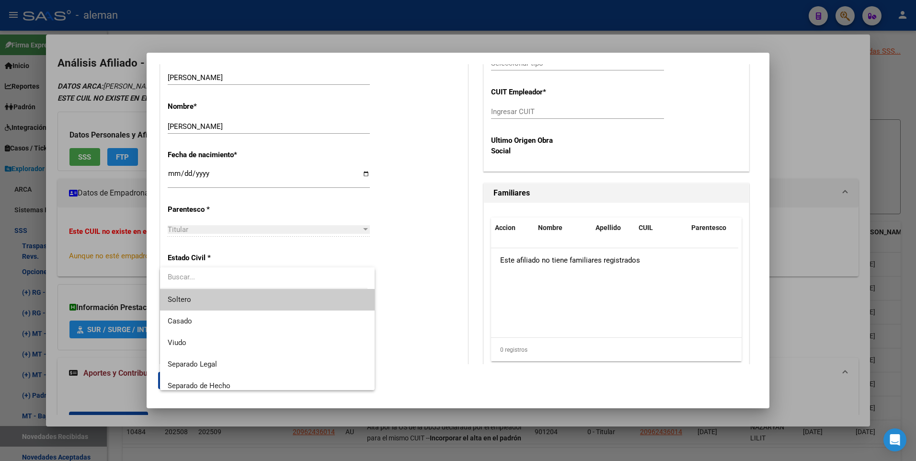
click at [214, 307] on span "Soltero" at bounding box center [267, 300] width 199 height 22
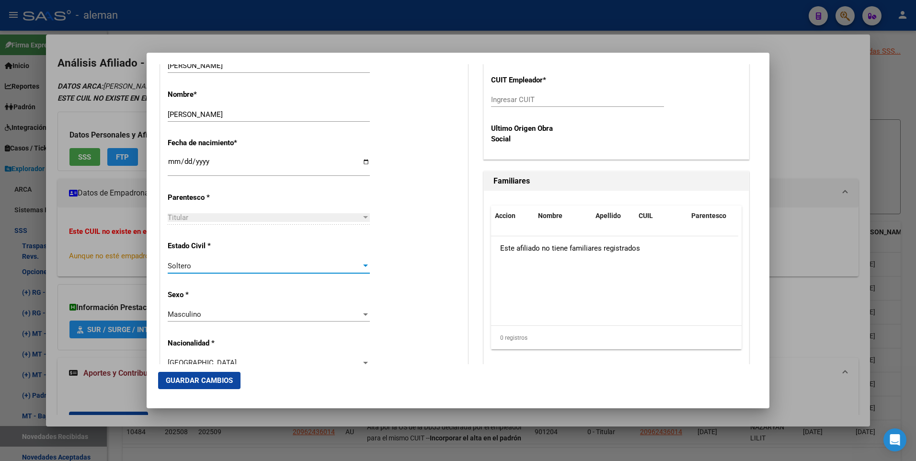
scroll to position [156, 0]
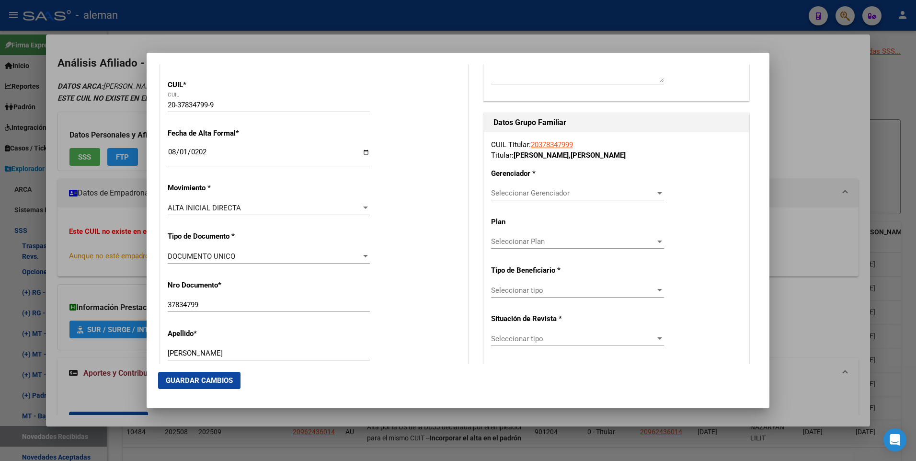
click at [536, 191] on span "Seleccionar Gerenciador" at bounding box center [573, 193] width 164 height 9
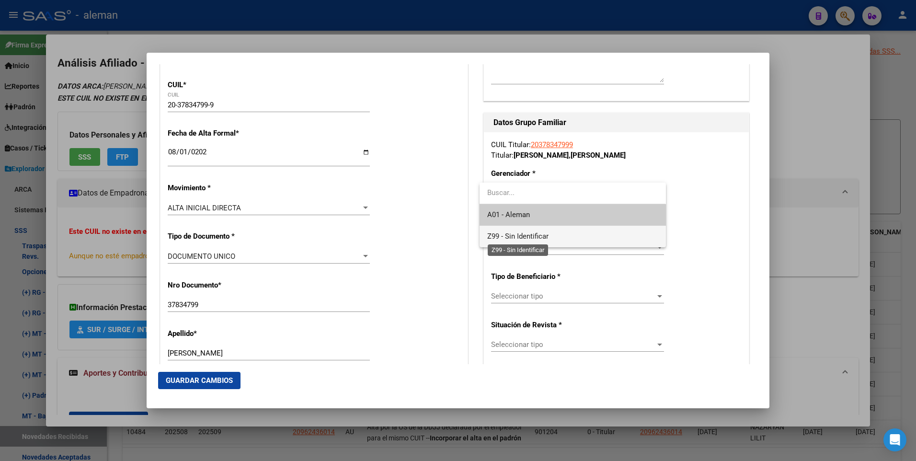
click at [527, 233] on span "Z99 - Sin Identificar" at bounding box center [517, 236] width 61 height 9
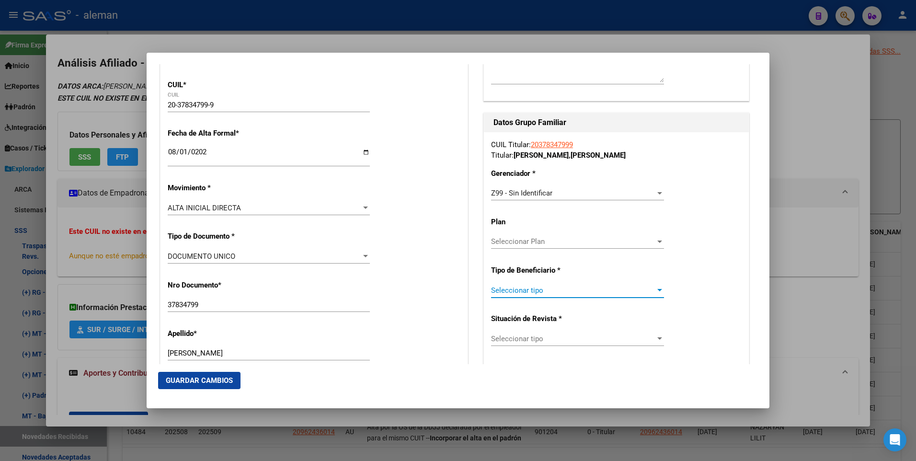
click at [528, 294] on span "Seleccionar tipo" at bounding box center [573, 290] width 164 height 9
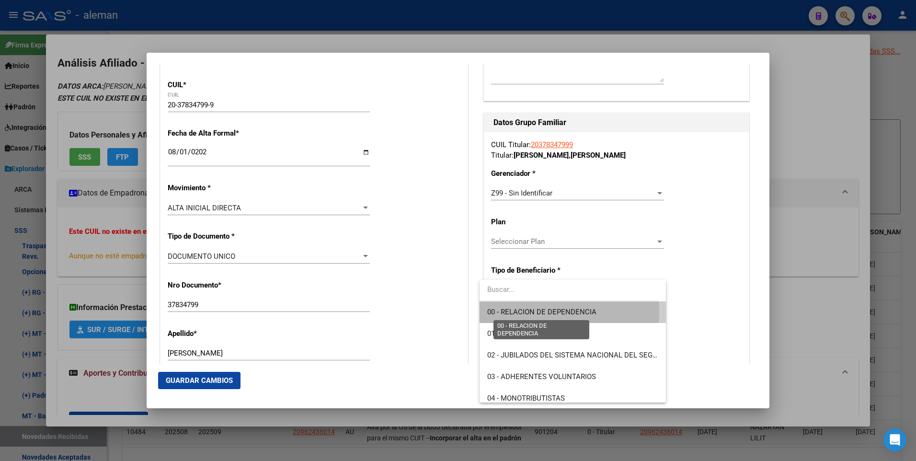
click at [529, 312] on span "00 - RELACION DE DEPENDENCIA" at bounding box center [541, 312] width 109 height 9
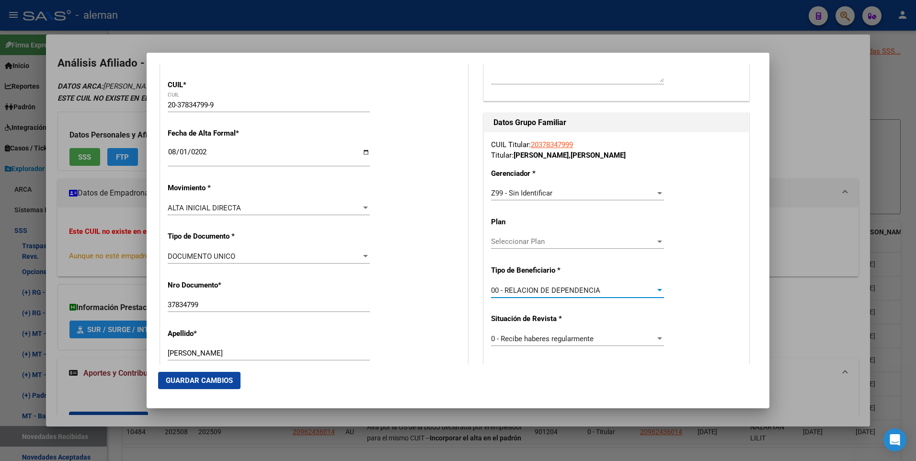
type input "30-68079080-5"
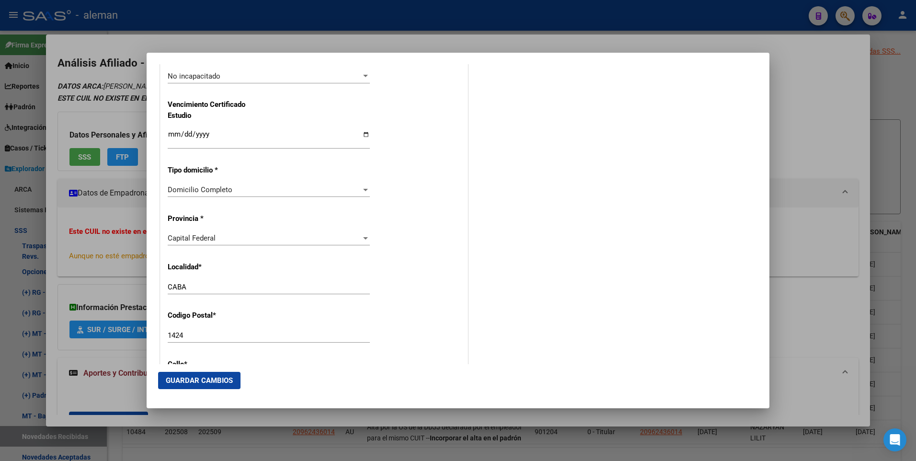
scroll to position [922, 0]
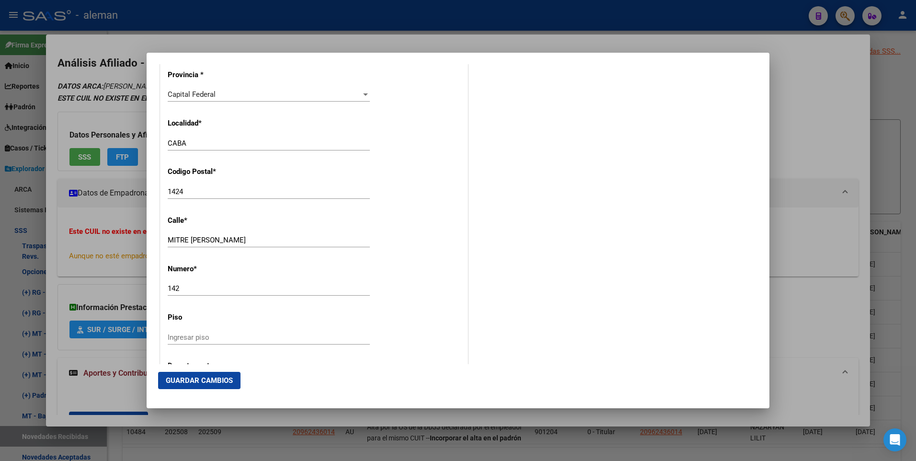
click at [187, 378] on span "Guardar Cambios" at bounding box center [199, 380] width 67 height 9
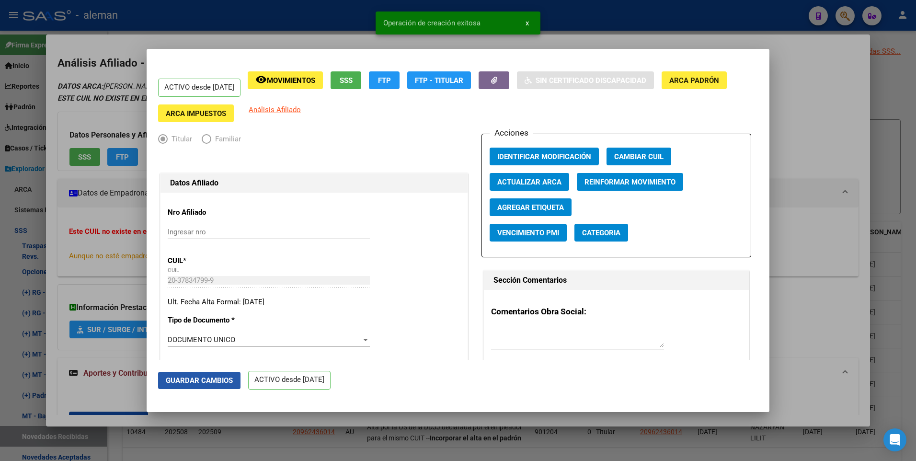
click at [191, 383] on span "Guardar Cambios" at bounding box center [199, 380] width 67 height 9
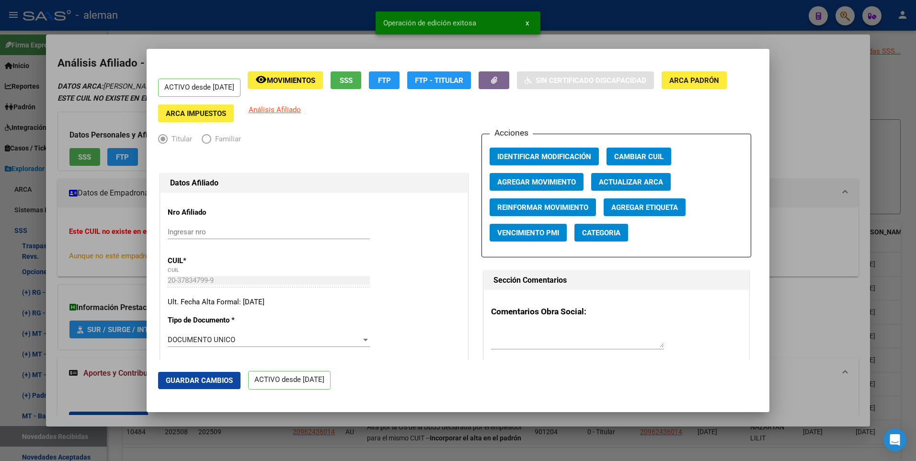
click at [802, 157] on div at bounding box center [458, 230] width 916 height 461
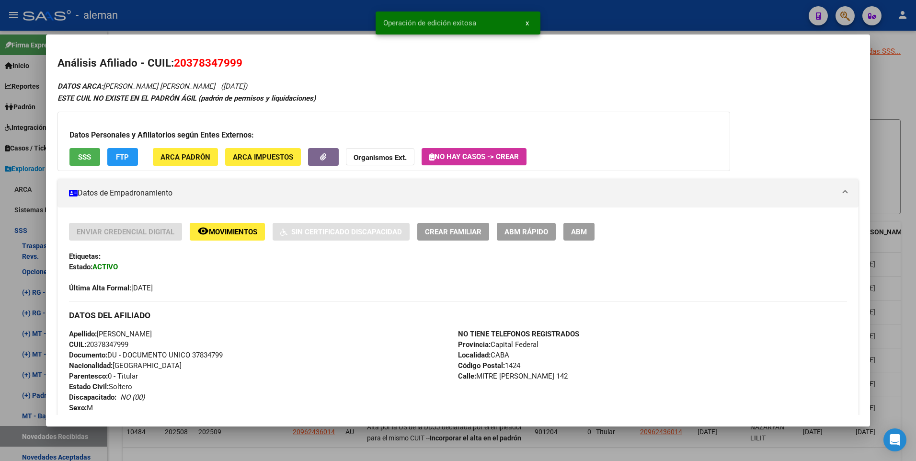
click at [727, 254] on div "Etiquetas:" at bounding box center [458, 256] width 779 height 11
click at [393, 269] on div "Enviar Credencial Digital remove_red_eye Movimientos Sin Certificado Discapacid…" at bounding box center [458, 258] width 779 height 70
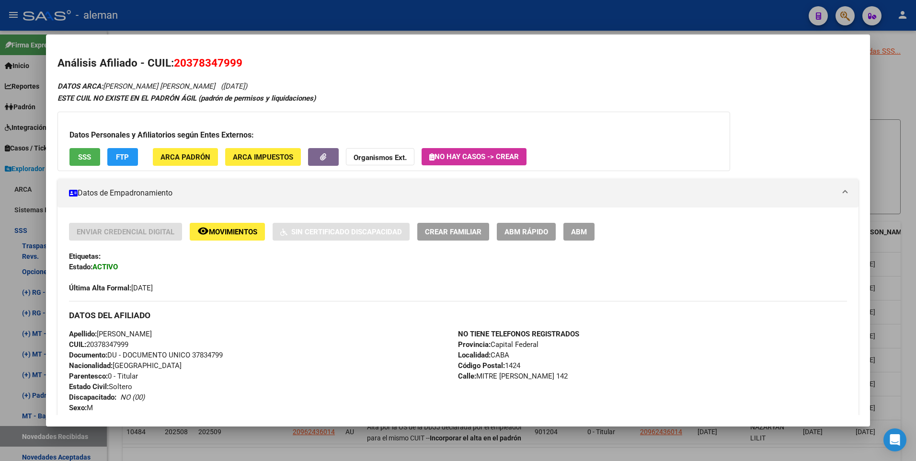
click at [906, 180] on div at bounding box center [458, 230] width 916 height 461
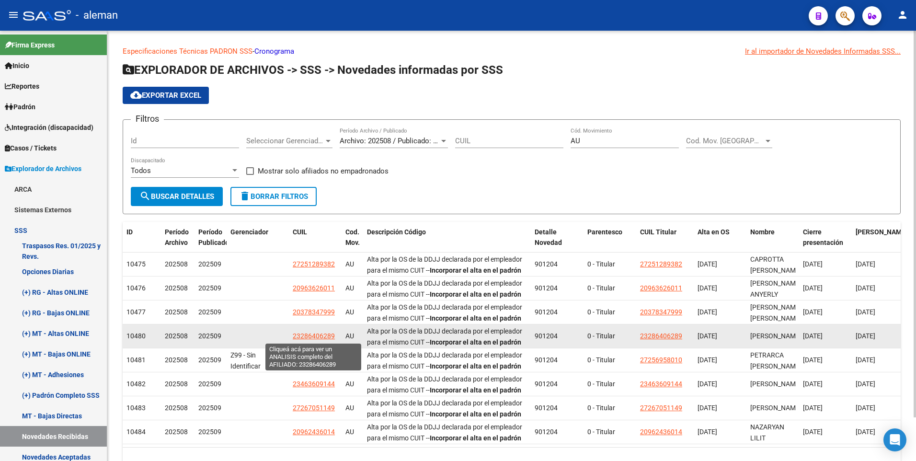
click at [317, 333] on span "23286406289" at bounding box center [314, 336] width 42 height 8
type textarea "23286406289"
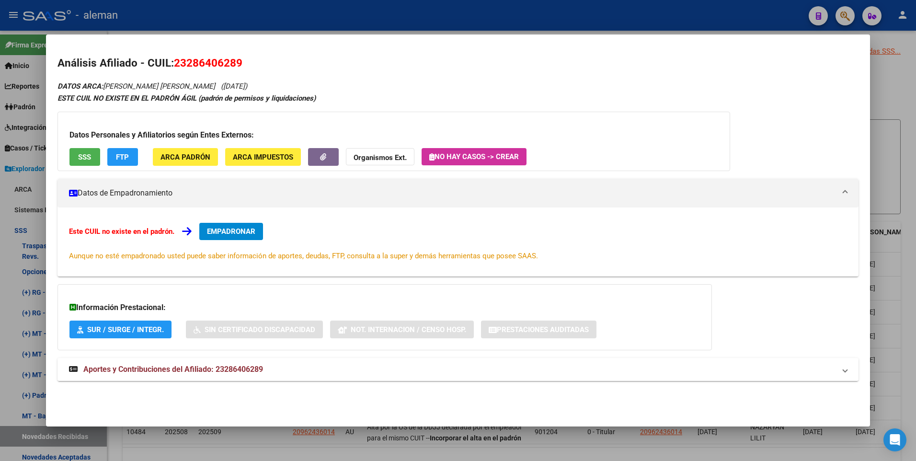
click at [232, 368] on span "Aportes y Contribuciones del Afiliado: 23286406289" at bounding box center [173, 369] width 180 height 9
click at [231, 234] on span "EMPADRONAR" at bounding box center [231, 231] width 48 height 9
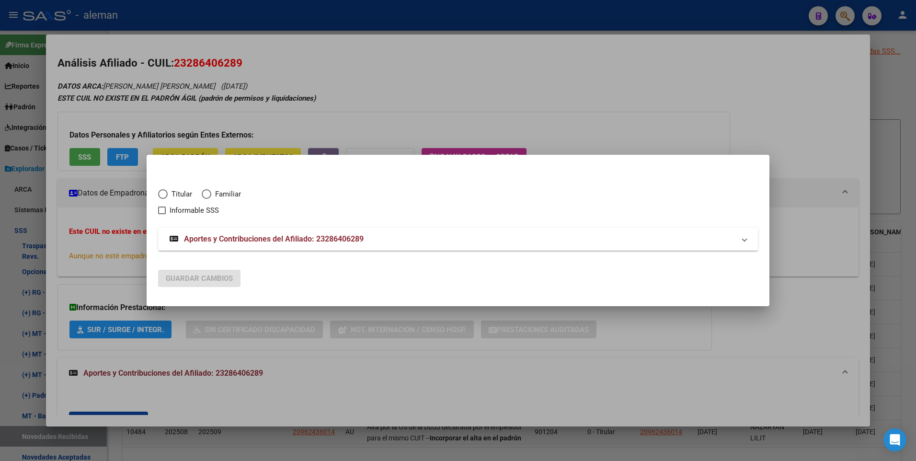
click at [166, 195] on span "Elija una opción" at bounding box center [163, 194] width 10 height 10
click at [166, 195] on input "Titular" at bounding box center [163, 194] width 10 height 10
radio input "true"
checkbox input "true"
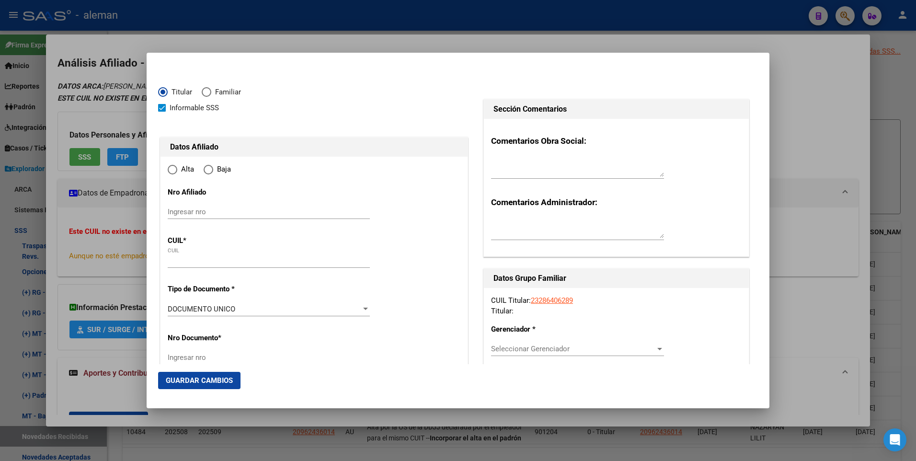
type input "23-28640628-9"
type input "28640628"
type input "[PERSON_NAME]"
type input "[DATE]"
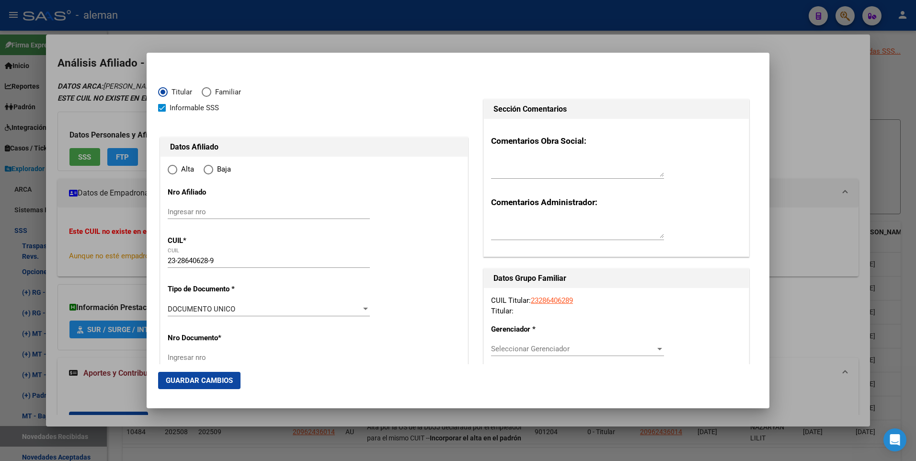
type input "CABA"
type input "1428"
type input "[PERSON_NAME]"
type input "2158"
type input "7"
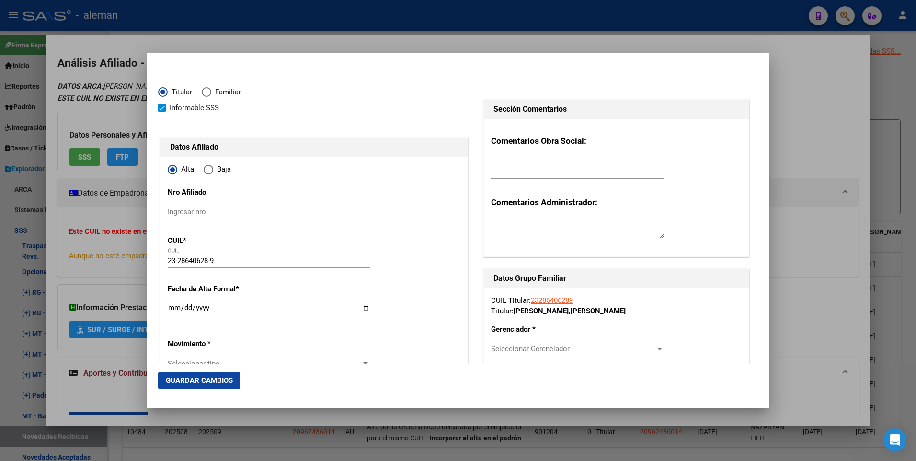
radio input "true"
type input "CABA"
click at [174, 306] on input "Ingresar fecha" at bounding box center [269, 311] width 202 height 15
type input "[DATE]"
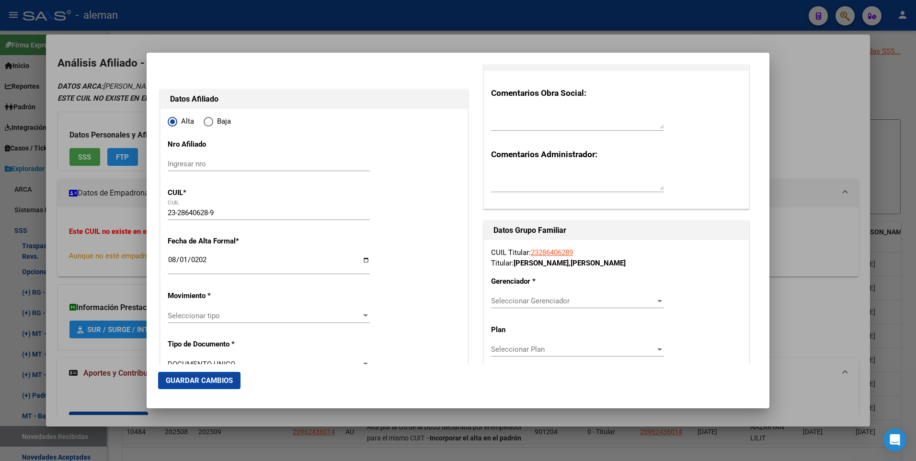
scroll to position [96, 0]
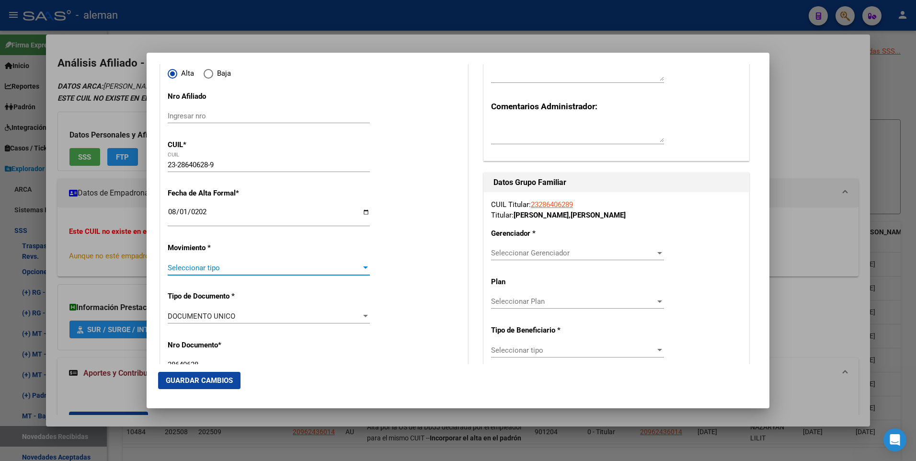
click at [229, 266] on span "Seleccionar tipo" at bounding box center [265, 268] width 194 height 9
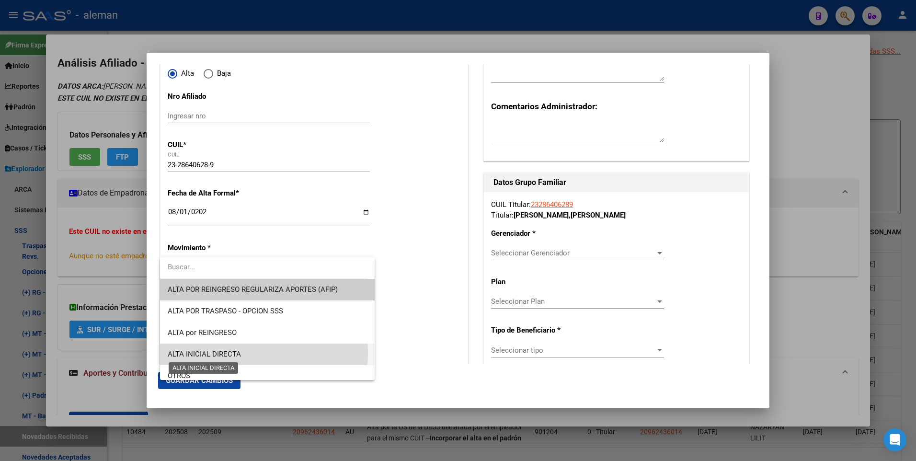
click at [216, 354] on span "ALTA INICIAL DIRECTA" at bounding box center [204, 354] width 73 height 9
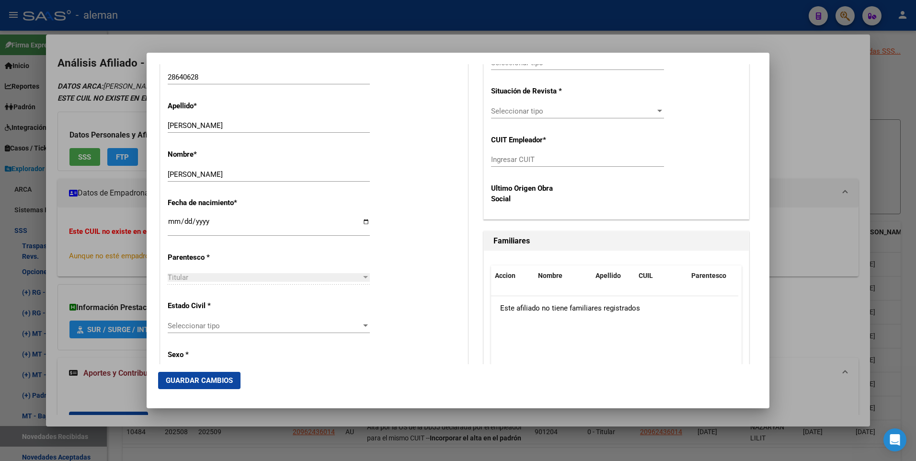
scroll to position [479, 0]
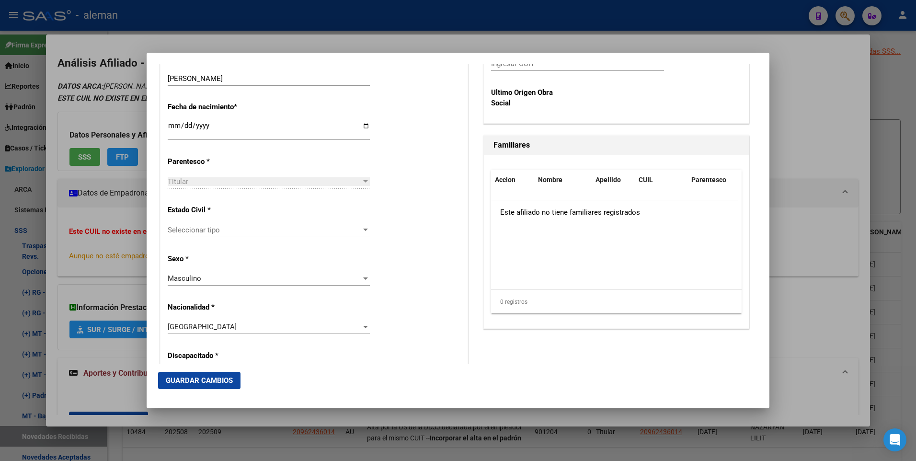
click at [205, 228] on span "Seleccionar tipo" at bounding box center [265, 230] width 194 height 9
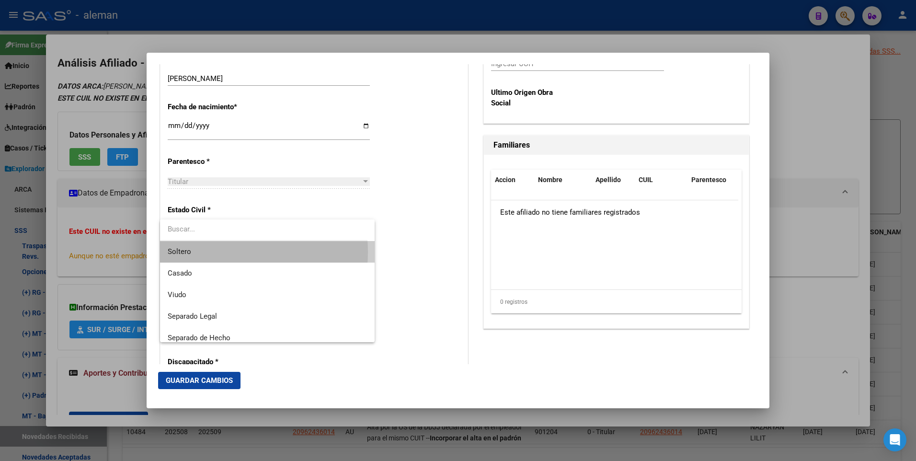
click at [207, 252] on span "Soltero" at bounding box center [267, 252] width 199 height 22
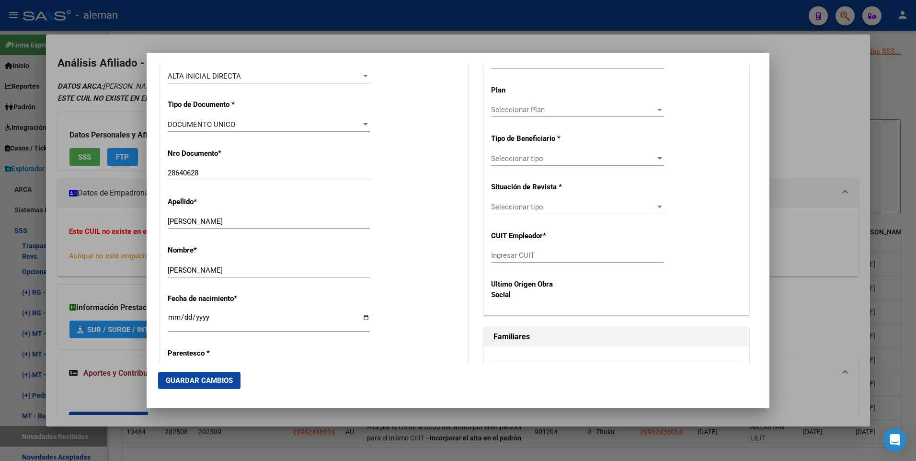
scroll to position [192, 0]
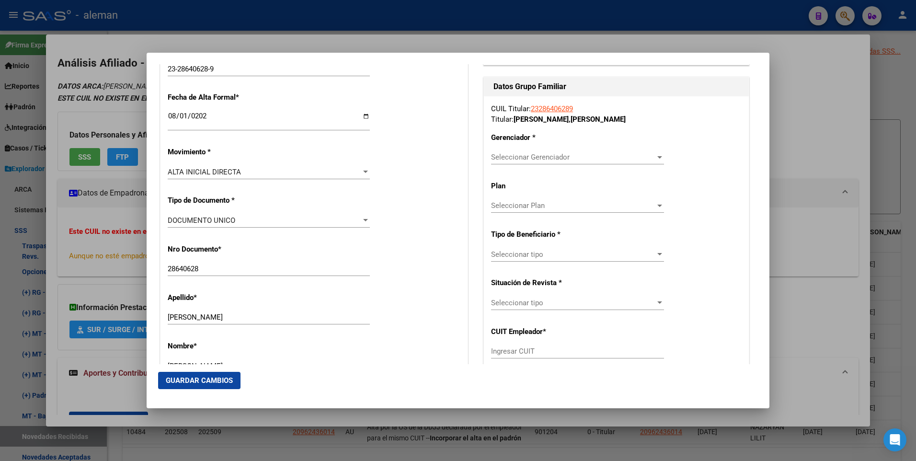
click at [546, 157] on span "Seleccionar Gerenciador" at bounding box center [573, 157] width 164 height 9
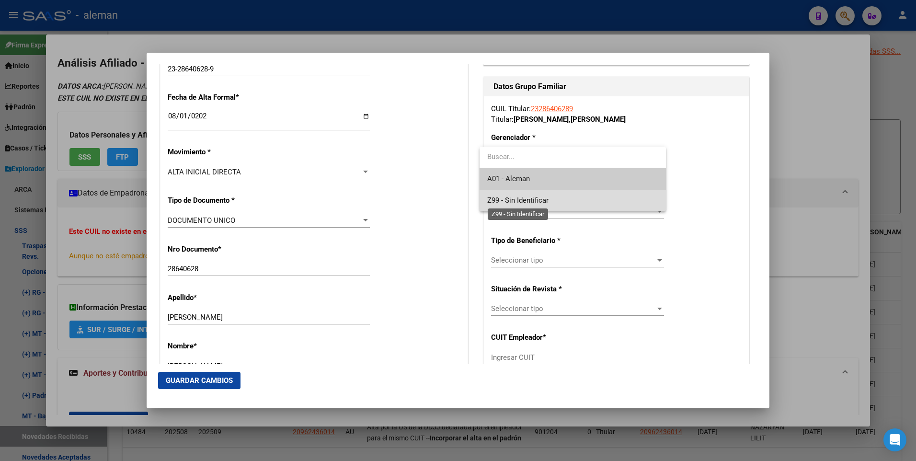
click at [538, 199] on span "Z99 - Sin Identificar" at bounding box center [517, 200] width 61 height 9
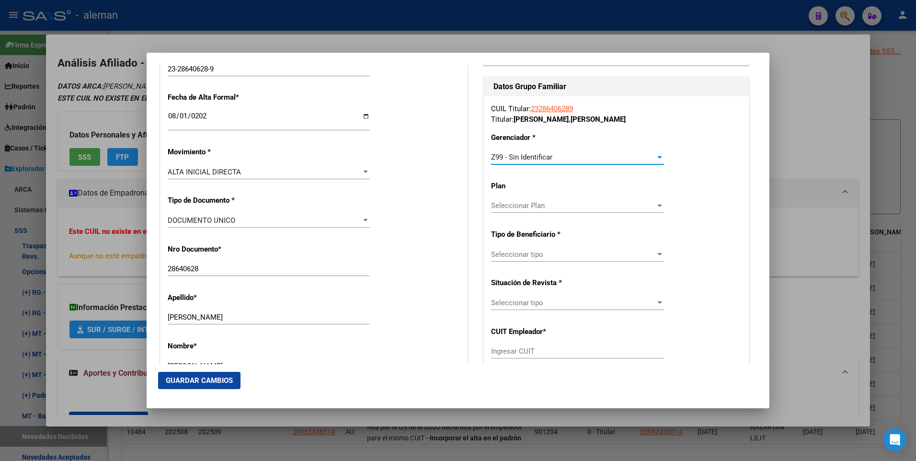
click at [543, 257] on span "Seleccionar tipo" at bounding box center [573, 254] width 164 height 9
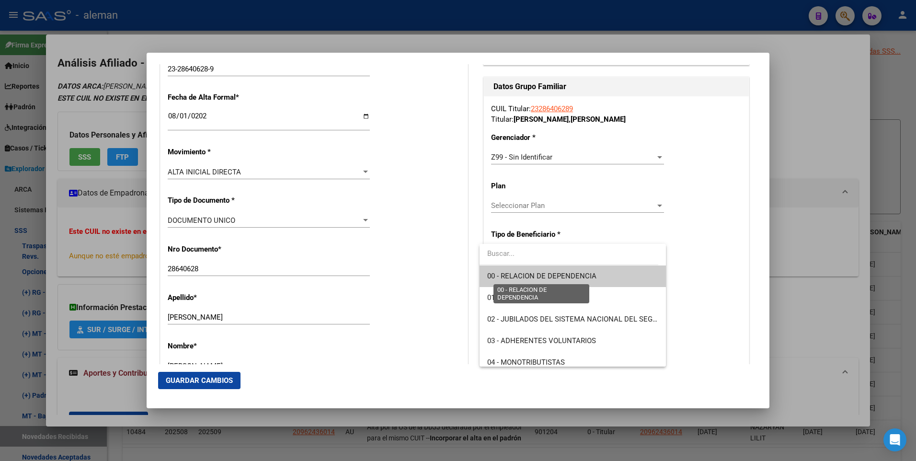
click at [541, 275] on span "00 - RELACION DE DEPENDENCIA" at bounding box center [541, 276] width 109 height 9
type input "30-70800637-4"
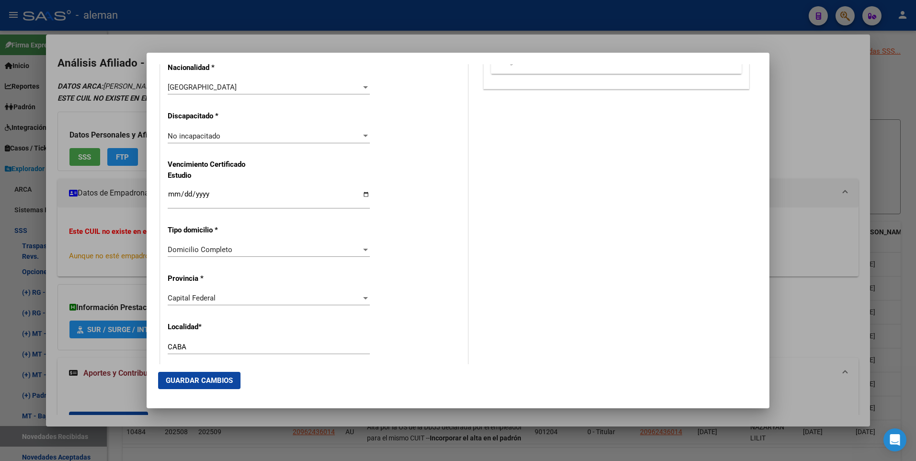
scroll to position [1198, 0]
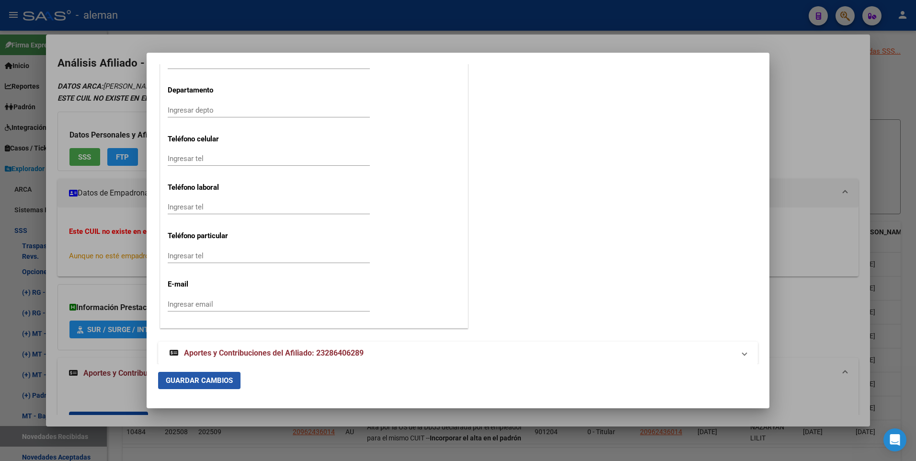
click at [217, 381] on span "Guardar Cambios" at bounding box center [199, 380] width 67 height 9
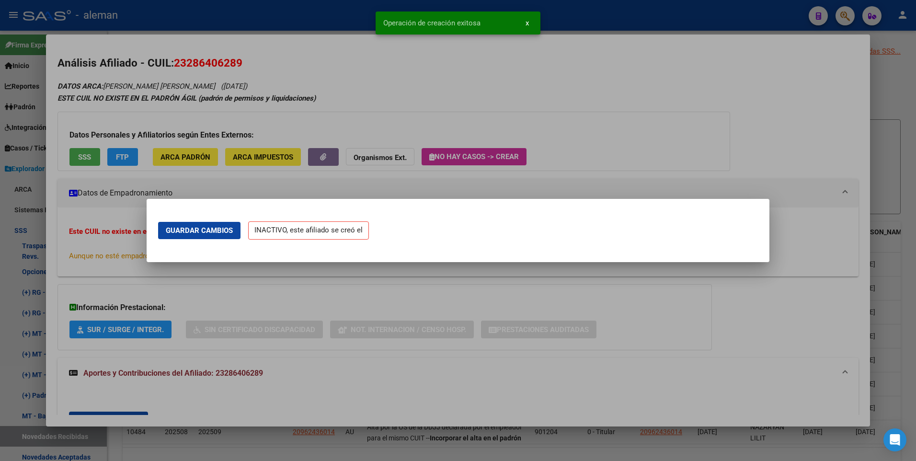
scroll to position [0, 0]
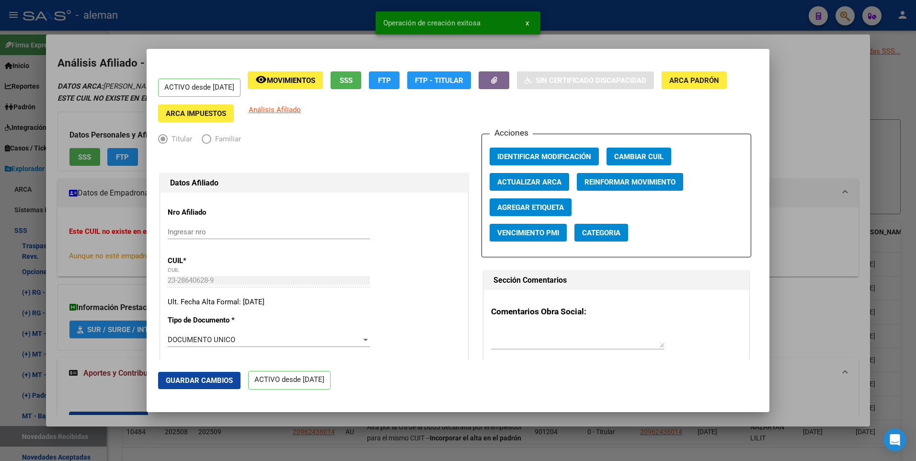
click at [209, 377] on span "Guardar Cambios" at bounding box center [199, 380] width 67 height 9
click at [834, 141] on div at bounding box center [458, 230] width 916 height 461
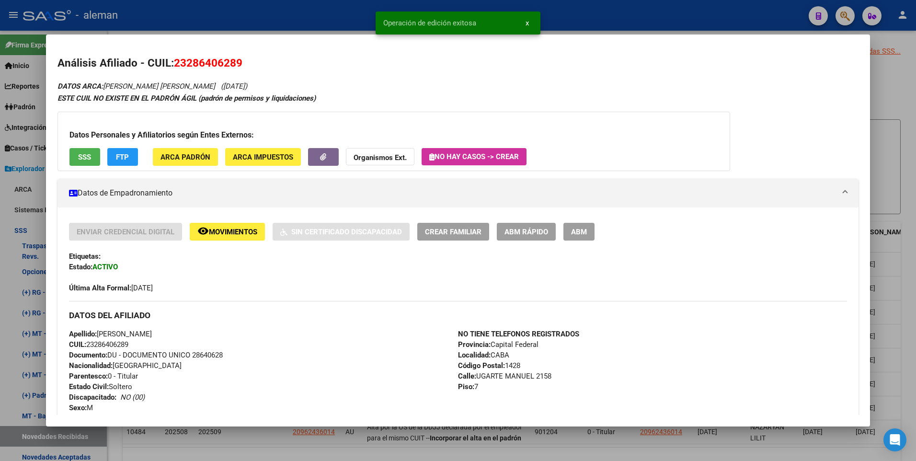
click at [896, 128] on div at bounding box center [458, 230] width 916 height 461
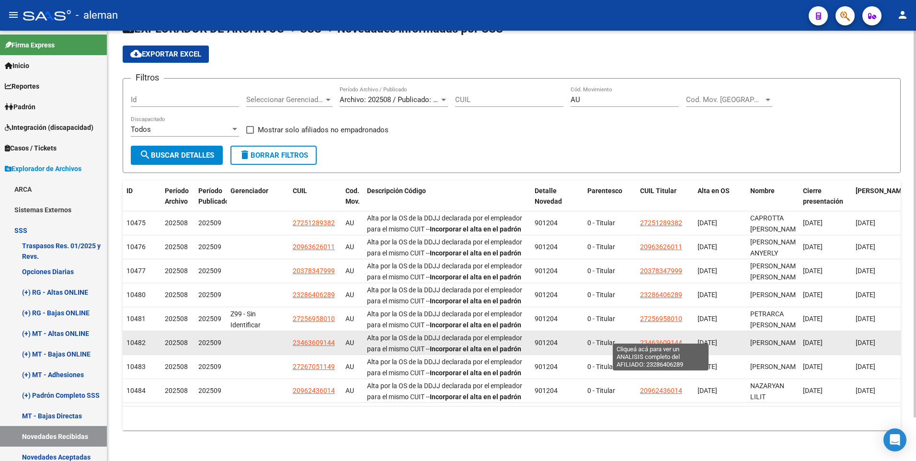
scroll to position [48, 0]
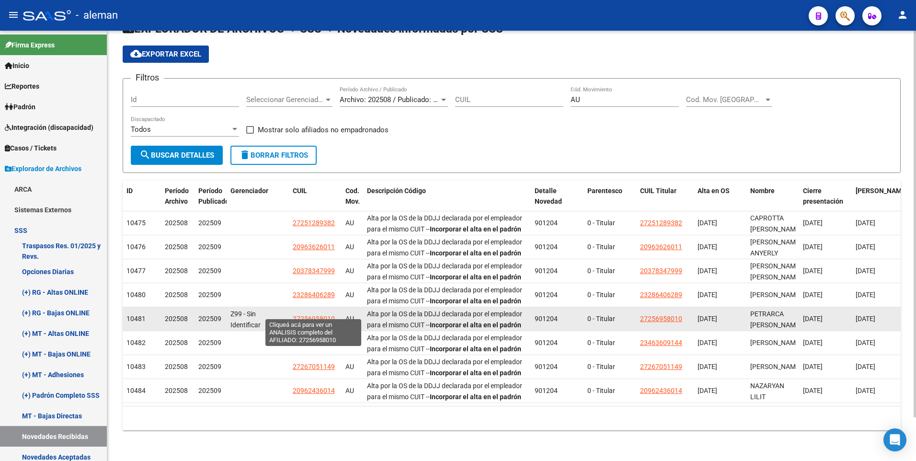
click at [321, 315] on span "27256958010" at bounding box center [314, 319] width 42 height 8
type textarea "27256958010"
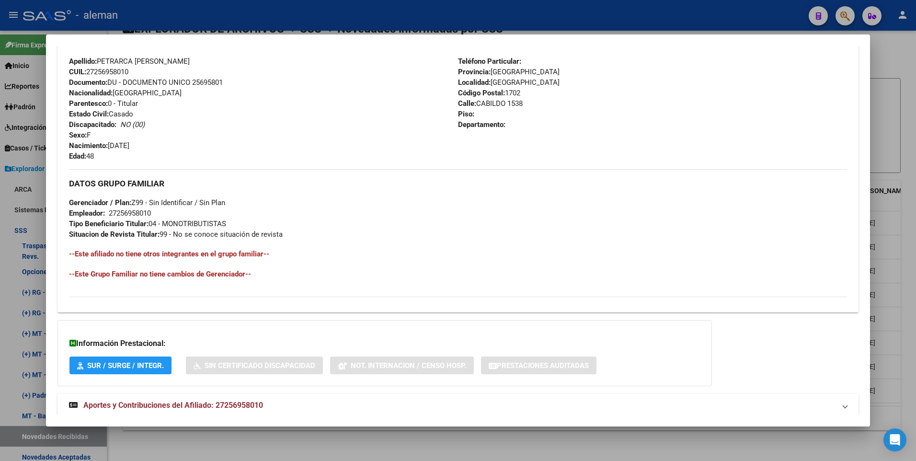
scroll to position [359, 0]
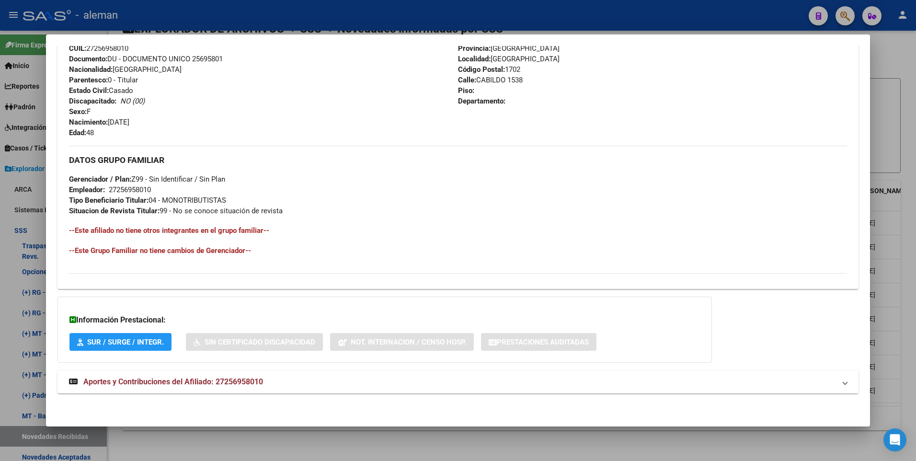
click at [248, 382] on span "Aportes y Contribuciones del Afiliado: 27256958010" at bounding box center [173, 381] width 180 height 9
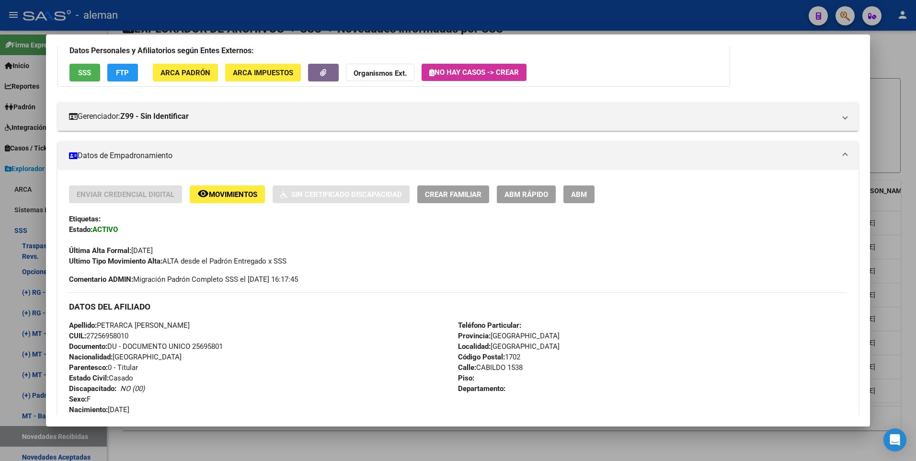
scroll to position [119, 0]
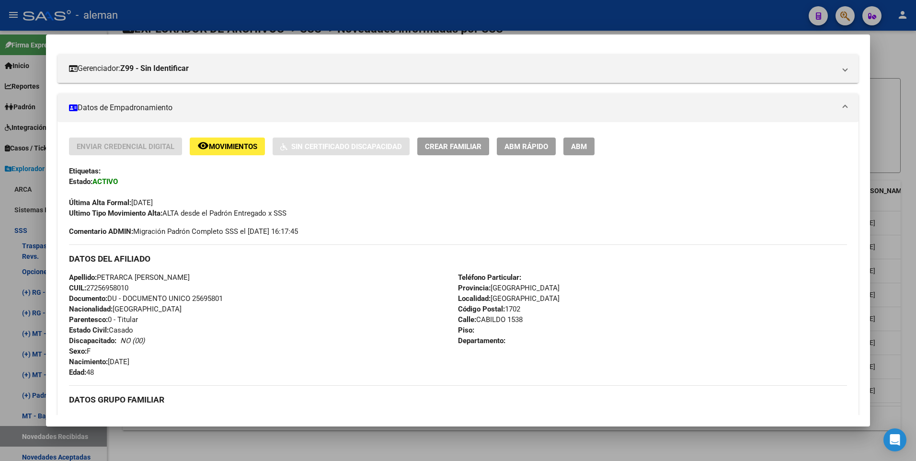
click at [284, 276] on div "Apellido: PETRARCA [PERSON_NAME]: 27256958010 Documento: DU - DOCUMENTO UNICO 2…" at bounding box center [263, 324] width 389 height 105
click at [373, 201] on div "Última Alta Formal: [DATE]" at bounding box center [458, 197] width 779 height 21
click at [667, 167] on div "Etiquetas:" at bounding box center [458, 171] width 779 height 11
click at [577, 146] on span "ABM" at bounding box center [579, 146] width 16 height 9
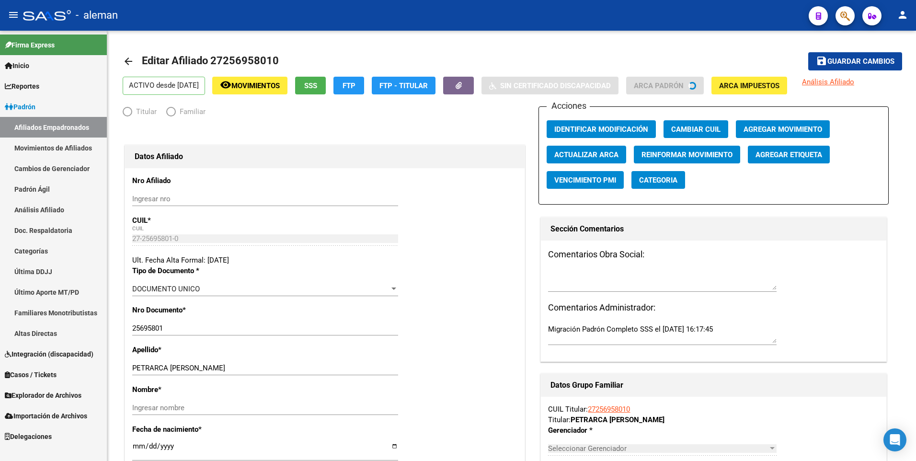
radio input "true"
type input "27-25695801-0"
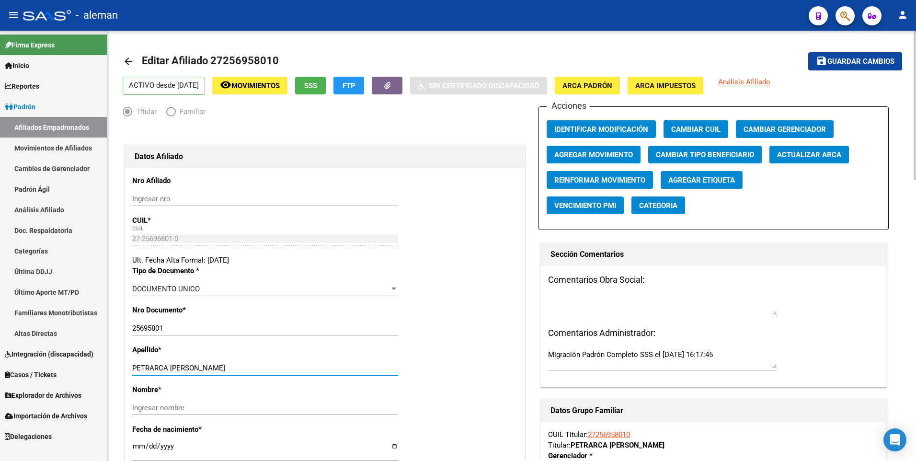
drag, startPoint x: 171, startPoint y: 367, endPoint x: 232, endPoint y: 366, distance: 61.3
click at [232, 366] on input "PETRARCA [PERSON_NAME]" at bounding box center [265, 368] width 266 height 9
type input "PETRARCA"
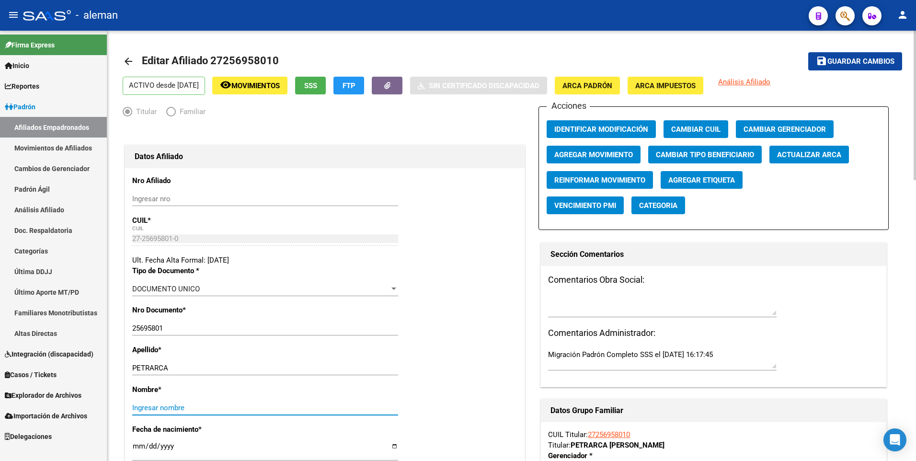
click at [223, 409] on input "Ingresar nombre" at bounding box center [265, 407] width 266 height 9
paste input "[PERSON_NAME]"
type input "[PERSON_NAME]"
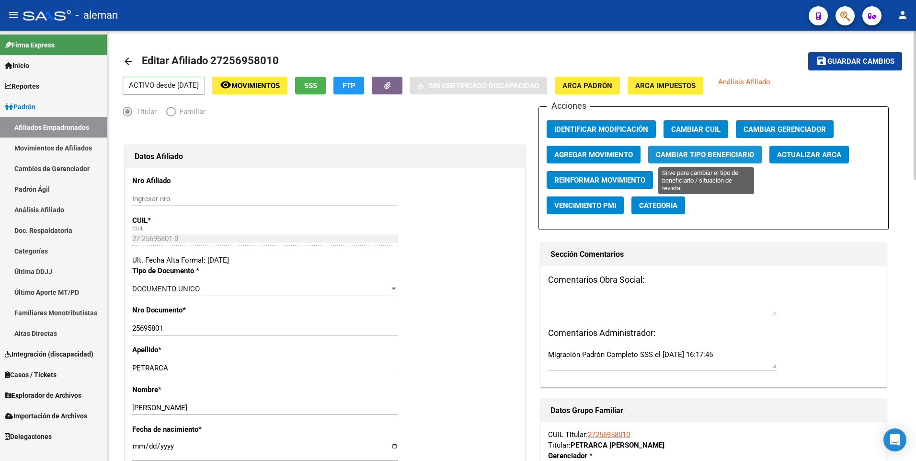
click at [688, 157] on span "Cambiar Tipo Beneficiario" at bounding box center [705, 154] width 98 height 9
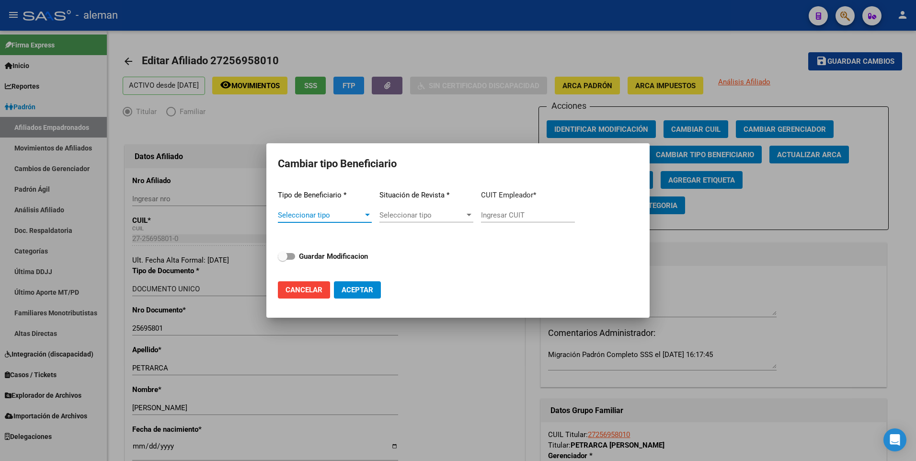
click at [367, 215] on div at bounding box center [367, 215] width 5 height 2
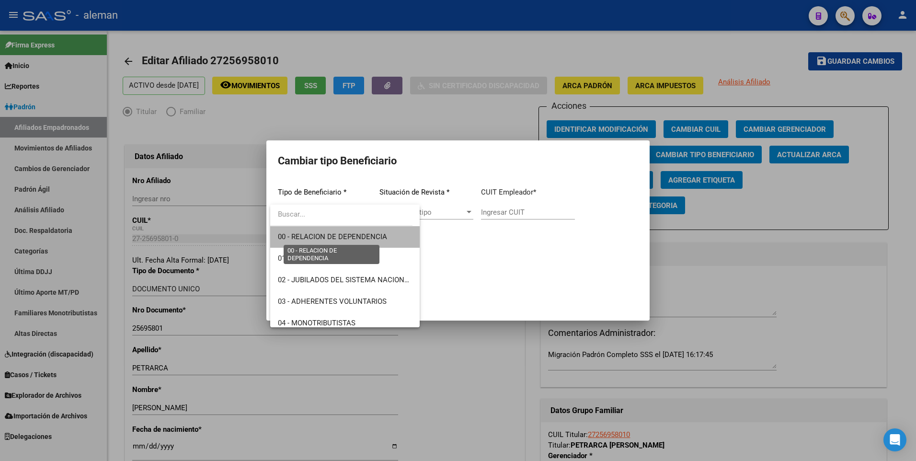
click at [354, 238] on span "00 - RELACION DE DEPENDENCIA" at bounding box center [332, 236] width 109 height 9
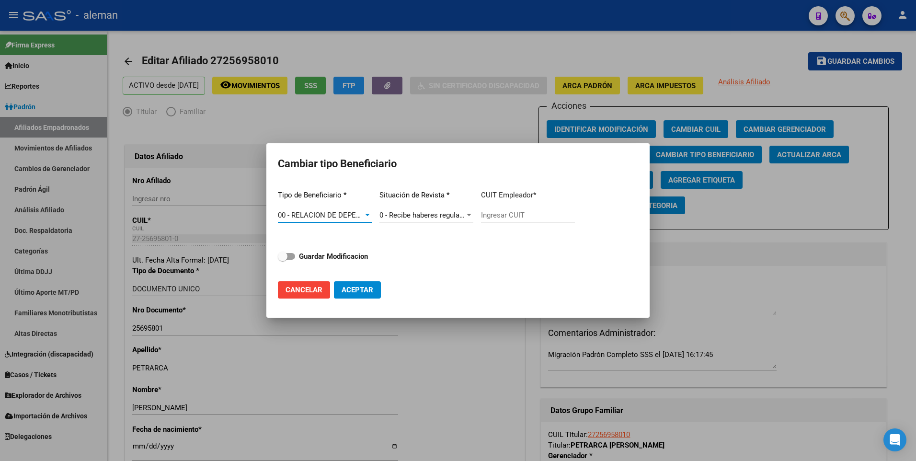
type input "30-62589969-5"
click at [292, 255] on span at bounding box center [286, 256] width 17 height 7
click at [283, 260] on input "Guardar Modificacion" at bounding box center [282, 260] width 0 height 0
checkbox input "true"
click at [350, 290] on span "Aceptar" at bounding box center [358, 290] width 32 height 9
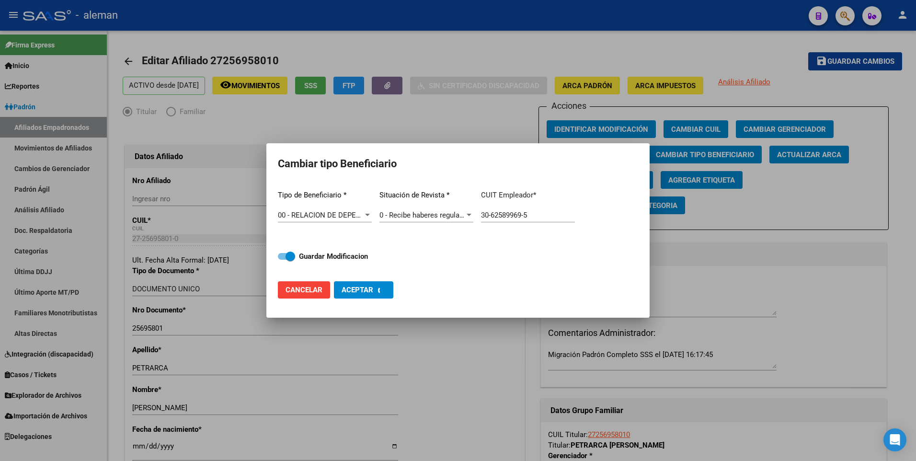
type input "30-62589969-5"
checkbox input "false"
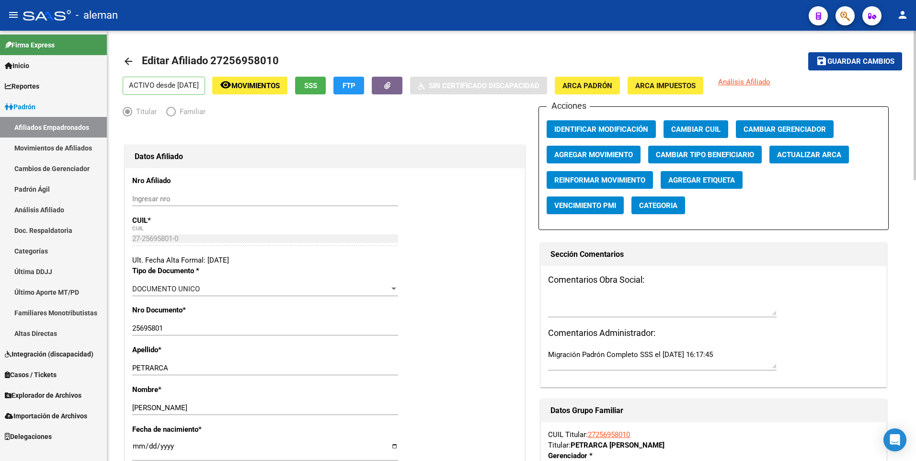
click at [863, 60] on span "Guardar cambios" at bounding box center [860, 61] width 67 height 9
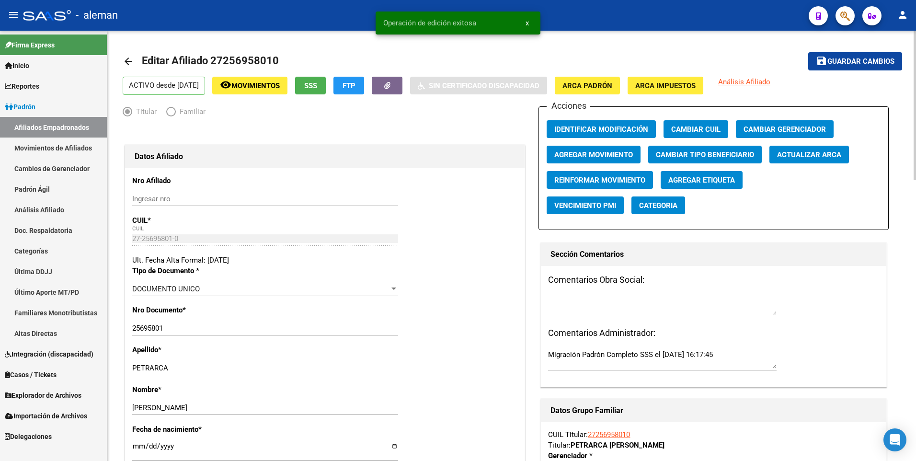
click at [125, 58] on mat-icon "arrow_back" at bounding box center [128, 61] width 11 height 11
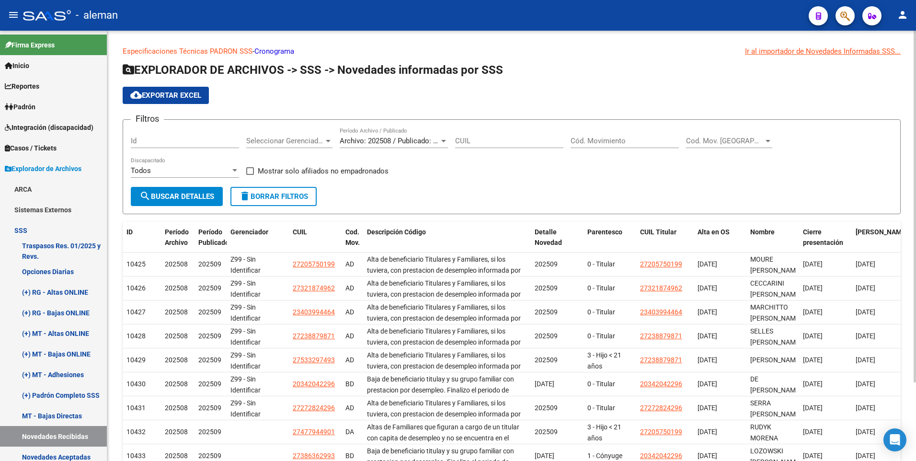
click at [602, 142] on input "Cód. Movimiento" at bounding box center [625, 141] width 108 height 9
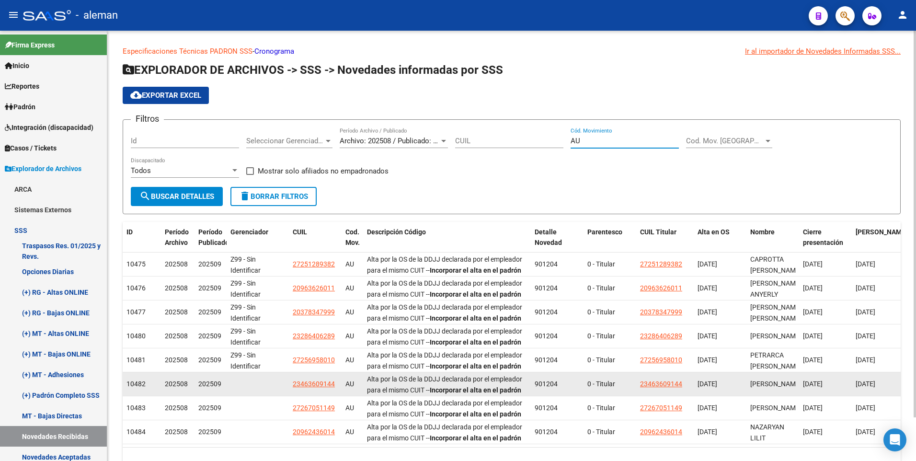
scroll to position [48, 0]
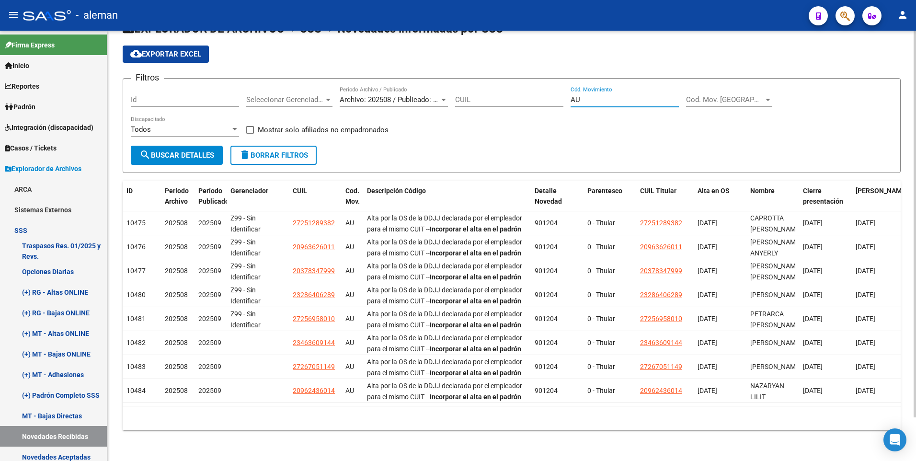
type input "AU"
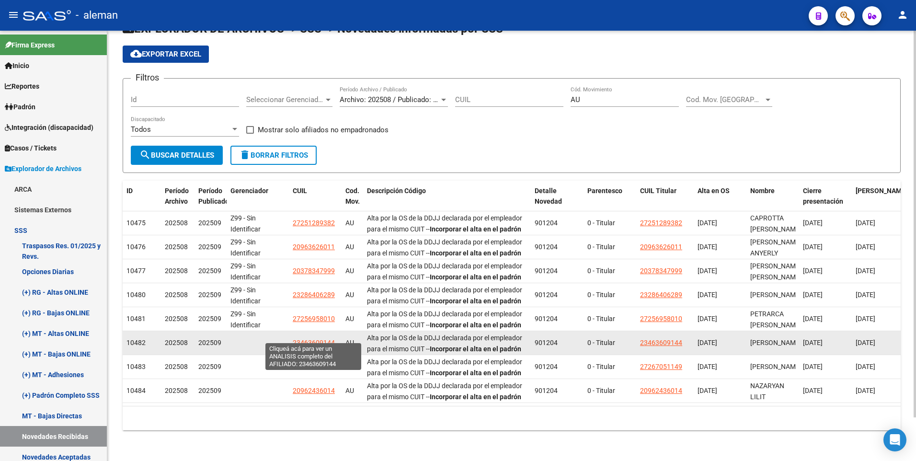
click at [315, 339] on span "23463609144" at bounding box center [314, 343] width 42 height 8
type textarea "23463609144"
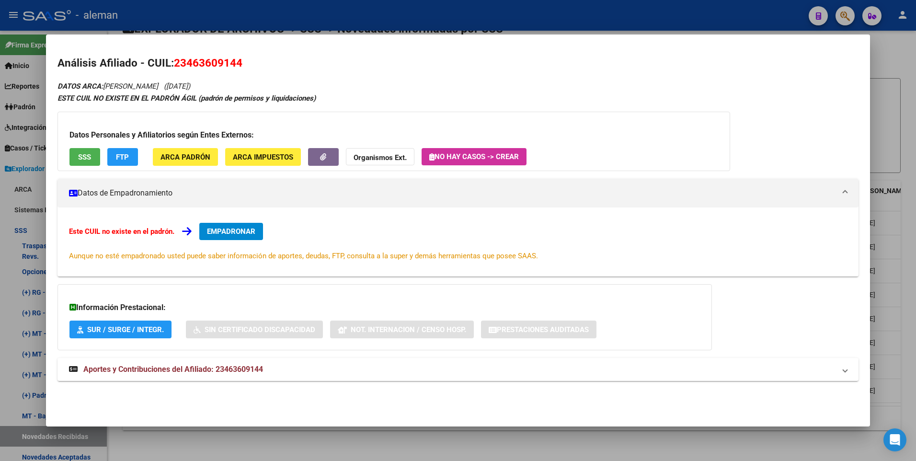
click at [247, 354] on div "DATOS ARCA: [PERSON_NAME] ([DATE]) ESTE CUIL NO EXISTE EN EL PADRÓN ÁGIL (padró…" at bounding box center [458, 235] width 802 height 311
click at [252, 368] on span "Aportes y Contribuciones del Afiliado: 23463609144" at bounding box center [173, 369] width 180 height 9
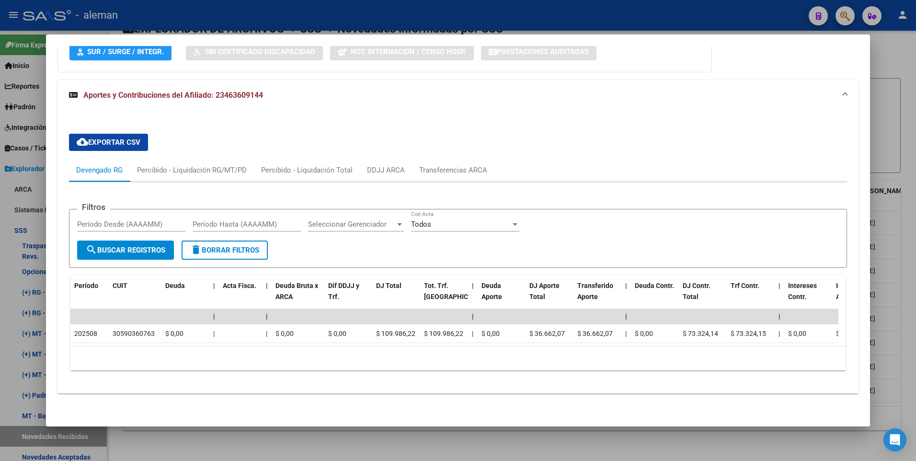
scroll to position [0, 0]
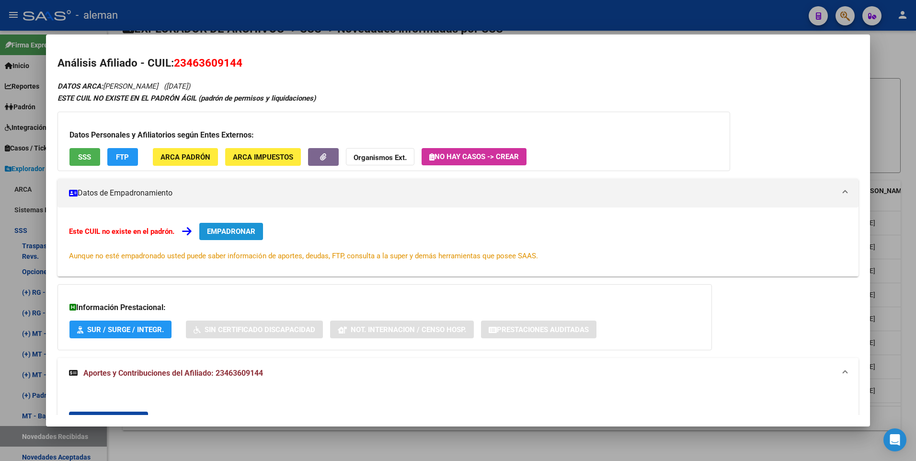
click at [238, 232] on span "EMPADRONAR" at bounding box center [231, 231] width 48 height 9
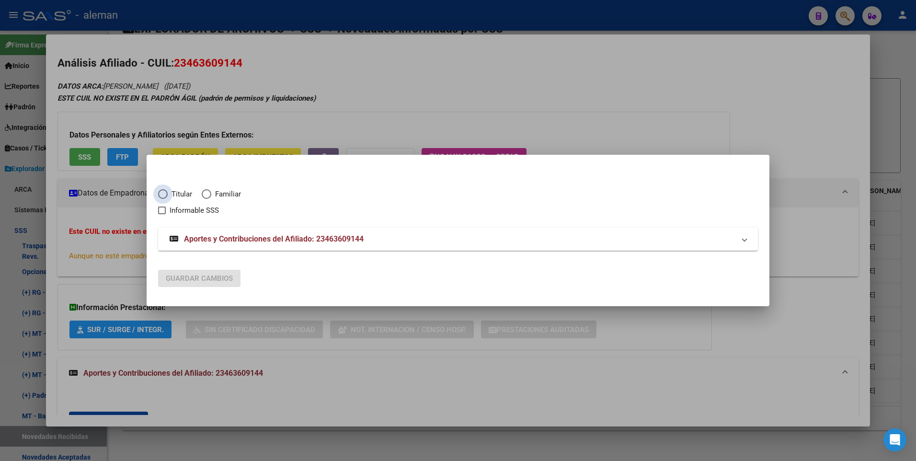
click at [165, 192] on span "Elija una opción" at bounding box center [163, 194] width 10 height 10
click at [165, 192] on input "Titular" at bounding box center [163, 194] width 10 height 10
radio input "true"
checkbox input "true"
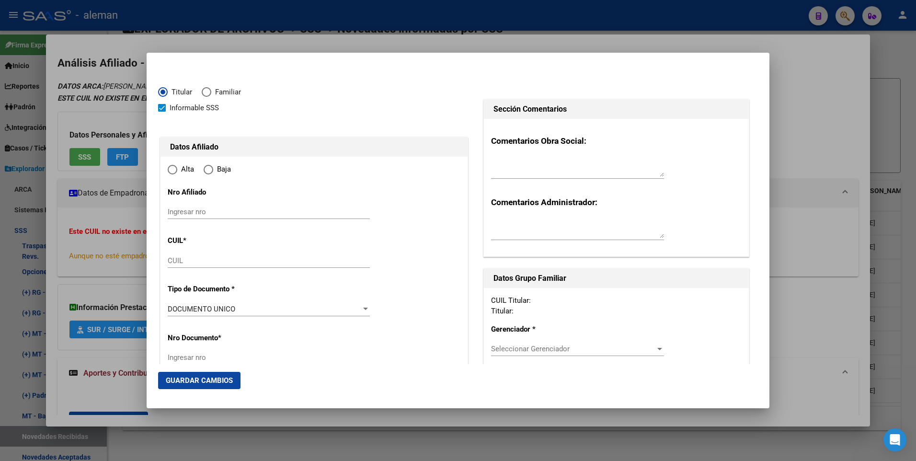
type input "23-46360914-4"
type input "46360914"
type input "[PERSON_NAME]"
type input "[DATE]"
type input "SIN INFORMAR"
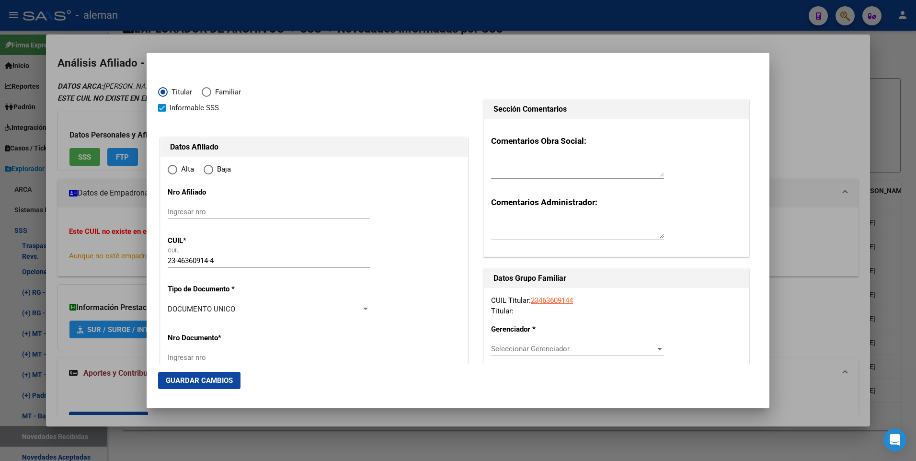
type input "1638"
type input "[PERSON_NAME]"
type input "1349"
radio input "true"
type input "SIN INFORMAR"
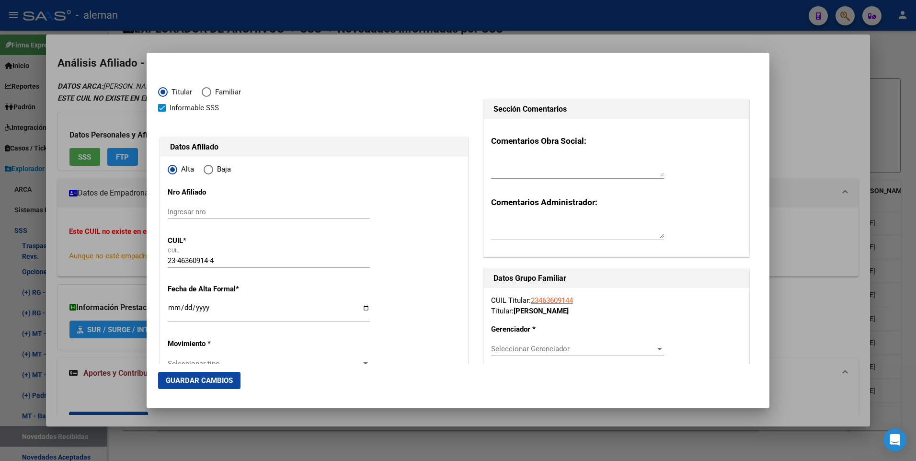
click at [160, 109] on span at bounding box center [162, 108] width 8 height 8
click at [161, 112] on input "Informable SSS" at bounding box center [161, 112] width 0 height 0
checkbox input "false"
click at [174, 314] on input "Ingresar fecha" at bounding box center [269, 311] width 202 height 15
type input "[DATE]"
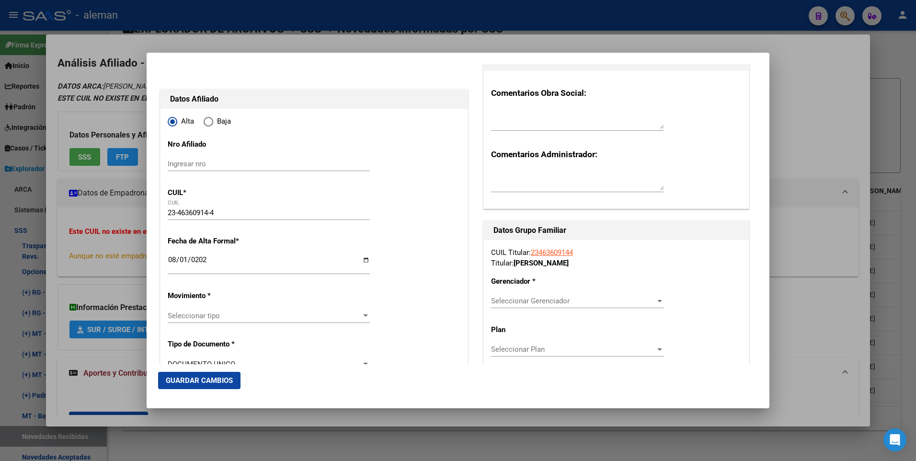
scroll to position [96, 0]
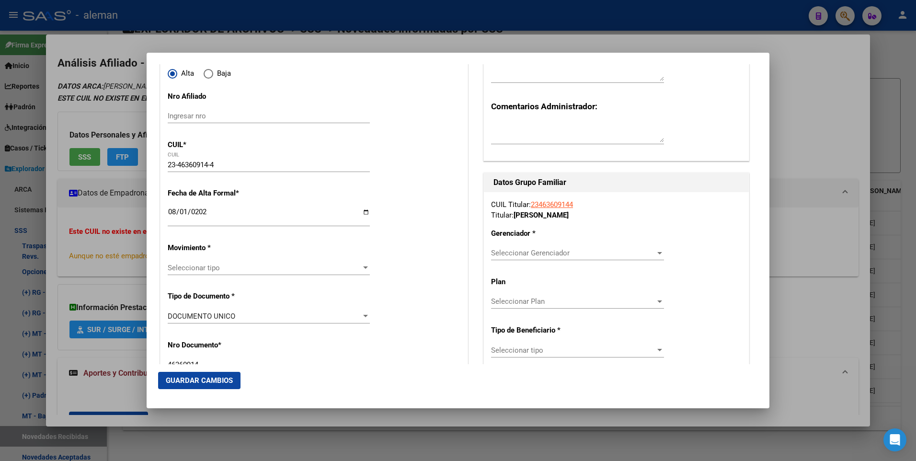
click at [363, 267] on div at bounding box center [365, 267] width 5 height 2
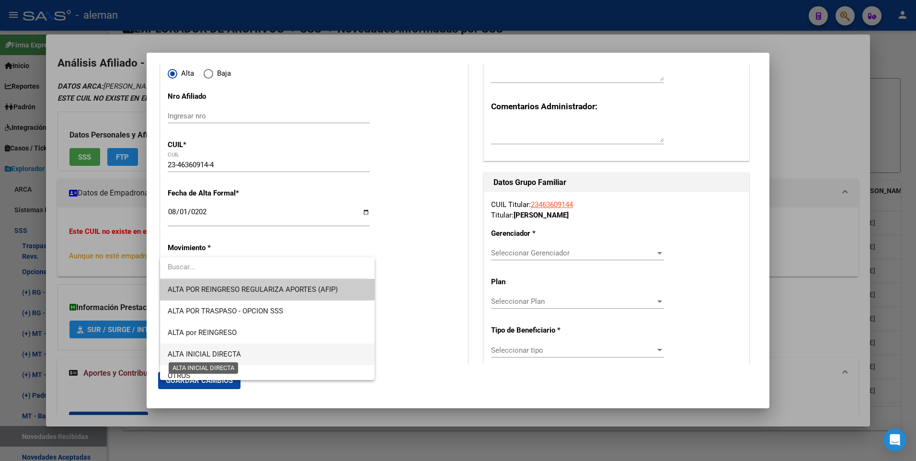
click at [222, 353] on span "ALTA INICIAL DIRECTA" at bounding box center [204, 354] width 73 height 9
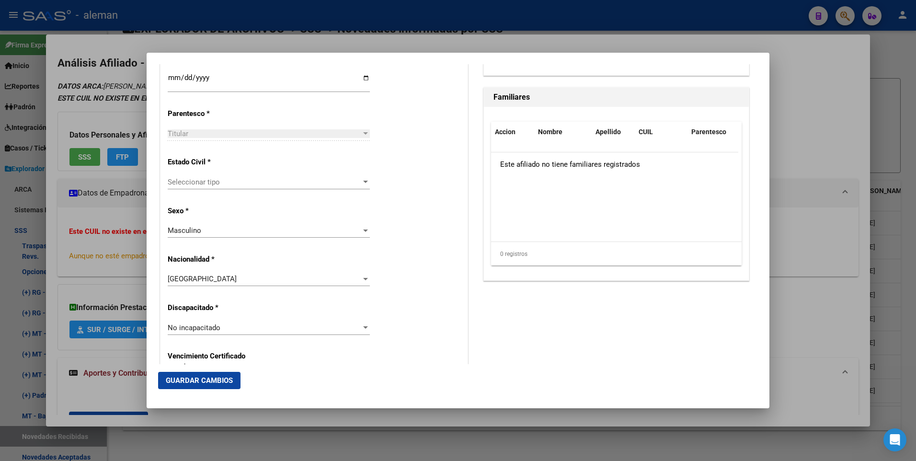
scroll to position [479, 0]
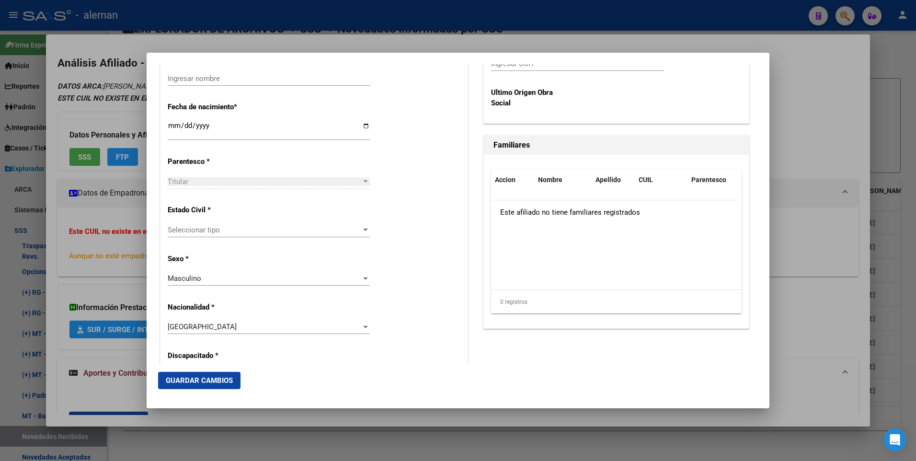
click at [230, 233] on span "Seleccionar tipo" at bounding box center [265, 230] width 194 height 9
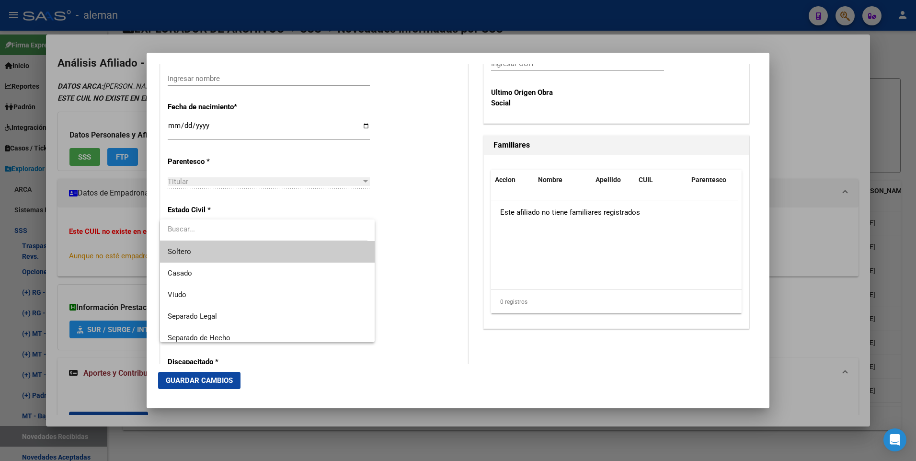
click at [219, 251] on span "Soltero" at bounding box center [267, 252] width 199 height 22
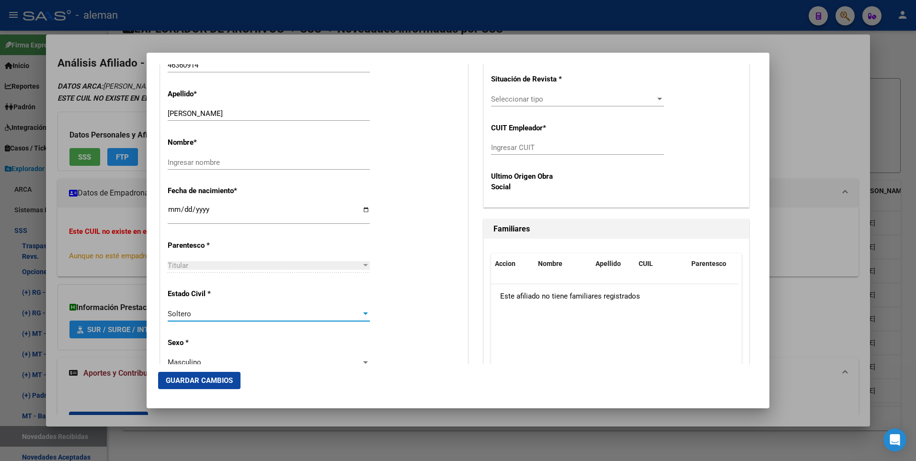
scroll to position [60, 0]
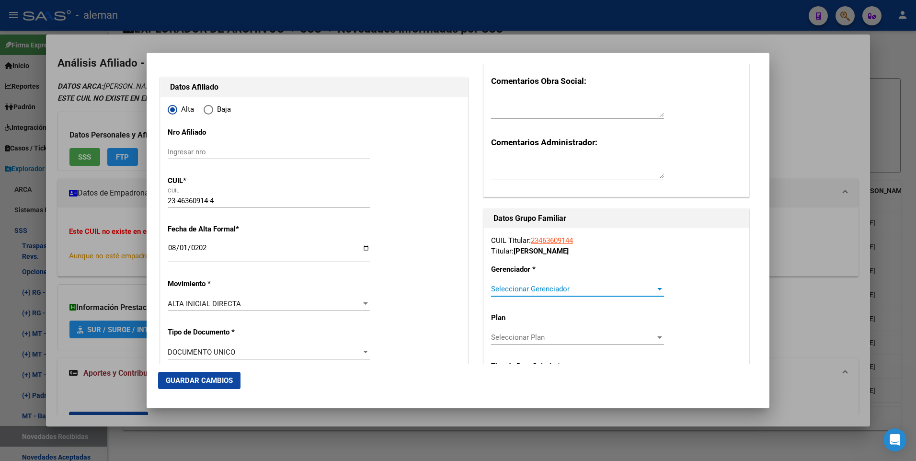
click at [565, 287] on span "Seleccionar Gerenciador" at bounding box center [573, 289] width 164 height 9
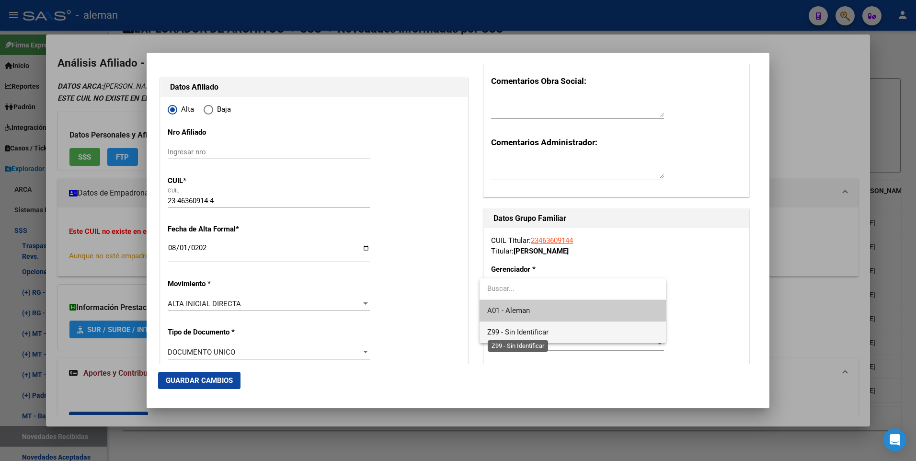
click at [544, 333] on span "Z99 - Sin Identificar" at bounding box center [517, 332] width 61 height 9
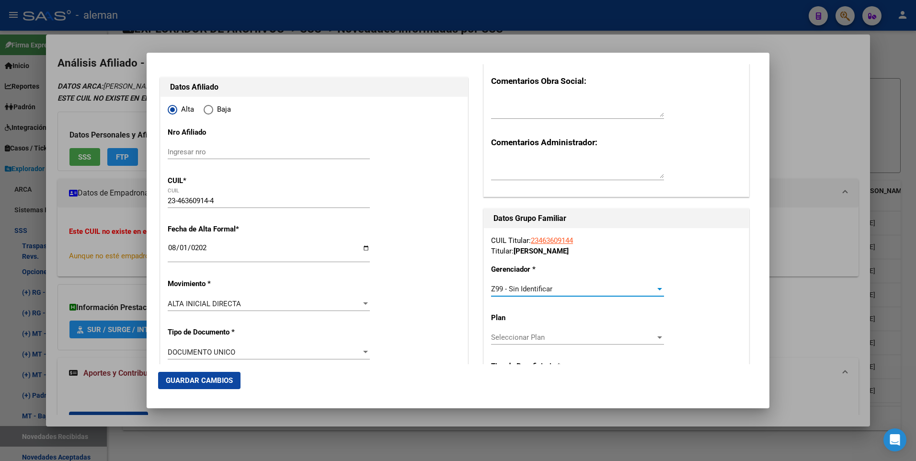
scroll to position [156, 0]
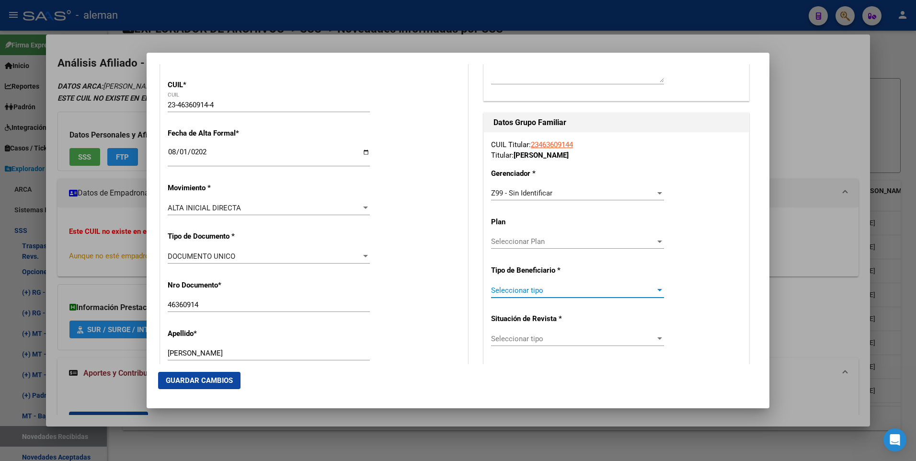
click at [524, 289] on span "Seleccionar tipo" at bounding box center [573, 290] width 164 height 9
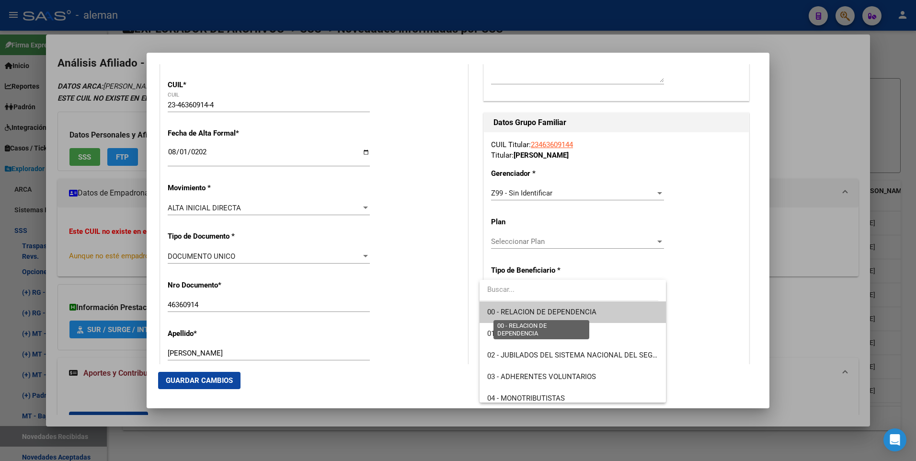
click at [528, 309] on span "00 - RELACION DE DEPENDENCIA" at bounding box center [541, 312] width 109 height 9
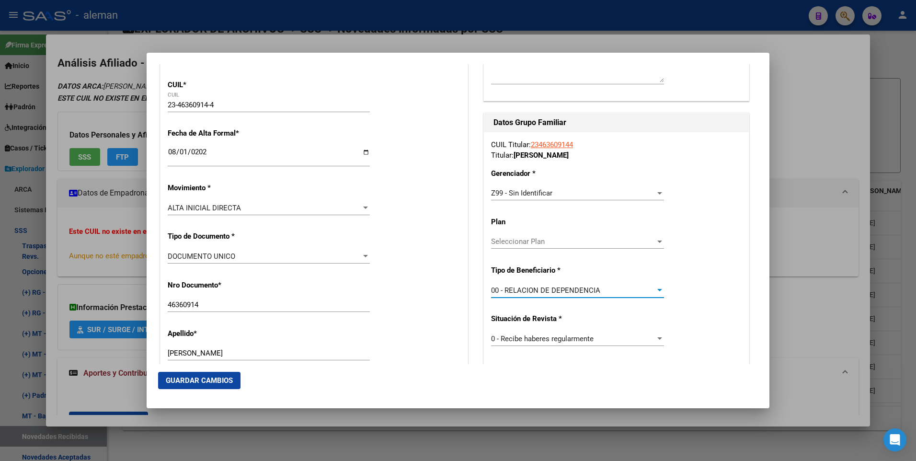
type input "30-59036076-3"
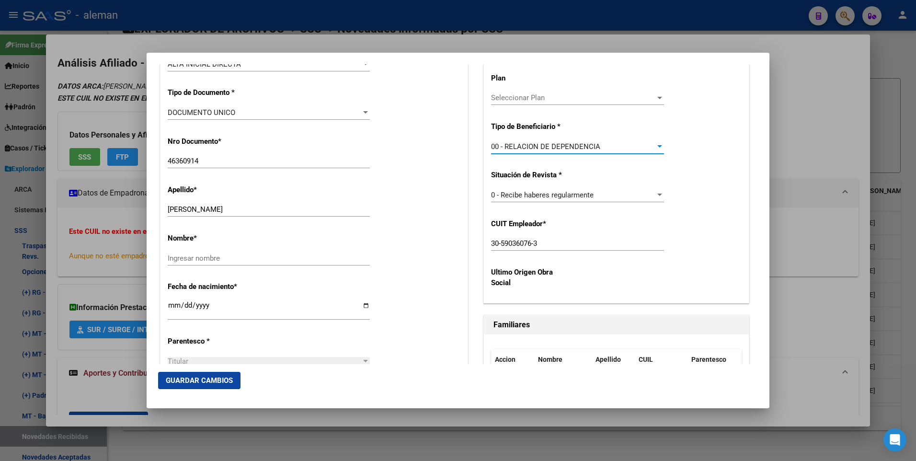
scroll to position [347, 0]
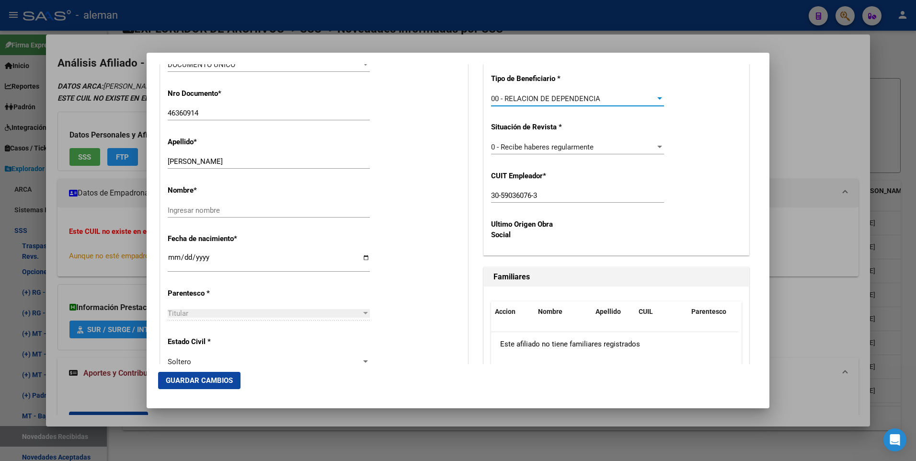
click at [210, 377] on span "Guardar Cambios" at bounding box center [199, 380] width 67 height 9
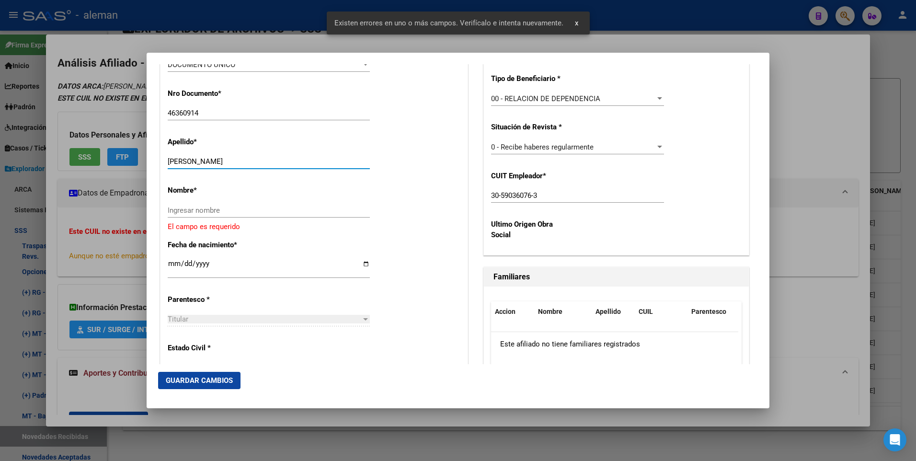
drag, startPoint x: 189, startPoint y: 160, endPoint x: 227, endPoint y: 160, distance: 37.9
click at [227, 160] on input "[PERSON_NAME]" at bounding box center [269, 161] width 202 height 9
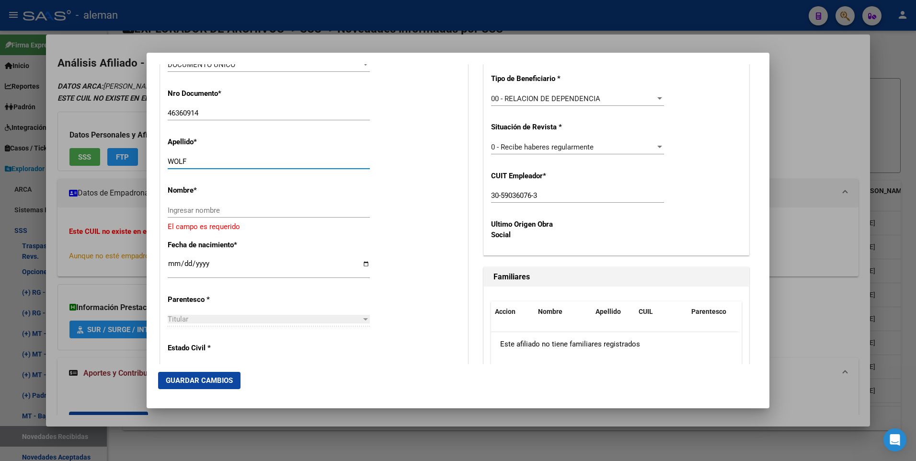
type input "WOLF"
click at [231, 213] on input "Ingresar nombre" at bounding box center [269, 210] width 202 height 9
paste input "LUCILA"
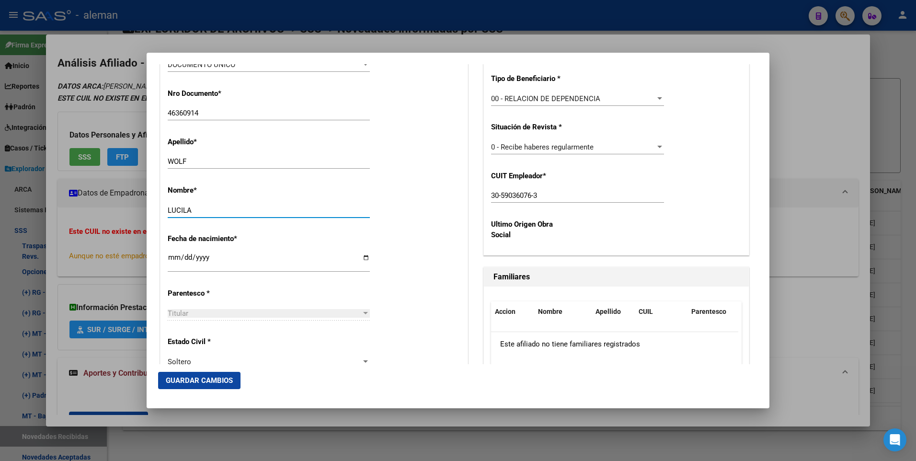
click at [234, 206] on input "LUCILA" at bounding box center [269, 210] width 202 height 9
type input "LUCILA"
click at [208, 205] on div "[PERSON_NAME] nombre" at bounding box center [269, 210] width 202 height 14
click at [215, 379] on span "Guardar Cambios" at bounding box center [199, 380] width 67 height 9
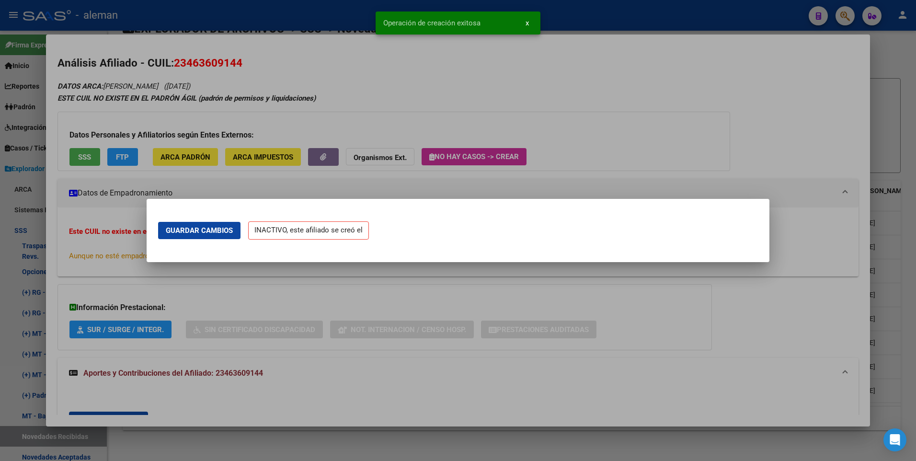
scroll to position [0, 0]
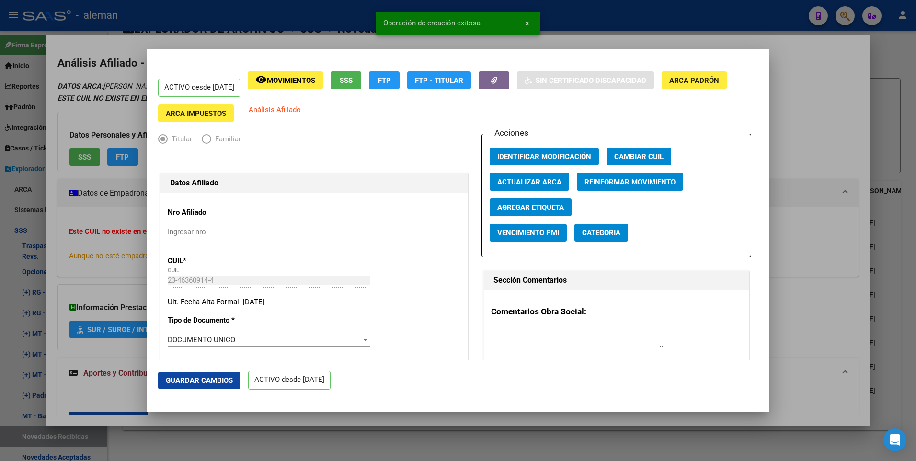
click at [808, 146] on div at bounding box center [458, 230] width 916 height 461
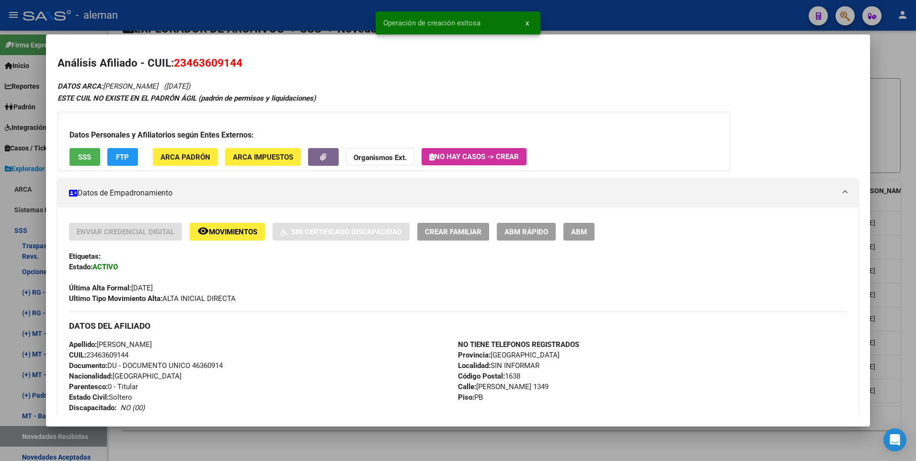
click at [896, 141] on div at bounding box center [458, 230] width 916 height 461
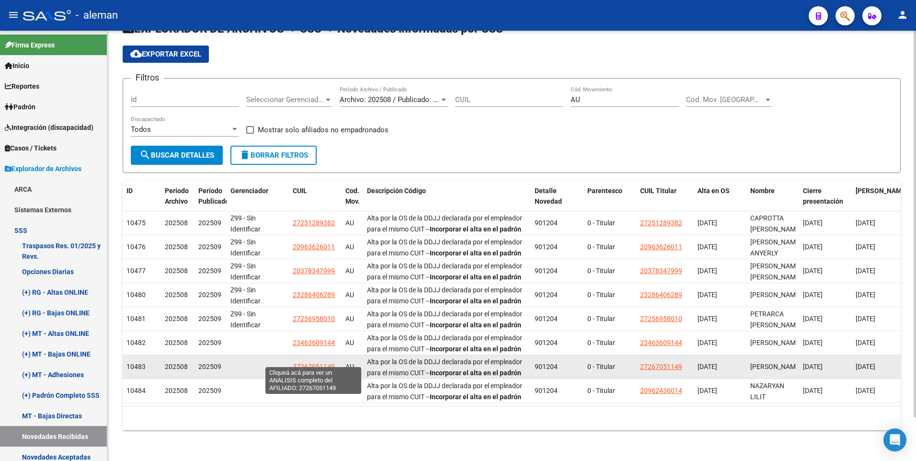
click at [311, 363] on span "27267051149" at bounding box center [314, 367] width 42 height 8
type textarea "27267051149"
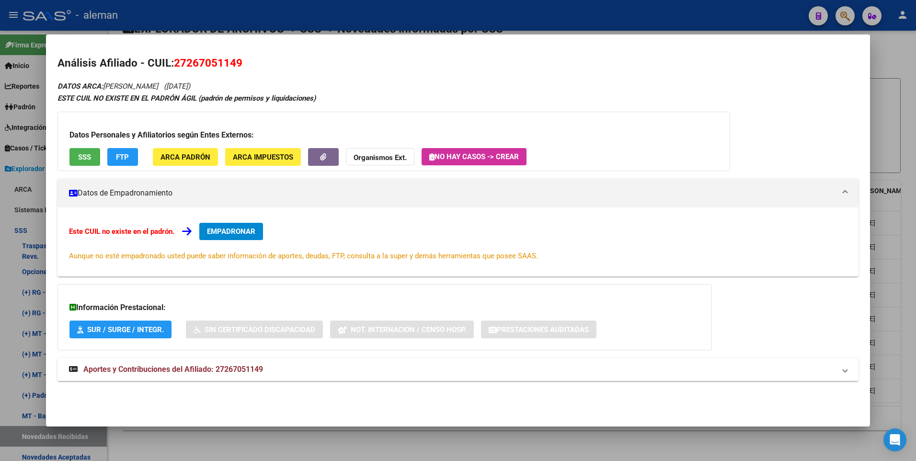
click at [241, 373] on strong "Aportes y Contribuciones del Afiliado: 27267051149" at bounding box center [166, 369] width 194 height 11
click at [234, 228] on span "EMPADRONAR" at bounding box center [231, 231] width 48 height 9
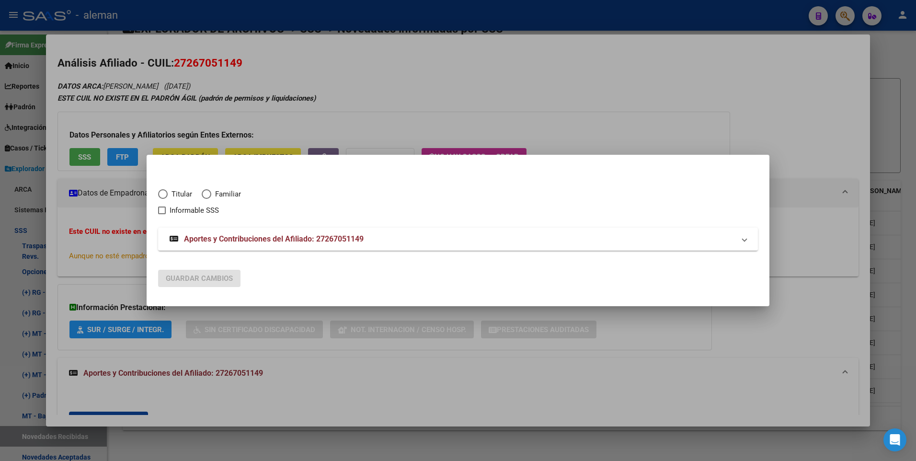
click at [165, 195] on span "Elija una opción" at bounding box center [163, 194] width 10 height 10
click at [165, 195] on input "Titular" at bounding box center [163, 194] width 10 height 10
radio input "true"
checkbox input "true"
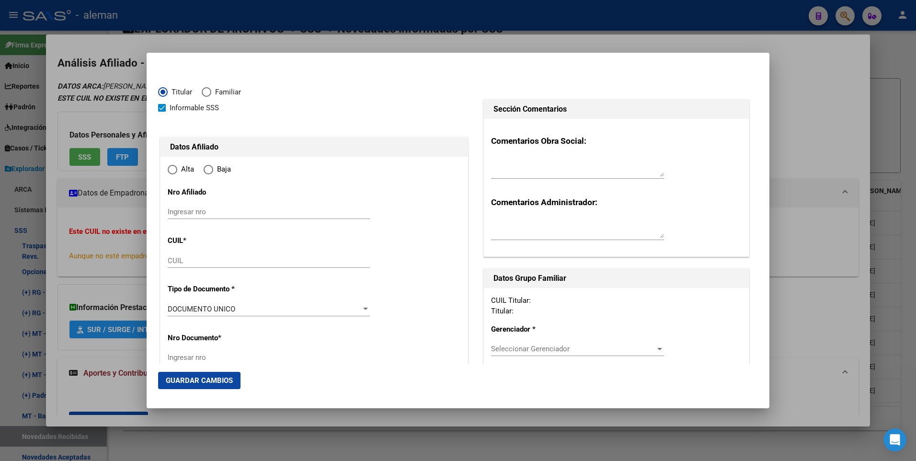
type input "27-26705114-9"
type input "26705114"
type input "[PERSON_NAME]"
type input "[DATE]"
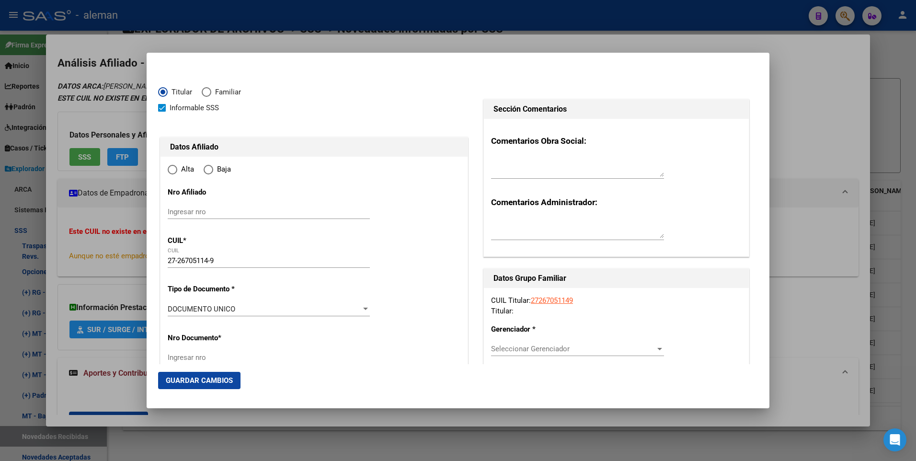
type input "PILAR"
type input "1629"
type input "LAS MARGARITAS"
type input "1001"
radio input "true"
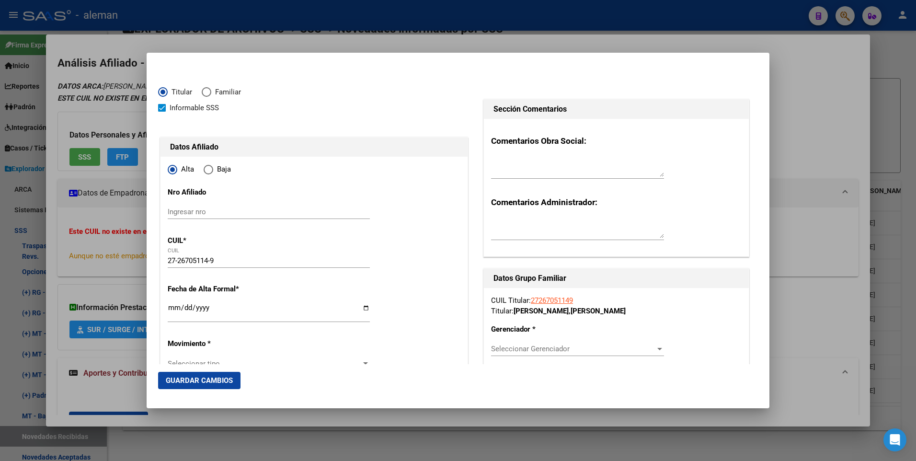
type input "PILAR"
click at [162, 109] on span at bounding box center [162, 108] width 8 height 8
click at [162, 112] on input "Informable SSS" at bounding box center [161, 112] width 0 height 0
checkbox input "false"
click at [175, 308] on input "Ingresar fecha" at bounding box center [269, 311] width 202 height 15
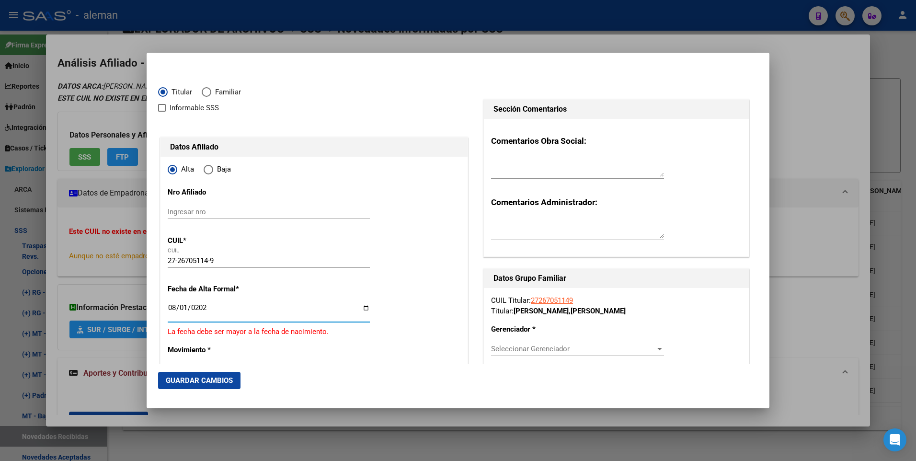
type input "[DATE]"
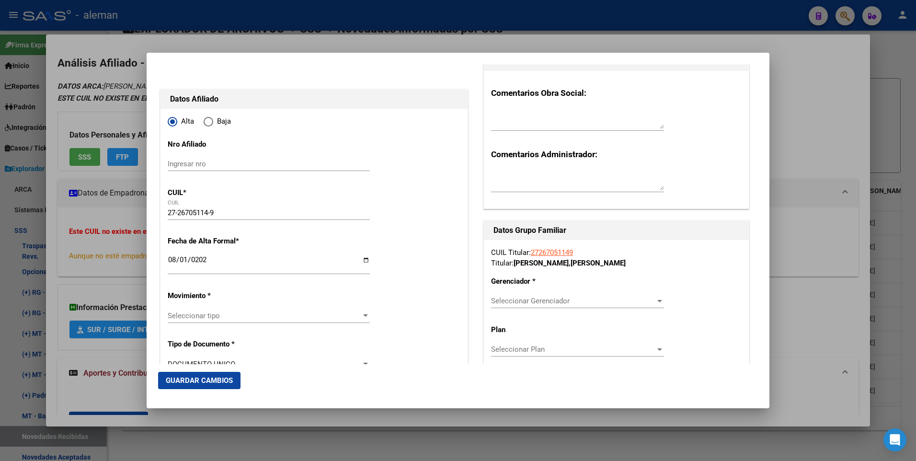
scroll to position [144, 0]
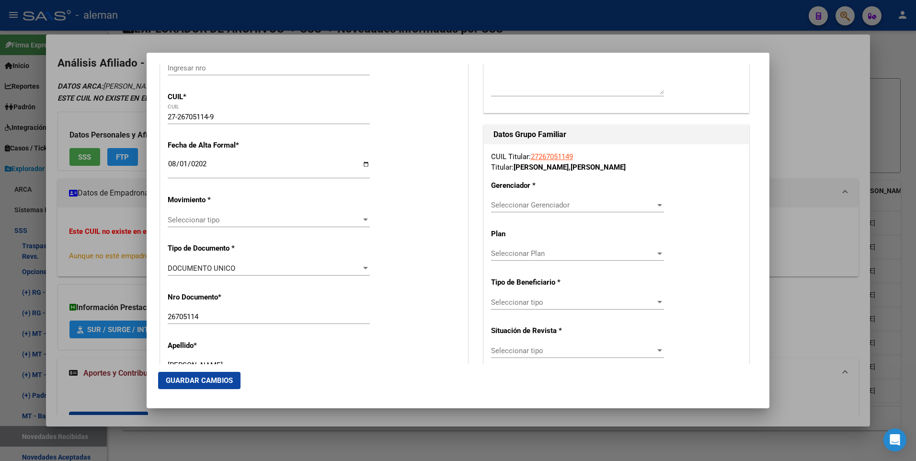
click at [206, 221] on span "Seleccionar tipo" at bounding box center [265, 220] width 194 height 9
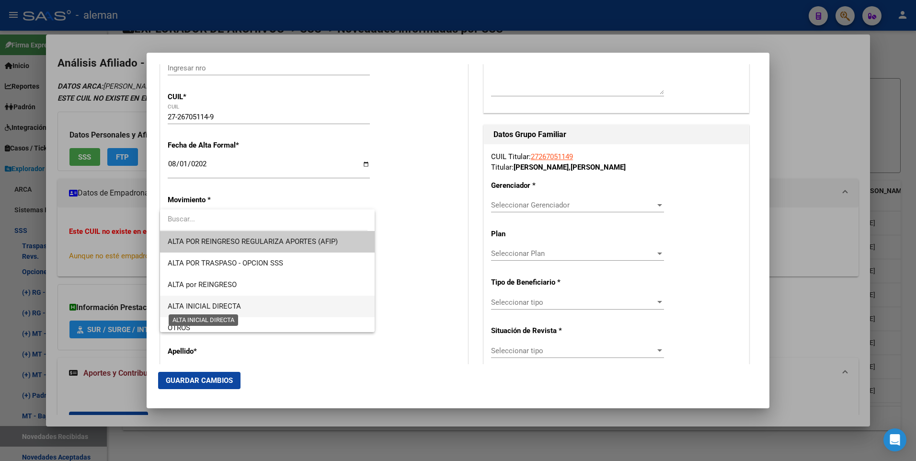
click at [210, 306] on span "ALTA INICIAL DIRECTA" at bounding box center [204, 306] width 73 height 9
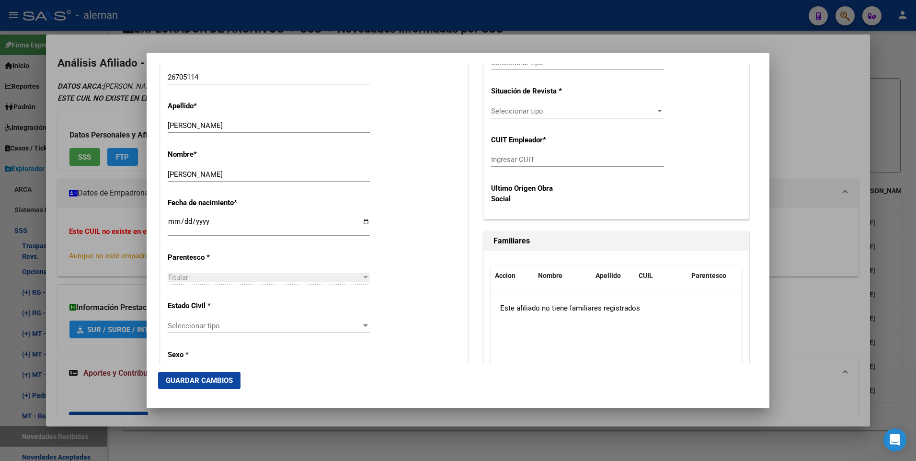
scroll to position [431, 0]
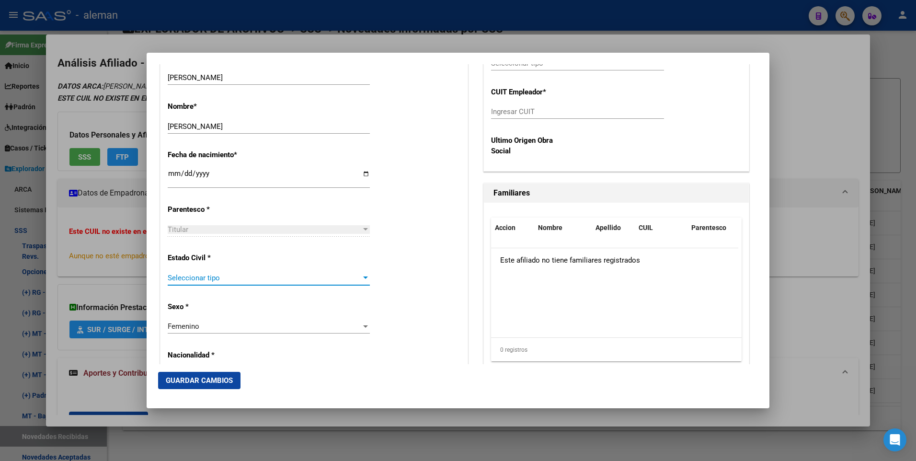
click at [218, 277] on span "Seleccionar tipo" at bounding box center [265, 278] width 194 height 9
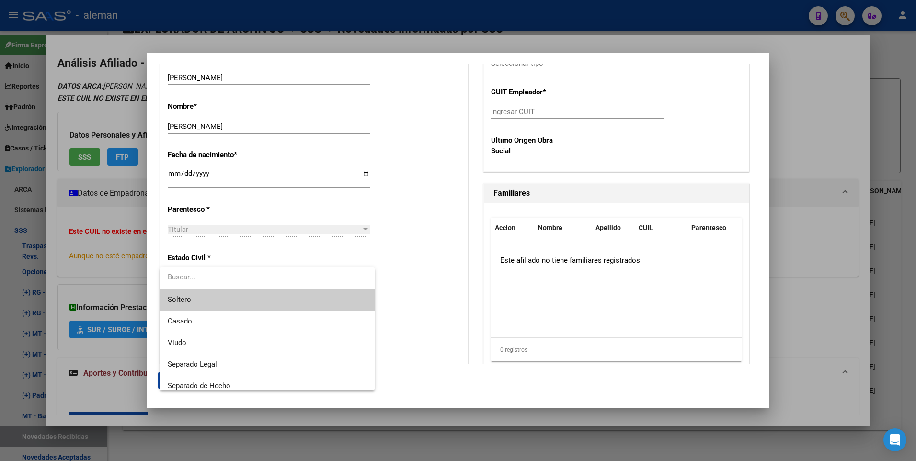
click at [211, 297] on span "Soltero" at bounding box center [267, 300] width 199 height 22
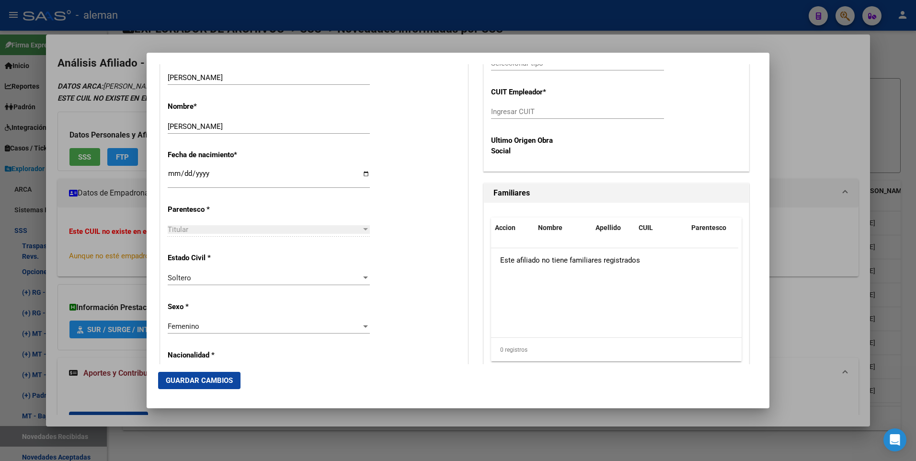
click at [413, 239] on div "Alta Baja Nro Afiliado Ingresar nro CUIL * 27-26705114-9 CUIL ARCA Padrón Fecha…" at bounding box center [313, 409] width 307 height 1368
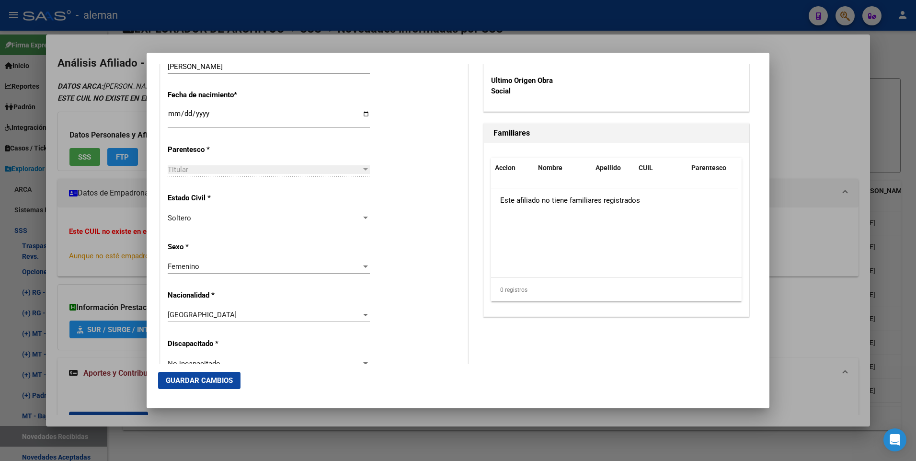
scroll to position [156, 0]
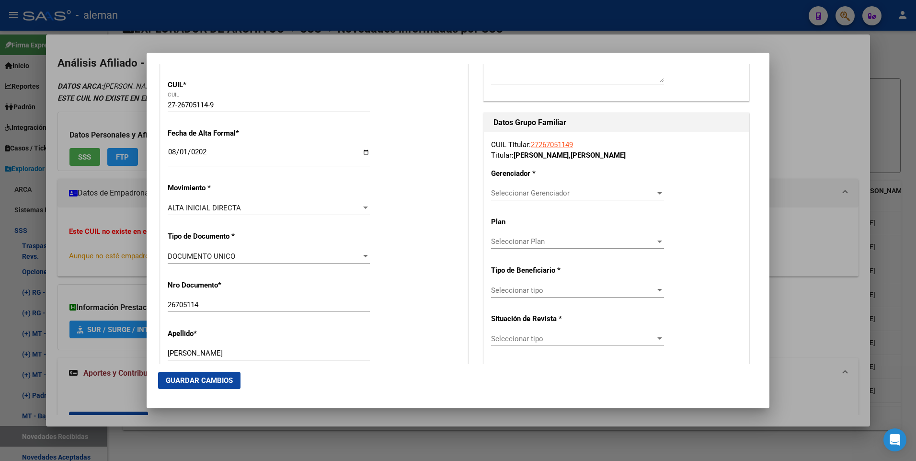
click at [531, 195] on span "Seleccionar Gerenciador" at bounding box center [573, 193] width 164 height 9
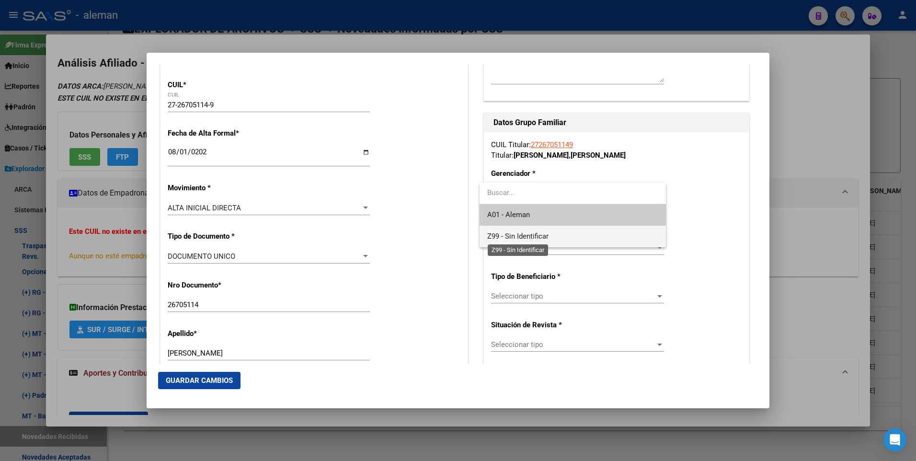
click at [538, 234] on span "Z99 - Sin Identificar" at bounding box center [517, 236] width 61 height 9
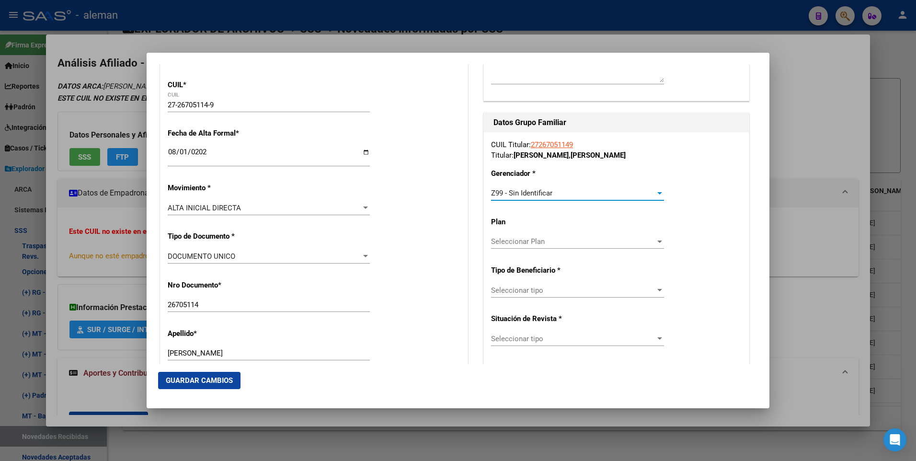
click at [543, 288] on span "Seleccionar tipo" at bounding box center [573, 290] width 164 height 9
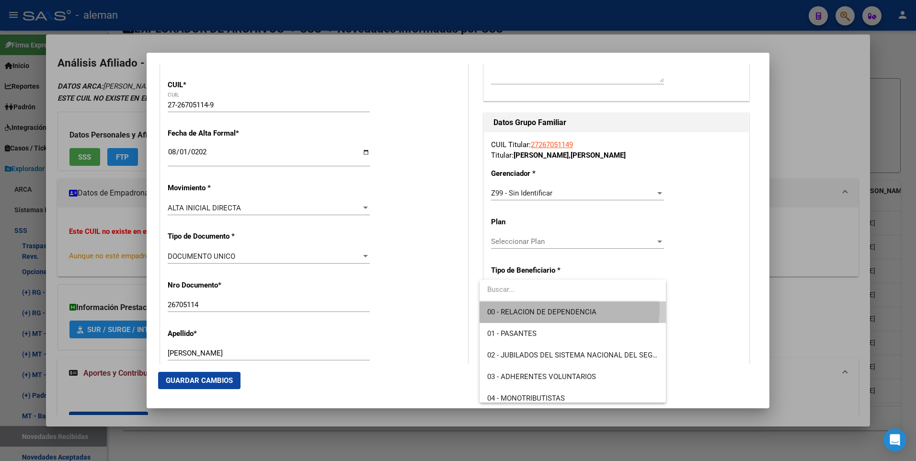
click at [536, 307] on span "00 - RELACION DE DEPENDENCIA" at bounding box center [572, 312] width 171 height 22
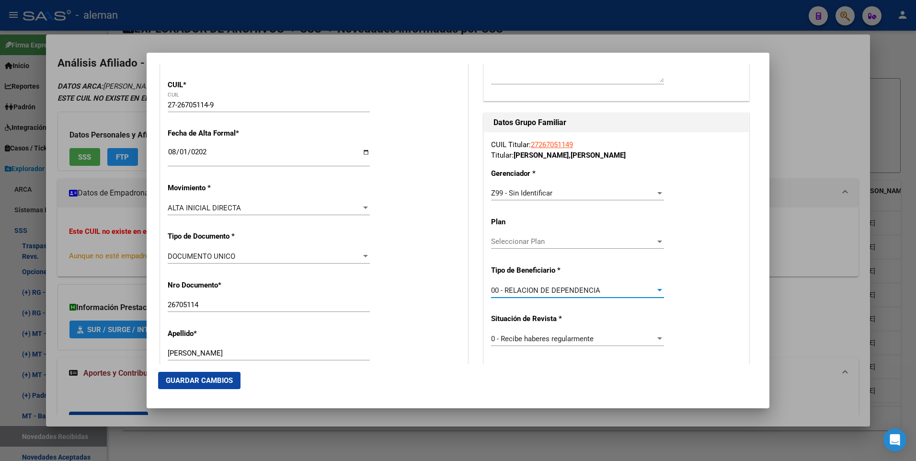
type input "33-70826151-9"
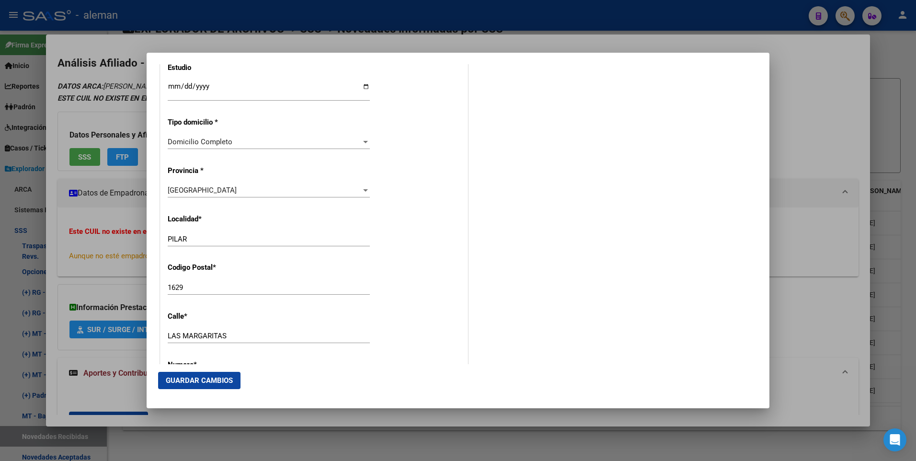
scroll to position [1162, 0]
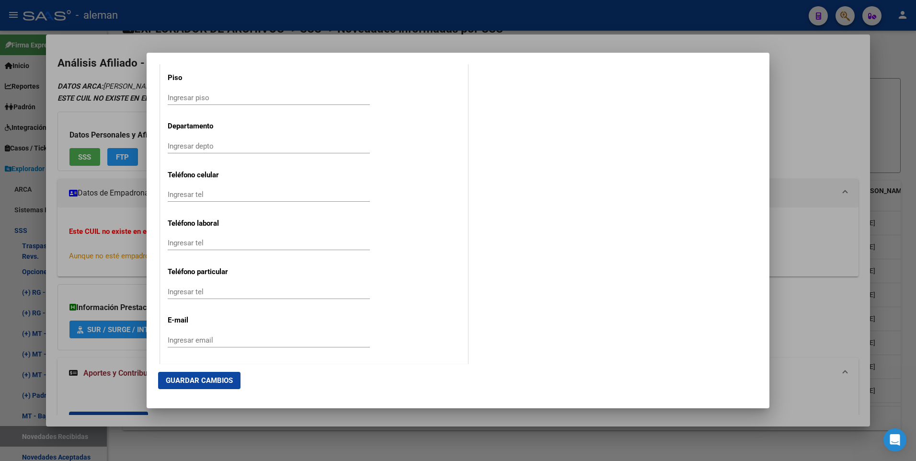
click at [204, 376] on button "Guardar Cambios" at bounding box center [199, 380] width 82 height 17
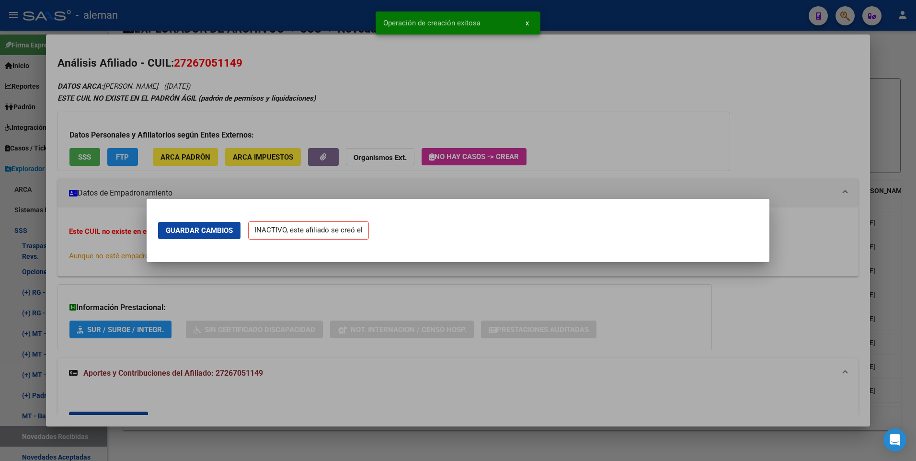
scroll to position [0, 0]
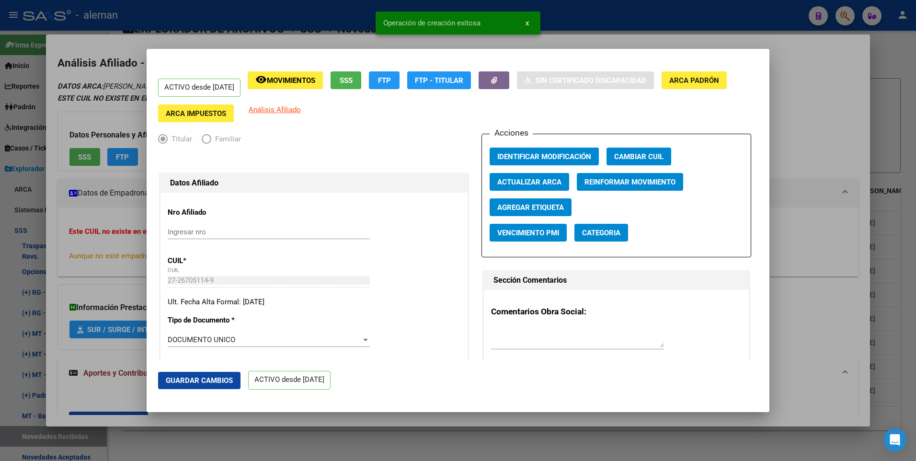
click at [818, 131] on div at bounding box center [458, 230] width 916 height 461
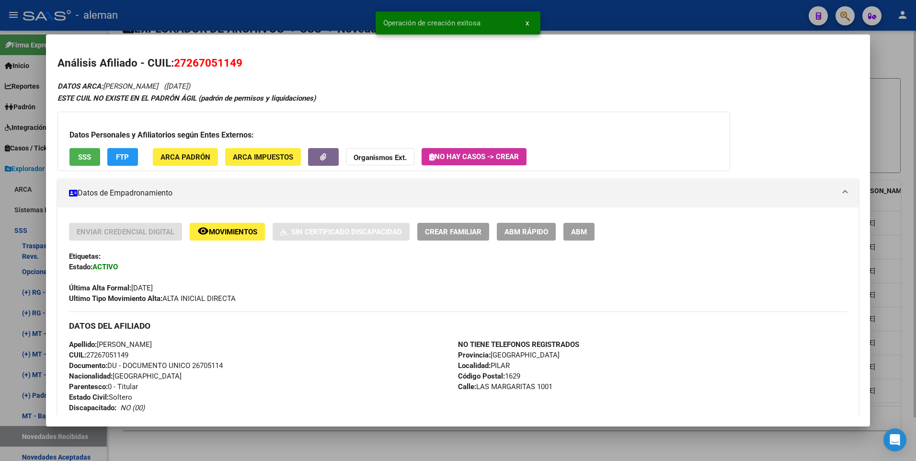
click at [900, 161] on div at bounding box center [458, 230] width 916 height 461
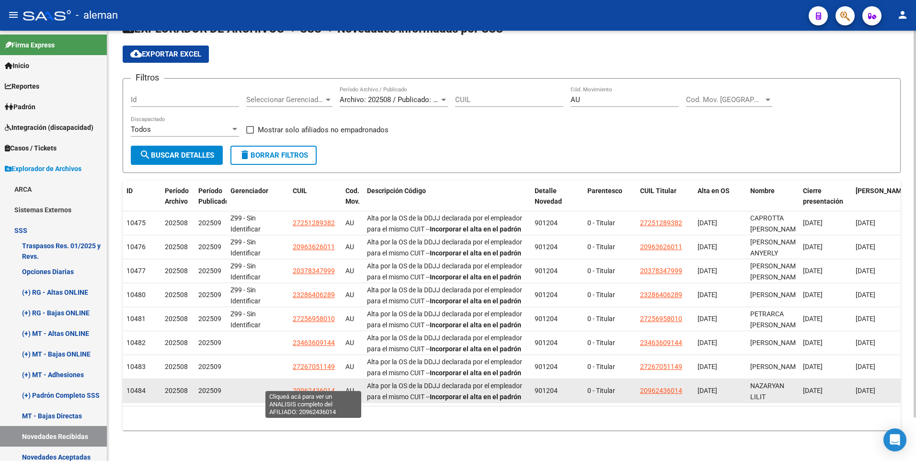
click at [314, 387] on span "20962436014" at bounding box center [314, 391] width 42 height 8
type textarea "20962436014"
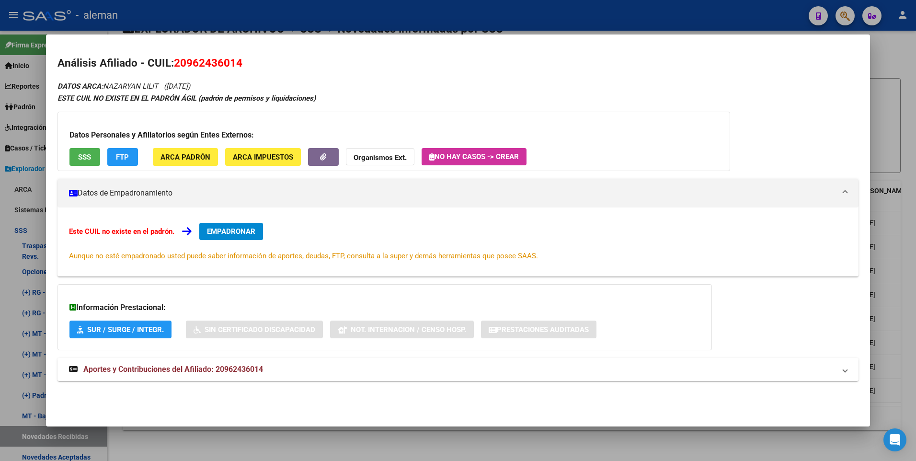
click at [243, 369] on span "Aportes y Contribuciones del Afiliado: 20962436014" at bounding box center [173, 369] width 180 height 9
click at [226, 232] on span "EMPADRONAR" at bounding box center [231, 231] width 48 height 9
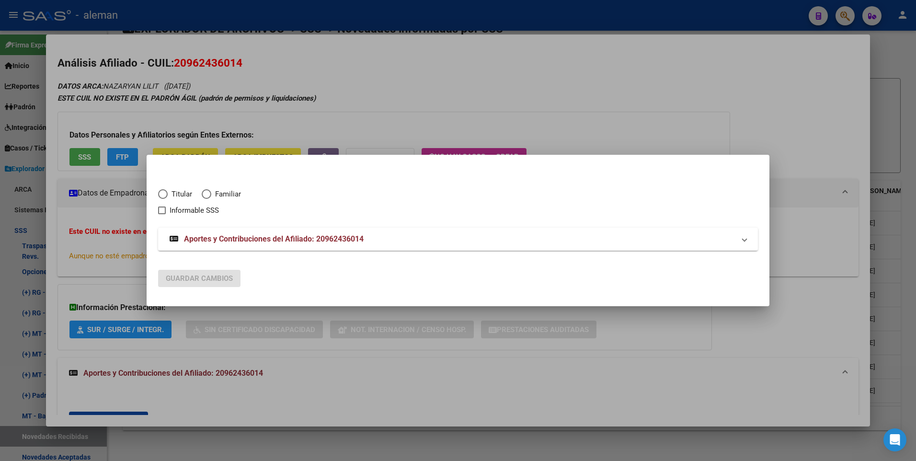
click at [163, 194] on span "Elija una opción" at bounding box center [163, 194] width 0 height 0
click at [163, 194] on input "Titular" at bounding box center [163, 194] width 10 height 10
radio input "true"
checkbox input "true"
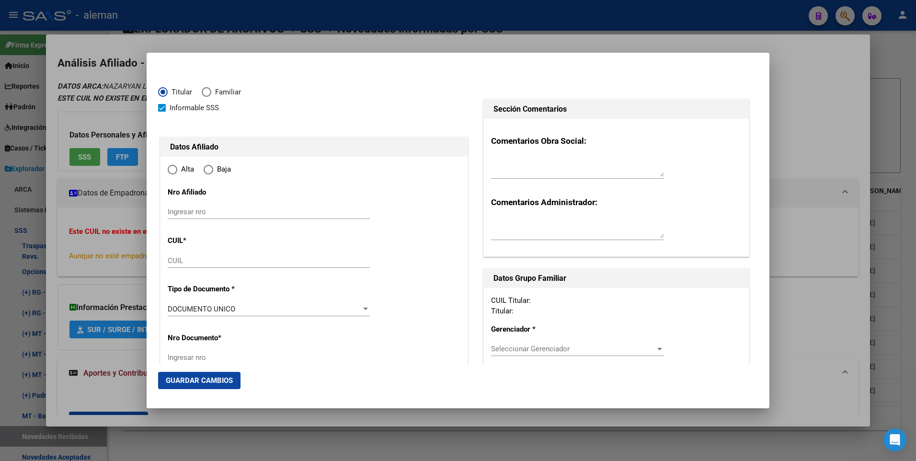
type input "20-96243601-4"
type input "96243601"
type input "NAZARYAN"
type input "LILIT"
type input "[DATE]"
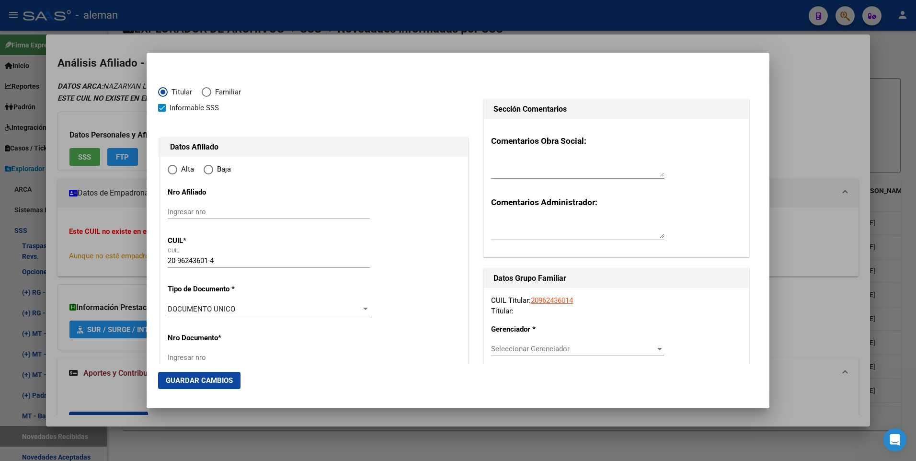
type input "CABA"
type input "1417"
type input "SAN NICOLAS"
type input "2220"
type input "02"
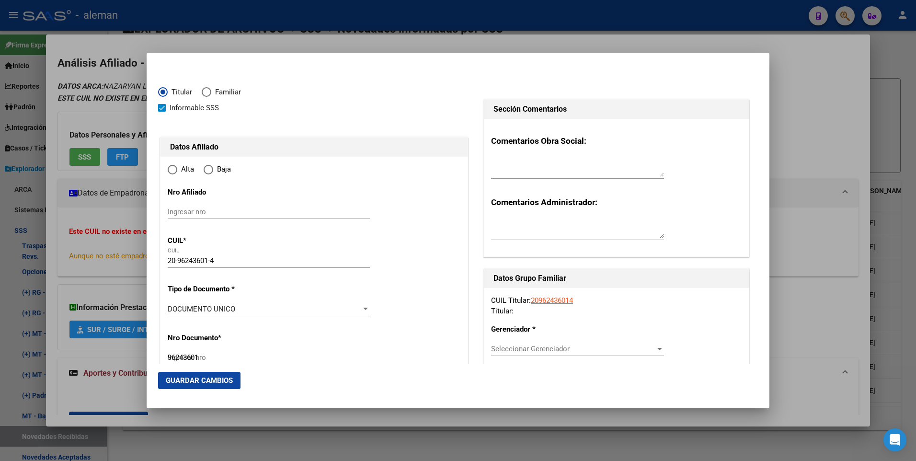
radio input "true"
type input "CABA"
click at [172, 308] on input "Ingresar fecha" at bounding box center [269, 311] width 202 height 15
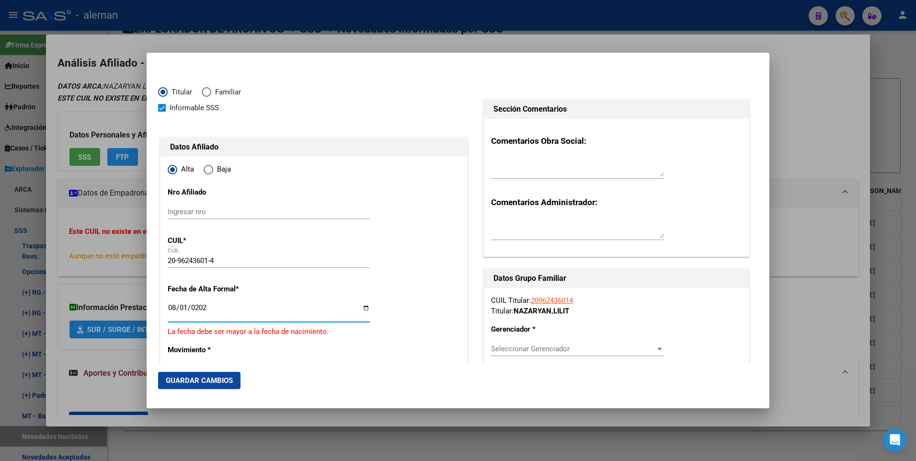
type input "[DATE]"
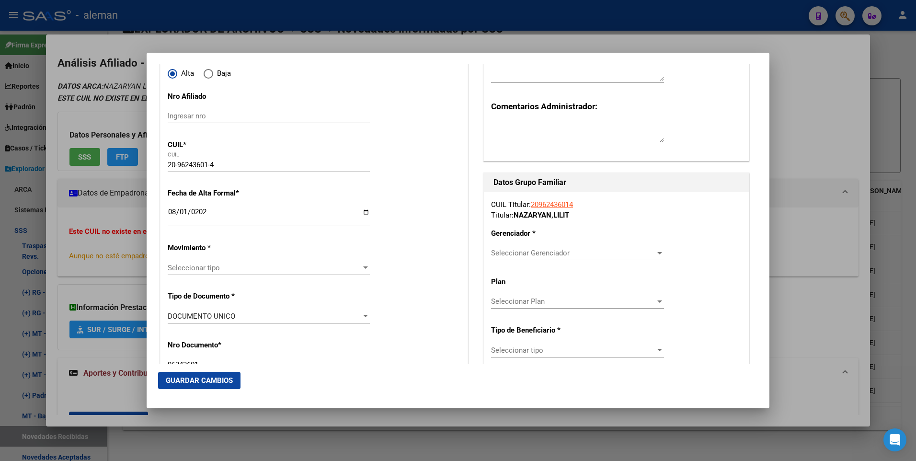
scroll to position [144, 0]
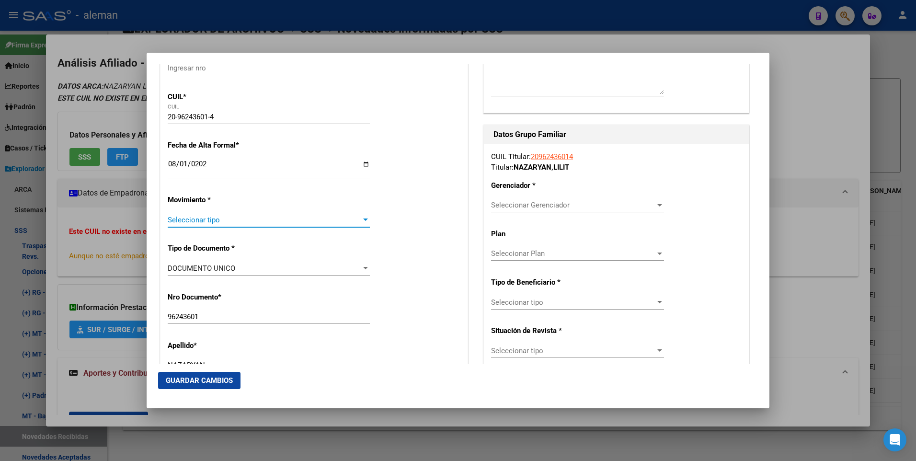
click at [218, 218] on span "Seleccionar tipo" at bounding box center [265, 220] width 194 height 9
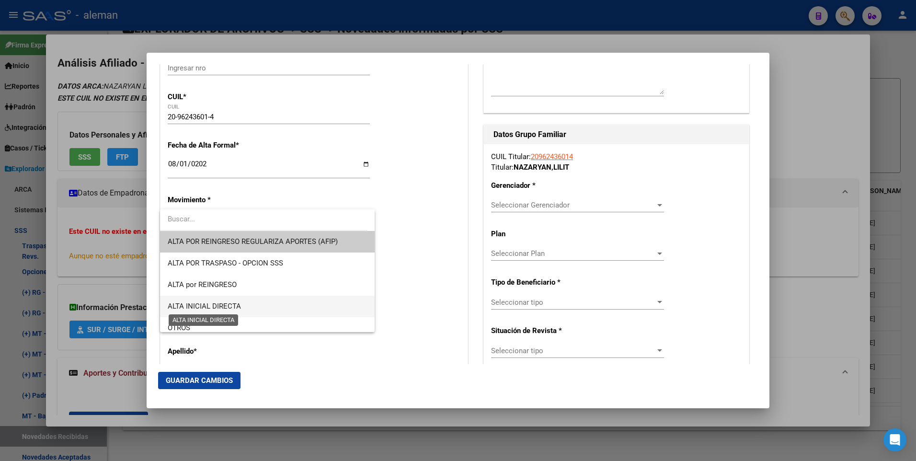
click at [214, 308] on span "ALTA INICIAL DIRECTA" at bounding box center [204, 306] width 73 height 9
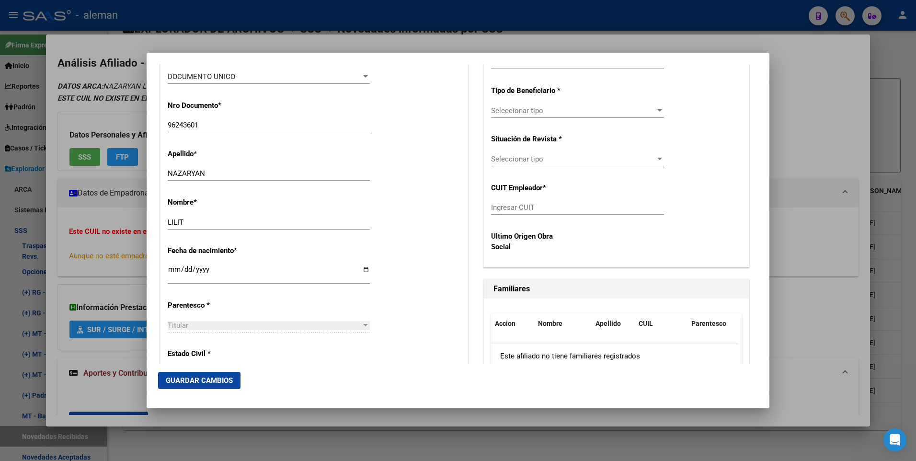
scroll to position [383, 0]
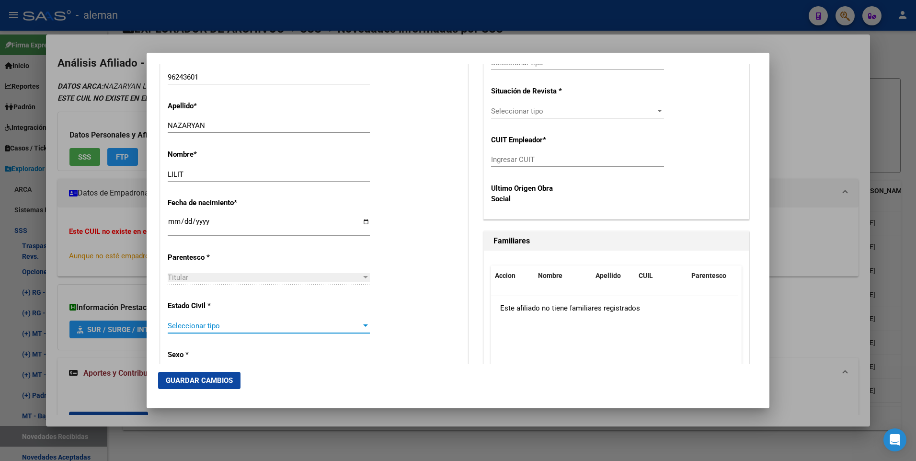
click at [204, 323] on span "Seleccionar tipo" at bounding box center [265, 325] width 194 height 9
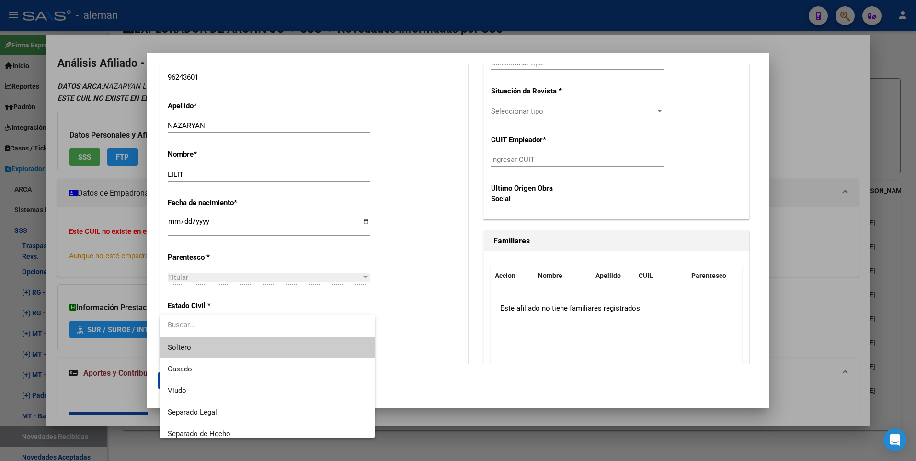
click at [202, 348] on span "Soltero" at bounding box center [267, 348] width 199 height 22
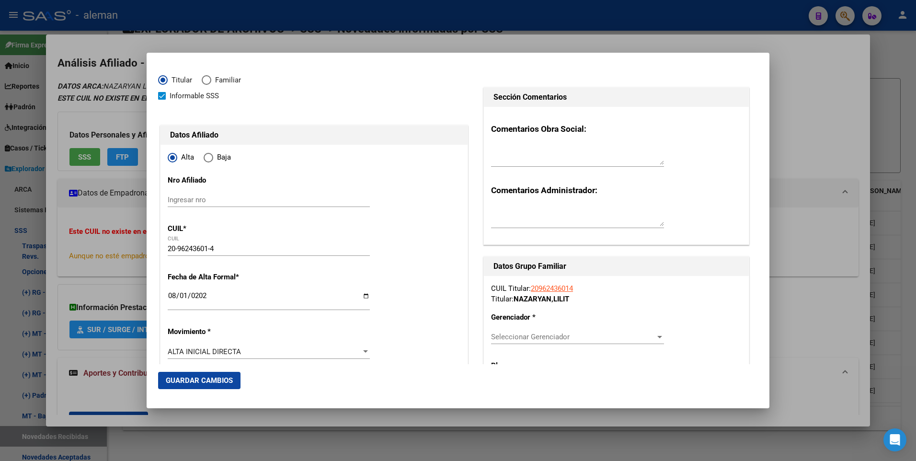
scroll to position [108, 0]
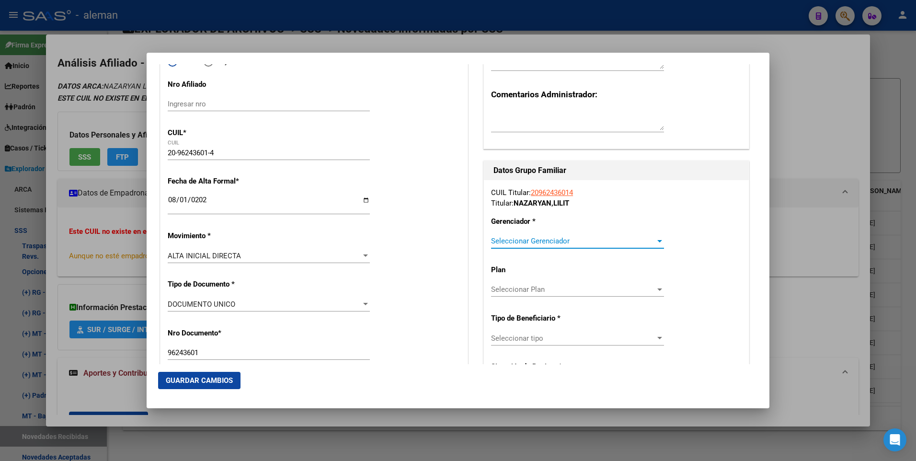
click at [529, 238] on span "Seleccionar Gerenciador" at bounding box center [573, 241] width 164 height 9
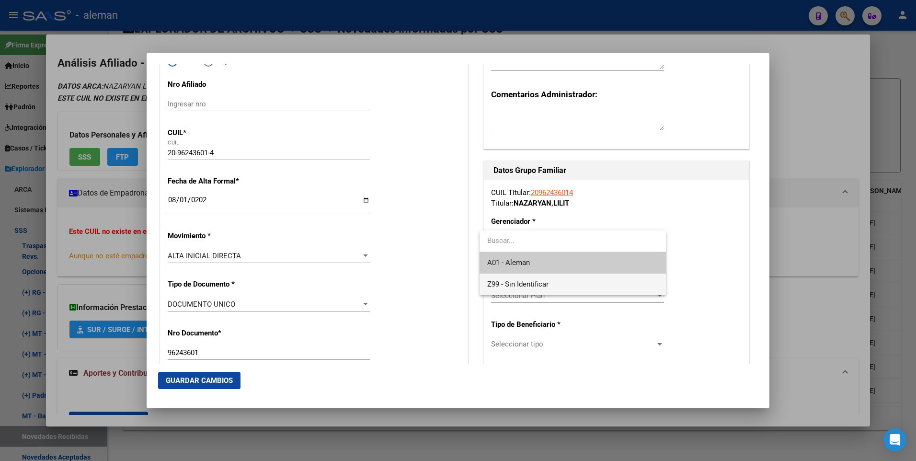
click at [519, 279] on span "Z99 - Sin Identificar" at bounding box center [572, 285] width 171 height 22
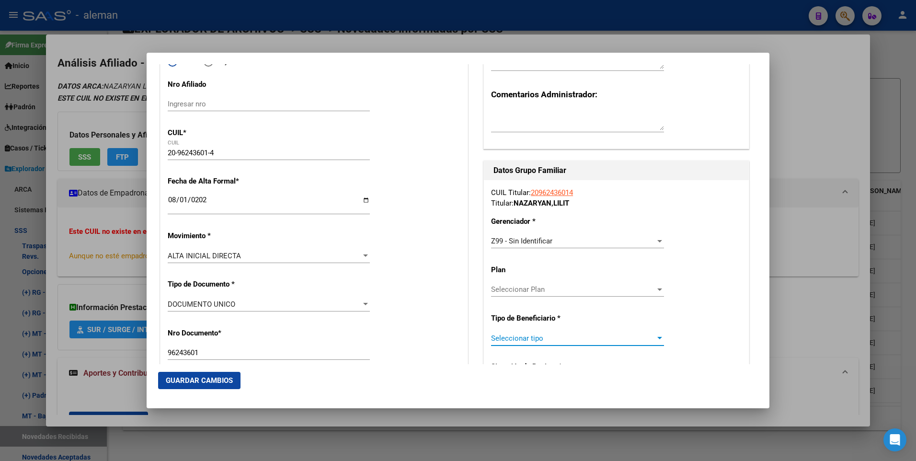
click at [536, 337] on span "Seleccionar tipo" at bounding box center [573, 338] width 164 height 9
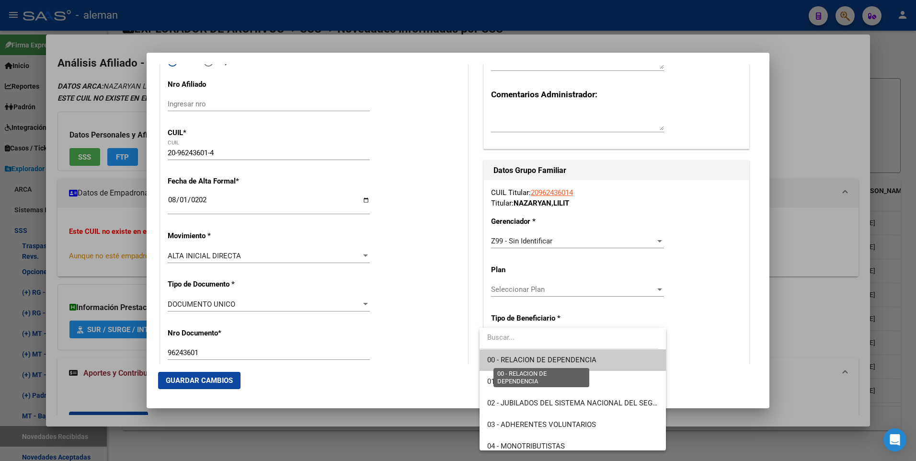
click at [540, 361] on span "00 - RELACION DE DEPENDENCIA" at bounding box center [541, 359] width 109 height 9
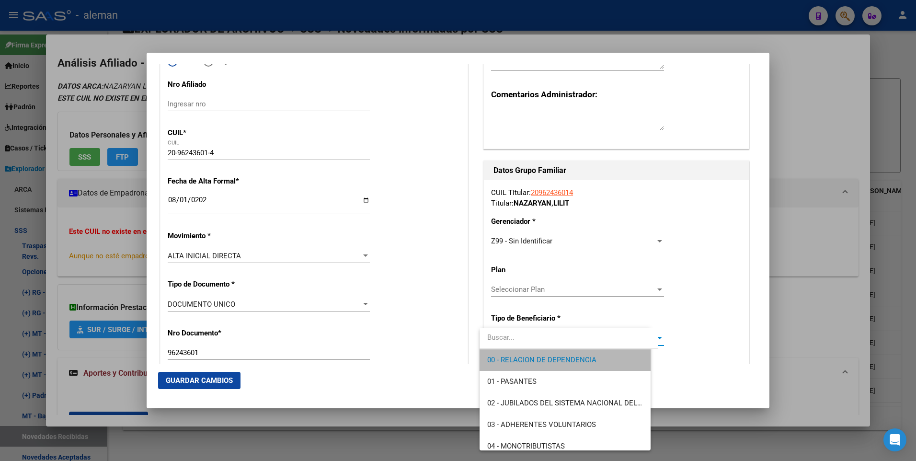
type input "30-52551488-5"
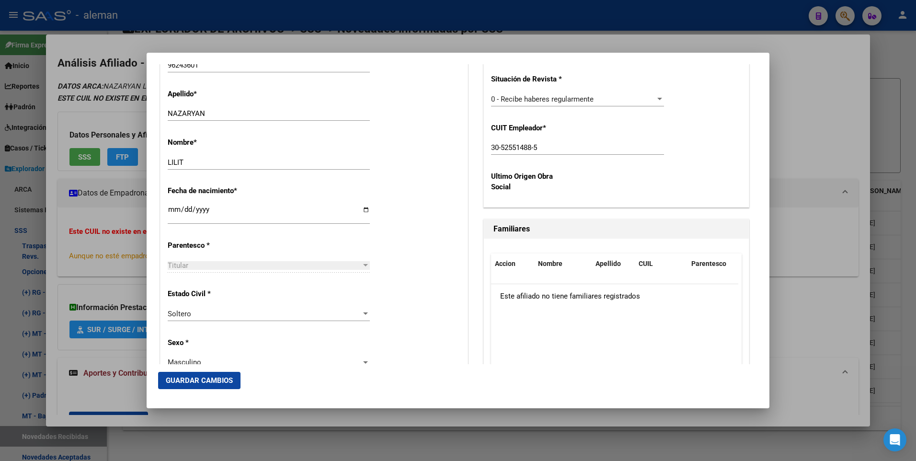
scroll to position [731, 0]
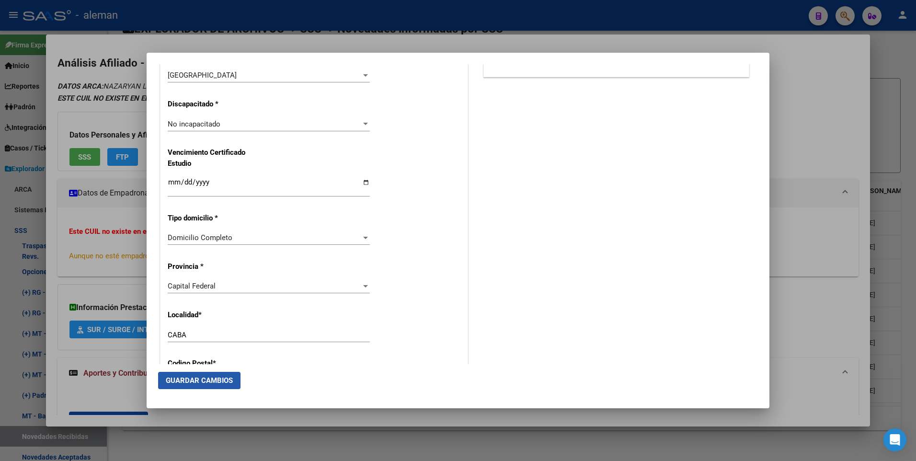
click at [211, 382] on span "Guardar Cambios" at bounding box center [199, 380] width 67 height 9
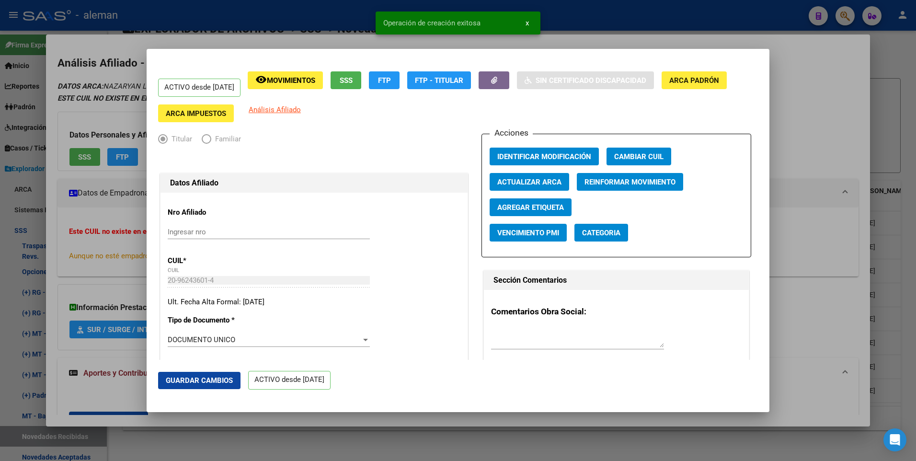
click at [802, 146] on div at bounding box center [458, 230] width 916 height 461
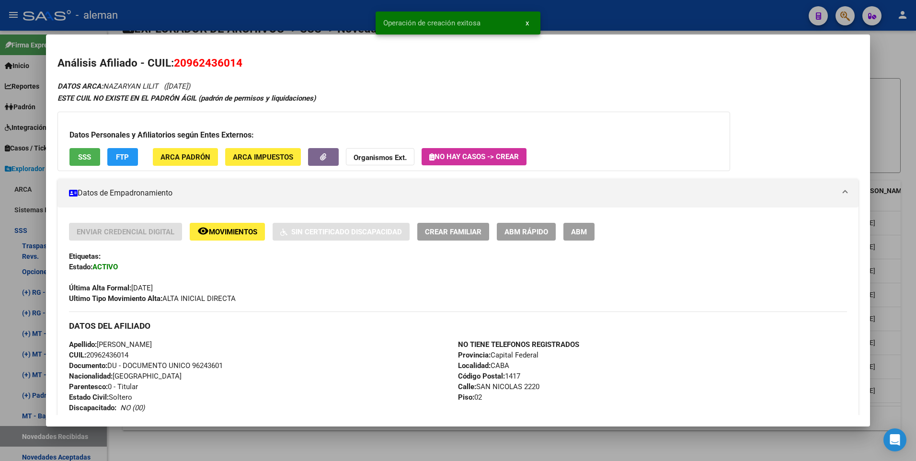
click at [893, 129] on div at bounding box center [458, 230] width 916 height 461
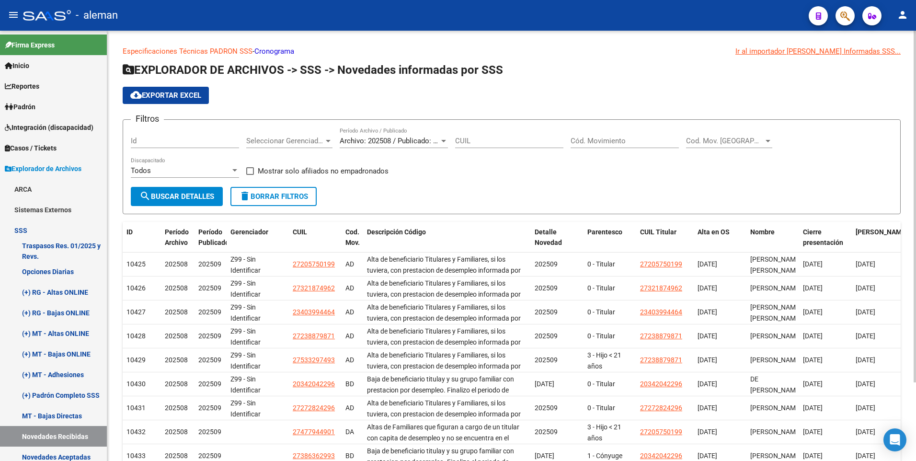
click at [611, 135] on div "Cód. Movimiento" at bounding box center [625, 137] width 108 height 21
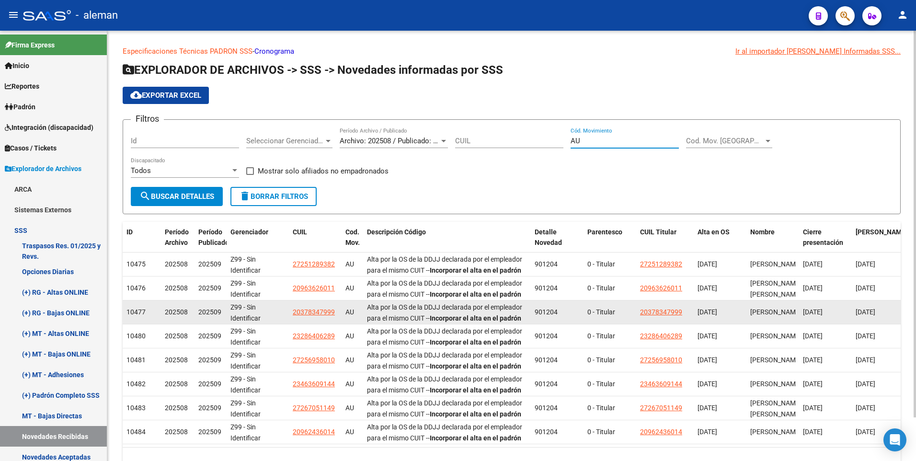
scroll to position [48, 0]
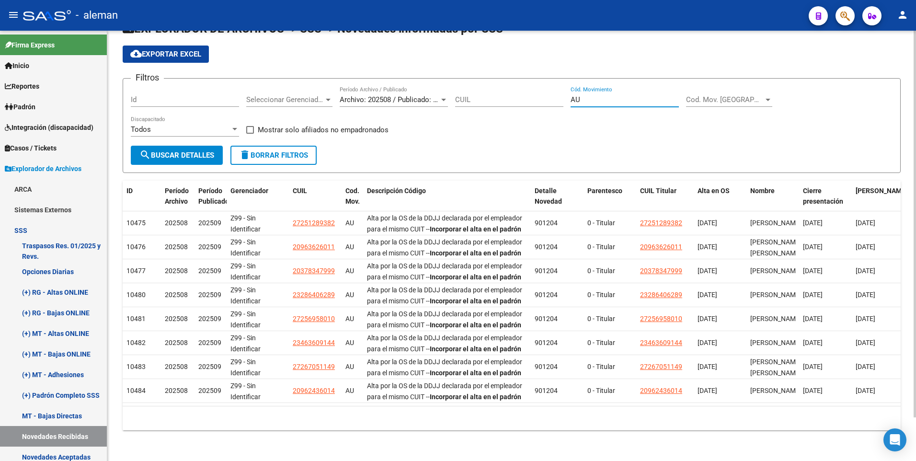
type input "A"
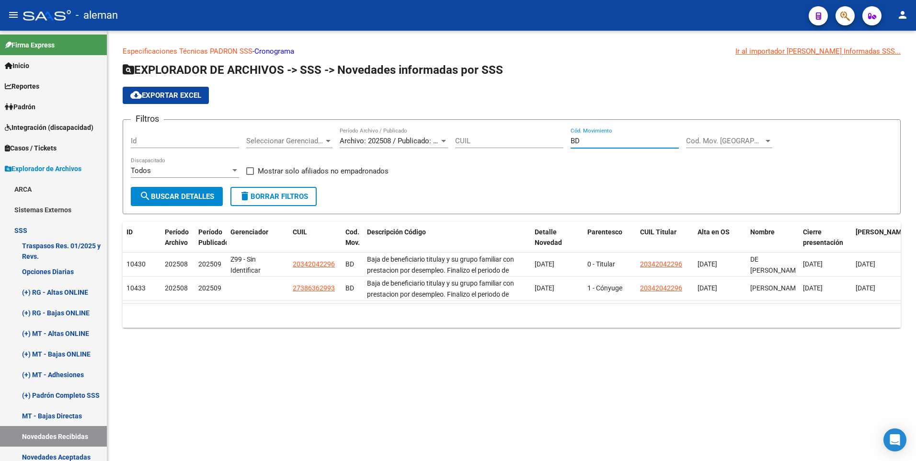
scroll to position [0, 0]
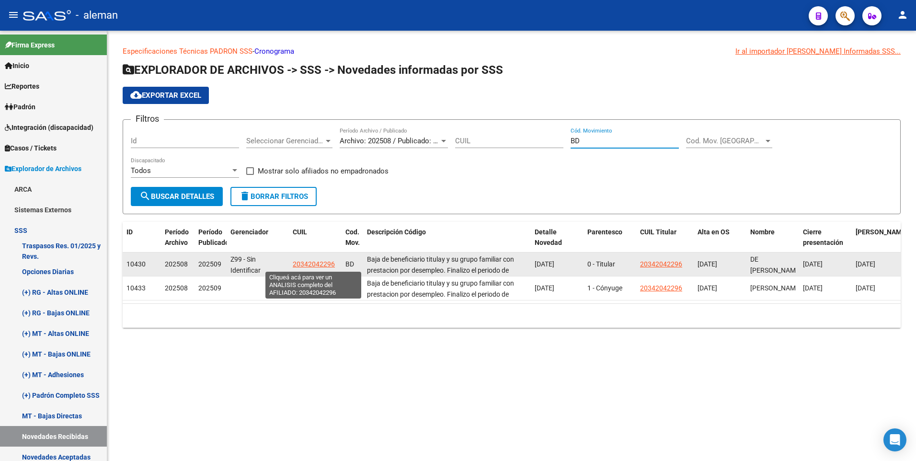
type input "BD"
click at [308, 262] on span "20342042296" at bounding box center [314, 264] width 42 height 8
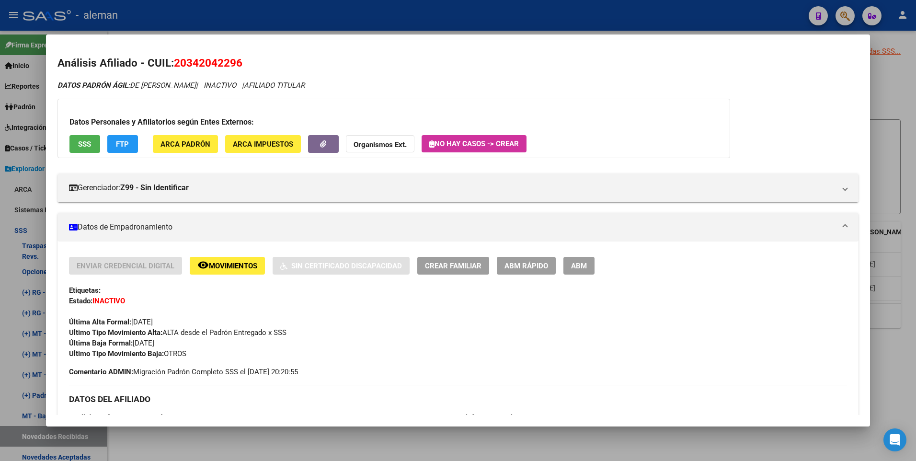
click at [907, 197] on div at bounding box center [458, 230] width 916 height 461
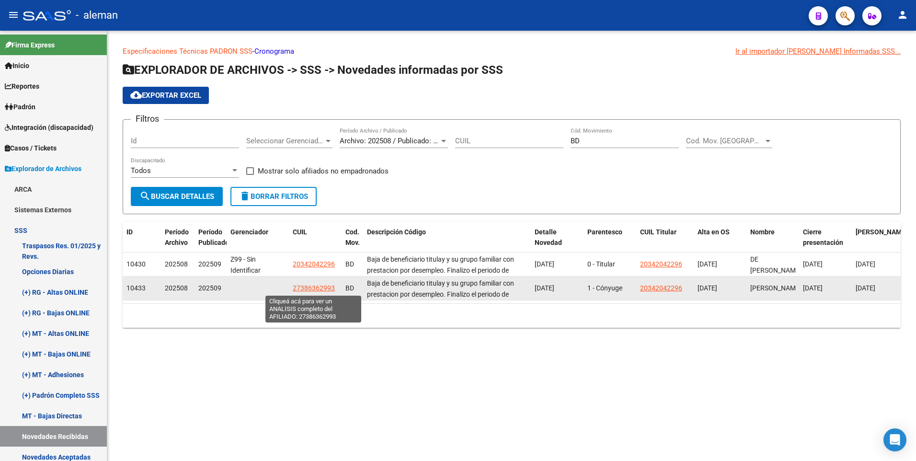
click at [319, 287] on span "27386362993" at bounding box center [314, 288] width 42 height 8
type textarea "27386362993"
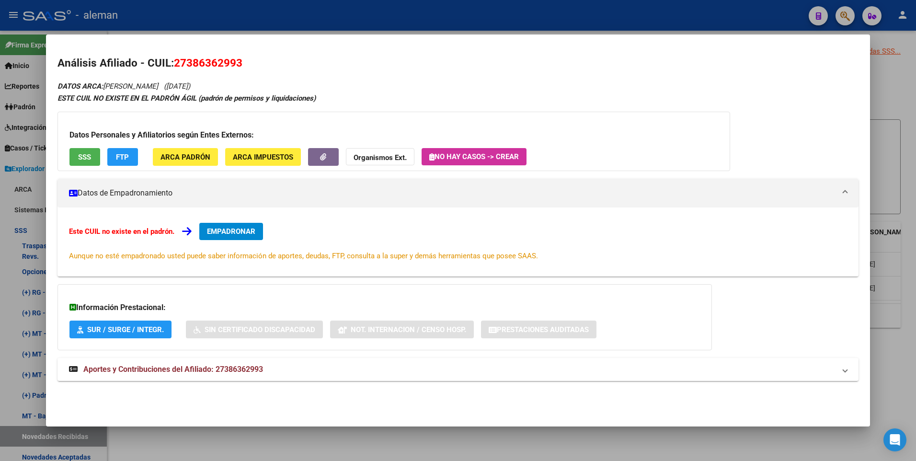
click at [903, 237] on div at bounding box center [458, 230] width 916 height 461
